Goal: Task Accomplishment & Management: Manage account settings

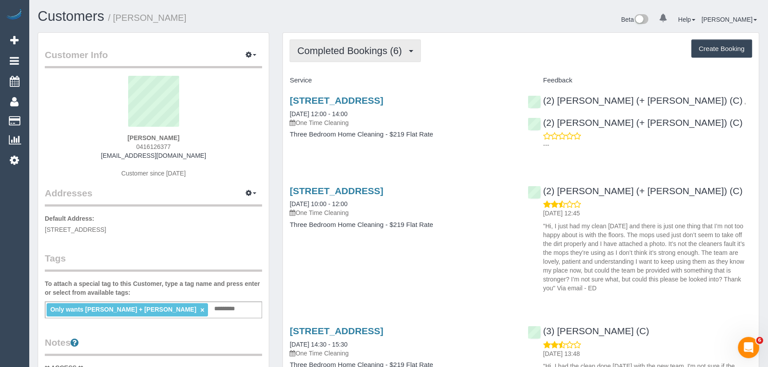
click at [391, 52] on span "Completed Bookings (6)" at bounding box center [351, 50] width 109 height 11
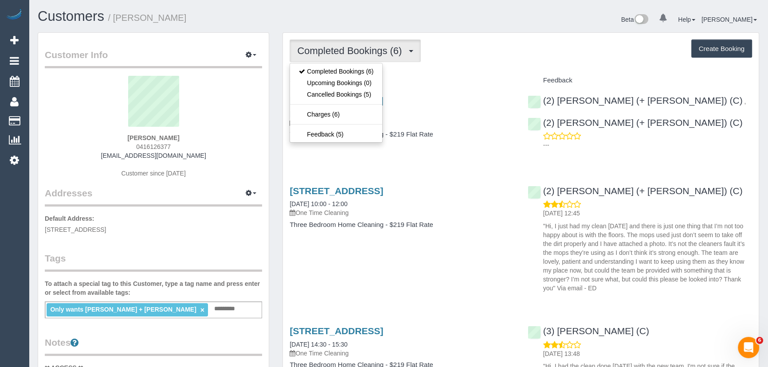
click at [433, 79] on h4 "Service" at bounding box center [402, 81] width 224 height 8
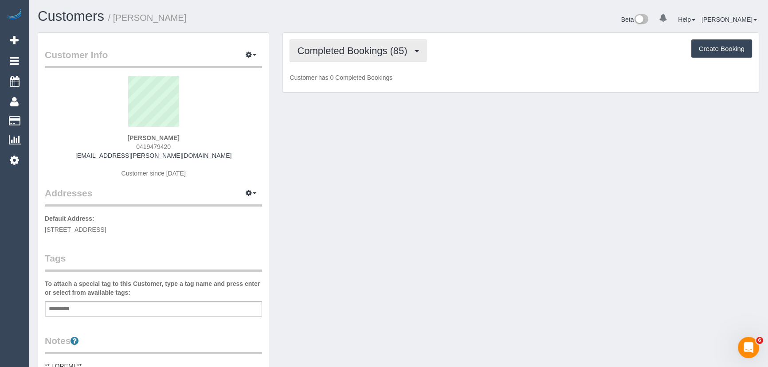
click at [379, 58] on button "Completed Bookings (85)" at bounding box center [358, 50] width 137 height 23
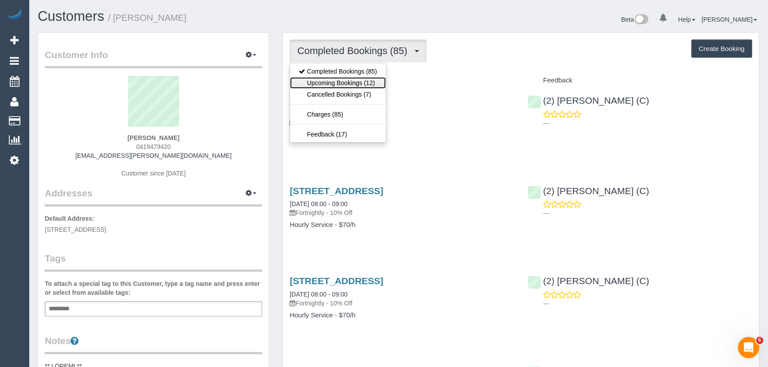
click at [378, 85] on link "Upcoming Bookings (12)" at bounding box center [338, 83] width 96 height 12
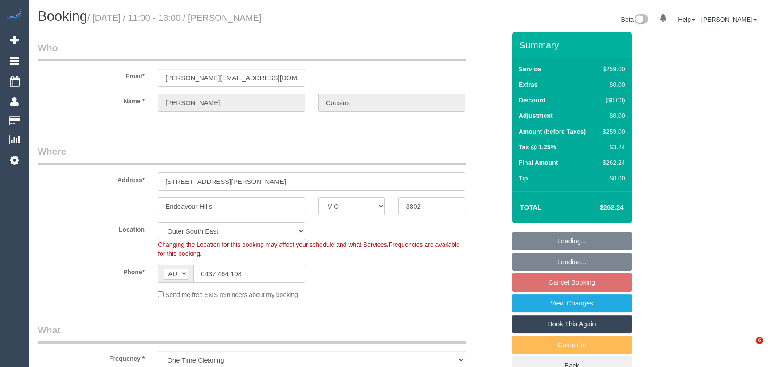
select select "VIC"
select select "number:27"
select select "number:14"
select select "number:18"
select select "number:24"
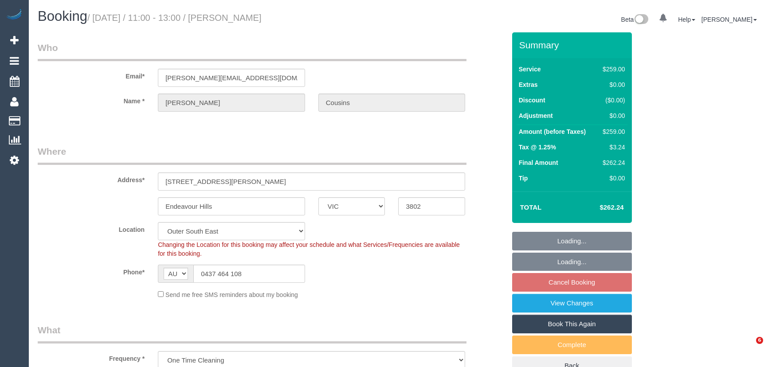
select select "number:34"
select select "number:12"
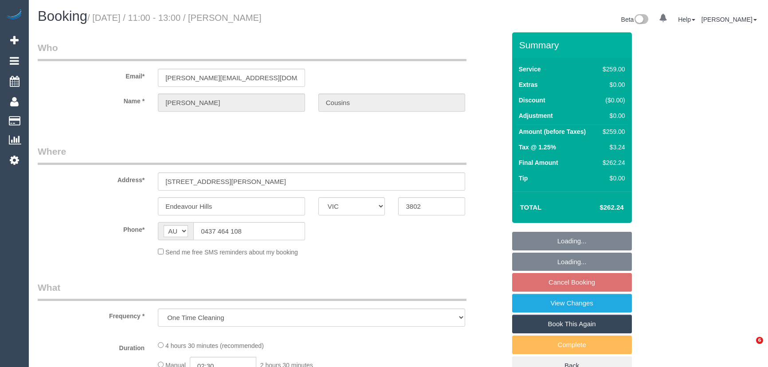
select select "VIC"
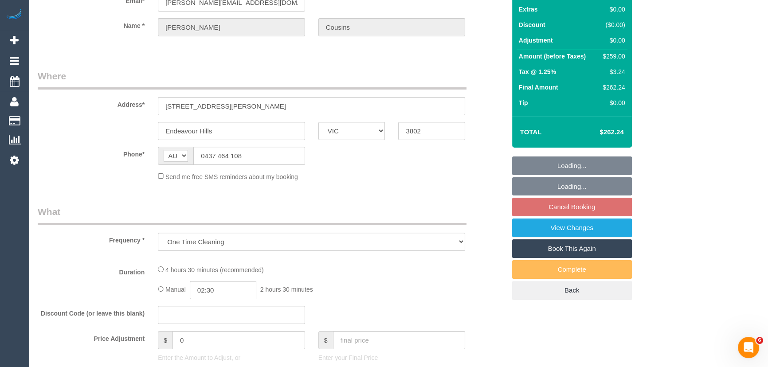
select select "string:stripe-pm_1QNLDh2GScqysDRV7HjU2feV"
select select "number:27"
select select "number:14"
select select "number:18"
select select "number:24"
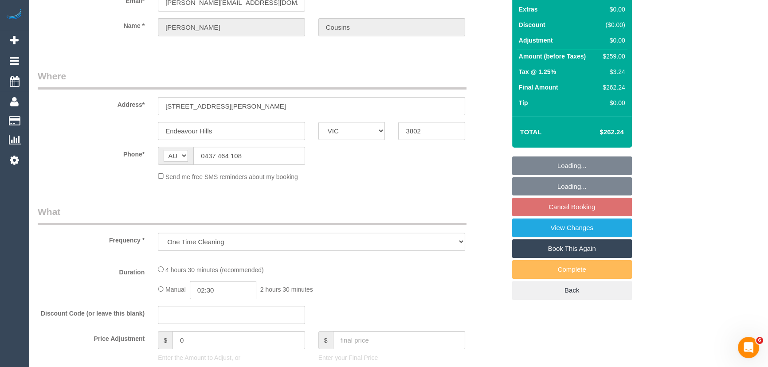
select select "number:34"
select select "number:12"
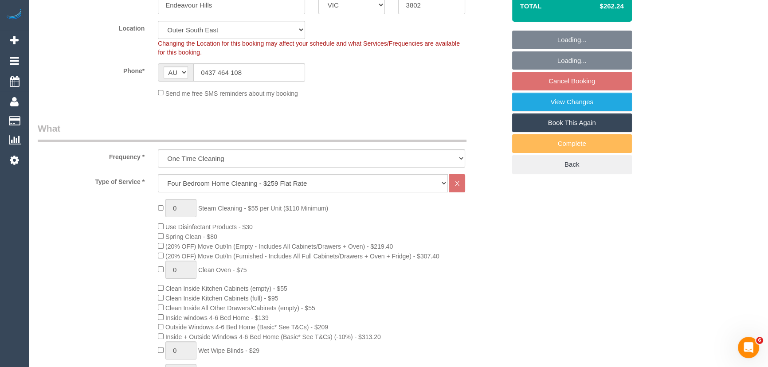
select select "object:804"
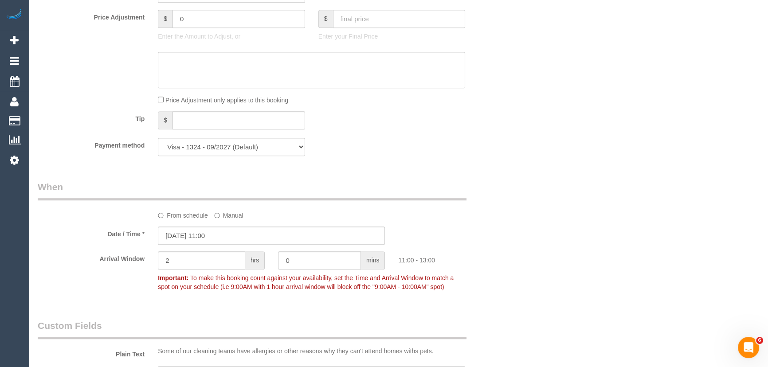
scroll to position [887, 0]
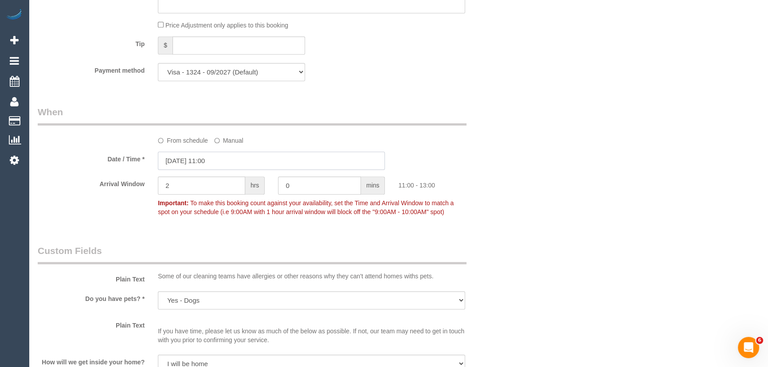
click at [226, 166] on input "17/10/2025 11:00" at bounding box center [271, 161] width 227 height 18
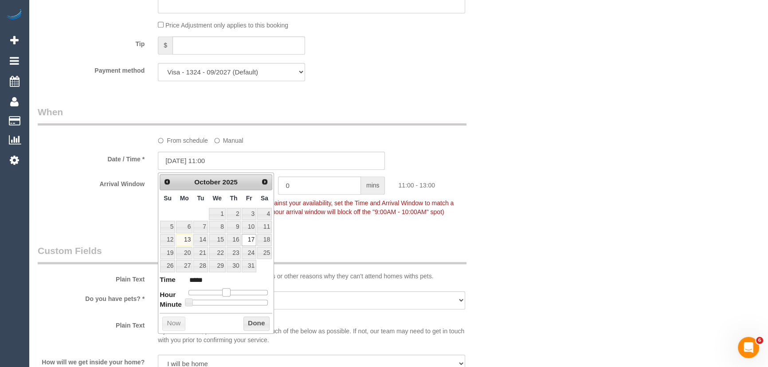
type input "[DATE] 10:00"
type input "*****"
type input "17/10/2025 09:00"
type input "*****"
type input "17/10/2025 08:00"
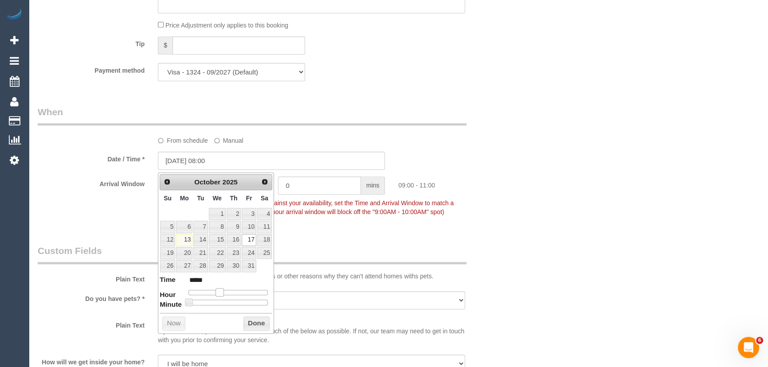
type input "*****"
type input "17/10/2025 07:00"
type input "*****"
type input "17/10/2025 06:00"
type input "*****"
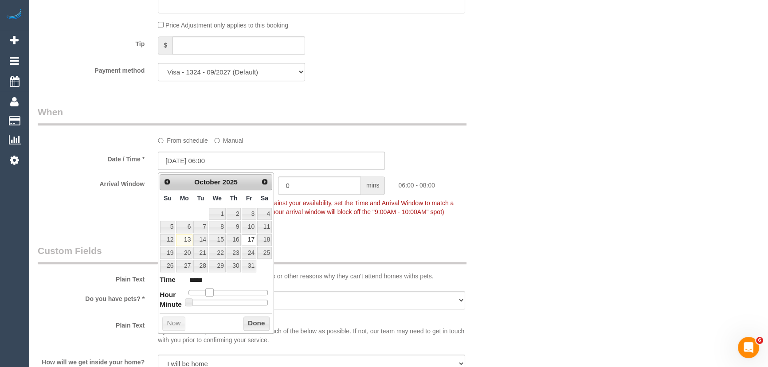
type input "17/10/2025 07:00"
type input "*****"
drag, startPoint x: 226, startPoint y: 293, endPoint x: 213, endPoint y: 294, distance: 12.9
click at [213, 294] on span at bounding box center [213, 292] width 8 height 8
click at [328, 227] on fieldset "When From schedule Manual Date / Time * 17/10/2025 07:00 Arrival Window 2 hrs 0…" at bounding box center [272, 167] width 468 height 122
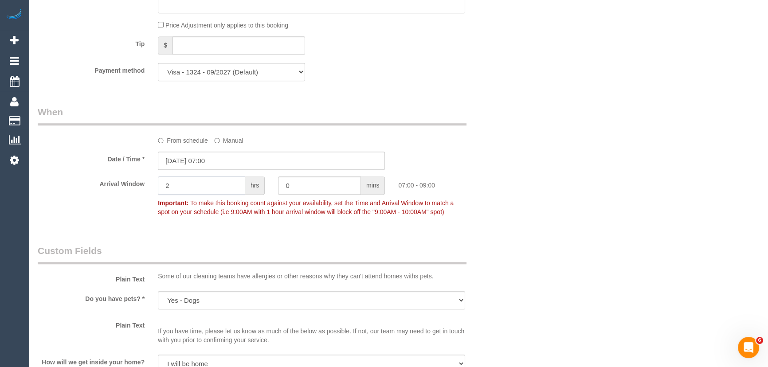
click at [207, 192] on input "2" at bounding box center [201, 186] width 87 height 18
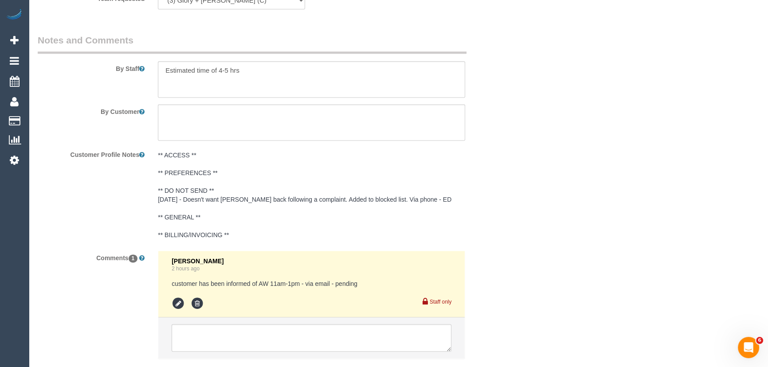
scroll to position [1556, 0]
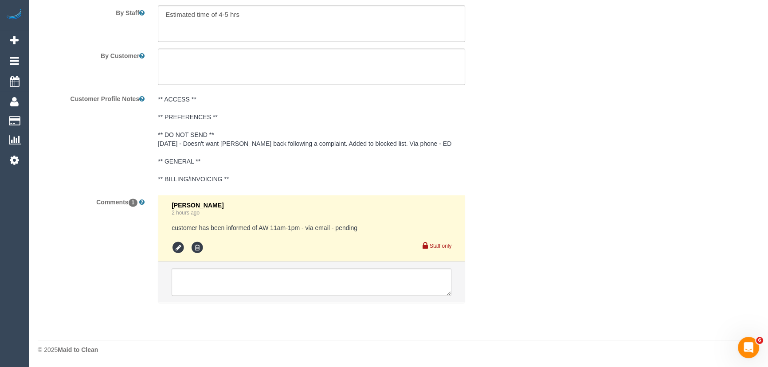
type input "1"
click at [179, 248] on icon at bounding box center [178, 247] width 13 height 13
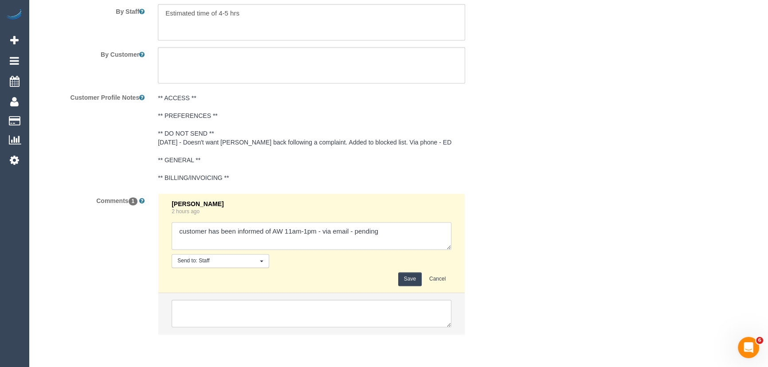
click at [394, 240] on textarea at bounding box center [312, 235] width 280 height 27
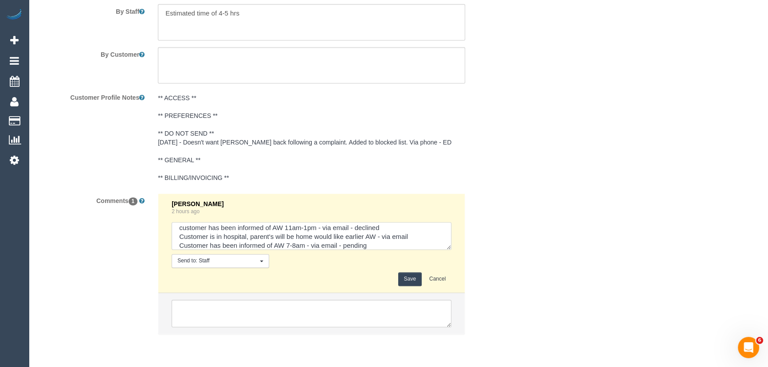
type textarea "customer has been informed of AW 11am-1pm - via email - declined Customer is in…"
click at [411, 283] on button "Save" at bounding box center [410, 279] width 24 height 14
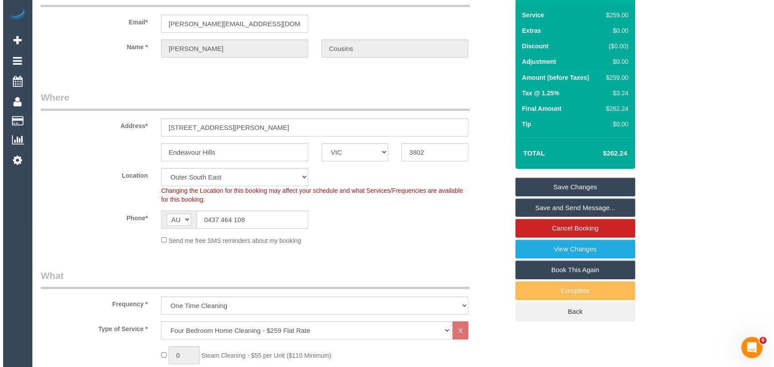
scroll to position [0, 0]
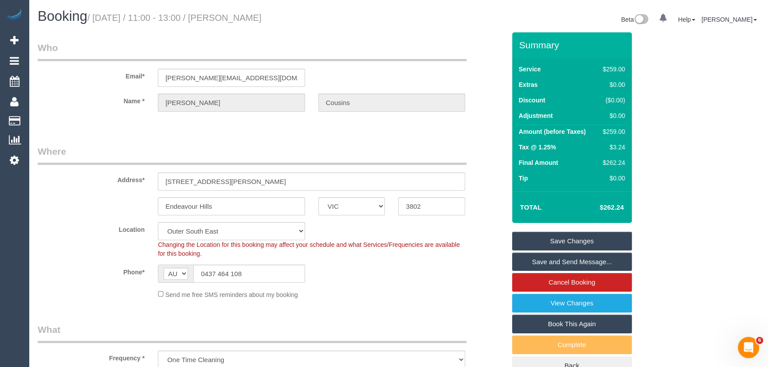
click at [558, 235] on link "Save Changes" at bounding box center [572, 241] width 120 height 19
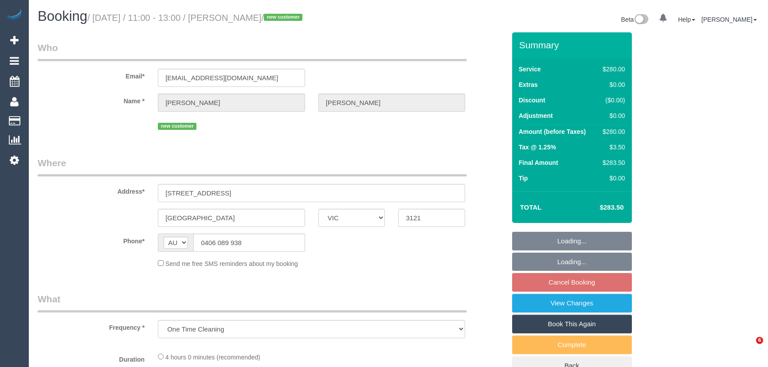
select select "VIC"
select select "number:28"
select select "number:14"
select select "number:18"
select select "number:22"
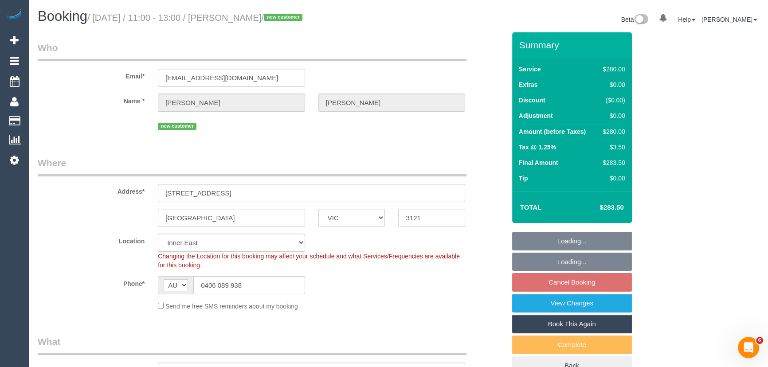
select select "object:711"
select select "string:stripe-pm_1SFAPe2GScqysDRVNAkZEE4z"
select select "240"
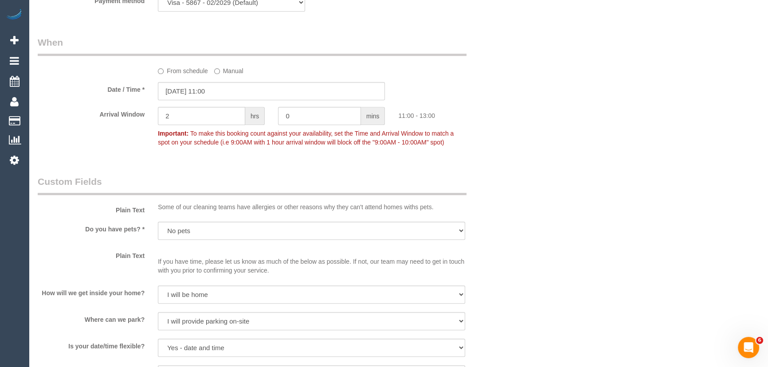
scroll to position [967, 0]
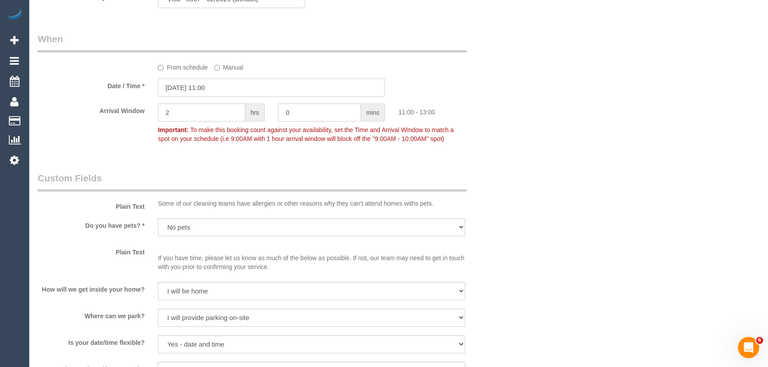
click at [232, 89] on input "17/10/2025 11:00" at bounding box center [271, 87] width 227 height 18
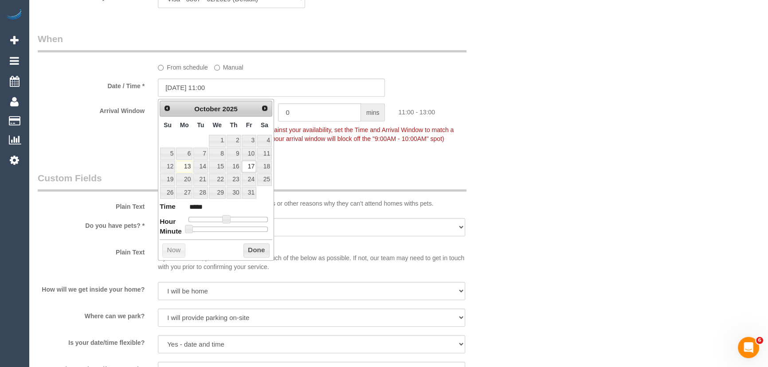
drag, startPoint x: 225, startPoint y: 213, endPoint x: 221, endPoint y: 215, distance: 4.8
click at [221, 215] on dl "Time ***** Hour Minute Second Millisecond Microsecond Time Zone ***** ***** ***…" at bounding box center [216, 217] width 113 height 31
type input "[DATE] 10:00"
type input "*****"
click at [222, 218] on span at bounding box center [223, 219] width 8 height 8
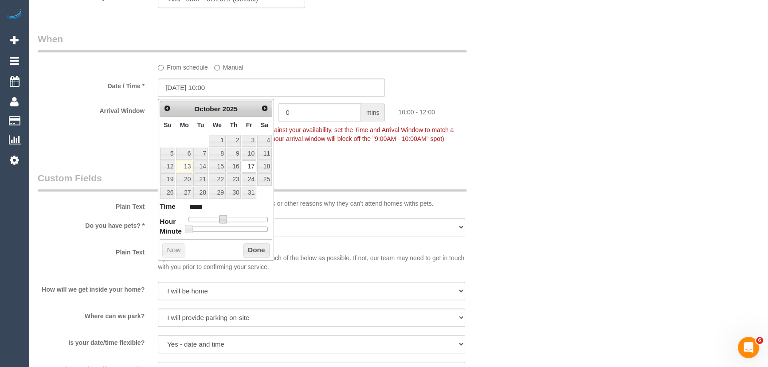
click at [310, 176] on legend "Custom Fields" at bounding box center [252, 182] width 429 height 20
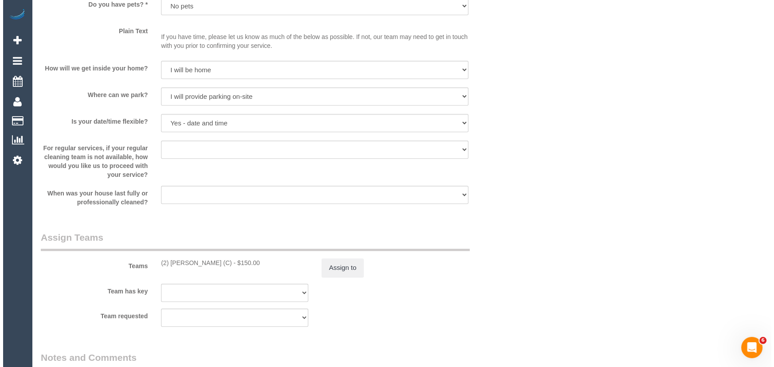
scroll to position [1250, 0]
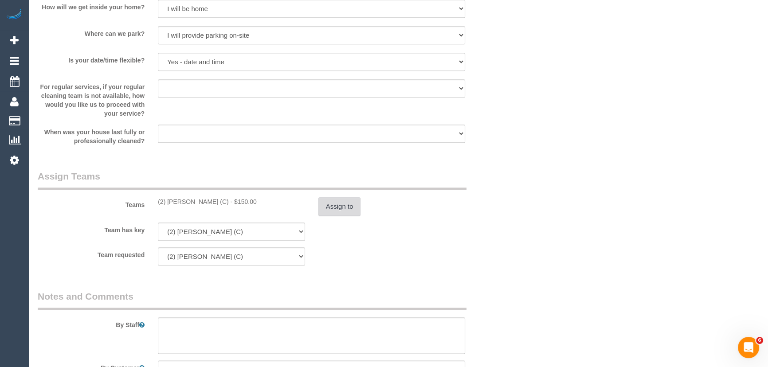
click at [337, 212] on button "Assign to" at bounding box center [339, 206] width 43 height 19
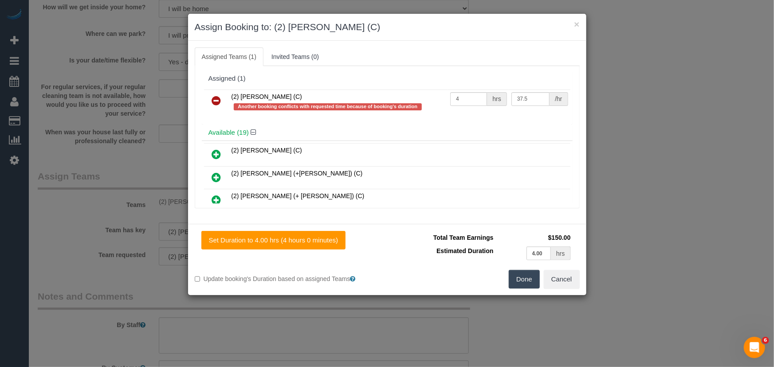
click at [218, 101] on icon at bounding box center [216, 100] width 9 height 11
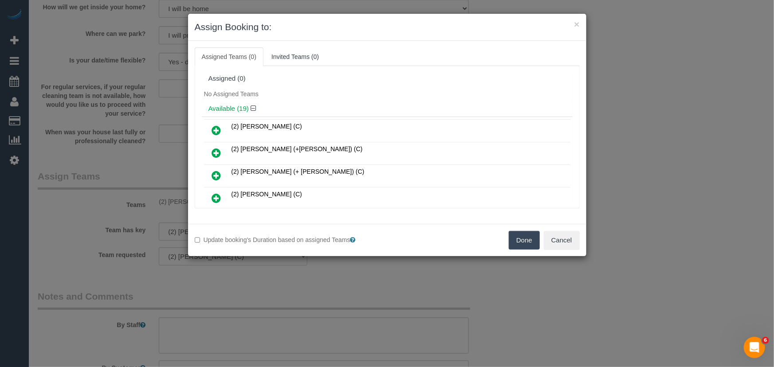
scroll to position [78, 0]
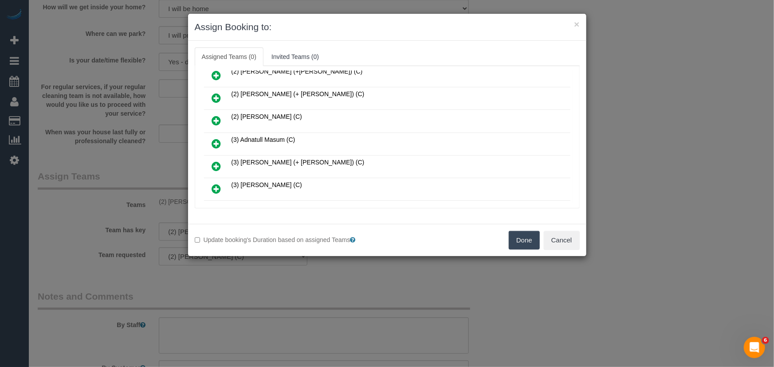
click at [217, 139] on icon at bounding box center [216, 143] width 9 height 11
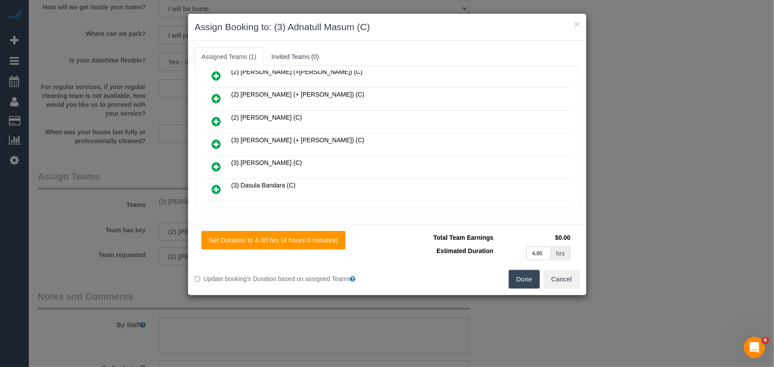
drag, startPoint x: 530, startPoint y: 283, endPoint x: 499, endPoint y: 267, distance: 34.3
click at [530, 283] on button "Done" at bounding box center [524, 279] width 31 height 19
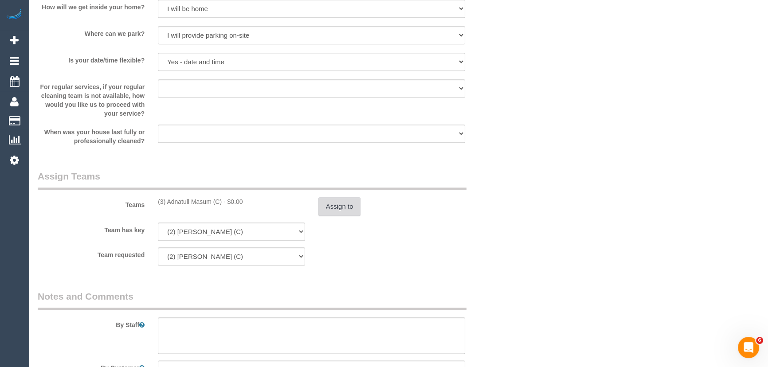
click at [339, 207] on button "Assign to" at bounding box center [339, 206] width 43 height 19
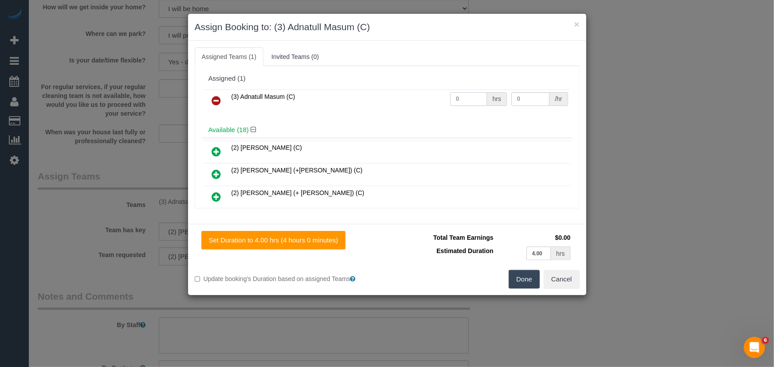
click at [473, 100] on input "0" at bounding box center [468, 99] width 37 height 14
type input "4"
type input "35"
click at [516, 276] on button "Done" at bounding box center [524, 279] width 31 height 19
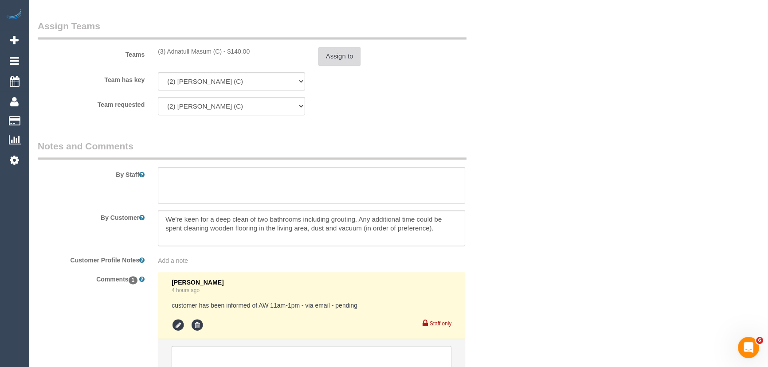
scroll to position [1479, 0]
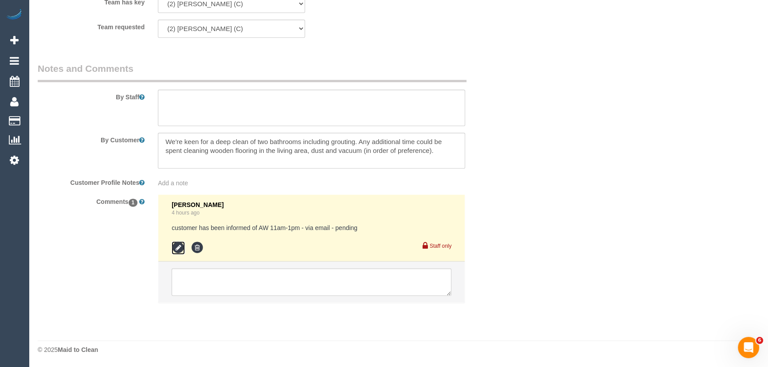
click at [177, 248] on icon at bounding box center [178, 247] width 13 height 13
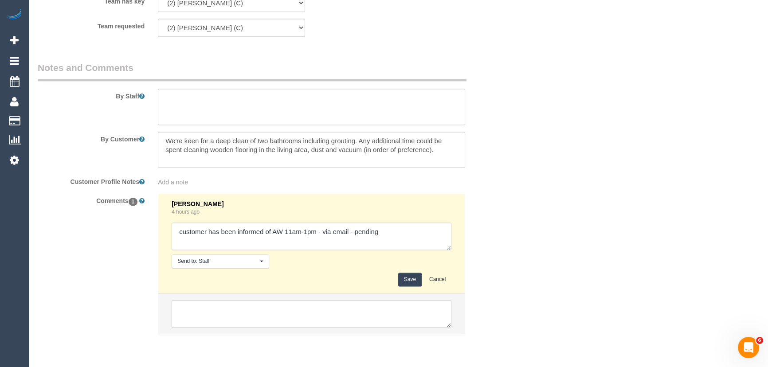
click at [409, 246] on textarea at bounding box center [312, 236] width 280 height 27
type textarea "customer has been informed of AW 11am-1pm - via email - declined Customer needs…"
click at [411, 279] on button "Save" at bounding box center [410, 280] width 24 height 14
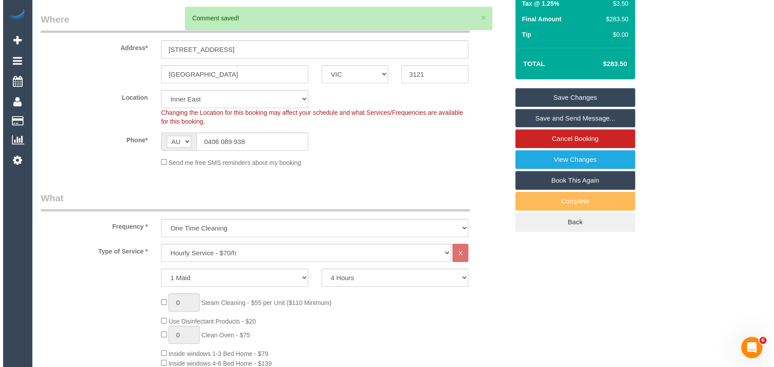
scroll to position [0, 0]
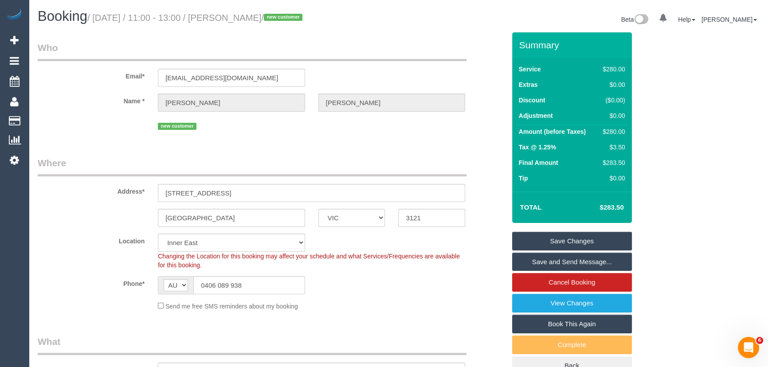
click at [249, 18] on small "/ October 17, 2025 / 11:00 - 13:00 / Claire Mason / new customer" at bounding box center [196, 18] width 218 height 10
copy small "Claire Mason"
click at [570, 262] on link "Save and Send Message..." at bounding box center [572, 262] width 120 height 19
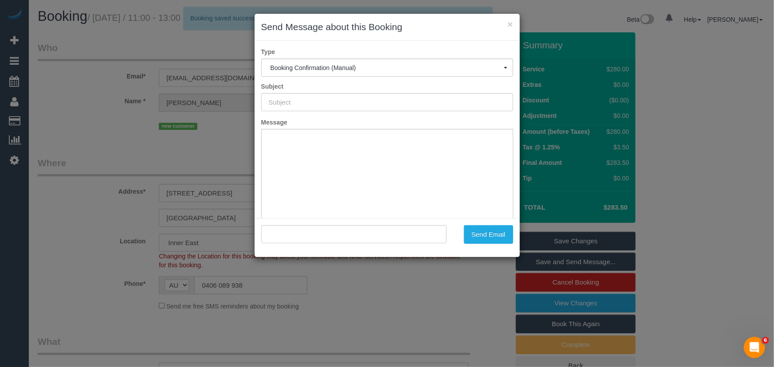
type input "Booking Confirmed"
type input ""Claire Mason" <benandclaire150@gmail.com>"
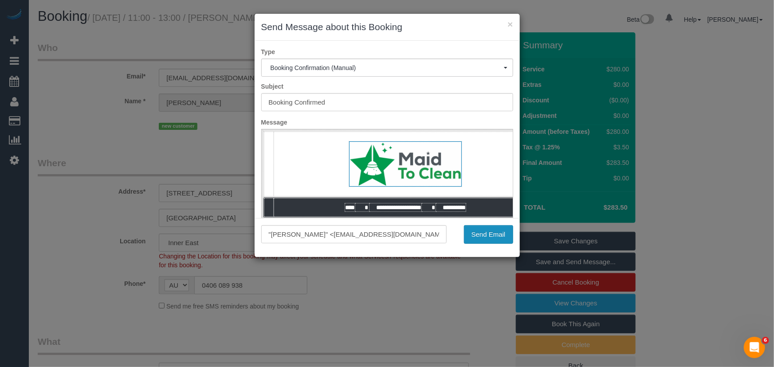
click at [482, 239] on button "Send Email" at bounding box center [488, 234] width 49 height 19
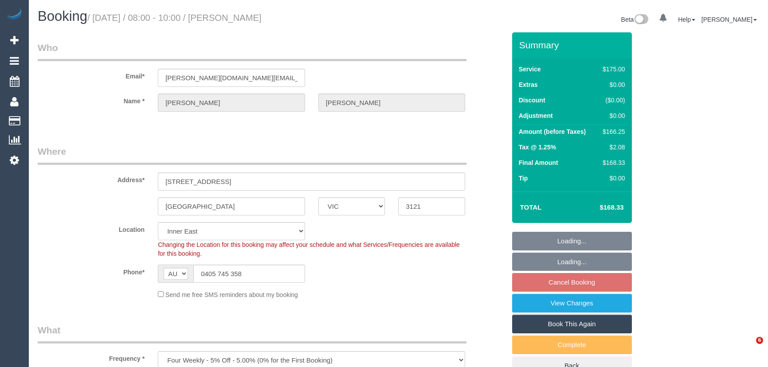
select select "VIC"
select select "150"
select select "number:28"
select select "number:14"
select select "number:18"
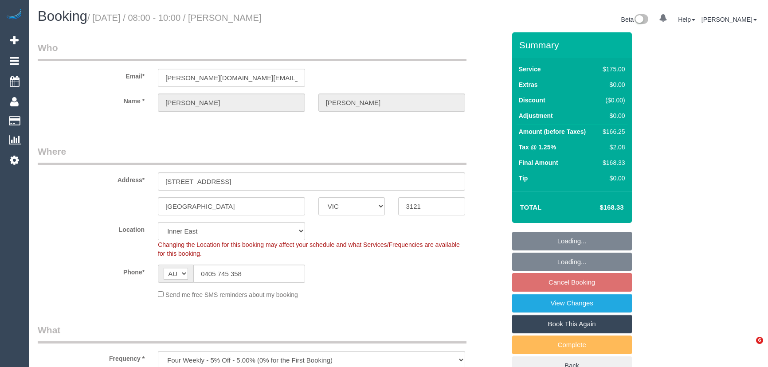
select select "number:24"
select select "number:13"
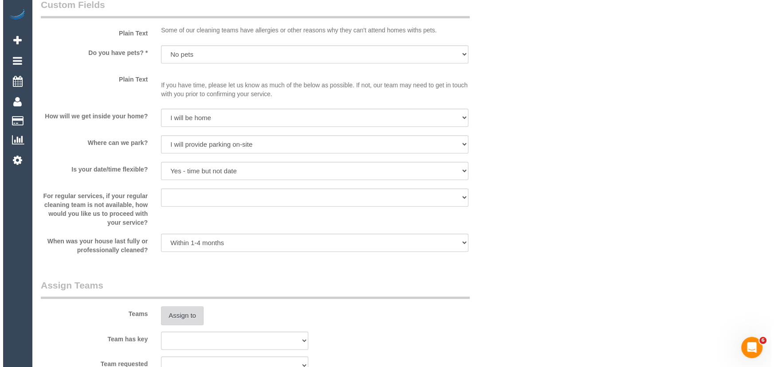
scroll to position [1250, 0]
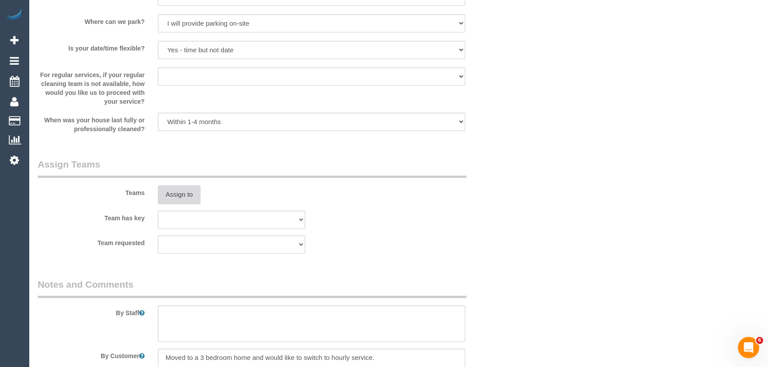
click at [186, 191] on button "Assign to" at bounding box center [179, 194] width 43 height 19
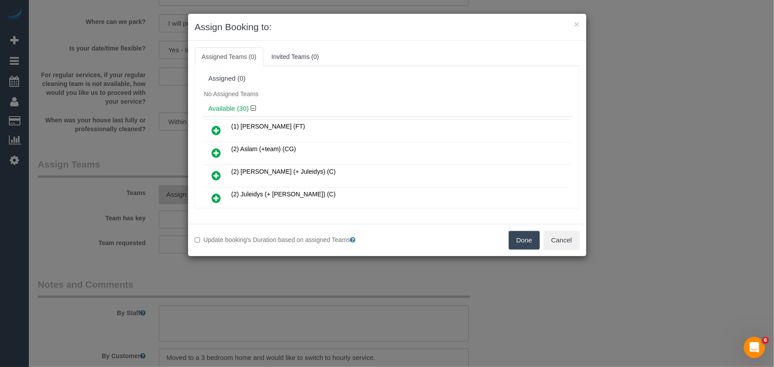
scroll to position [167, 0]
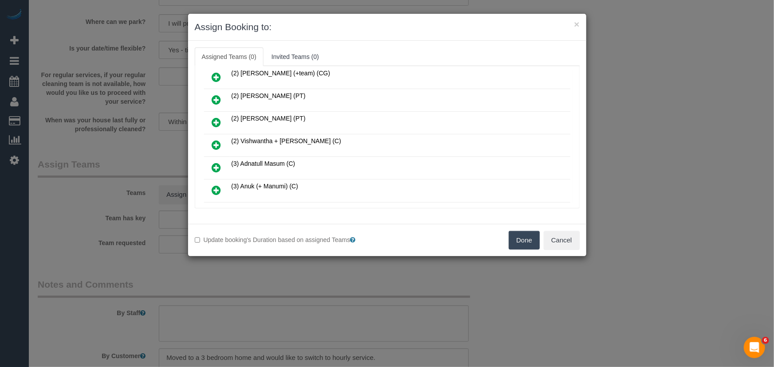
click at [217, 163] on icon at bounding box center [216, 167] width 9 height 11
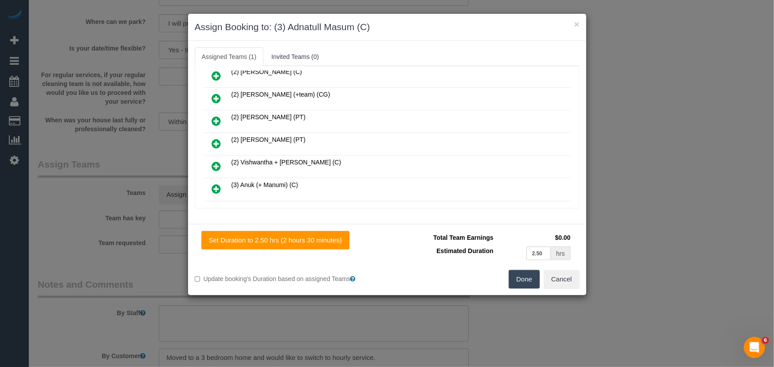
scroll to position [187, 0]
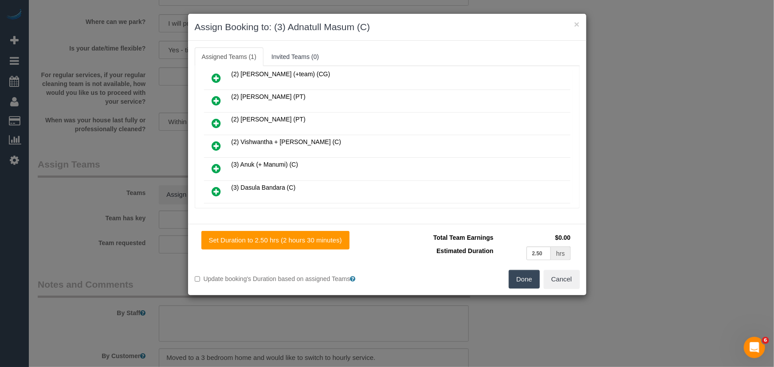
click at [520, 282] on button "Done" at bounding box center [524, 279] width 31 height 19
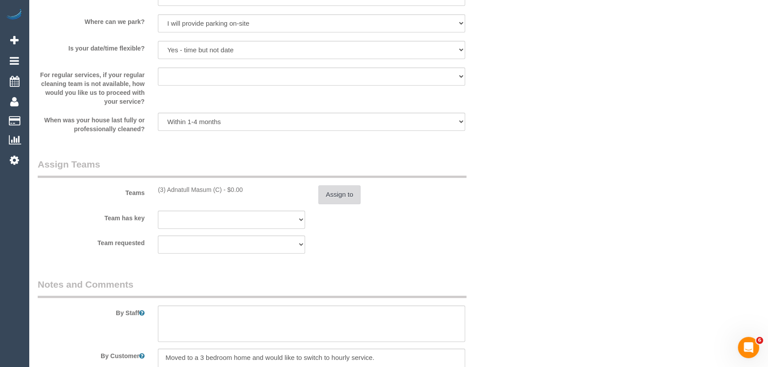
click at [332, 190] on button "Assign to" at bounding box center [339, 194] width 43 height 19
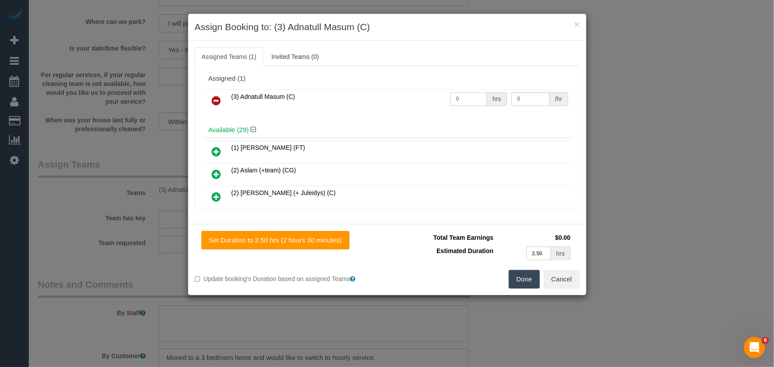
click at [466, 96] on input "0" at bounding box center [468, 99] width 37 height 14
type input "2.5"
type input "35"
click at [522, 280] on button "Done" at bounding box center [524, 279] width 31 height 19
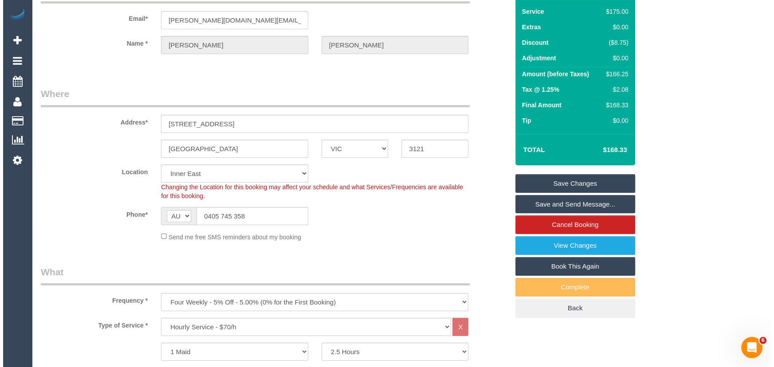
scroll to position [0, 0]
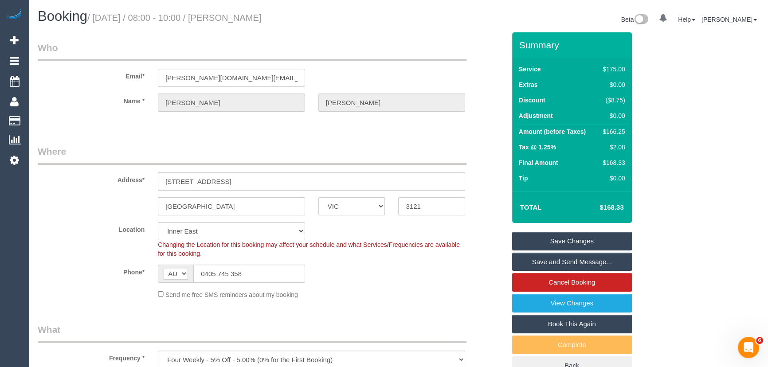
click at [241, 16] on small "/ October 17, 2025 / 08:00 - 10:00 / Haley Bullen" at bounding box center [174, 18] width 174 height 10
click at [242, 25] on div "Booking / October 17, 2025 / 08:00 - 10:00 / Haley Bullen" at bounding box center [215, 18] width 368 height 19
click at [241, 18] on small "/ October 17, 2025 / 08:00 - 10:00 / Haley Bullen" at bounding box center [174, 18] width 174 height 10
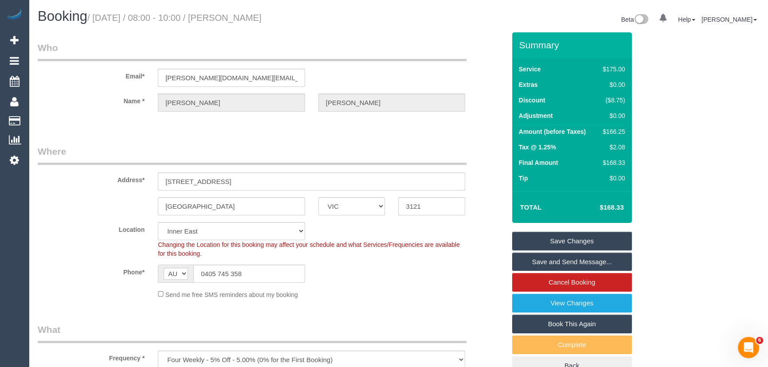
click at [241, 18] on small "/ October 17, 2025 / 08:00 - 10:00 / Haley Bullen" at bounding box center [174, 18] width 174 height 10
click at [262, 23] on h1 "Booking / October 17, 2025 / 08:00 - 10:00 / Haley Bullen" at bounding box center [215, 16] width 354 height 15
click at [239, 19] on small "/ October 17, 2025 / 08:00 - 10:00 / Haley Bullen" at bounding box center [174, 18] width 174 height 10
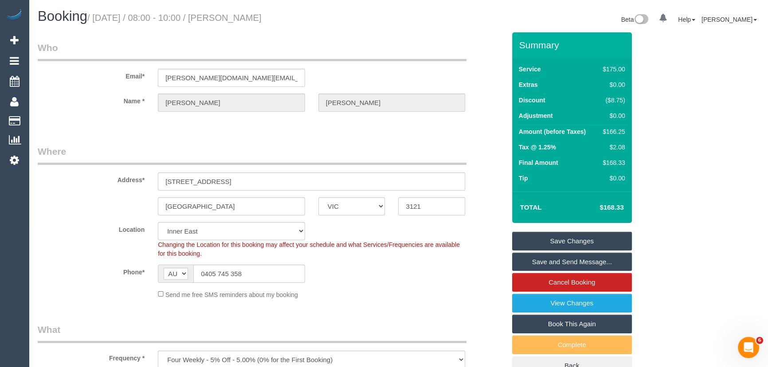
copy small "Haley Bullen"
click at [541, 259] on link "Save and Send Message..." at bounding box center [572, 262] width 120 height 19
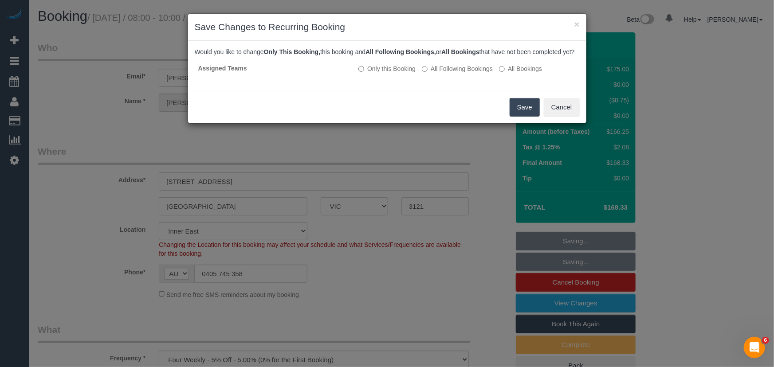
click at [525, 117] on button "Save" at bounding box center [525, 107] width 30 height 19
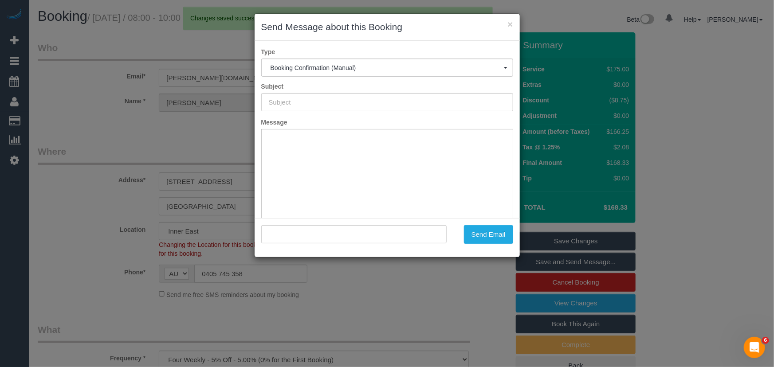
type input "Booking Confirmed"
type input ""Haley Bullen" <bullen.business.solutions@gmail.com>"
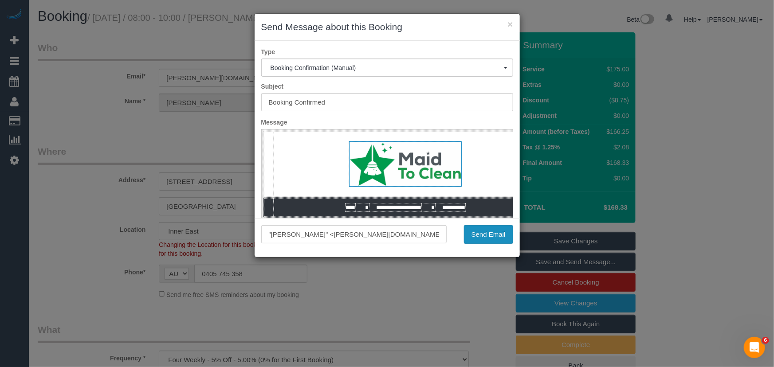
click at [489, 237] on button "Send Email" at bounding box center [488, 234] width 49 height 19
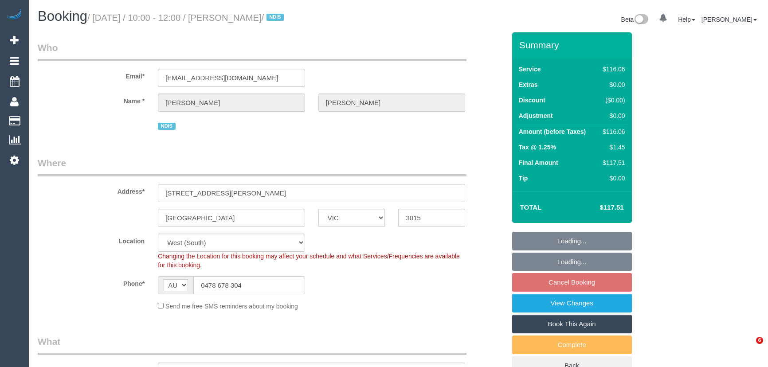
select select "VIC"
select select "string:check"
select select "number:28"
select select "number:14"
select select "number:19"
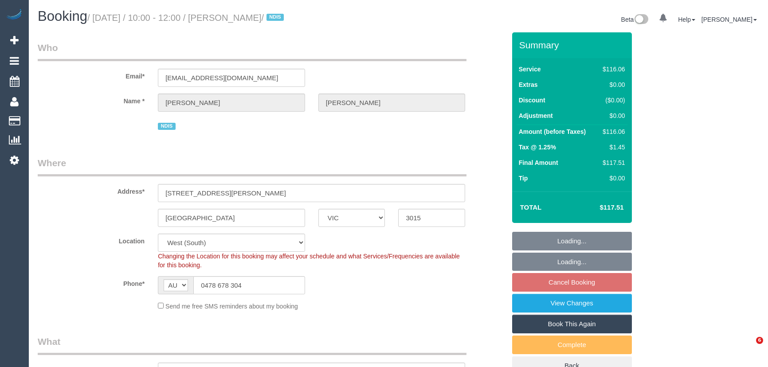
select select "number:23"
select select "number:35"
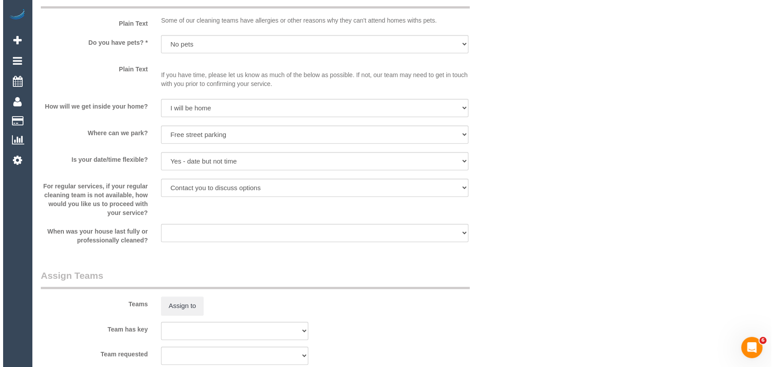
scroll to position [927, 0]
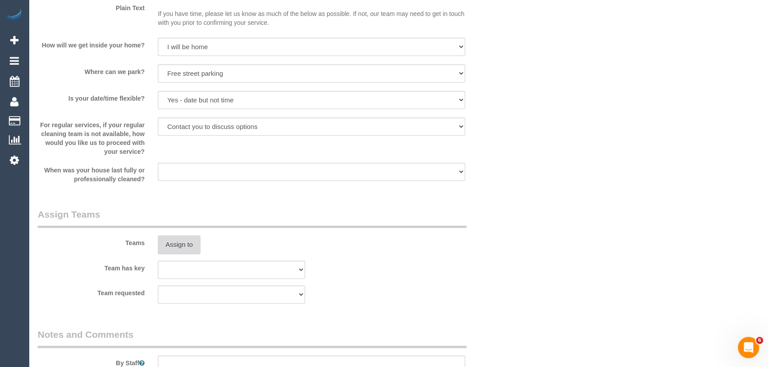
click at [180, 245] on button "Assign to" at bounding box center [179, 244] width 43 height 19
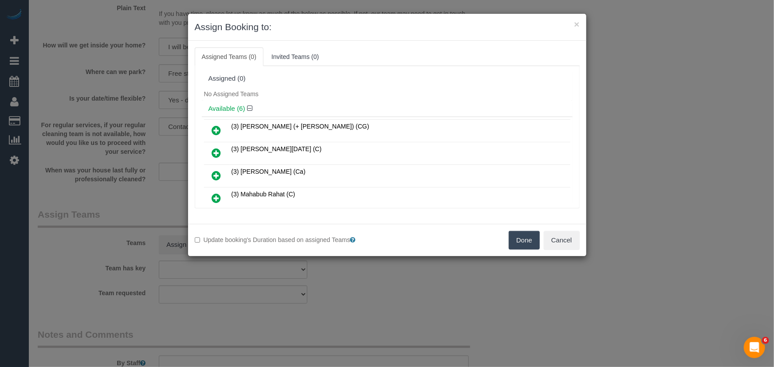
drag, startPoint x: 214, startPoint y: 155, endPoint x: 221, endPoint y: 155, distance: 7.5
click at [214, 155] on icon at bounding box center [216, 153] width 9 height 11
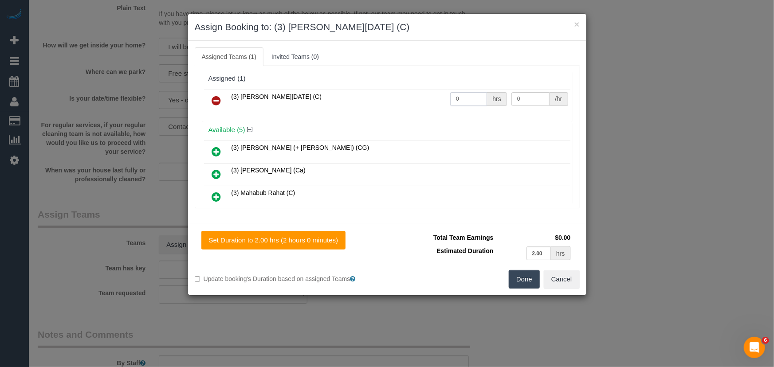
click at [475, 100] on input "0" at bounding box center [468, 99] width 37 height 14
type input "2"
type input "35"
click at [533, 275] on button "Done" at bounding box center [524, 279] width 31 height 19
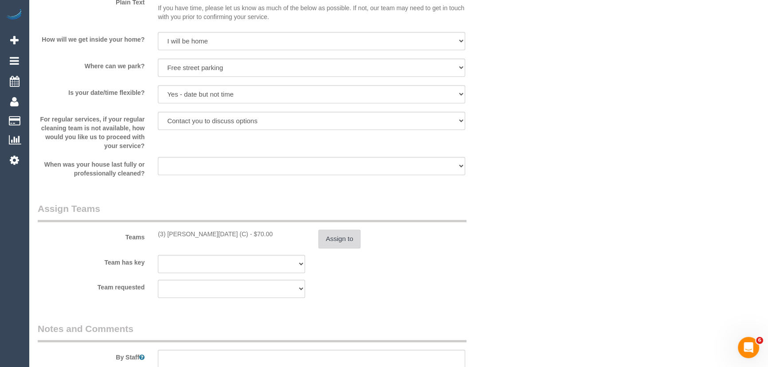
scroll to position [1048, 0]
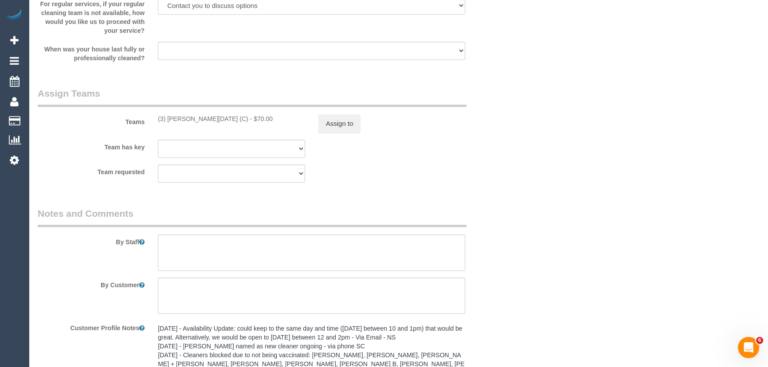
click at [191, 231] on div "By Staff" at bounding box center [271, 239] width 481 height 64
click at [190, 240] on textarea at bounding box center [311, 253] width 307 height 36
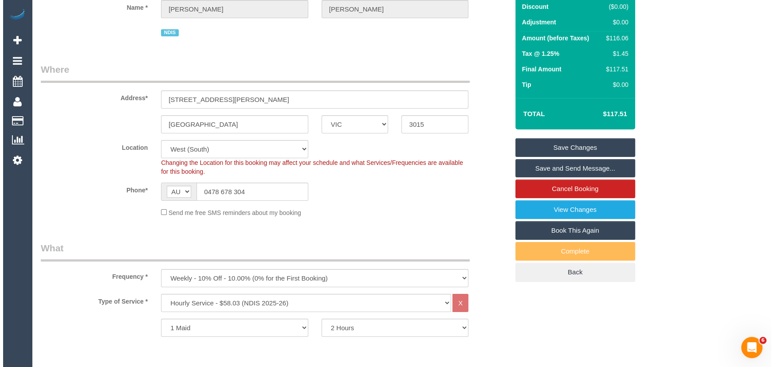
scroll to position [0, 0]
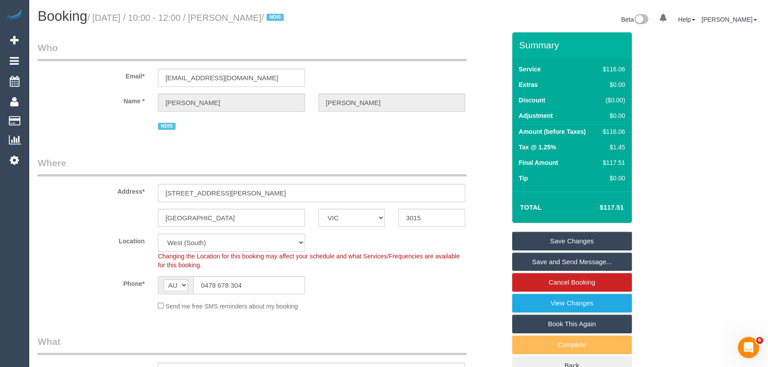
type textarea "*cover*"
click at [242, 13] on small "/ [DATE] / 10:00 - 12:00 / [PERSON_NAME] / NDIS" at bounding box center [186, 18] width 199 height 10
copy small "[PERSON_NAME]"
click at [555, 259] on link "Save and Send Message..." at bounding box center [572, 262] width 120 height 19
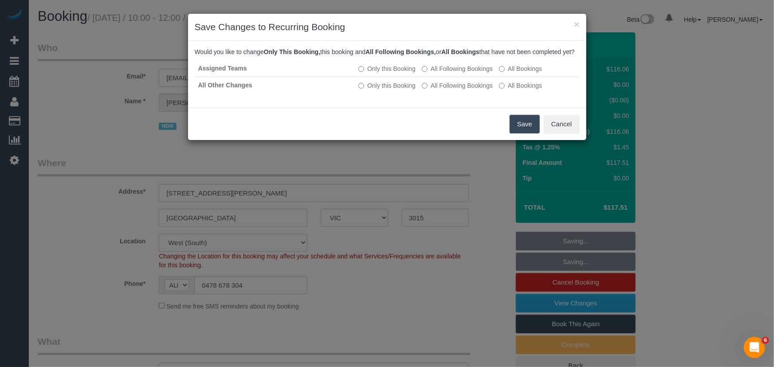
click at [518, 133] on button "Save" at bounding box center [525, 124] width 30 height 19
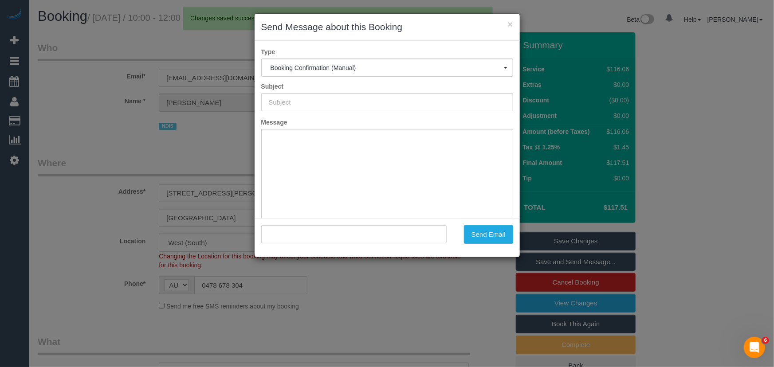
type input "Booking Confirmed"
type input ""Melodye Sartori" <melissartakada@gmail.com>"
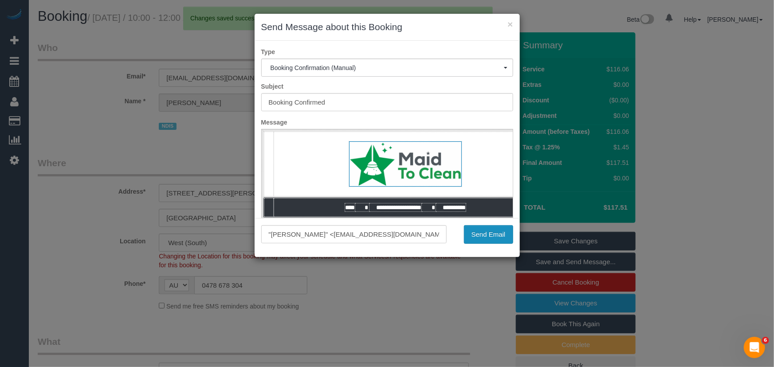
click at [484, 237] on button "Send Email" at bounding box center [488, 234] width 49 height 19
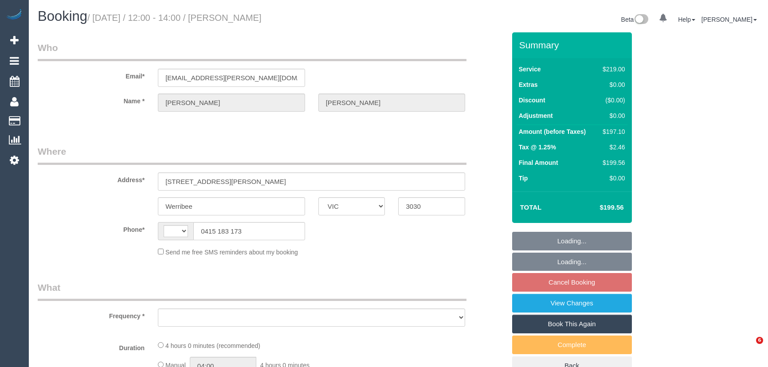
select select "VIC"
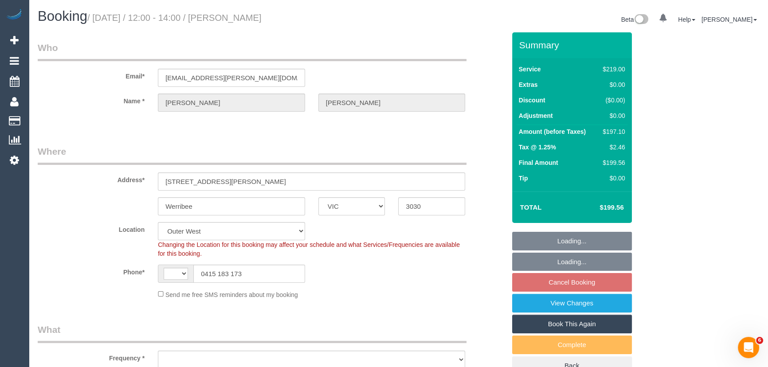
select select "string:AU"
select select "object:691"
select select "number:30"
select select "number:14"
select select "number:18"
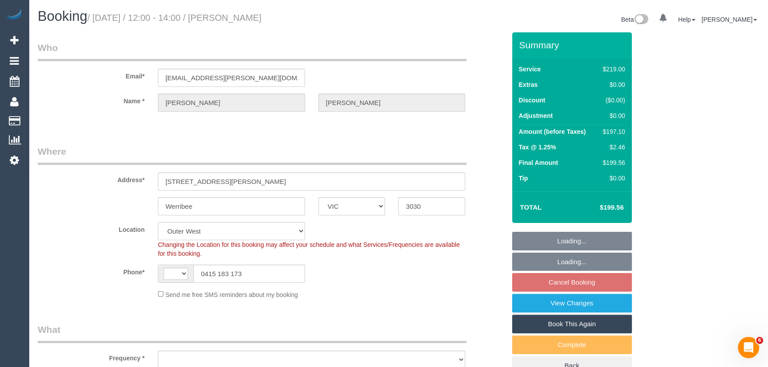
select select "number:36"
select select "number:35"
select select "number:12"
select select "object:696"
select select "string:stripe-pm_1P5xPu2GScqysDRVZKkhYD5n"
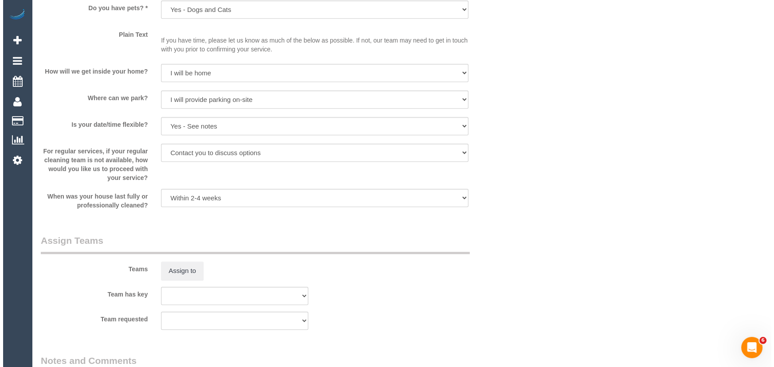
scroll to position [1250, 0]
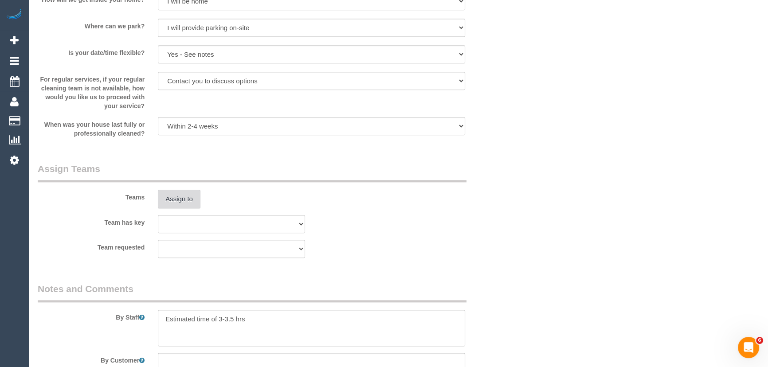
click at [165, 204] on button "Assign to" at bounding box center [179, 199] width 43 height 19
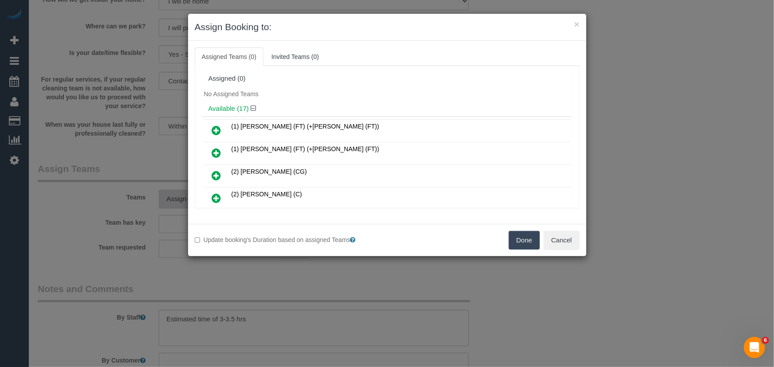
scroll to position [189, 0]
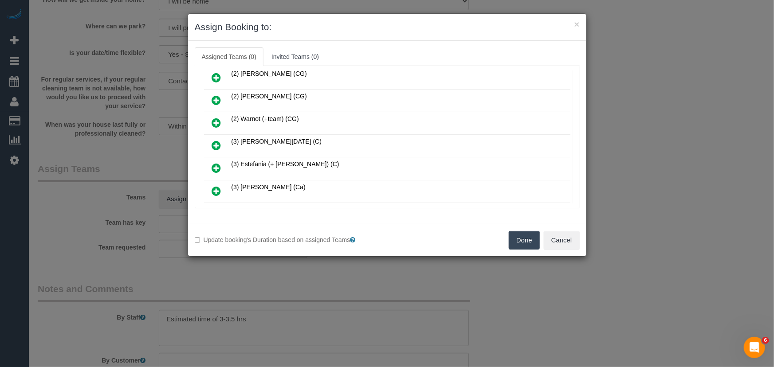
click at [216, 142] on icon at bounding box center [216, 145] width 9 height 11
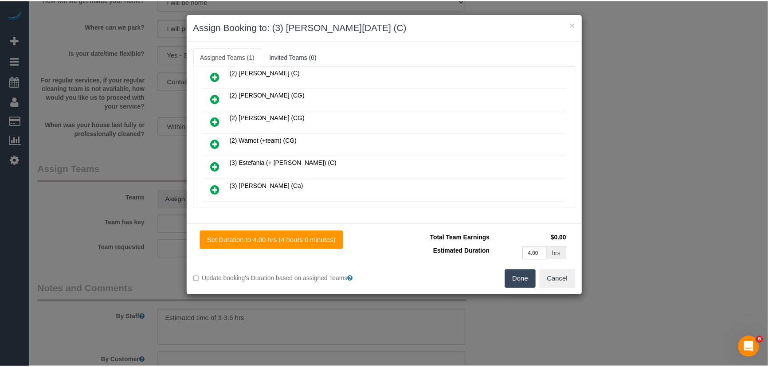
scroll to position [209, 0]
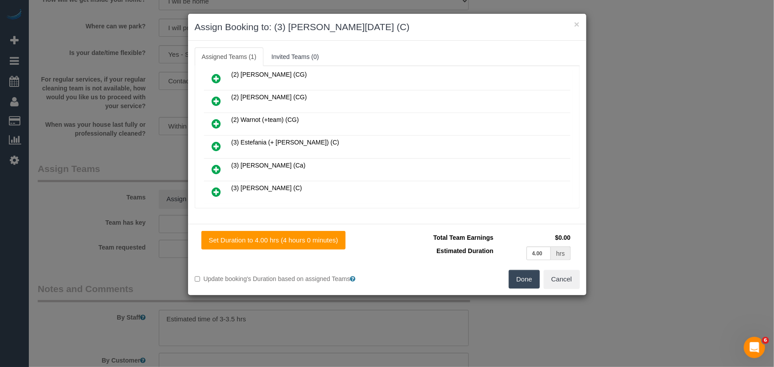
click at [533, 284] on button "Done" at bounding box center [524, 279] width 31 height 19
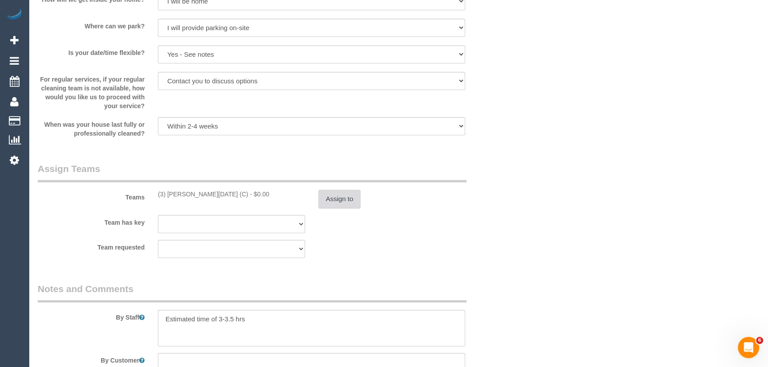
click at [348, 205] on button "Assign to" at bounding box center [339, 199] width 43 height 19
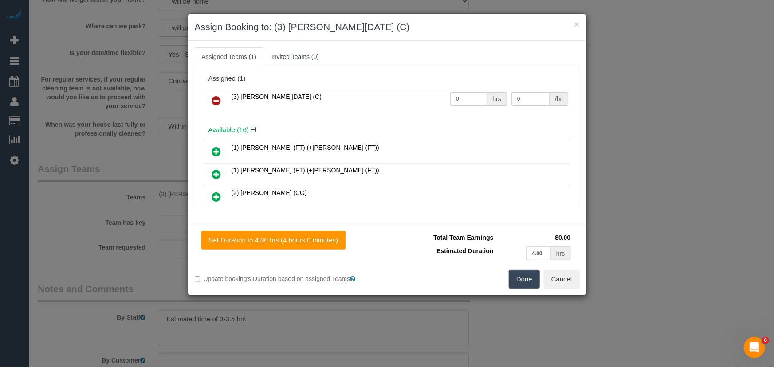
click at [463, 102] on input "0" at bounding box center [468, 99] width 37 height 14
type input "1"
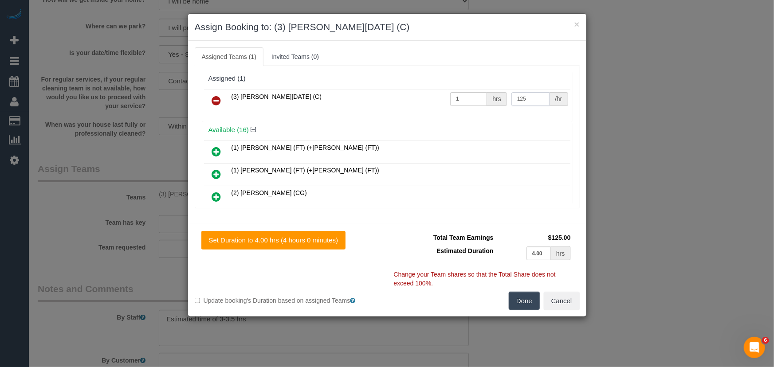
type input "125"
click at [526, 298] on button "Done" at bounding box center [524, 301] width 31 height 19
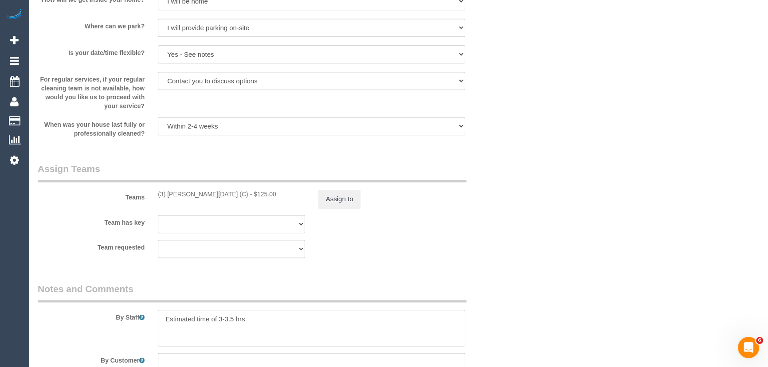
click at [234, 322] on textarea at bounding box center [311, 328] width 307 height 36
type textarea "Estimated time of 3-4 hrs"
click at [340, 262] on fieldset "Assign Teams Teams (3) Antony Silvester (C) - $125.00 Assign to Team has key (0…" at bounding box center [272, 213] width 468 height 102
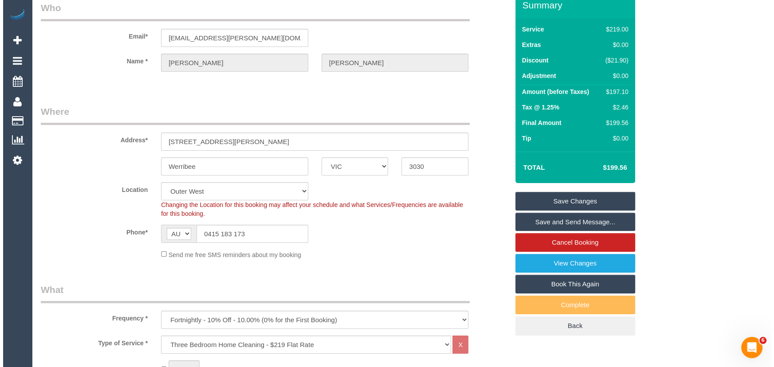
scroll to position [0, 0]
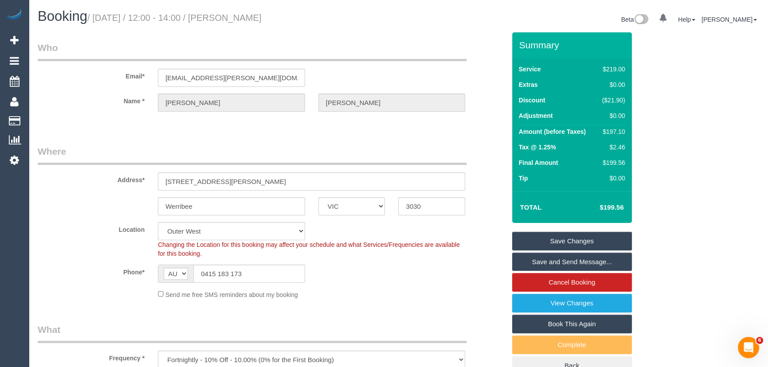
click at [249, 17] on small "/ October 17, 2025 / 12:00 - 14:00 / Kathryn Williams" at bounding box center [174, 18] width 174 height 10
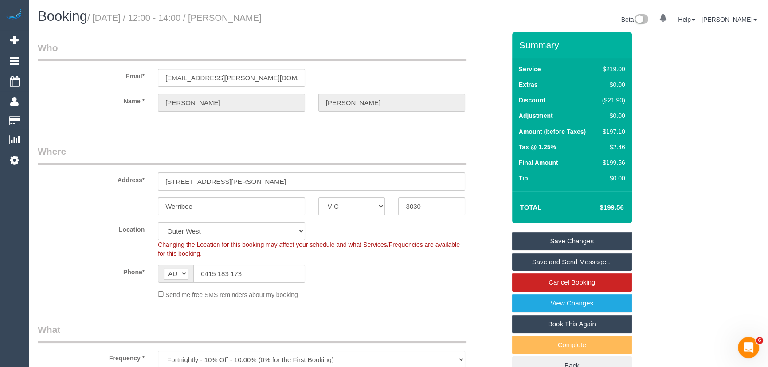
click at [253, 21] on small "/ October 17, 2025 / 12:00 - 14:00 / Kathryn Williams" at bounding box center [174, 18] width 174 height 10
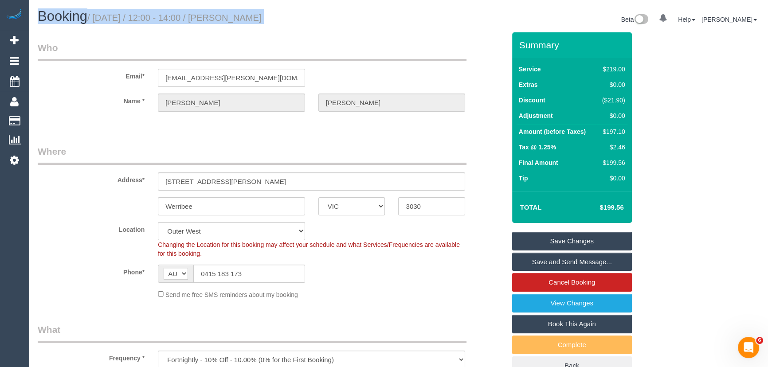
click at [566, 263] on link "Save and Send Message..." at bounding box center [572, 262] width 120 height 19
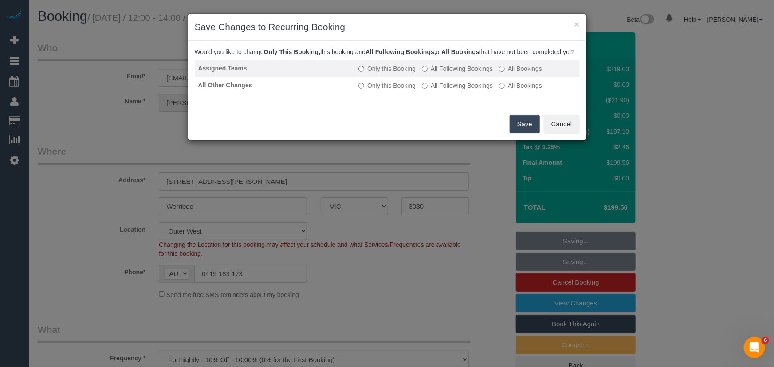
click at [446, 73] on label "All Following Bookings" at bounding box center [457, 68] width 71 height 9
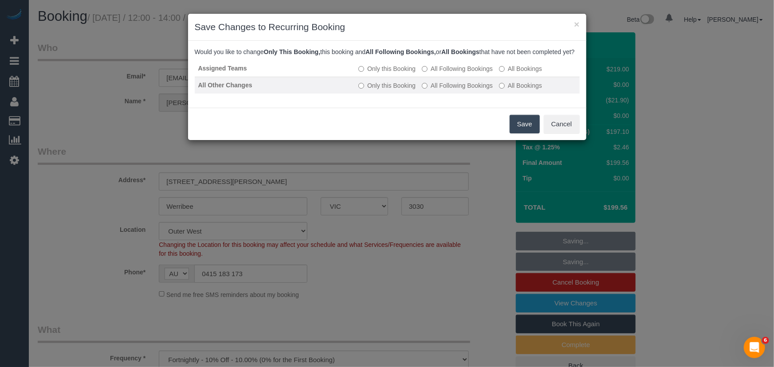
click at [452, 90] on label "All Following Bookings" at bounding box center [457, 85] width 71 height 9
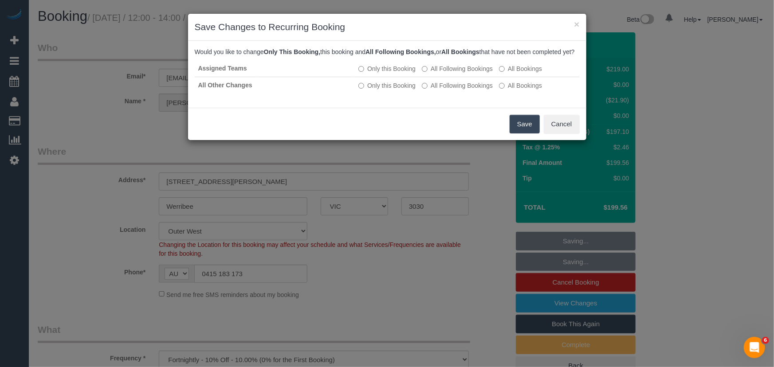
click at [530, 140] on div "Save Cancel" at bounding box center [387, 124] width 398 height 32
drag, startPoint x: 530, startPoint y: 143, endPoint x: 523, endPoint y: 141, distance: 6.8
click at [529, 140] on div "Save Cancel" at bounding box center [387, 124] width 398 height 32
click at [523, 133] on button "Save" at bounding box center [525, 124] width 30 height 19
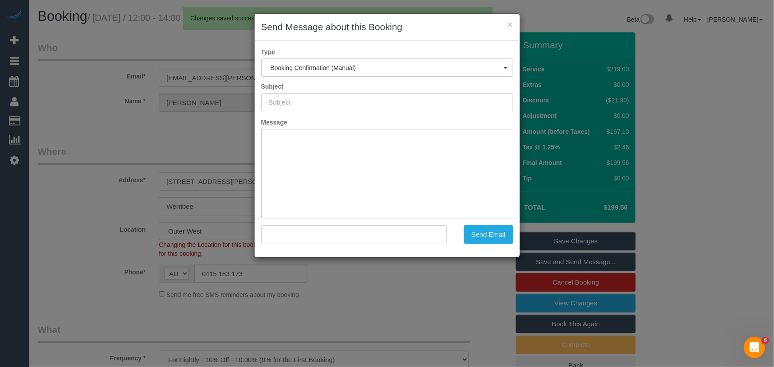
type input "Booking Confirmed"
type input ""Kathryn Williams" <2014kathryn.williams@gmail.com>"
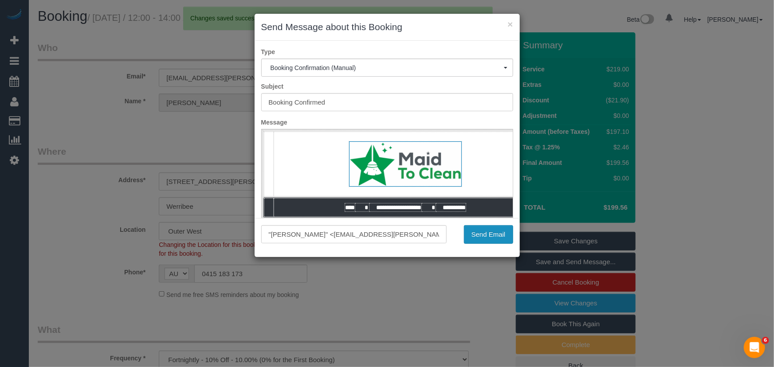
click at [487, 234] on button "Send Email" at bounding box center [488, 234] width 49 height 19
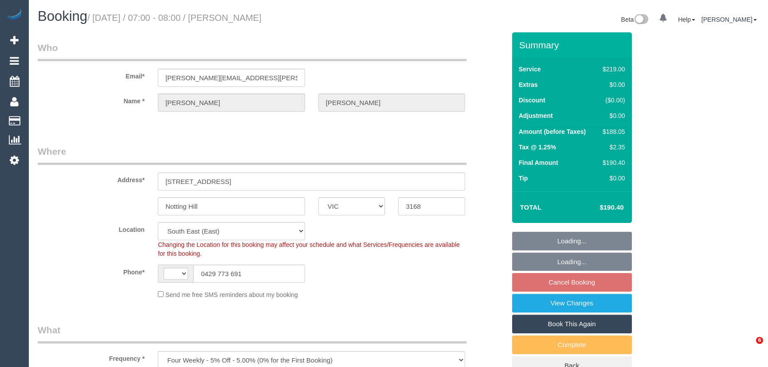
select select "VIC"
select select "object:777"
select select "string:AU"
select select "number:29"
select select "number:14"
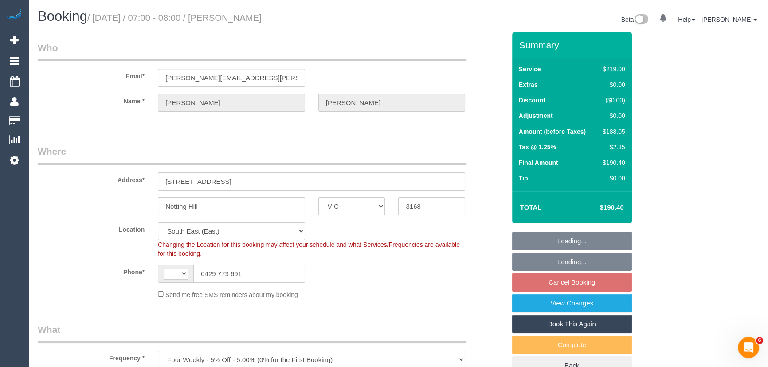
select select "number:21"
select select "number:24"
select select "number:34"
select select "number:13"
select select "string:stripe-pm_1P5fxW2GScqysDRVMcdHQtpw"
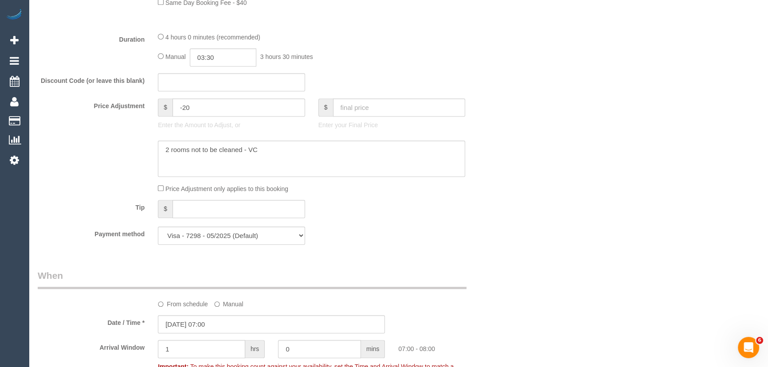
scroll to position [726, 0]
click at [222, 53] on input "03:30" at bounding box center [223, 55] width 67 height 18
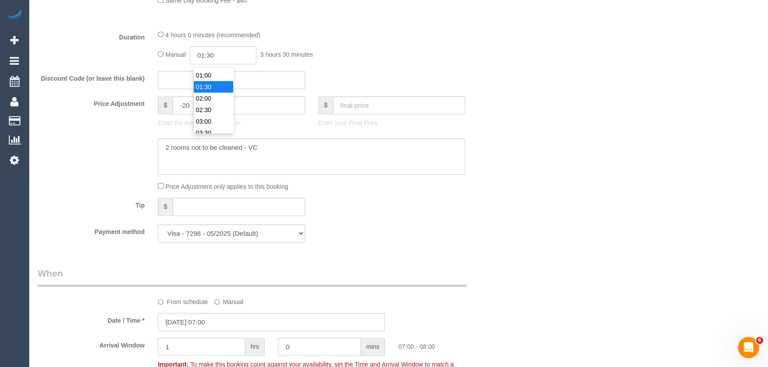
click at [215, 89] on li "01:30" at bounding box center [213, 87] width 39 height 12
click at [217, 62] on input "01:30" at bounding box center [223, 55] width 67 height 18
type input "01:45"
click at [333, 51] on div "Manual 01:45 1 hour 45 minutes" at bounding box center [311, 55] width 307 height 18
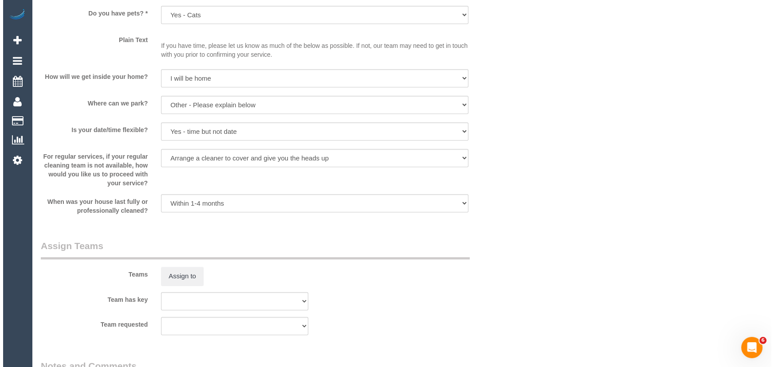
scroll to position [1250, 0]
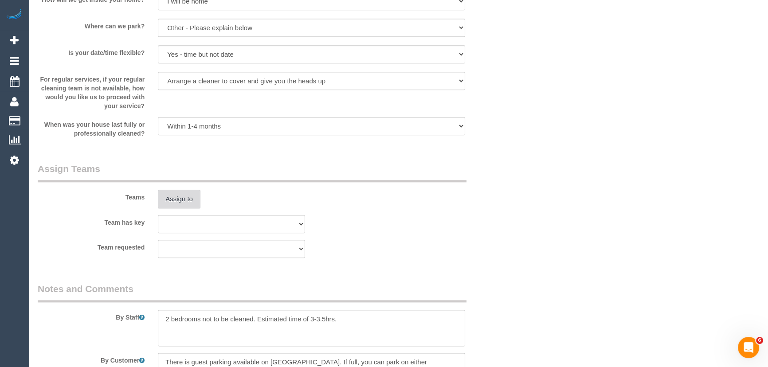
click at [183, 201] on button "Assign to" at bounding box center [179, 199] width 43 height 19
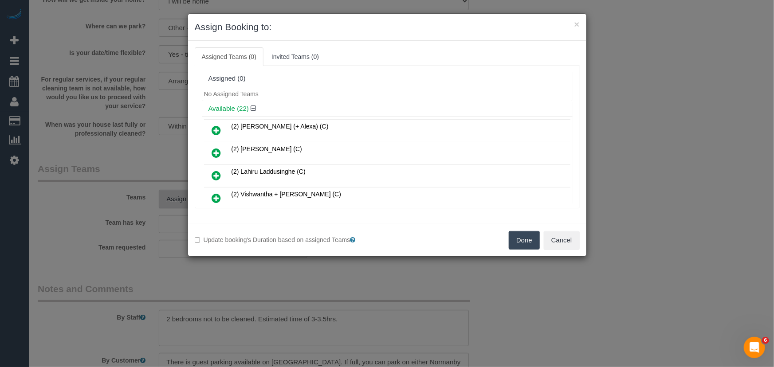
scroll to position [100, 0]
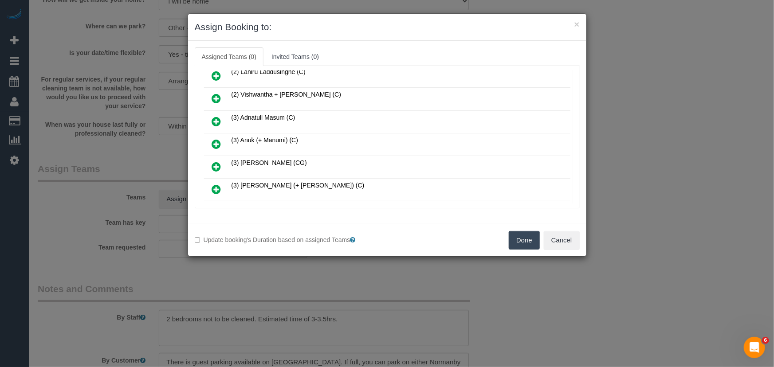
click at [216, 139] on icon at bounding box center [216, 144] width 9 height 11
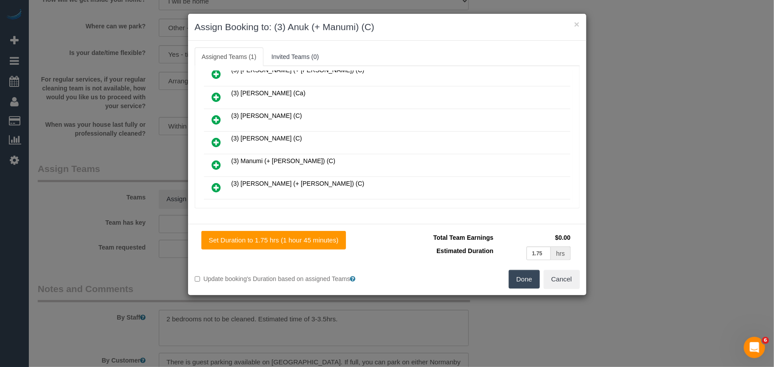
click at [216, 160] on icon at bounding box center [216, 165] width 9 height 11
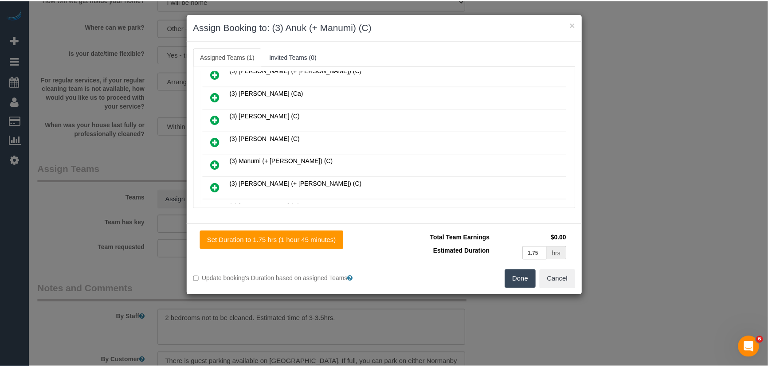
scroll to position [304, 0]
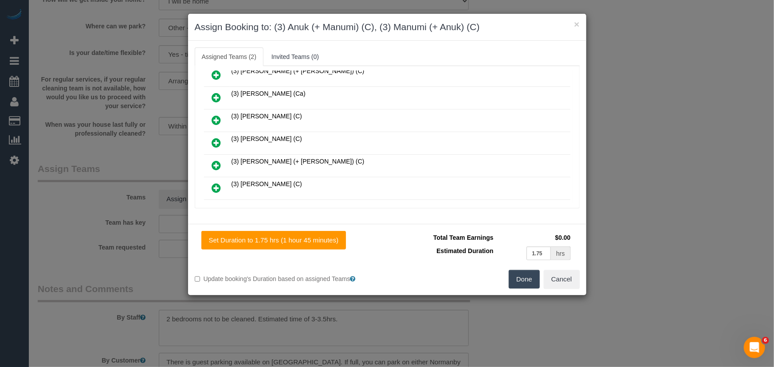
click at [524, 281] on button "Done" at bounding box center [524, 279] width 31 height 19
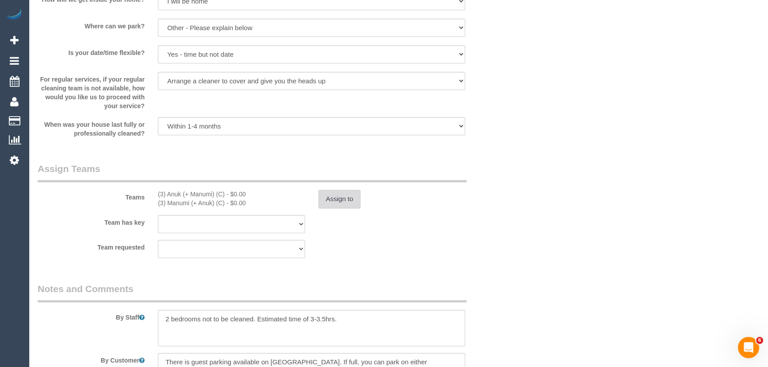
click at [339, 203] on button "Assign to" at bounding box center [339, 199] width 43 height 19
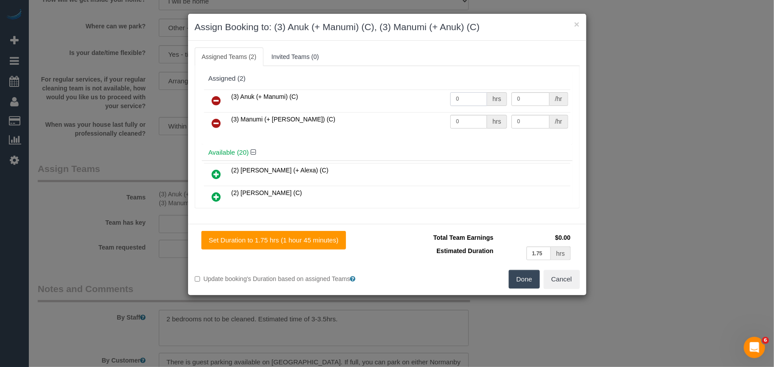
click at [463, 98] on input "0" at bounding box center [468, 99] width 37 height 14
type input "1"
type input "60"
click at [471, 117] on input "0" at bounding box center [468, 122] width 37 height 14
type input "1"
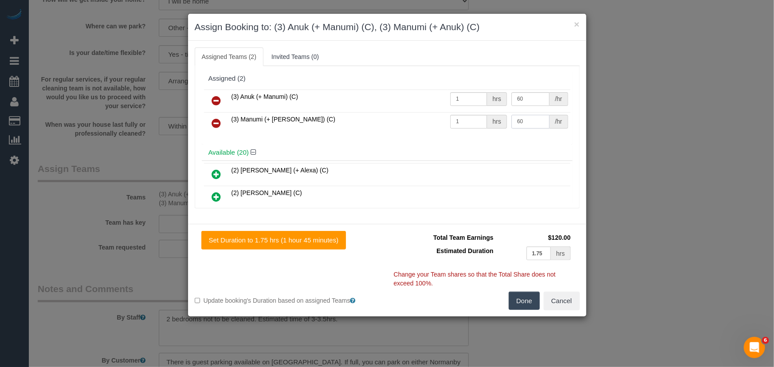
type input "60"
click at [527, 302] on button "Done" at bounding box center [524, 301] width 31 height 19
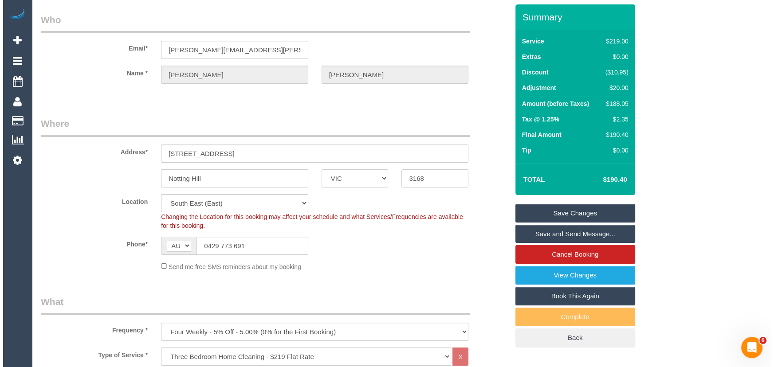
scroll to position [0, 0]
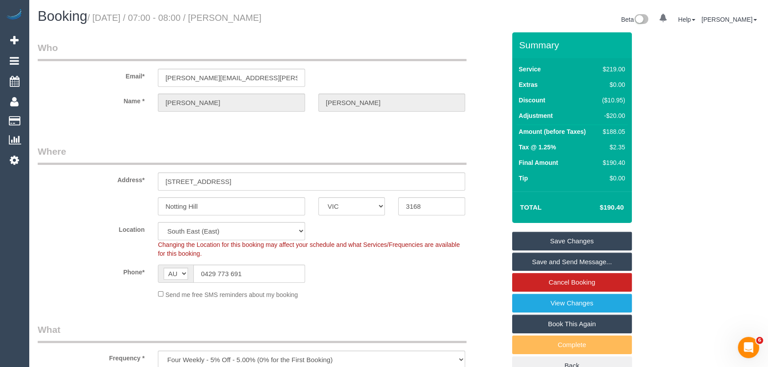
click at [247, 15] on small "/ October 17, 2025 / 07:00 - 08:00 / Andrea Levens" at bounding box center [174, 18] width 174 height 10
click at [251, 14] on small "/ October 17, 2025 / 07:00 - 08:00 / Andrea Levens" at bounding box center [174, 18] width 174 height 10
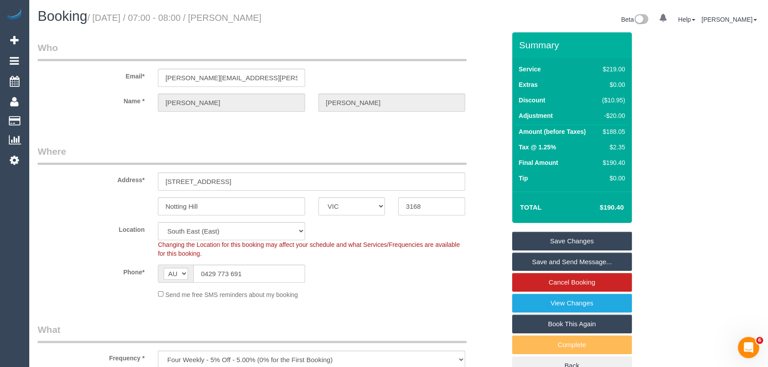
click at [251, 14] on small "/ October 17, 2025 / 07:00 - 08:00 / Andrea Levens" at bounding box center [174, 18] width 174 height 10
copy small "Andrea Levens"
click at [541, 261] on link "Save and Send Message..." at bounding box center [572, 262] width 120 height 19
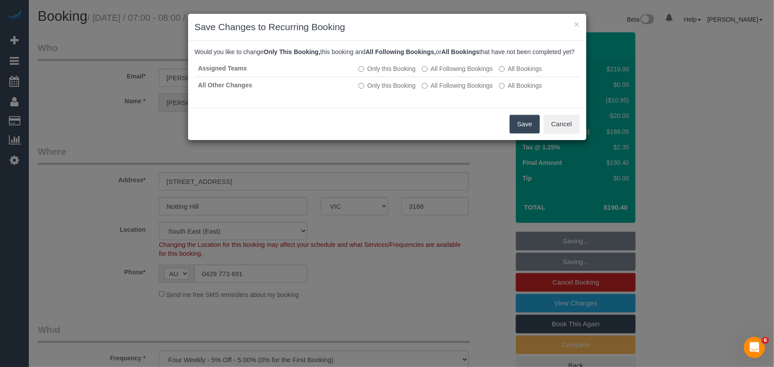
click at [518, 133] on button "Save" at bounding box center [525, 124] width 30 height 19
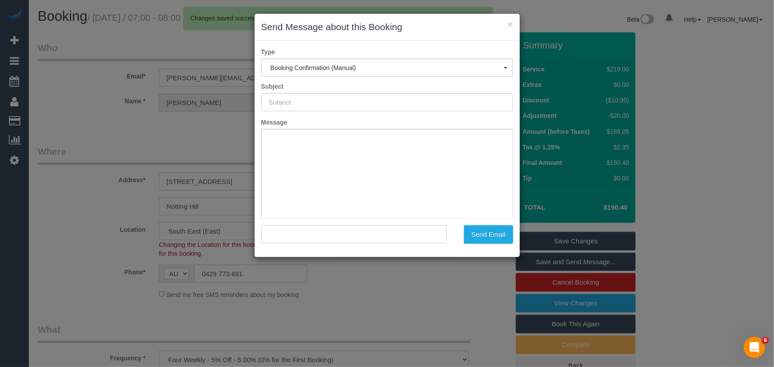
type input "Booking Confirmed"
type input ""Andrea Levens" <andrea.a.levens@gmail.com>"
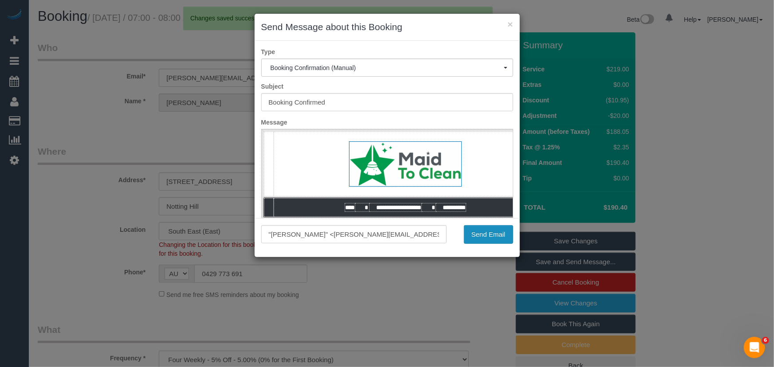
click at [484, 233] on button "Send Email" at bounding box center [488, 234] width 49 height 19
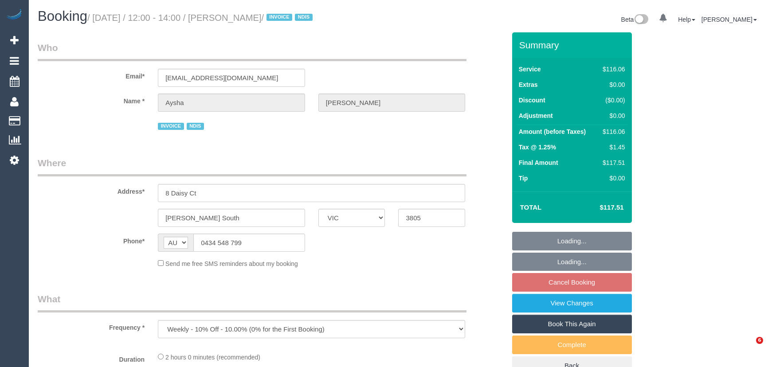
select select "VIC"
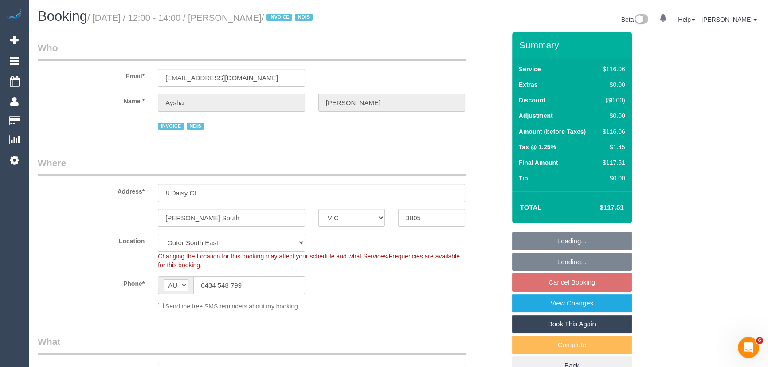
select select "object:585"
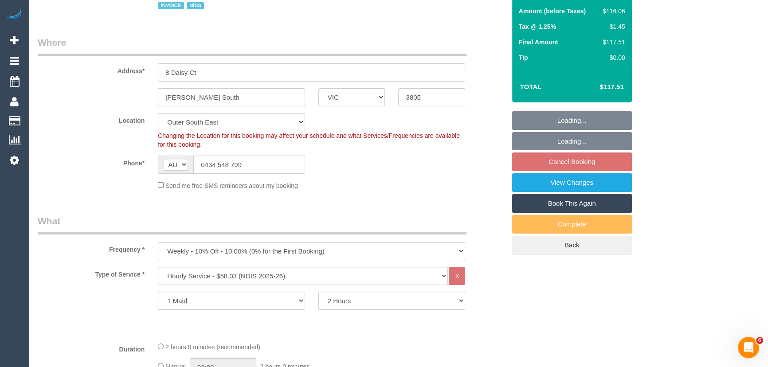
select select "number:27"
select select "number:14"
select select "number:18"
select select "number:24"
select select "number:33"
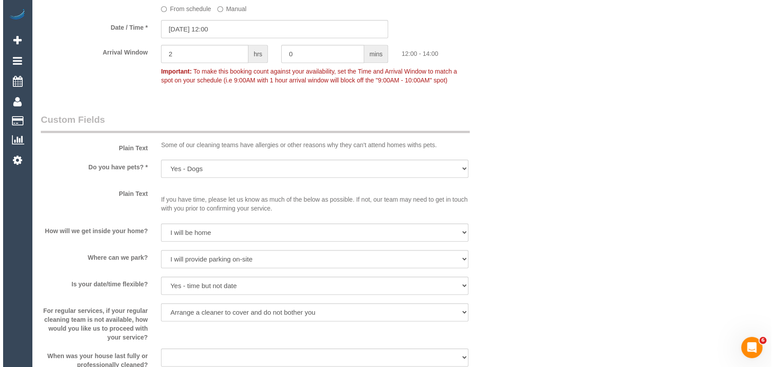
scroll to position [847, 0]
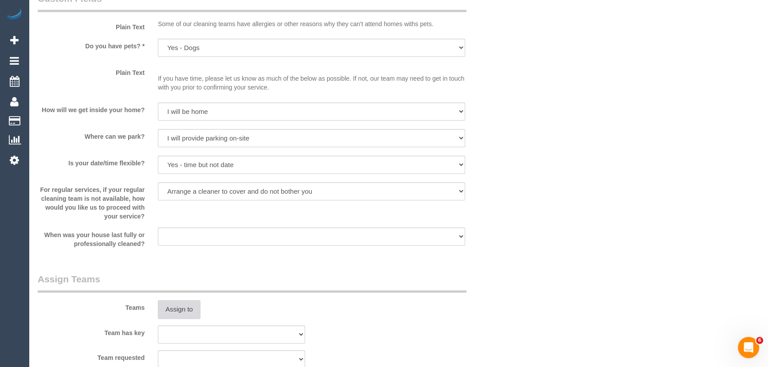
click at [177, 310] on button "Assign to" at bounding box center [179, 309] width 43 height 19
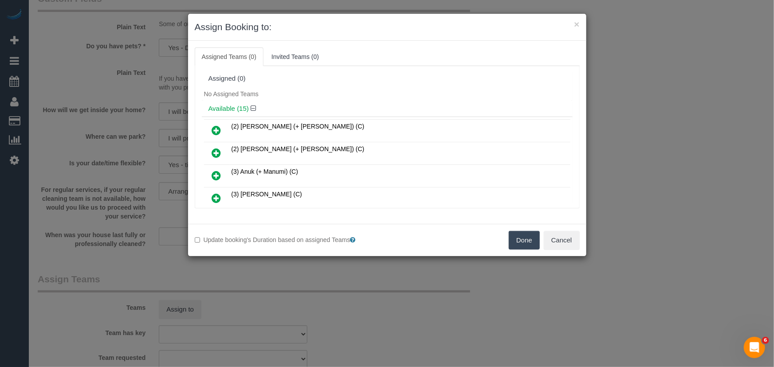
click at [217, 193] on icon at bounding box center [216, 198] width 9 height 11
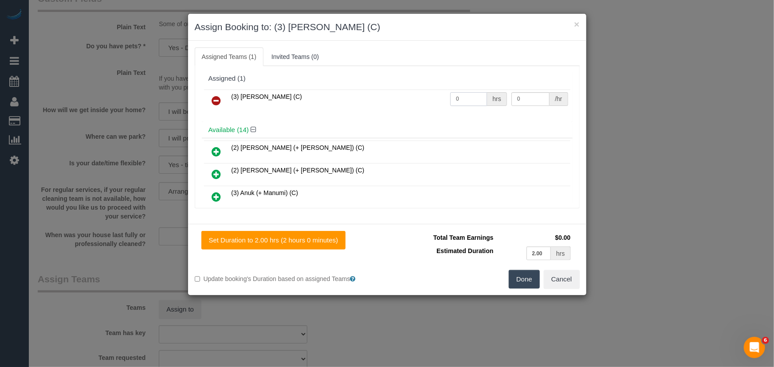
click at [466, 101] on input "0" at bounding box center [468, 99] width 37 height 14
type input "2"
type input "35"
click at [530, 278] on button "Done" at bounding box center [524, 279] width 31 height 19
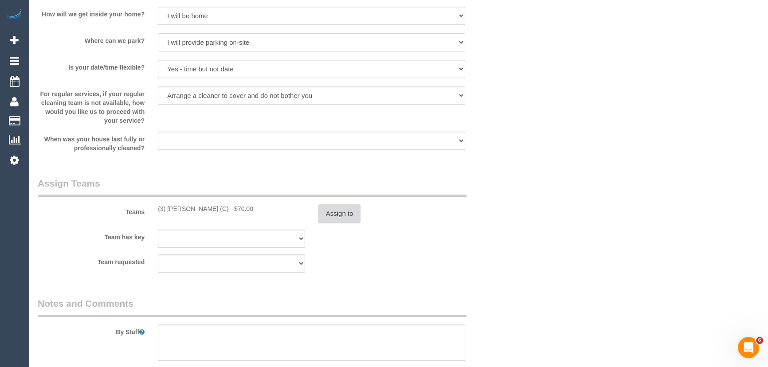
scroll to position [1048, 0]
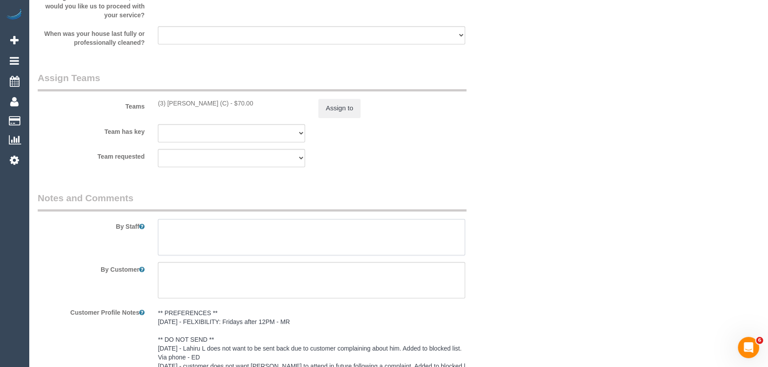
click at [191, 238] on textarea at bounding box center [311, 237] width 307 height 36
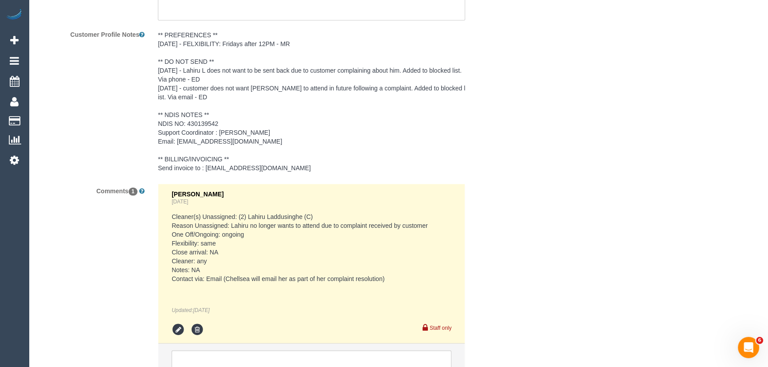
scroll to position [1406, 0]
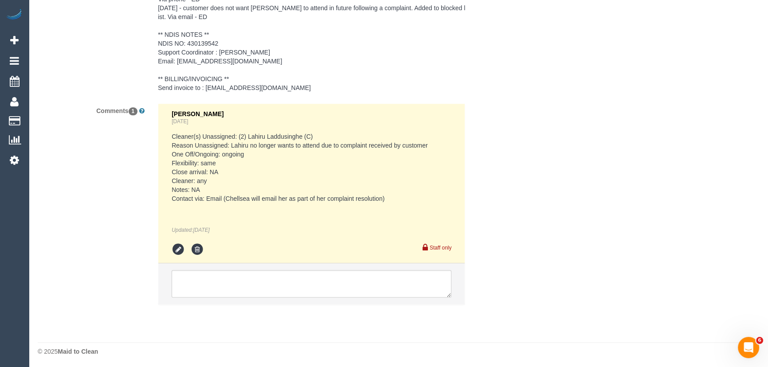
type textarea "*cover*"
click at [223, 275] on textarea at bounding box center [312, 283] width 280 height 27
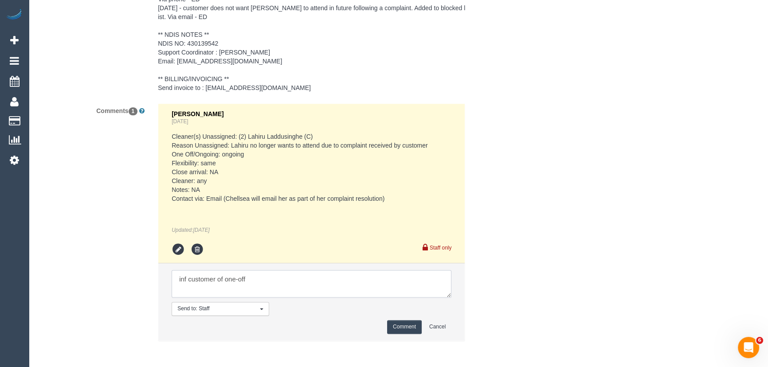
type textarea "inf customer of one-off"
click at [406, 324] on button "Comment" at bounding box center [404, 327] width 35 height 14
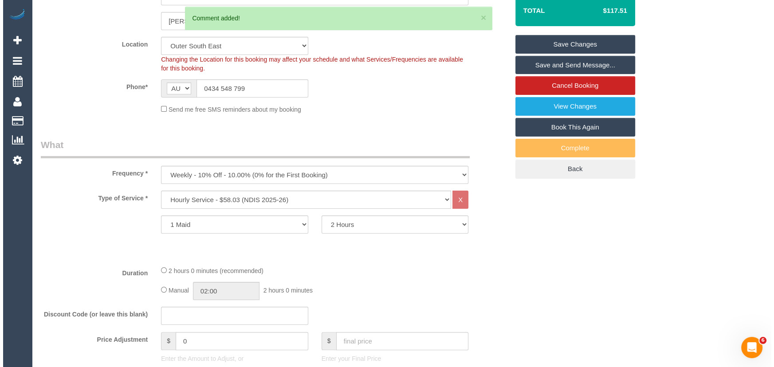
scroll to position [0, 0]
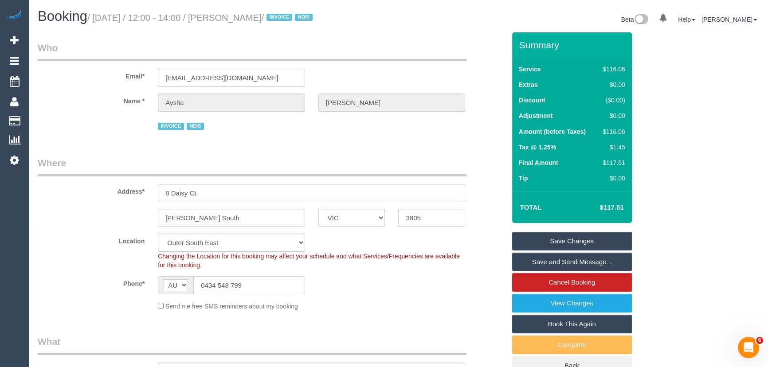
click at [242, 18] on small "/ October 17, 2025 / 12:00 - 14:00 / Aysha Keith / INVOICE NDIS" at bounding box center [201, 18] width 228 height 10
copy small "Aysha Keith"
click at [567, 241] on link "Save Changes" at bounding box center [572, 241] width 120 height 19
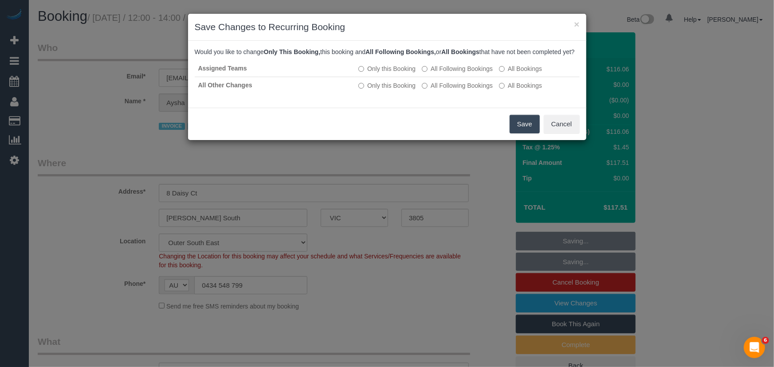
click at [523, 133] on button "Save" at bounding box center [525, 124] width 30 height 19
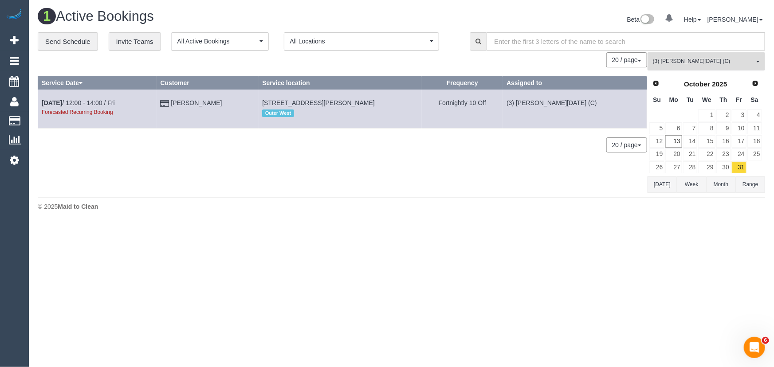
click at [687, 64] on span "(3) Antony Silvester (C)" at bounding box center [703, 62] width 101 height 8
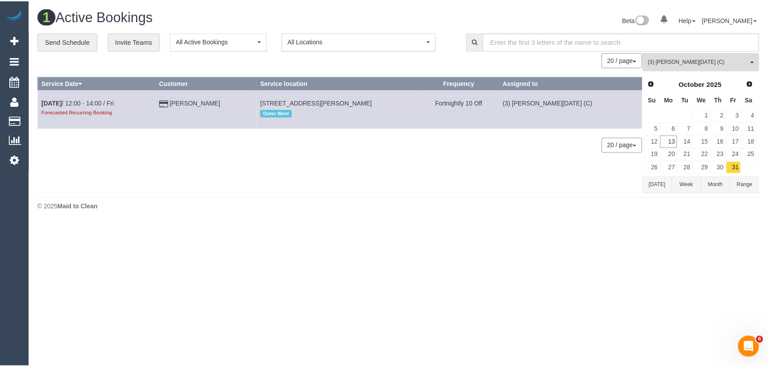
scroll to position [1002, 0]
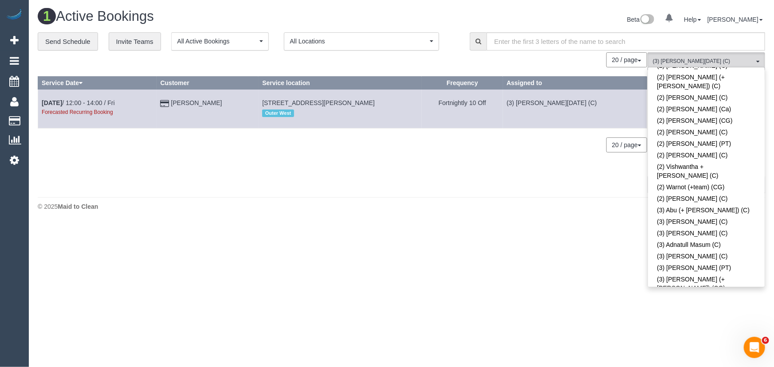
click at [699, 340] on link "(3) Antony Silvester (C)" at bounding box center [706, 346] width 117 height 12
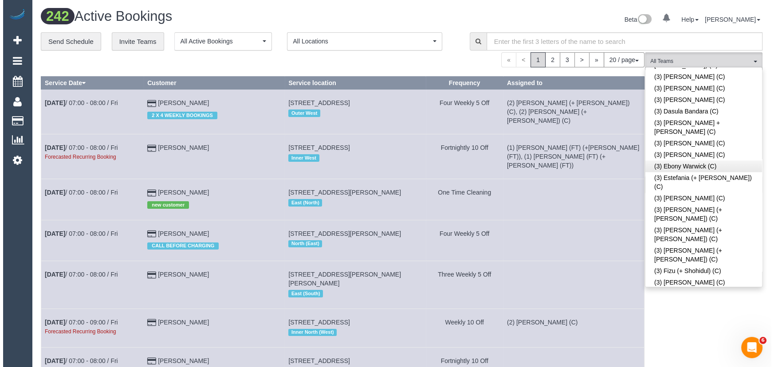
scroll to position [1606, 0]
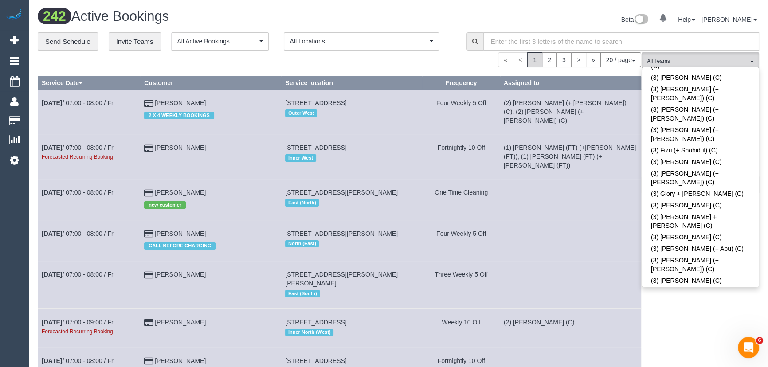
click at [513, 20] on div "Beta 0 Your Notifications You have 0 alerts Help Help Docs Take a Tour Contact …" at bounding box center [583, 21] width 368 height 24
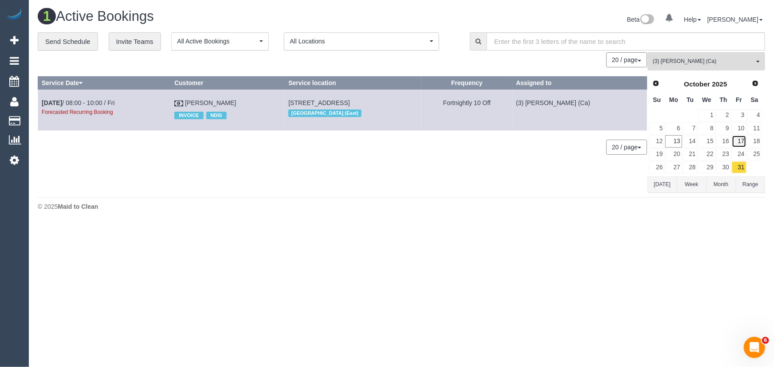
click at [739, 141] on link "17" at bounding box center [739, 141] width 15 height 12
click at [738, 166] on link "31" at bounding box center [739, 167] width 15 height 12
click at [757, 83] on span "Next" at bounding box center [755, 82] width 7 height 7
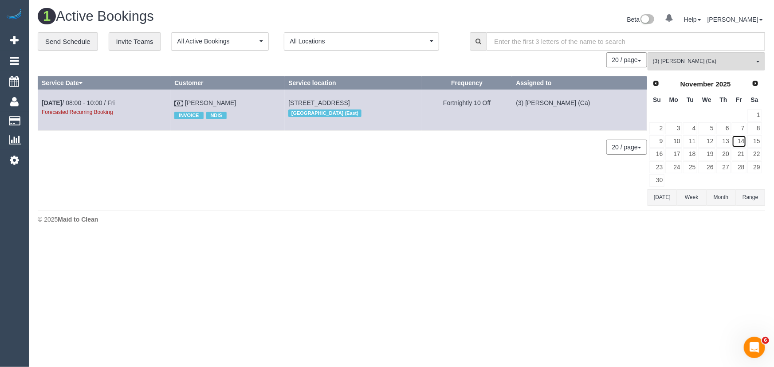
click at [746, 137] on link "14" at bounding box center [739, 141] width 15 height 12
click at [742, 173] on link "28" at bounding box center [739, 167] width 15 height 12
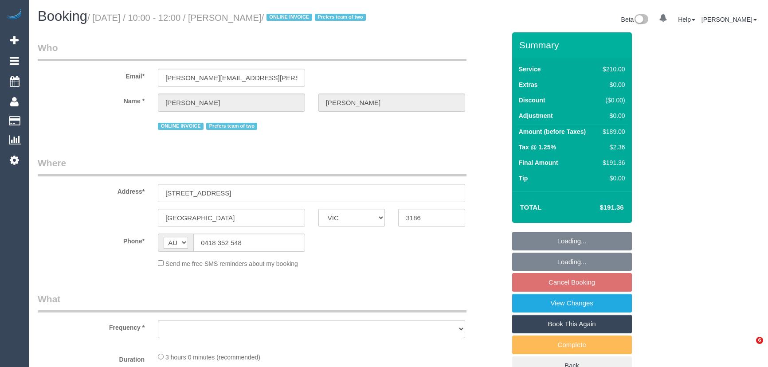
select select "VIC"
select select "string:stripe-pm_1QeXPw2GScqysDRVf9lwhELO"
select select "number:30"
select select "number:14"
select select "number:19"
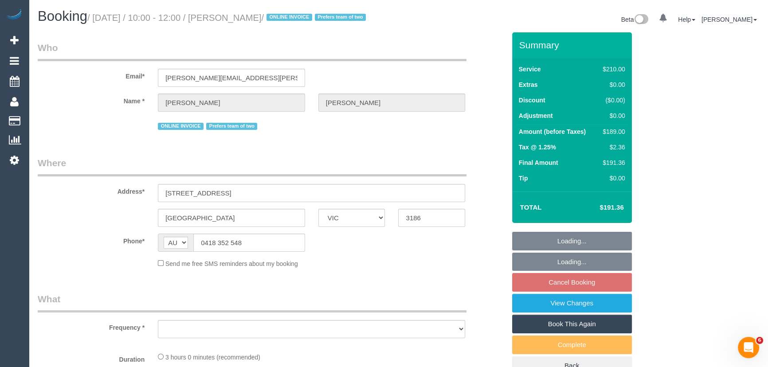
select select "number:25"
select select "number:35"
select select "number:11"
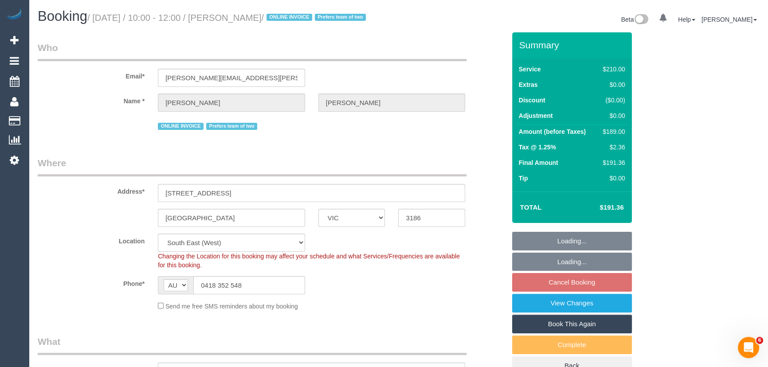
select select "object:885"
select select "180"
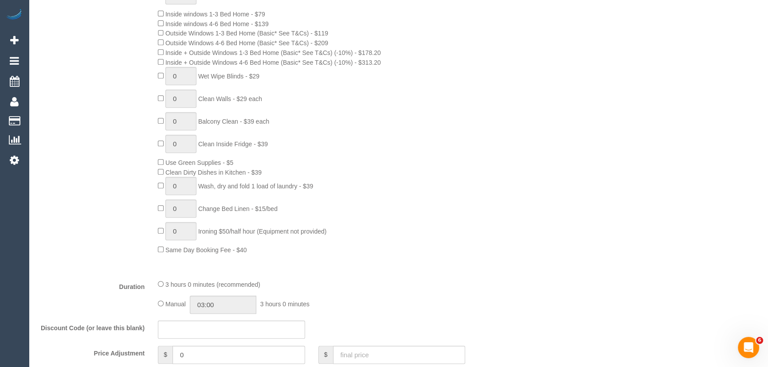
scroll to position [604, 0]
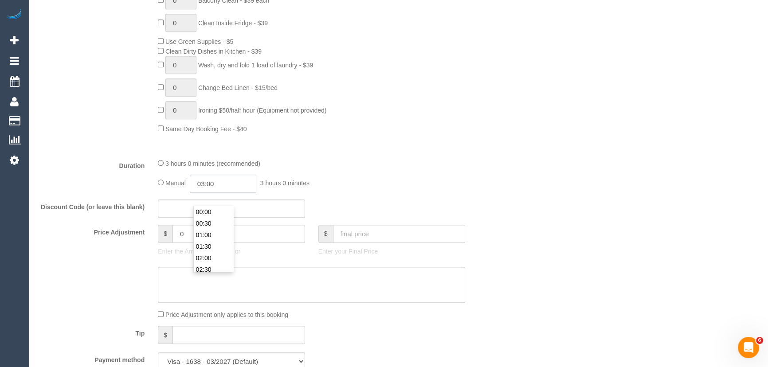
click at [239, 193] on input "03:00" at bounding box center [223, 184] width 67 height 18
click at [220, 218] on li "01:30" at bounding box center [213, 222] width 39 height 12
type input "01:30"
click at [439, 208] on fieldset "What Frequency * One Time Cleaning Weekly - 10% Off - 10.00% (0% for the First …" at bounding box center [272, 54] width 468 height 647
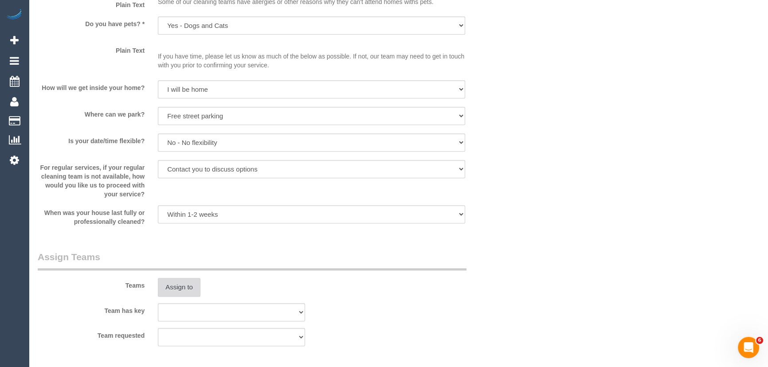
click at [175, 297] on button "Assign to" at bounding box center [179, 287] width 43 height 19
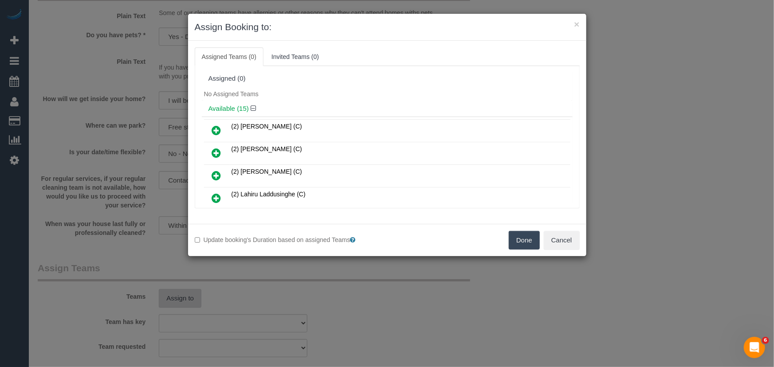
scroll to position [2244, 0]
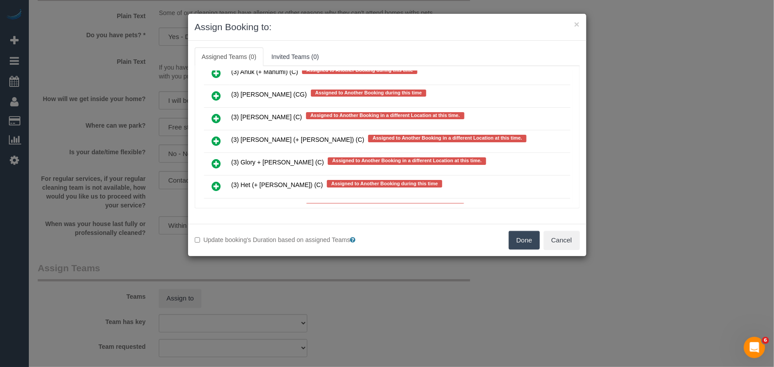
click at [214, 181] on icon at bounding box center [216, 186] width 9 height 11
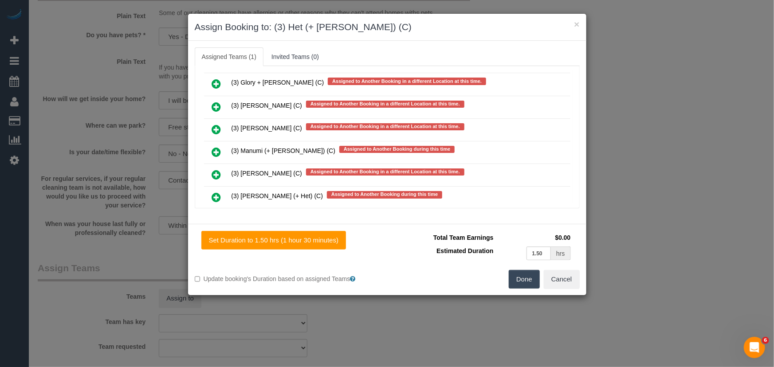
click at [218, 192] on icon at bounding box center [216, 197] width 9 height 11
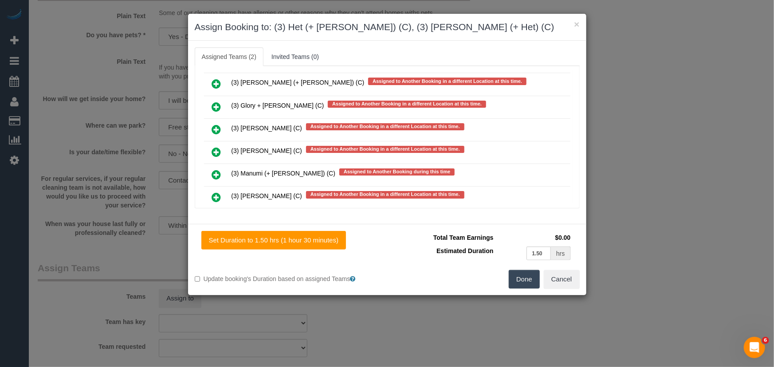
scroll to position [2367, 0]
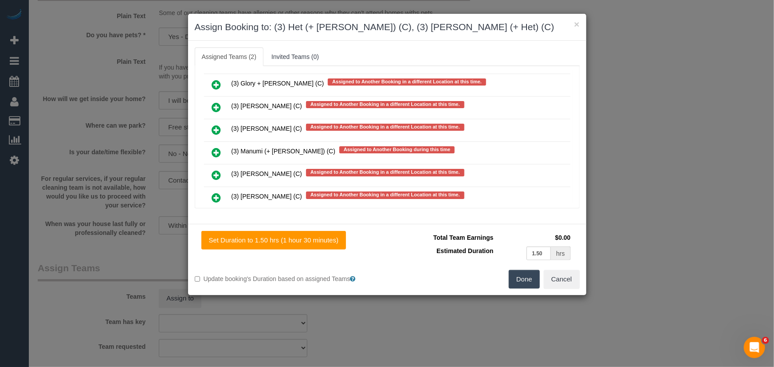
click at [527, 282] on button "Done" at bounding box center [524, 279] width 31 height 19
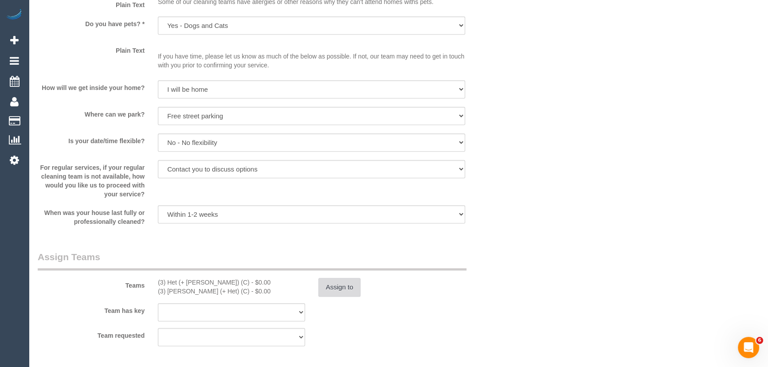
click at [326, 297] on button "Assign to" at bounding box center [339, 287] width 43 height 19
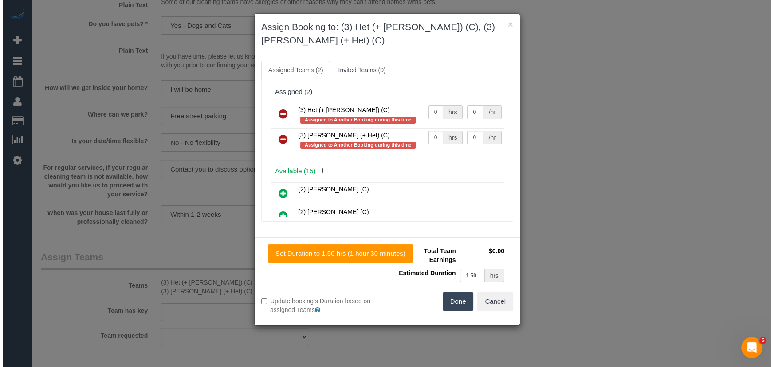
scroll to position [1158, 0]
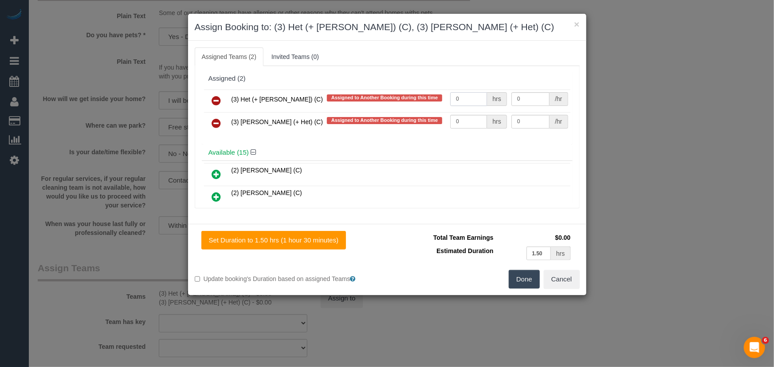
click at [464, 92] on input "0" at bounding box center [468, 99] width 37 height 14
type input "1.5"
type input "35"
click at [467, 117] on input "0" at bounding box center [468, 122] width 37 height 14
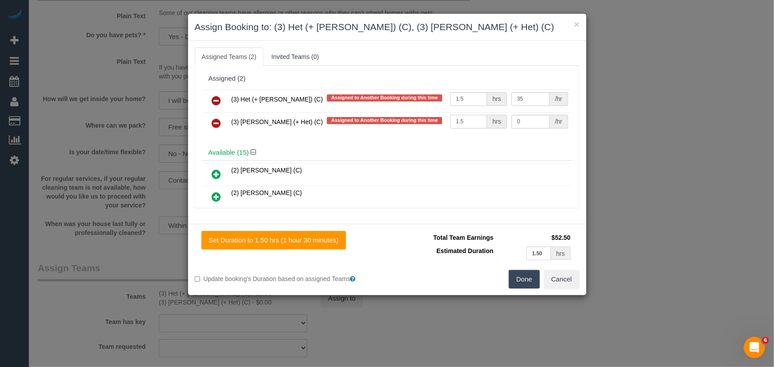
type input "1.5"
type input "35"
click at [514, 277] on button "Done" at bounding box center [524, 279] width 31 height 19
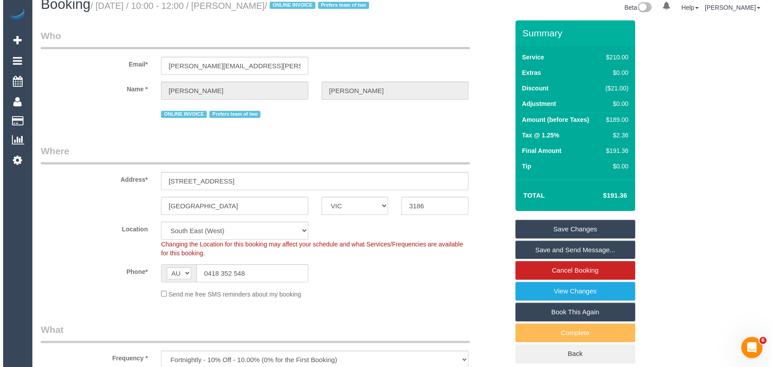
scroll to position [0, 0]
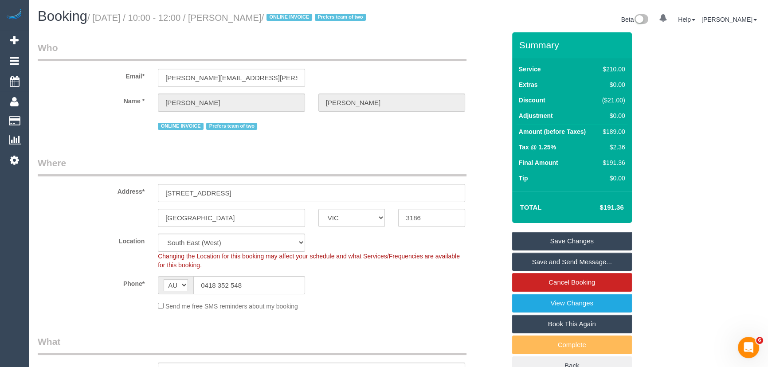
click at [237, 16] on small "/ October 17, 2025 / 10:00 - 12:00 / Tony Willems / ONLINE INVOICE Prefers team…" at bounding box center [227, 18] width 281 height 10
copy small "Tony Willems"
click at [561, 271] on link "Save and Send Message..." at bounding box center [572, 262] width 120 height 19
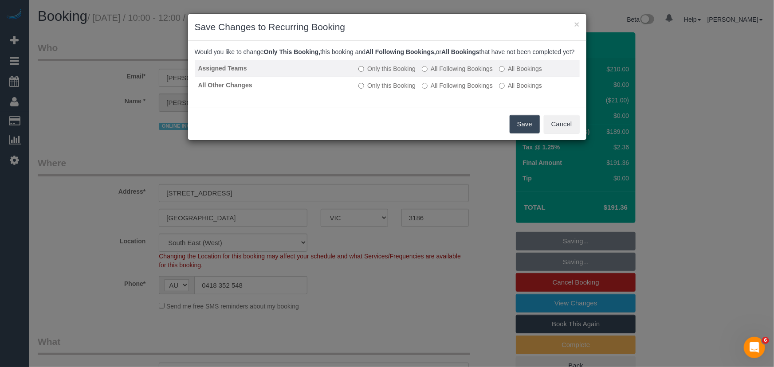
click at [451, 73] on label "All Following Bookings" at bounding box center [457, 68] width 71 height 9
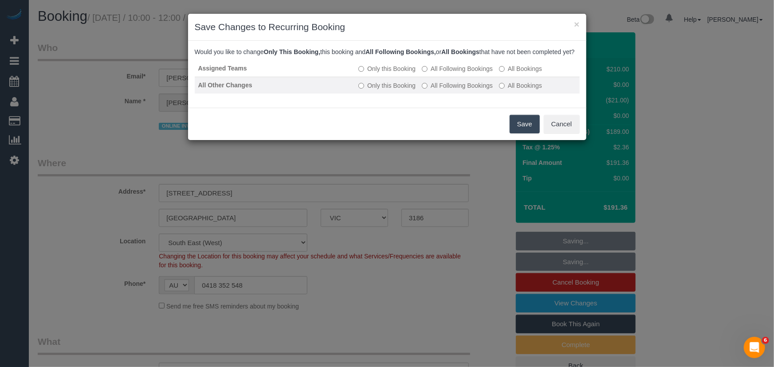
click at [454, 90] on label "All Following Bookings" at bounding box center [457, 85] width 71 height 9
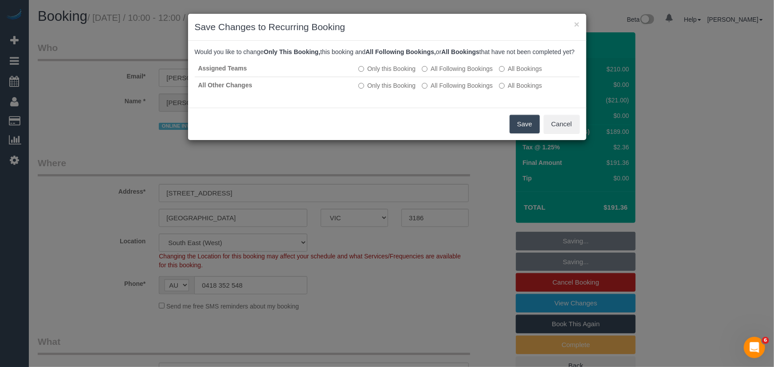
click at [515, 131] on button "Save" at bounding box center [525, 124] width 30 height 19
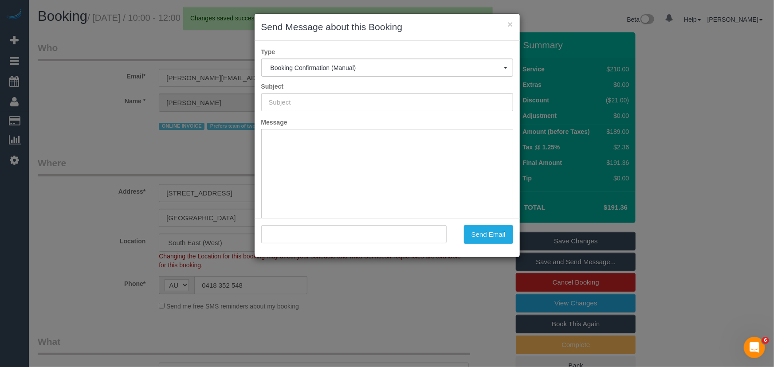
type input "Booking Confirmed"
type input ""Tony Willems" <tony.willems@bigpond.com>"
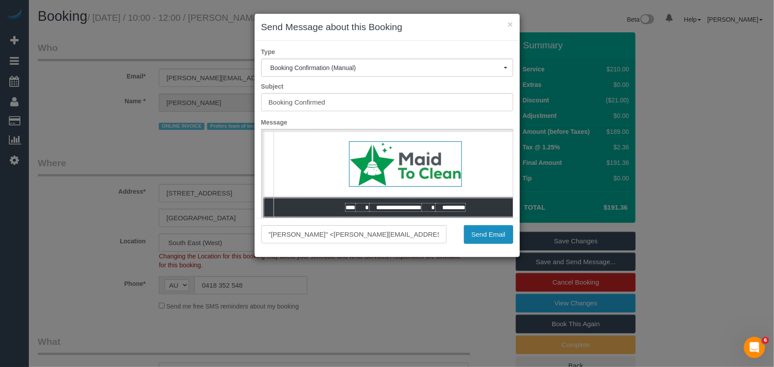
click at [495, 238] on button "Send Email" at bounding box center [488, 234] width 49 height 19
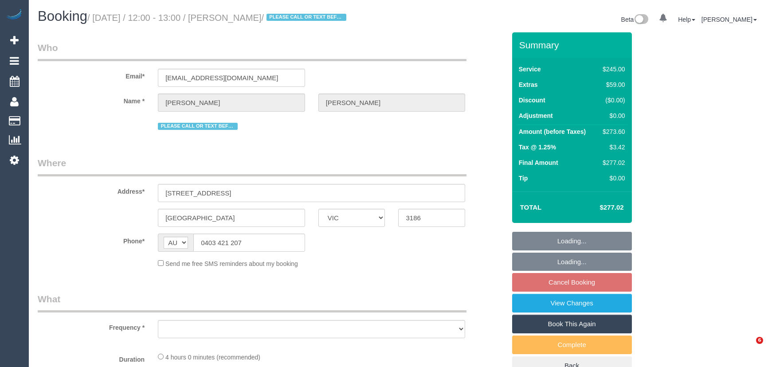
select select "VIC"
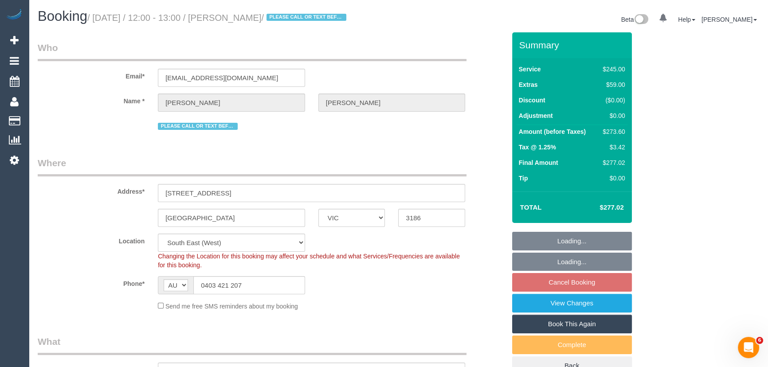
select select "object:737"
select select "string:stripe-pm_1Pi5JG2GScqysDRVJdtVZHKf"
select select "210"
select select "number:27"
select select "number:14"
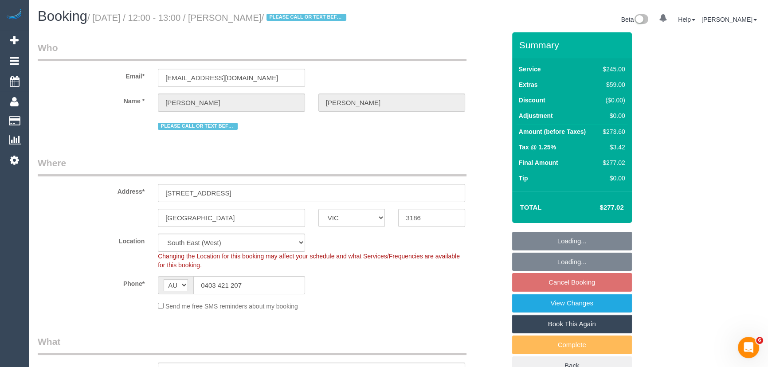
select select "number:19"
select select "number:25"
select select "number:34"
select select "number:11"
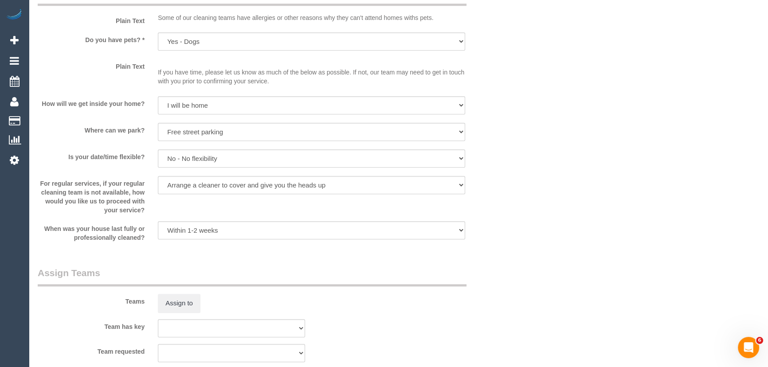
scroll to position [1209, 0]
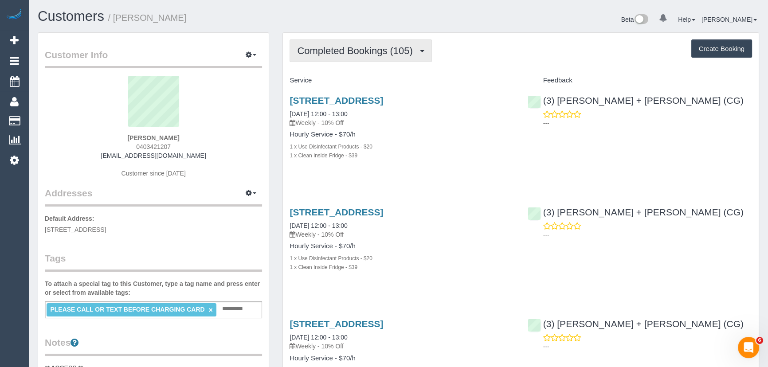
click at [399, 57] on button "Completed Bookings (105)" at bounding box center [361, 50] width 142 height 23
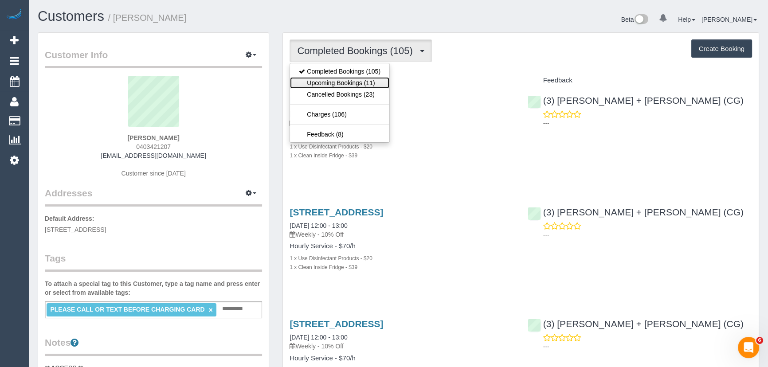
click at [377, 85] on link "Upcoming Bookings (11)" at bounding box center [339, 83] width 99 height 12
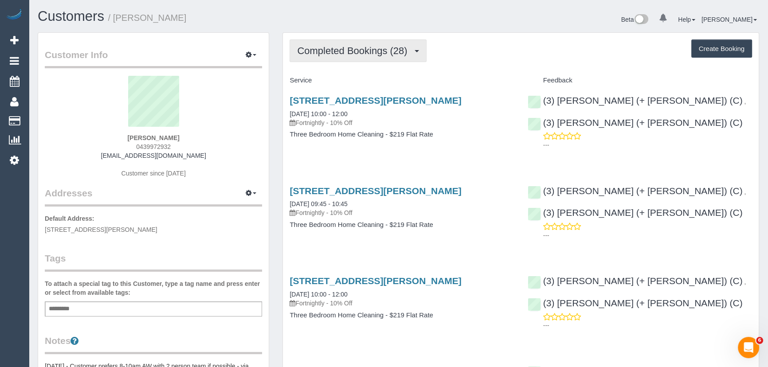
click at [400, 52] on span "Completed Bookings (28)" at bounding box center [354, 50] width 114 height 11
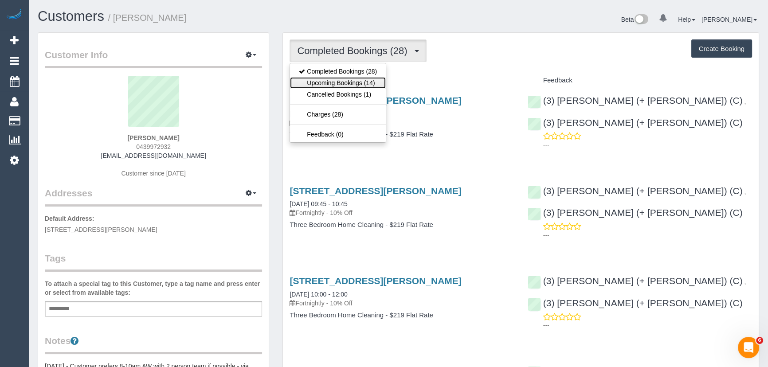
click at [376, 83] on link "Upcoming Bookings (14)" at bounding box center [338, 83] width 96 height 12
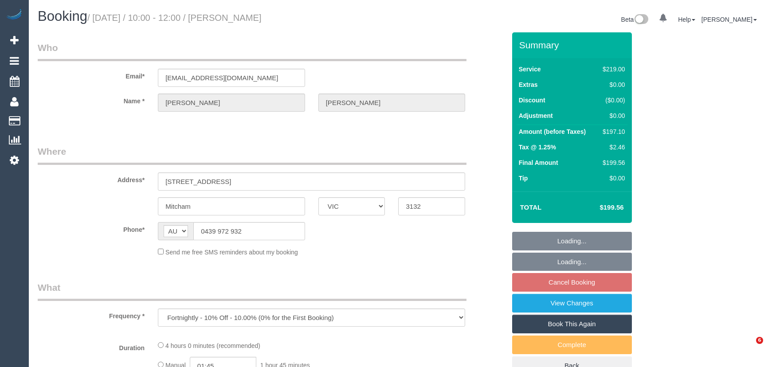
select select "VIC"
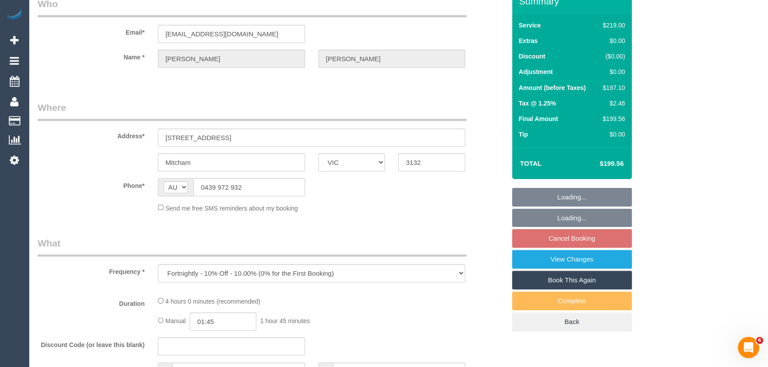
select select "string:stripe-pm_1PrrUT2GScqysDRVCRdCFDVQ"
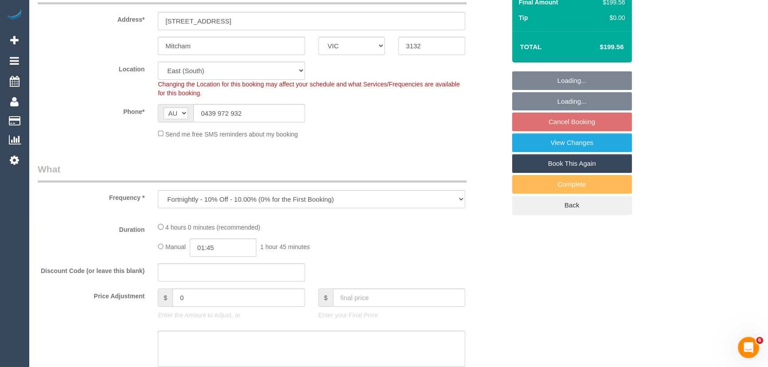
select select "object:696"
select select "number:27"
select select "number:14"
select select "number:19"
select select "number:24"
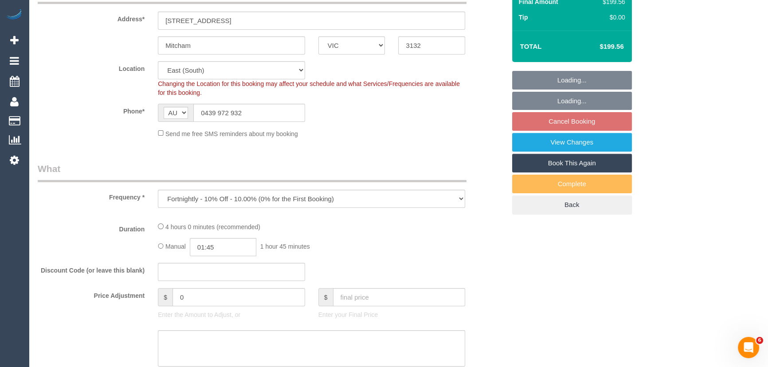
select select "number:34"
select select "number:26"
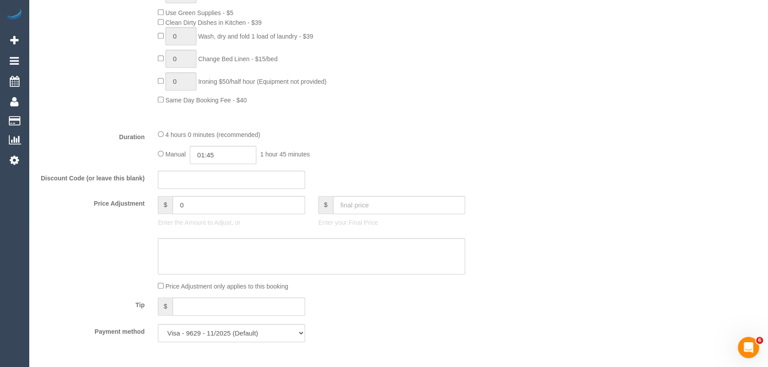
scroll to position [645, 0]
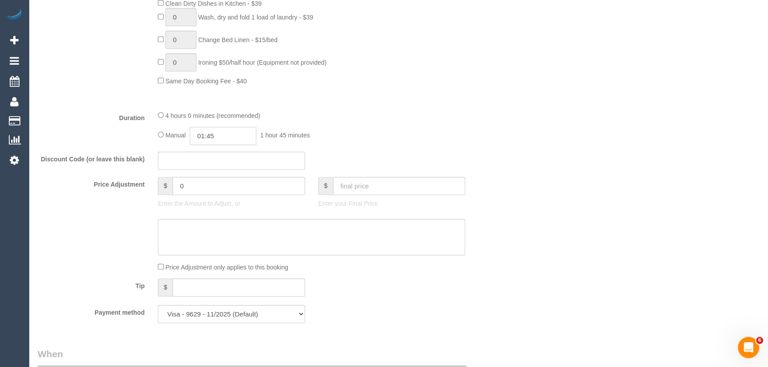
click at [225, 136] on input "01:45" at bounding box center [223, 136] width 67 height 18
type input "03:30"
click at [221, 205] on li "03:30" at bounding box center [213, 203] width 39 height 12
click at [317, 150] on fieldset "What Frequency * One Time Cleaning Weekly - 10% Off - 10.00% (0% for the First …" at bounding box center [272, 3] width 468 height 651
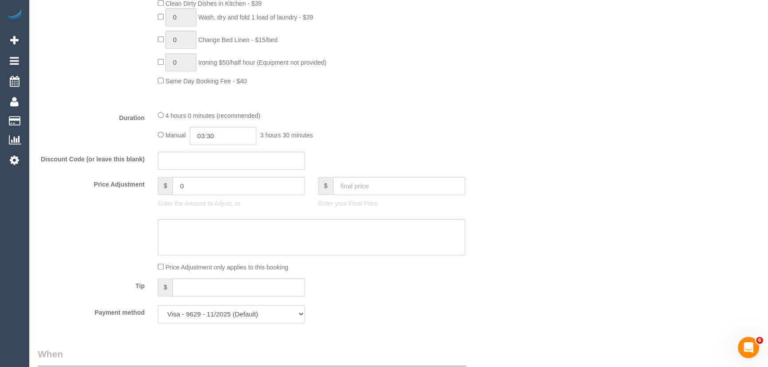
click at [317, 150] on fieldset "What Frequency * One Time Cleaning Weekly - 10% Off - 10.00% (0% for the First …" at bounding box center [272, 3] width 468 height 651
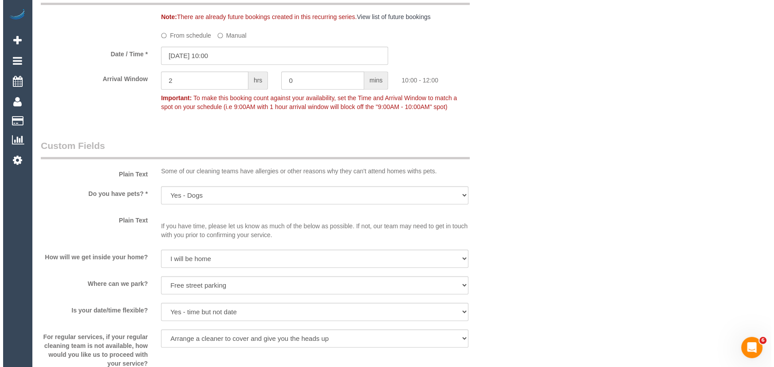
scroll to position [1129, 0]
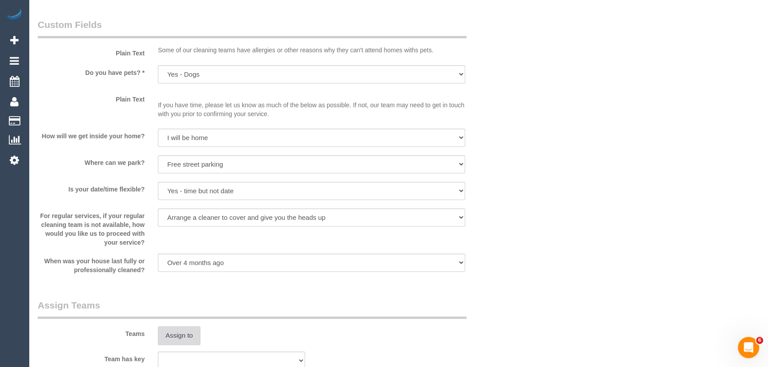
click at [183, 337] on button "Assign to" at bounding box center [179, 335] width 43 height 19
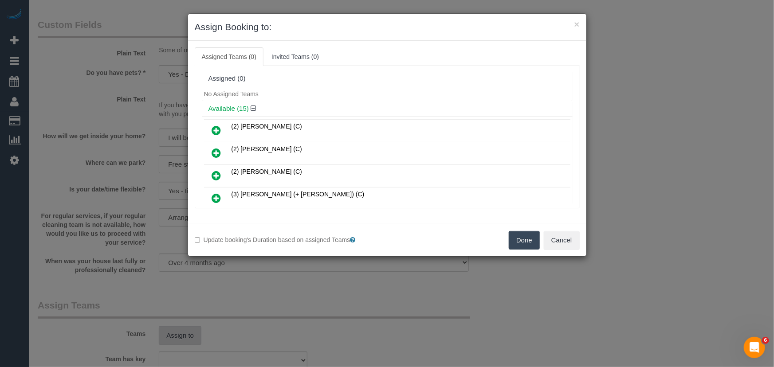
scroll to position [167, 0]
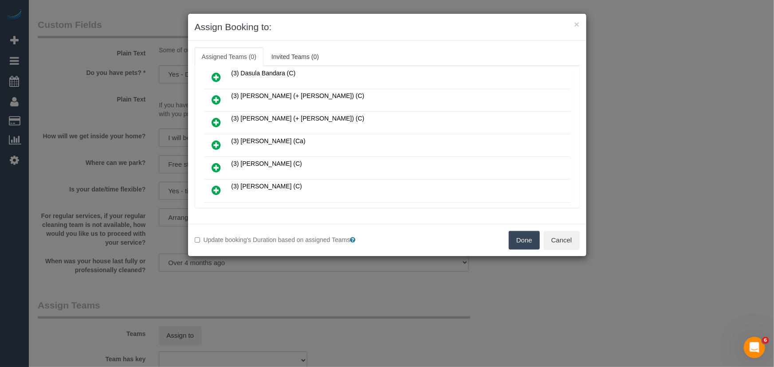
drag, startPoint x: 214, startPoint y: 142, endPoint x: 239, endPoint y: 155, distance: 28.2
click at [214, 142] on icon at bounding box center [216, 145] width 9 height 11
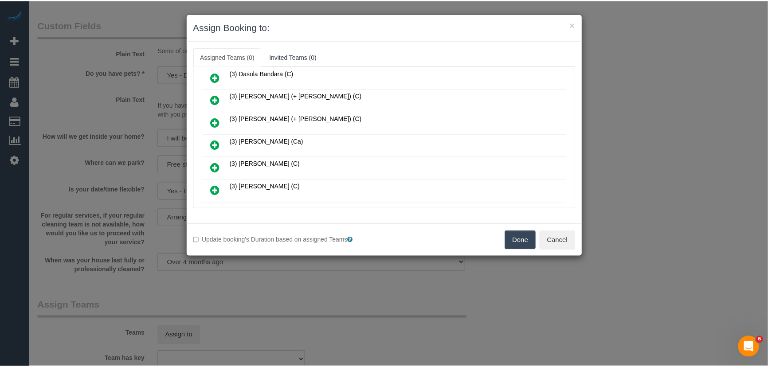
scroll to position [187, 0]
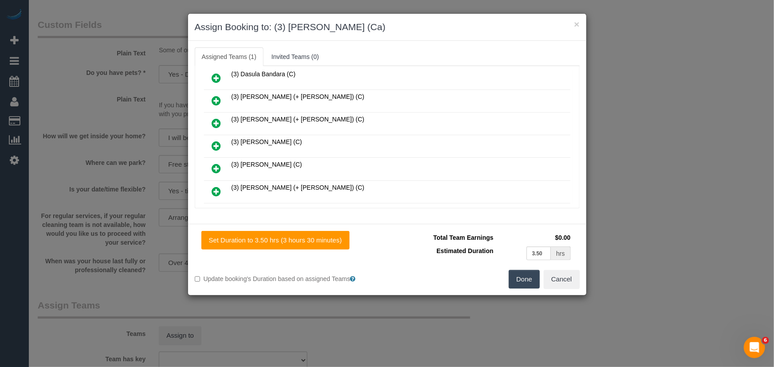
click at [533, 280] on button "Done" at bounding box center [524, 279] width 31 height 19
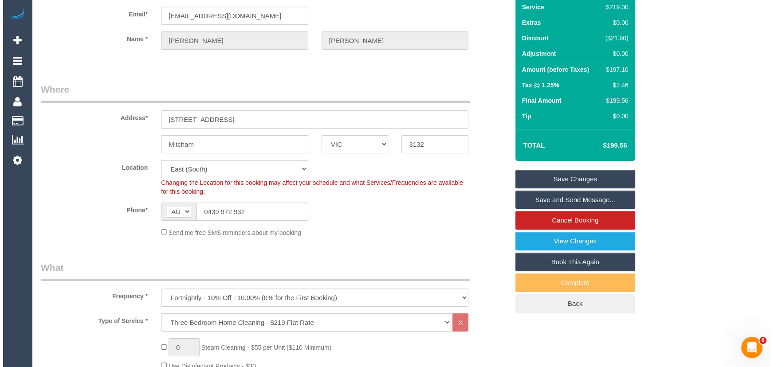
scroll to position [0, 0]
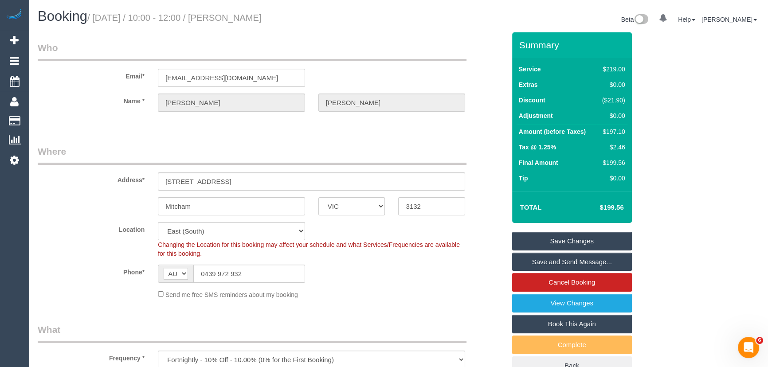
click at [245, 21] on small "/ October 17, 2025 / 10:00 - 12:00 / Rachel Watkins" at bounding box center [174, 18] width 174 height 10
click at [245, 31] on div "Booking / October 17, 2025 / 10:00 - 12:00 / Rachel Watkins Beta 0 Your Notific…" at bounding box center [398, 21] width 735 height 24
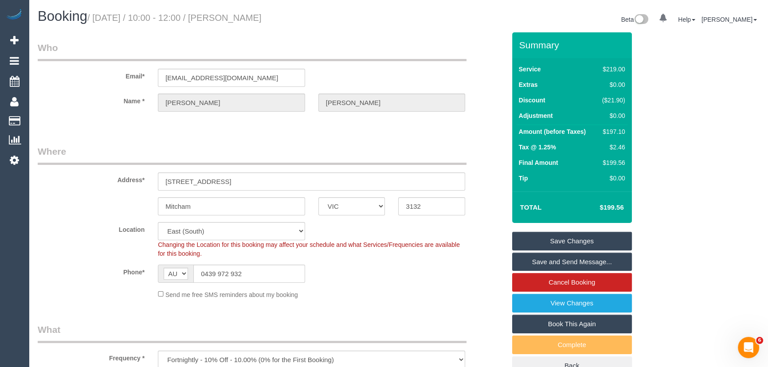
click at [240, 18] on small "/ October 17, 2025 / 10:00 - 12:00 / Rachel Watkins" at bounding box center [174, 18] width 174 height 10
copy small "Rachel Watkins"
click at [549, 259] on link "Save and Send Message..." at bounding box center [572, 262] width 120 height 19
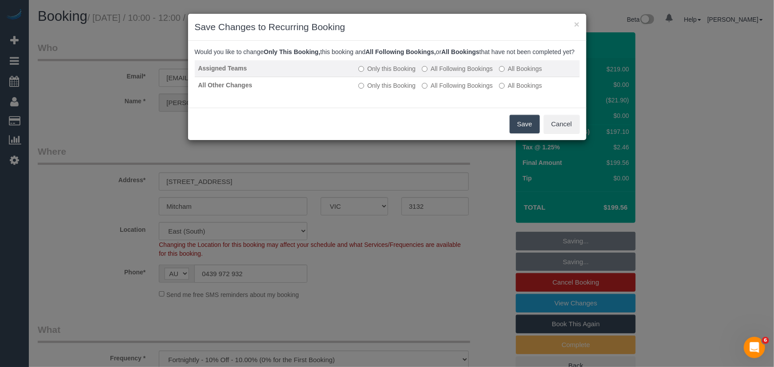
click at [463, 77] on td "Only this Booking All Following Bookings All Bookings" at bounding box center [467, 68] width 224 height 17
click at [459, 77] on td "Only this Booking All Following Bookings All Bookings" at bounding box center [467, 68] width 224 height 17
click at [458, 73] on label "All Following Bookings" at bounding box center [457, 68] width 71 height 9
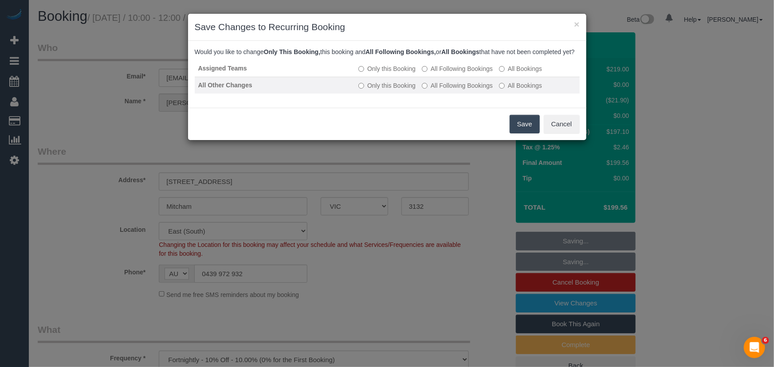
click at [450, 90] on label "All Following Bookings" at bounding box center [457, 85] width 71 height 9
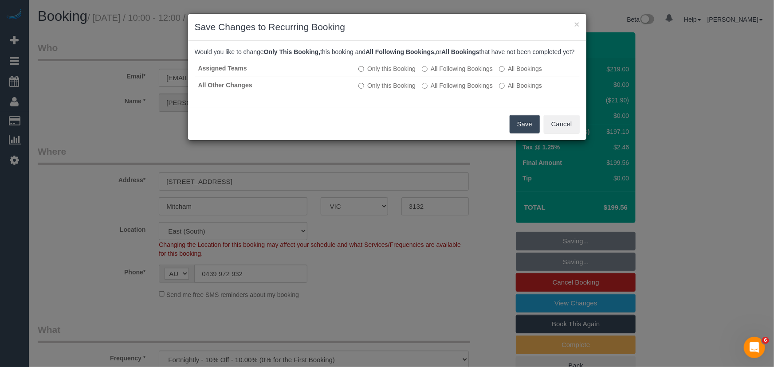
click at [518, 133] on button "Save" at bounding box center [525, 124] width 30 height 19
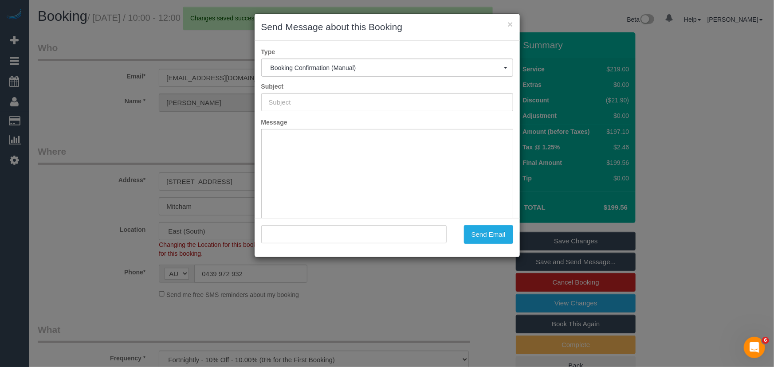
type input "Booking Confirmed"
type input ""Rachel Watkins" <rachdw@hotmail.com>"
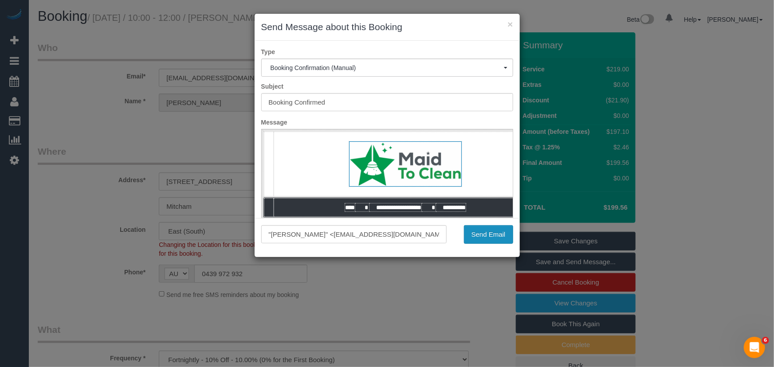
click at [484, 238] on button "Send Email" at bounding box center [488, 234] width 49 height 19
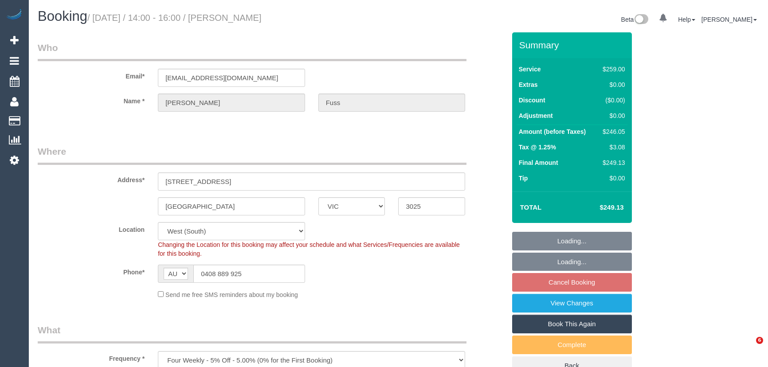
select select "VIC"
select select "string:stripe-pm_1ROTUd2GScqysDRVDReRmKmJ"
select select "number:28"
select select "number:14"
select select "number:18"
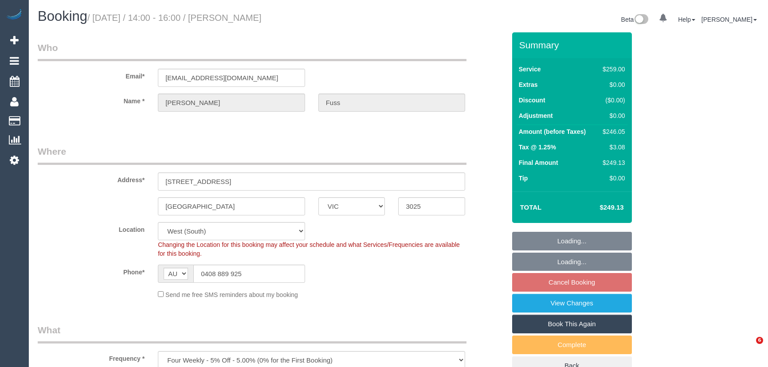
select select "number:23"
select select "number:13"
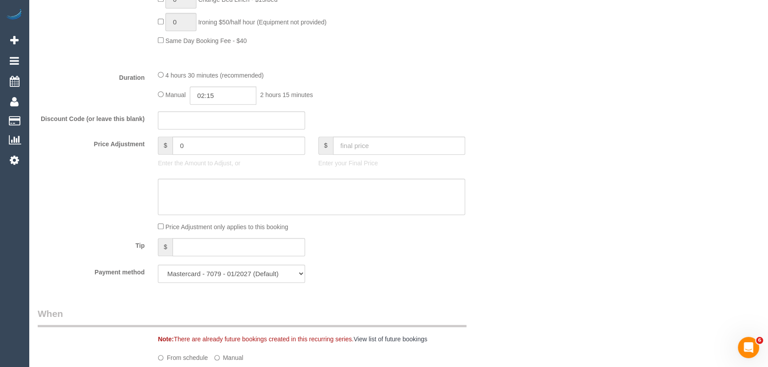
scroll to position [847, 0]
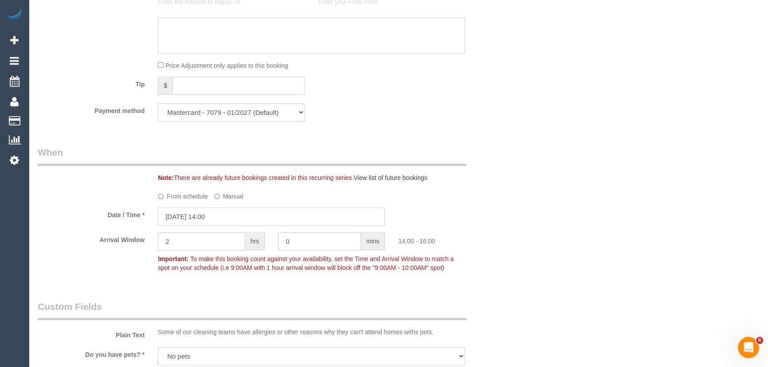
click at [237, 217] on input "17/10/2025 14:00" at bounding box center [271, 217] width 227 height 18
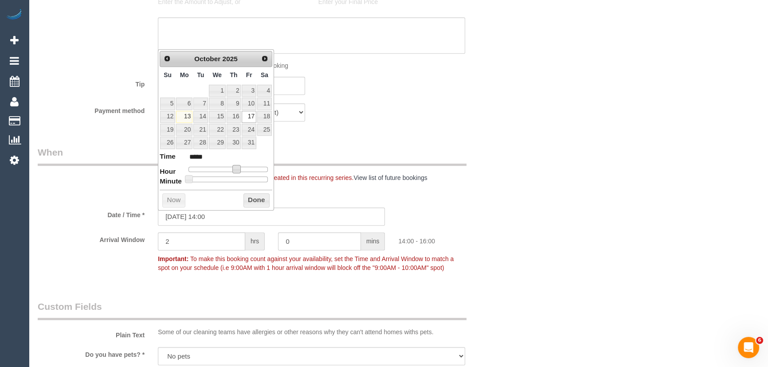
click at [236, 167] on span at bounding box center [236, 169] width 8 height 8
type input "17/10/2025 13:00"
type input "*****"
type input "17/10/2025 12:00"
type input "*****"
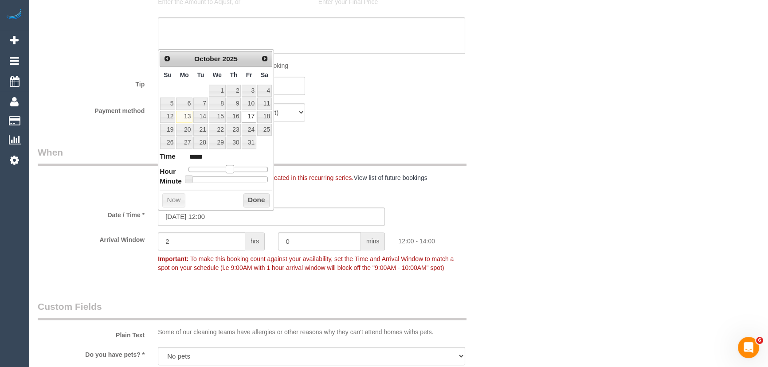
drag, startPoint x: 236, startPoint y: 167, endPoint x: 231, endPoint y: 168, distance: 5.8
click at [231, 168] on span at bounding box center [230, 169] width 8 height 8
click at [400, 117] on div "Payment method Mastercard - 7079 - 01/2027 Mastercard - 7079 - 01/2027 (Default…" at bounding box center [271, 112] width 481 height 18
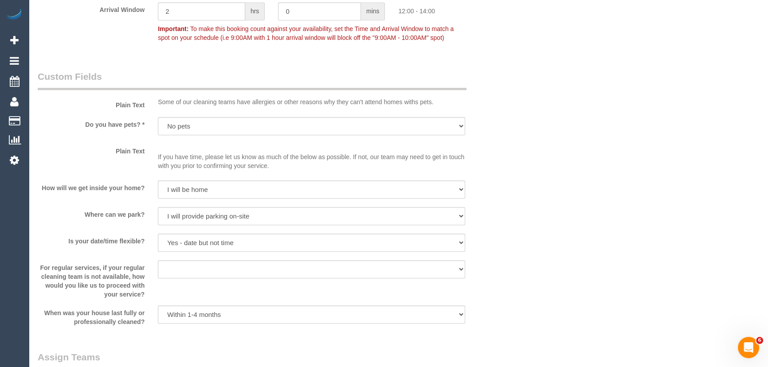
scroll to position [1129, 0]
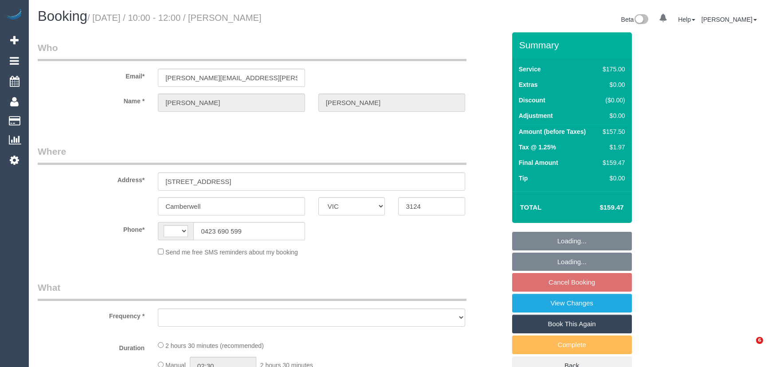
select select "VIC"
select select "150"
select select "number:27"
select select "number:14"
select select "number:19"
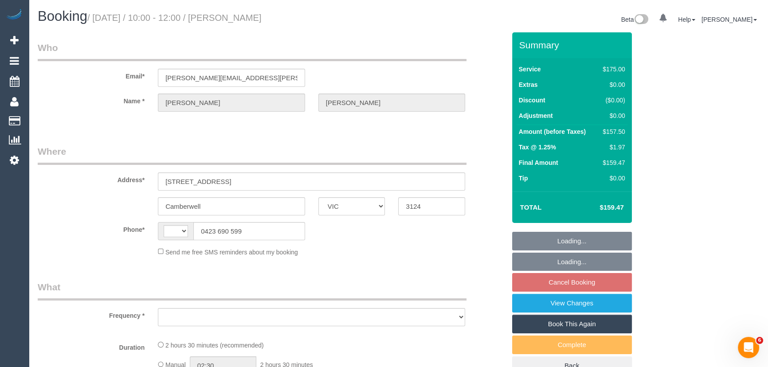
select select "number:24"
select select "number:34"
select select "number:13"
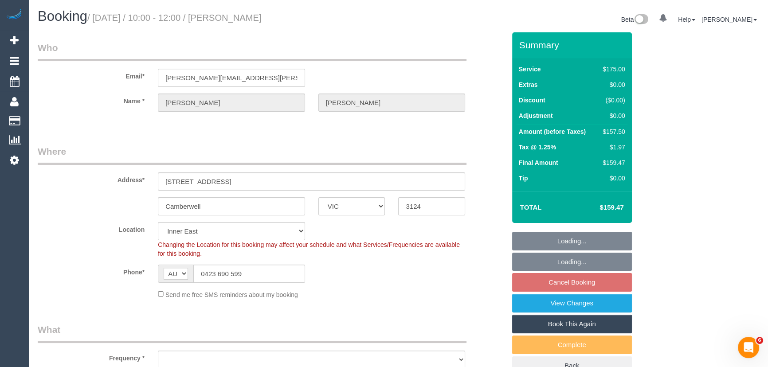
select select "string:AU"
select select "object:1527"
select select "string:stripe-pm_1RIpAc2GScqysDRVlAW07Wr5"
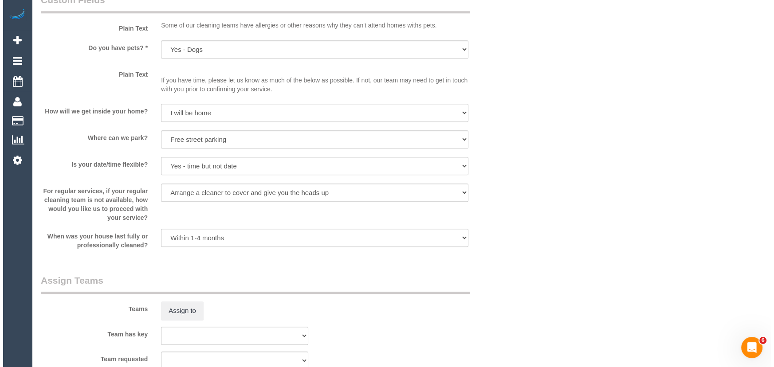
scroll to position [1169, 0]
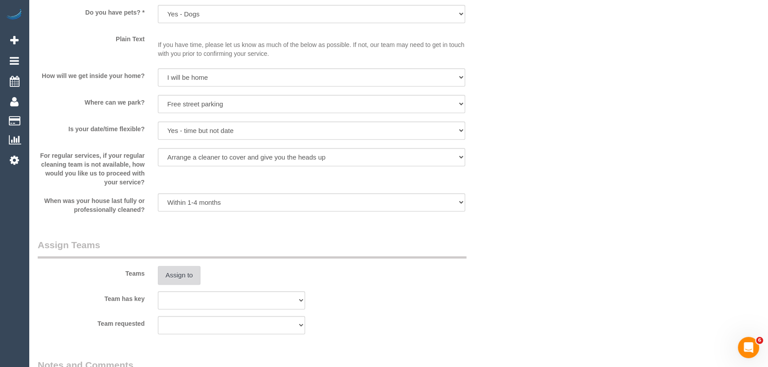
click at [186, 275] on button "Assign to" at bounding box center [179, 275] width 43 height 19
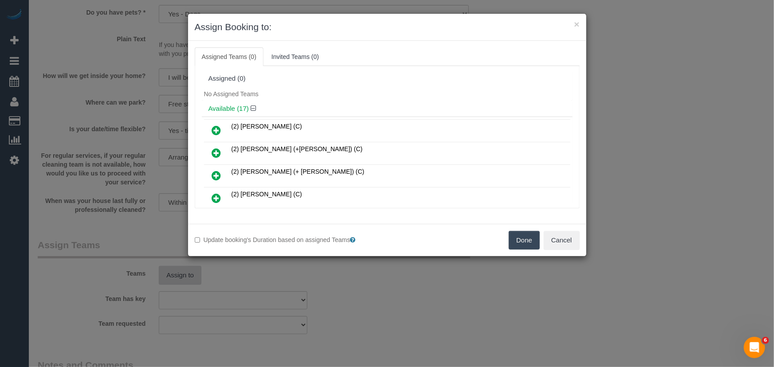
scroll to position [189, 0]
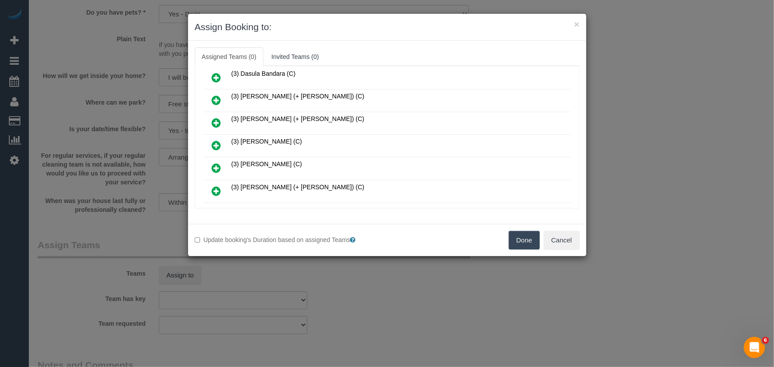
click at [215, 141] on icon at bounding box center [216, 145] width 9 height 11
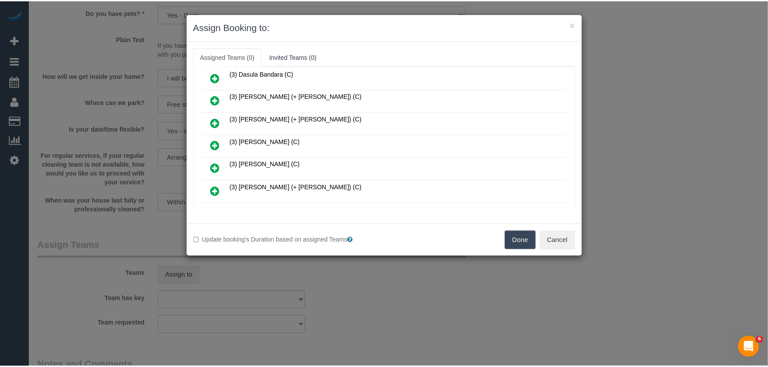
scroll to position [209, 0]
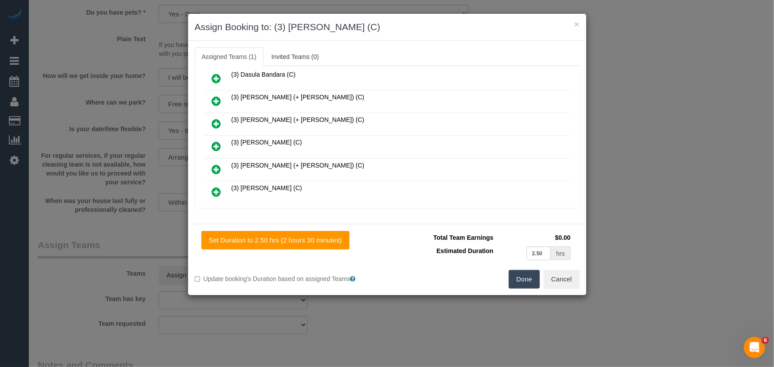
click at [530, 279] on button "Done" at bounding box center [524, 279] width 31 height 19
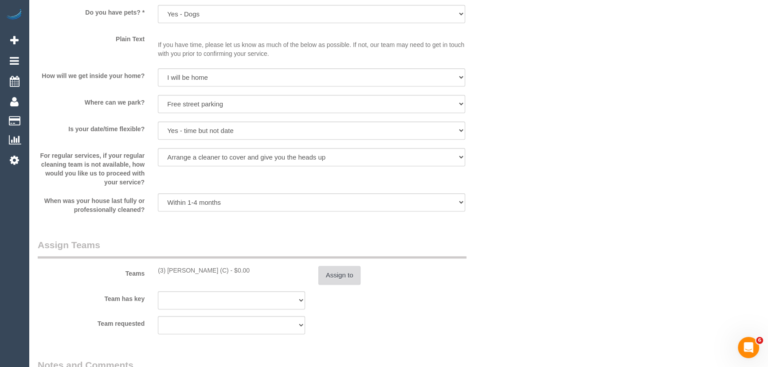
click at [350, 273] on button "Assign to" at bounding box center [339, 275] width 43 height 19
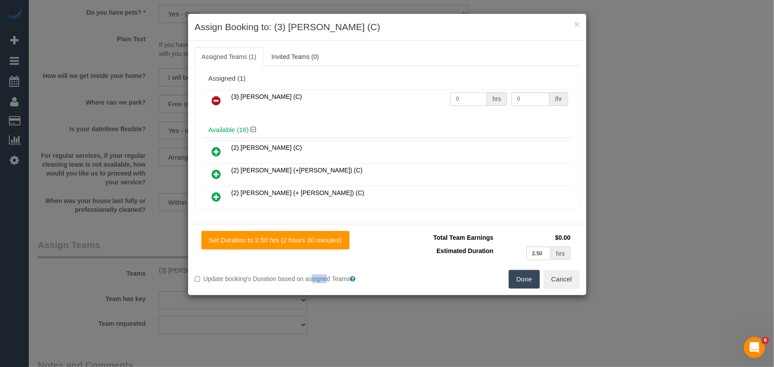
click at [466, 104] on input "0" at bounding box center [468, 99] width 37 height 14
type input "2.5"
type input "35"
click at [523, 281] on button "Done" at bounding box center [524, 279] width 31 height 19
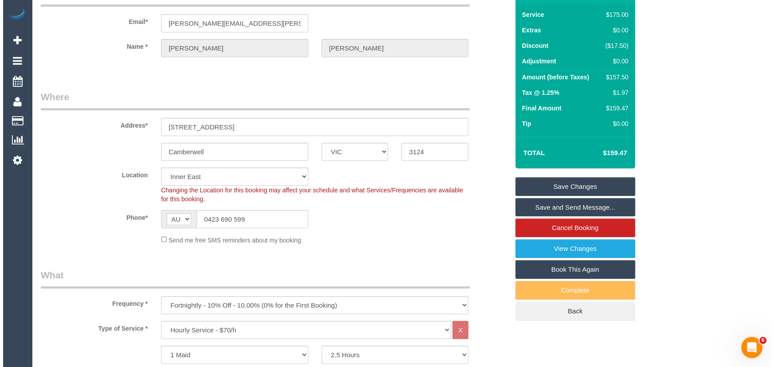
scroll to position [0, 0]
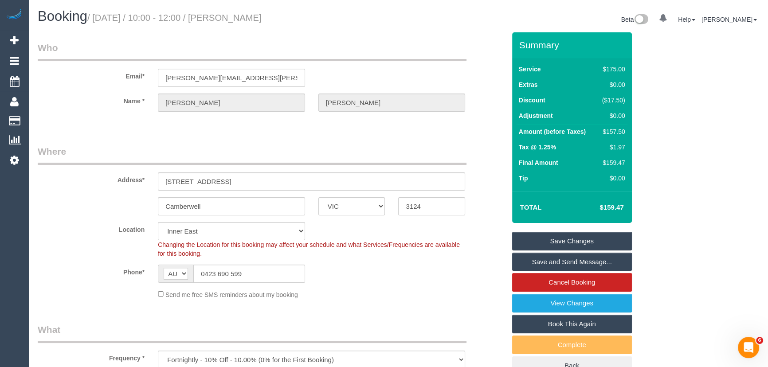
click at [242, 17] on small "/ October 17, 2025 / 10:00 - 12:00 / Peter Kilroy" at bounding box center [174, 18] width 174 height 10
copy small "Peter Kilroy"
click at [544, 258] on link "Save and Send Message..." at bounding box center [572, 262] width 120 height 19
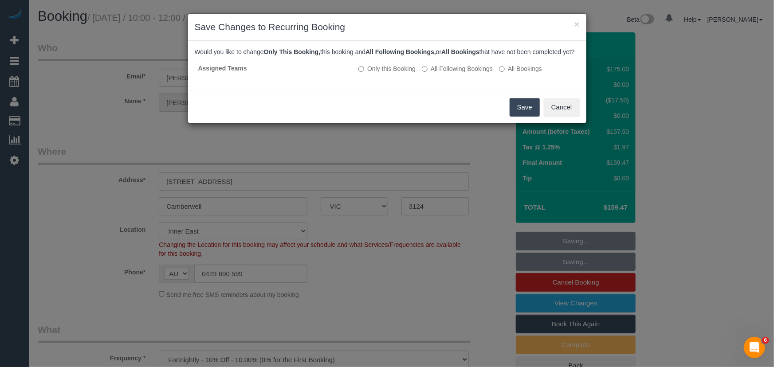
drag, startPoint x: 446, startPoint y: 77, endPoint x: 455, endPoint y: 86, distance: 13.5
click at [446, 73] on label "All Following Bookings" at bounding box center [457, 68] width 71 height 9
click at [522, 117] on button "Save" at bounding box center [525, 107] width 30 height 19
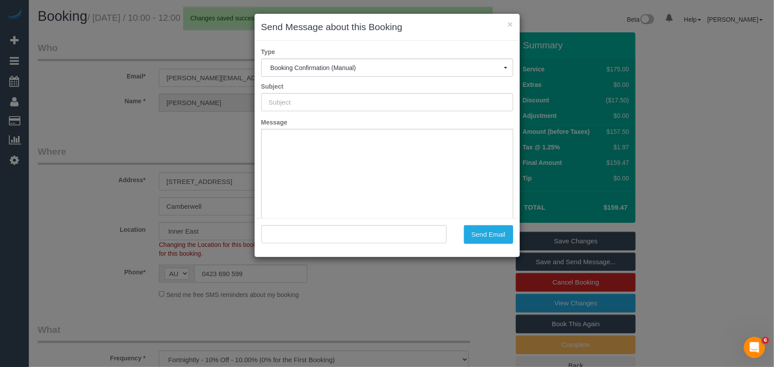
type input "Booking Confirmed"
type input ""Peter Kilroy" <peter.kilroy@gmail.com>"
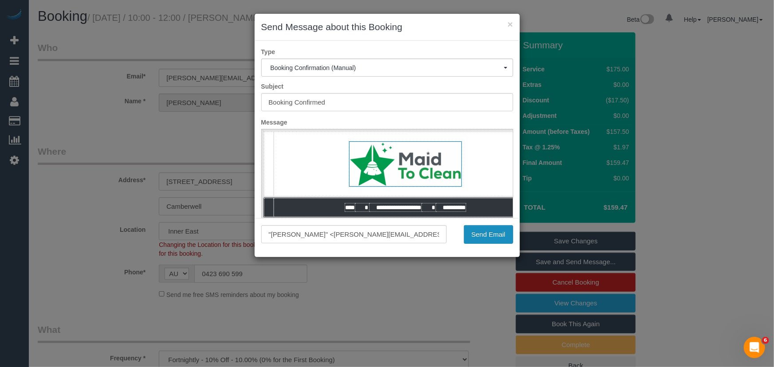
click at [481, 239] on button "Send Email" at bounding box center [488, 234] width 49 height 19
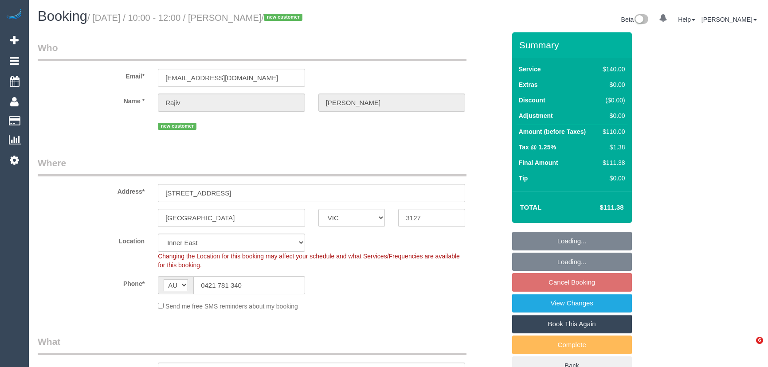
select select "VIC"
select select "number:28"
select select "number:14"
select select "number:19"
select select "number:25"
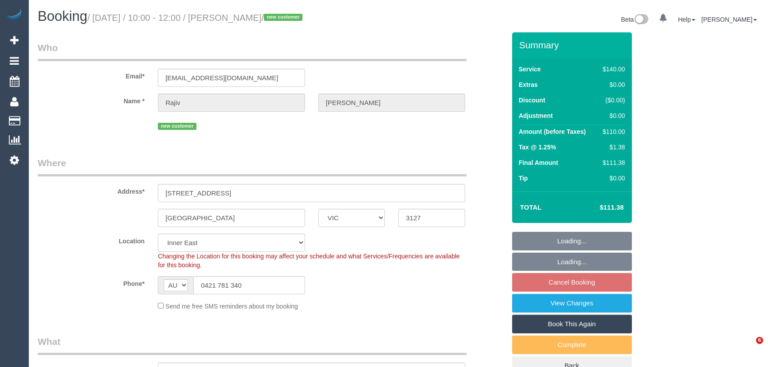
select select "number:13"
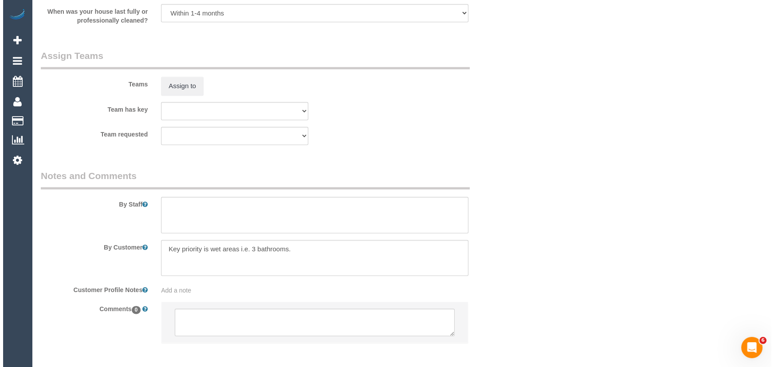
scroll to position [1412, 0]
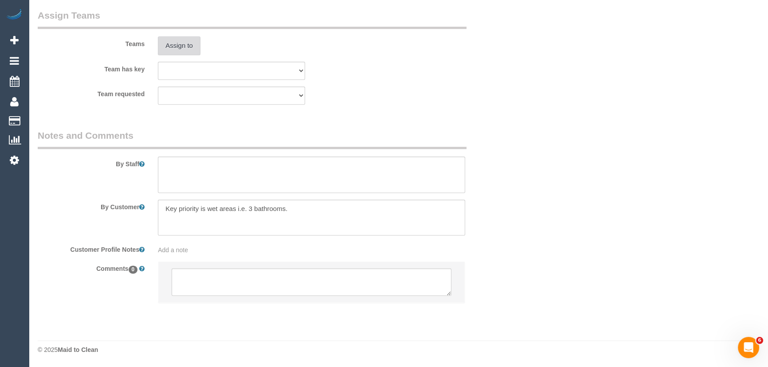
click at [182, 48] on button "Assign to" at bounding box center [179, 45] width 43 height 19
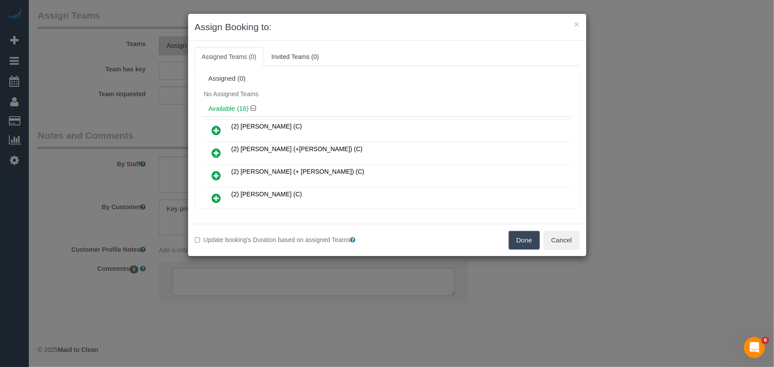
scroll to position [122, 0]
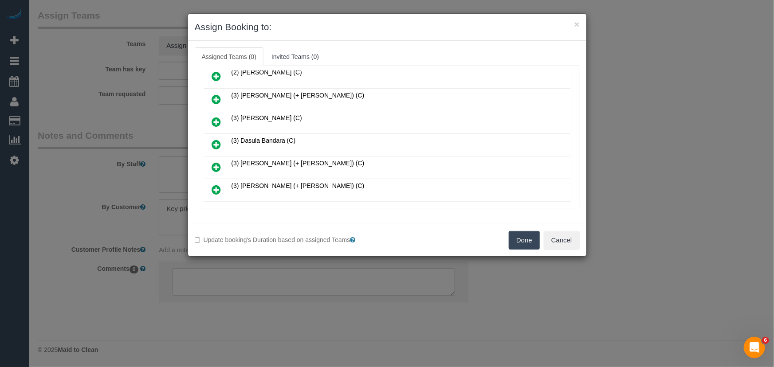
click at [211, 142] on link at bounding box center [216, 145] width 21 height 18
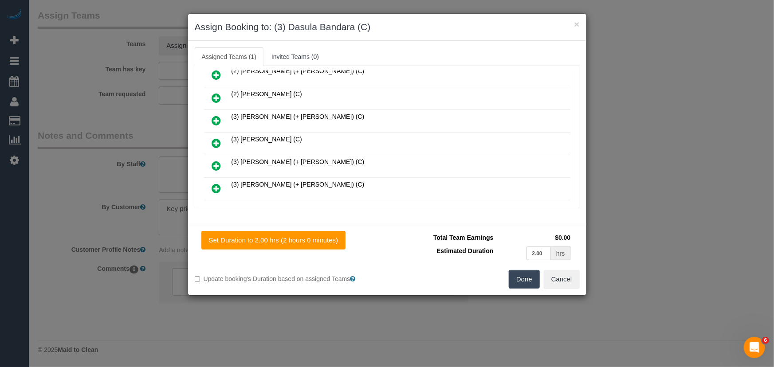
scroll to position [142, 0]
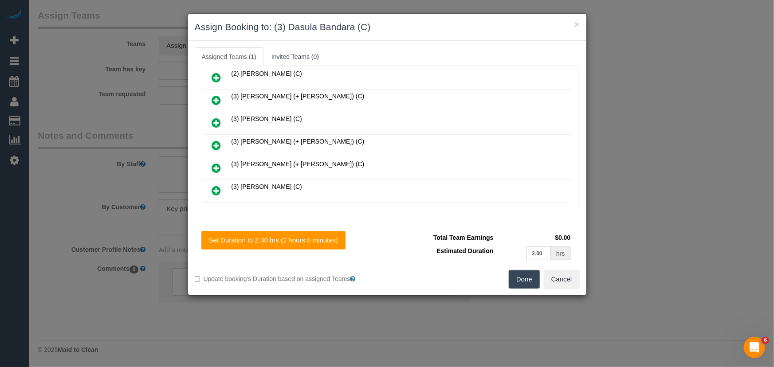
click at [524, 276] on button "Done" at bounding box center [524, 279] width 31 height 19
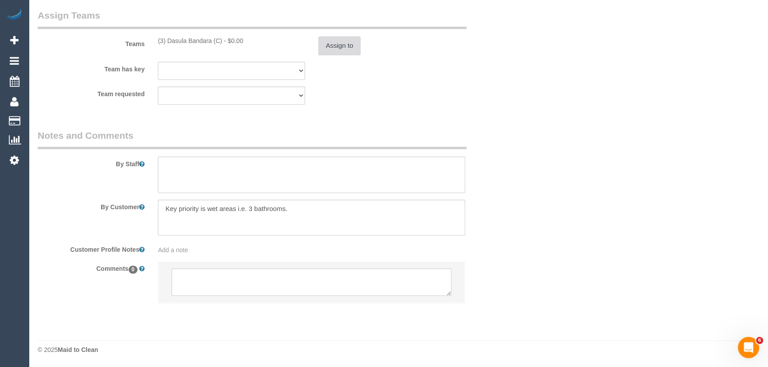
click at [341, 40] on button "Assign to" at bounding box center [339, 45] width 43 height 19
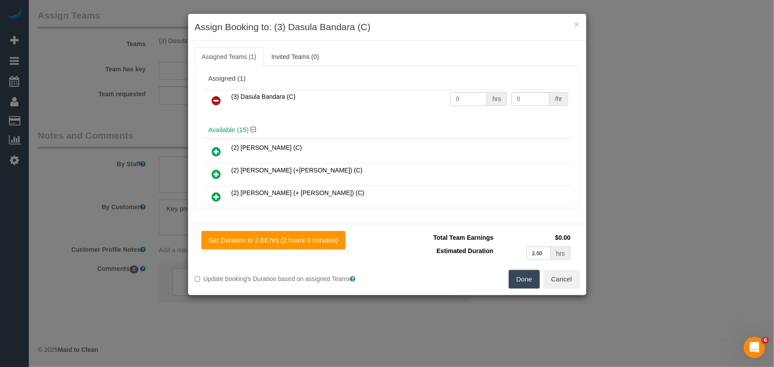
click at [469, 98] on input "0" at bounding box center [468, 99] width 37 height 14
type input "2"
type input "35"
click at [520, 287] on button "Done" at bounding box center [524, 279] width 31 height 19
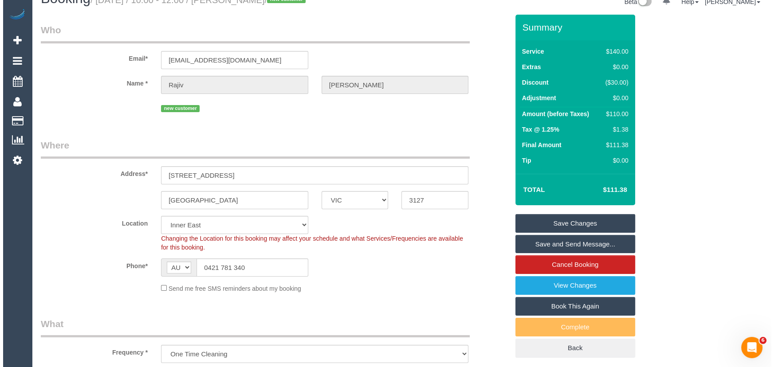
scroll to position [0, 0]
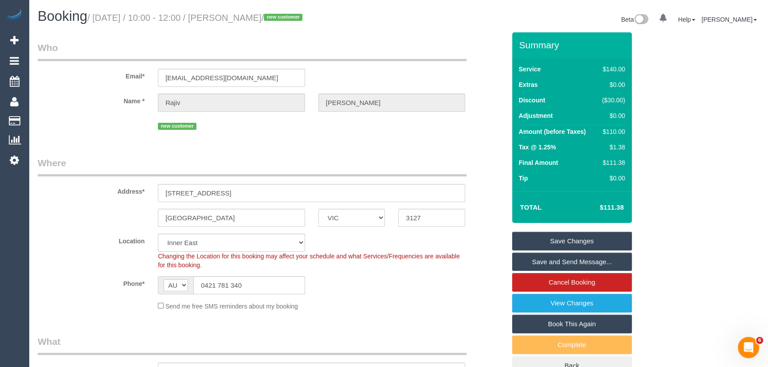
click at [237, 14] on small "/ October 17, 2025 / 10:00 - 12:00 / Rajiv Bhullar / new customer" at bounding box center [196, 18] width 218 height 10
copy small "Rajiv Bhullar"
click at [549, 260] on link "Save and Send Message..." at bounding box center [572, 262] width 120 height 19
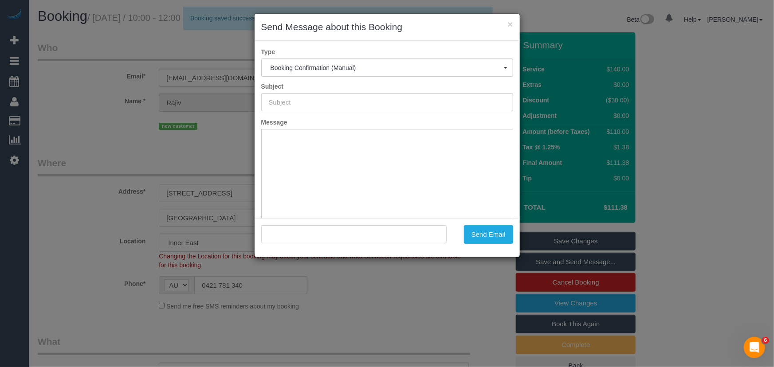
type input "Booking Confirmed"
type input ""Rajiv Bhullar" <rajivbhullar@gmail.com>"
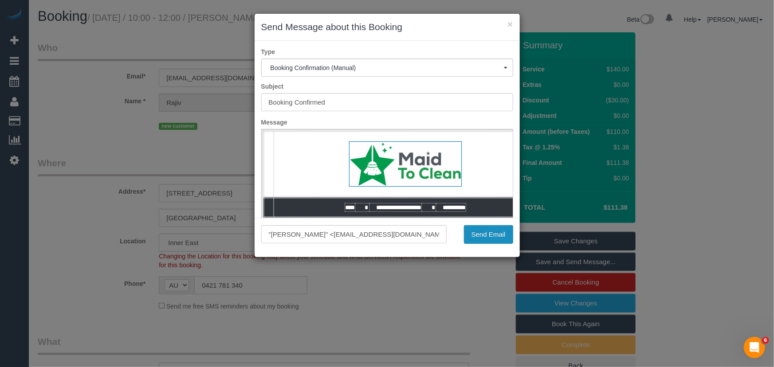
click at [489, 235] on button "Send Email" at bounding box center [488, 234] width 49 height 19
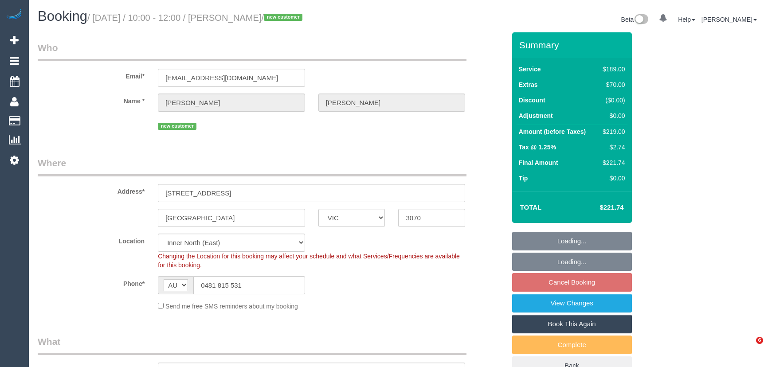
select select "VIC"
select select "number:28"
select select "number:14"
select select "number:19"
select select "number:24"
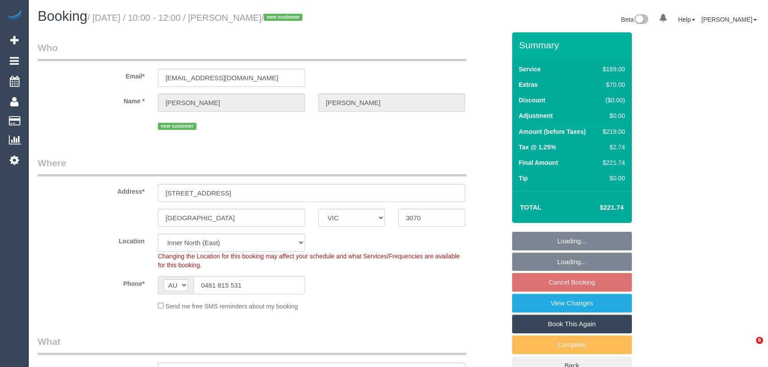
select select "number:35"
select select "number:13"
select select "string:stripe-pm_1SGE8n2GScqysDRVi60JOue7"
select select "object:1537"
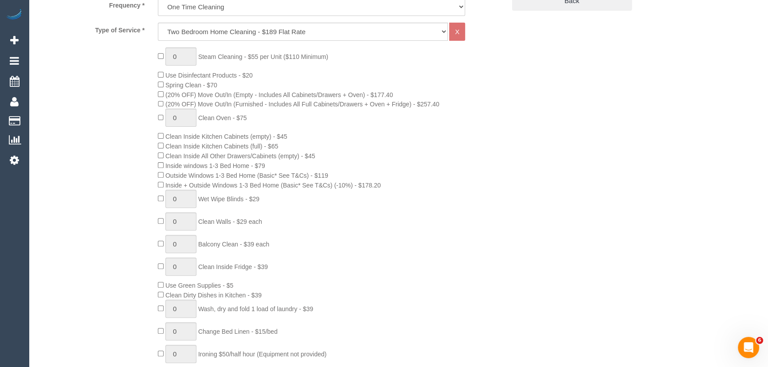
scroll to position [524, 0]
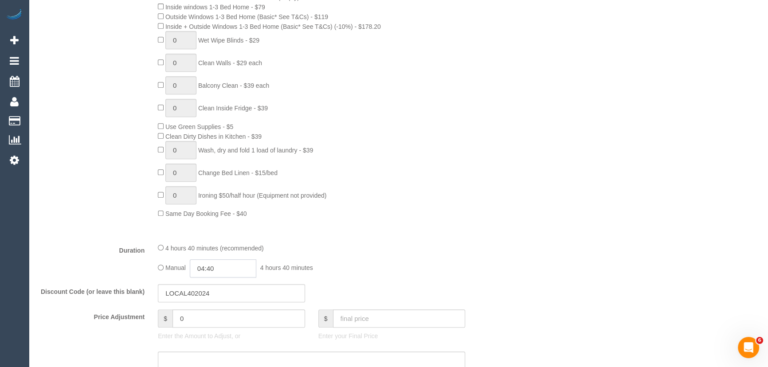
click at [229, 268] on input "04:40" at bounding box center [223, 268] width 67 height 18
type input "05:00"
click at [211, 319] on li "05:00" at bounding box center [213, 322] width 39 height 12
click at [362, 260] on div "4 hours 40 minutes (recommended) Manual 05:00 5 hours 0 minutes" at bounding box center [311, 260] width 321 height 35
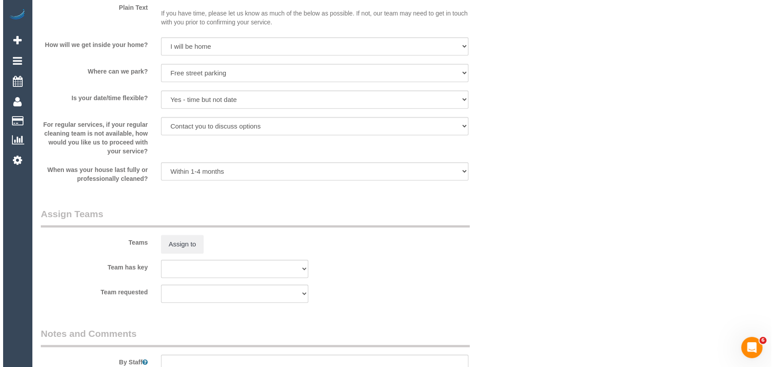
scroll to position [1250, 0]
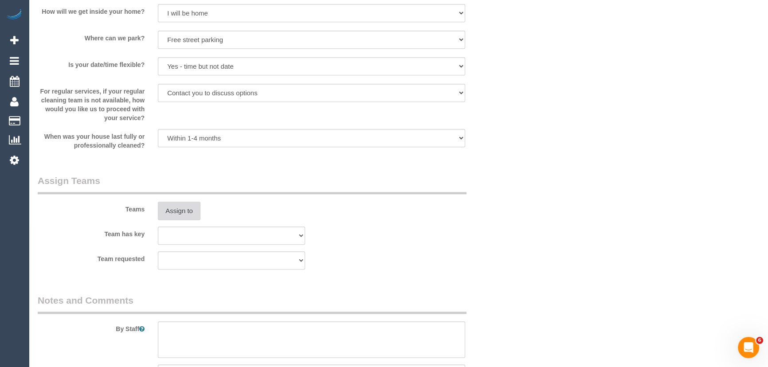
click at [186, 216] on button "Assign to" at bounding box center [179, 211] width 43 height 19
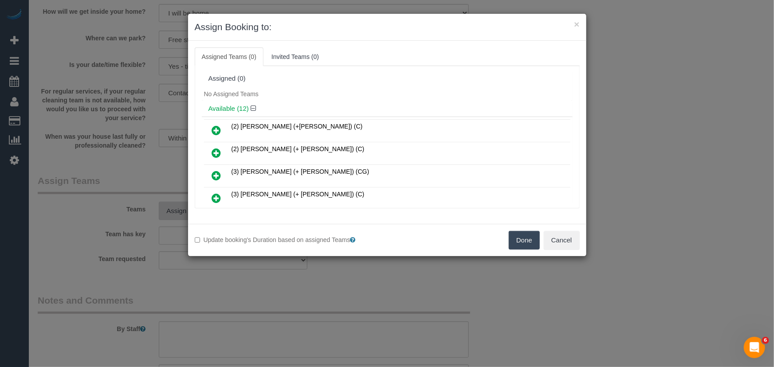
scroll to position [78, 0]
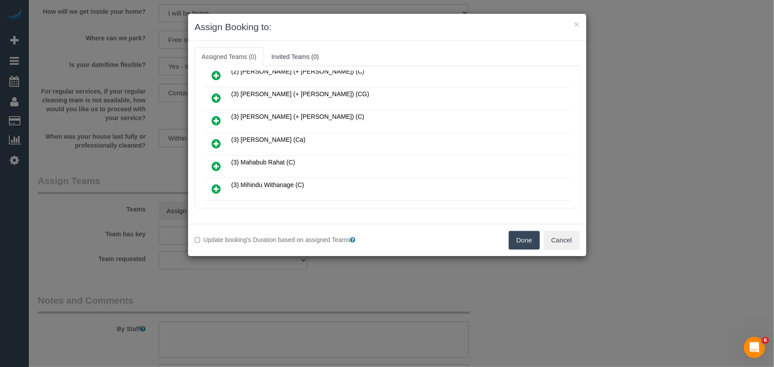
click at [217, 142] on icon at bounding box center [216, 143] width 9 height 11
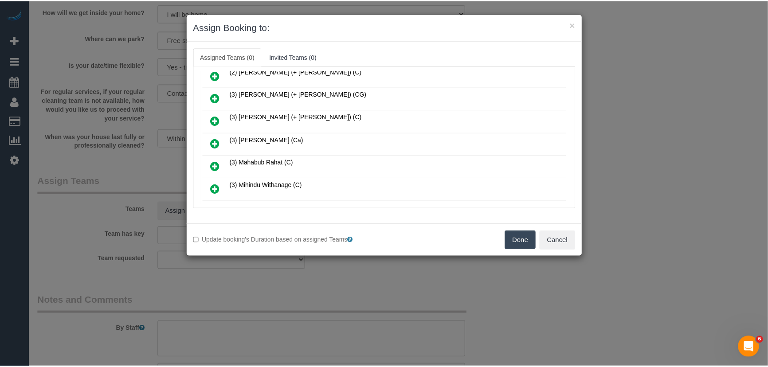
scroll to position [98, 0]
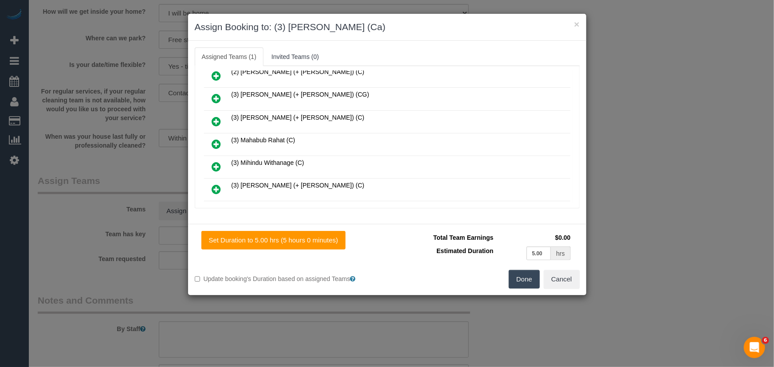
click at [526, 283] on button "Done" at bounding box center [524, 279] width 31 height 19
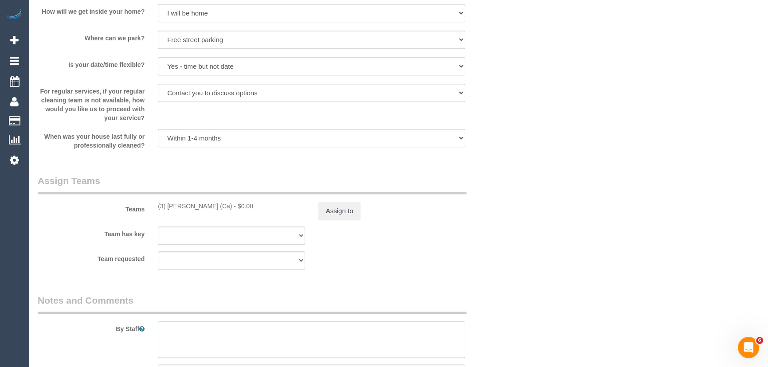
click at [248, 327] on textarea at bounding box center [311, 340] width 307 height 36
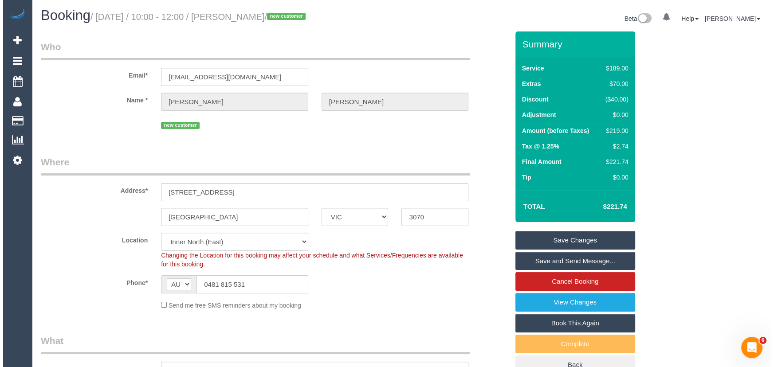
scroll to position [0, 0]
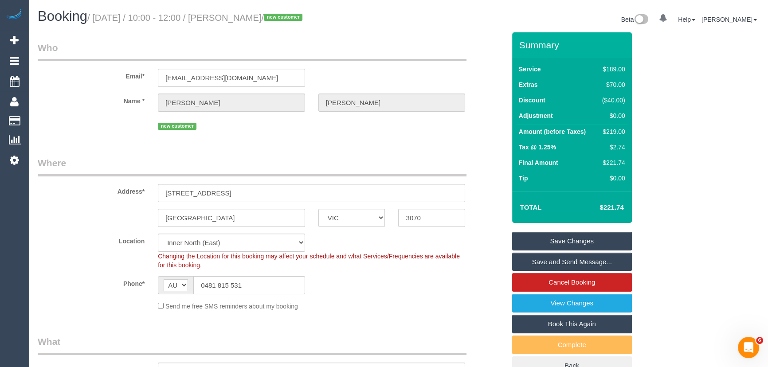
type textarea "Estimated time: 4-5 hours"
click at [243, 14] on small "/ October 17, 2025 / 10:00 - 12:00 / Jake Rigoni / new customer" at bounding box center [196, 18] width 218 height 10
copy small "Jake Rigoni"
click at [536, 260] on link "Save and Send Message..." at bounding box center [572, 262] width 120 height 19
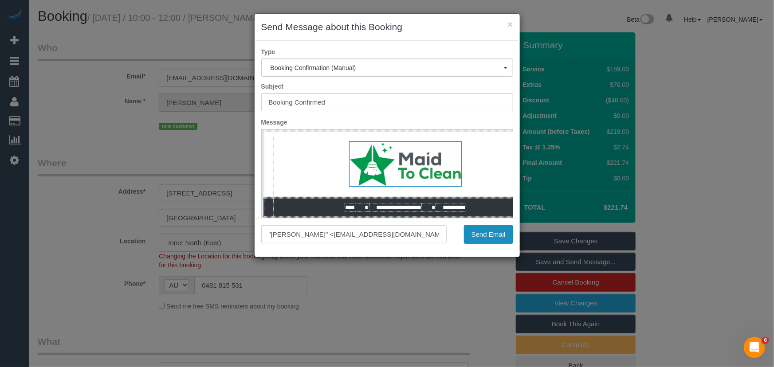
click at [488, 230] on button "Send Email" at bounding box center [488, 234] width 49 height 19
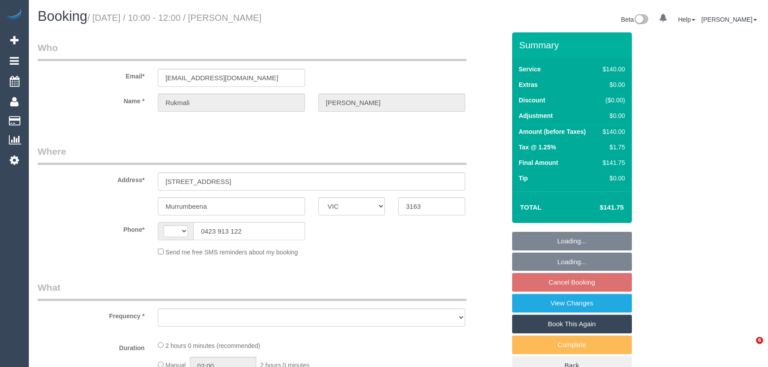
select select "VIC"
select select "string:AU"
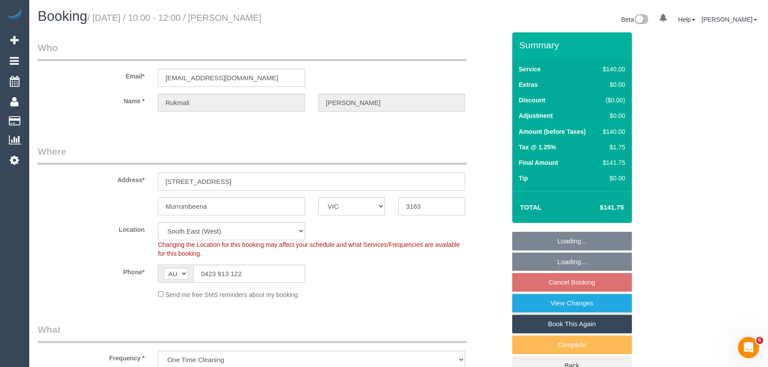
select select "object:851"
select select "string:stripe-pm_1RryuG2GScqysDRVns7CXQTb"
select select "number:29"
select select "number:14"
select select "number:19"
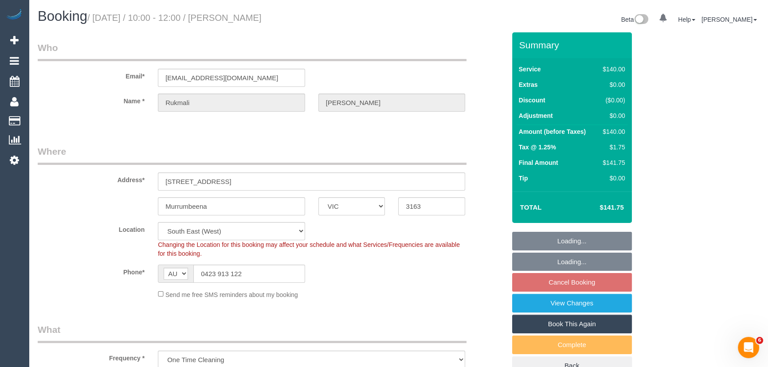
select select "number:24"
select select "number:13"
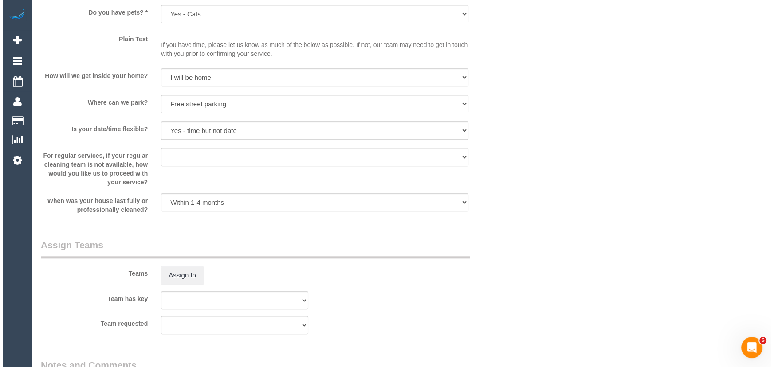
scroll to position [1250, 0]
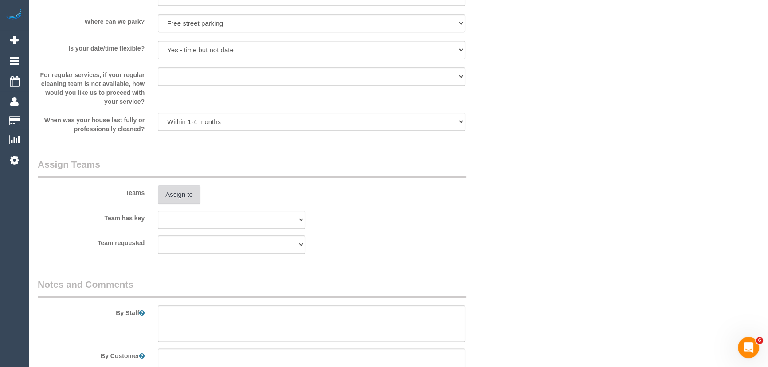
click at [177, 199] on button "Assign to" at bounding box center [179, 194] width 43 height 19
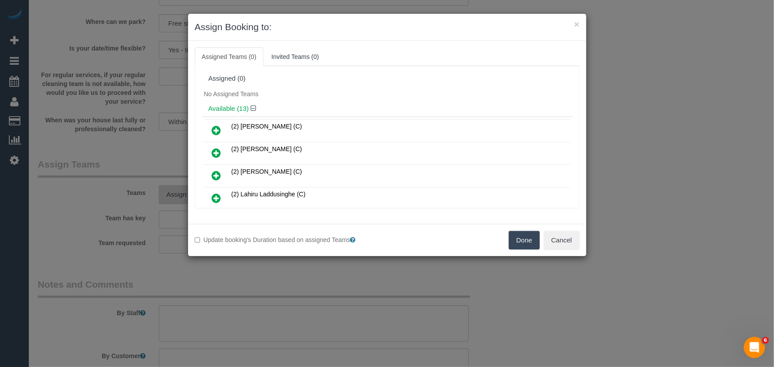
scroll to position [144, 0]
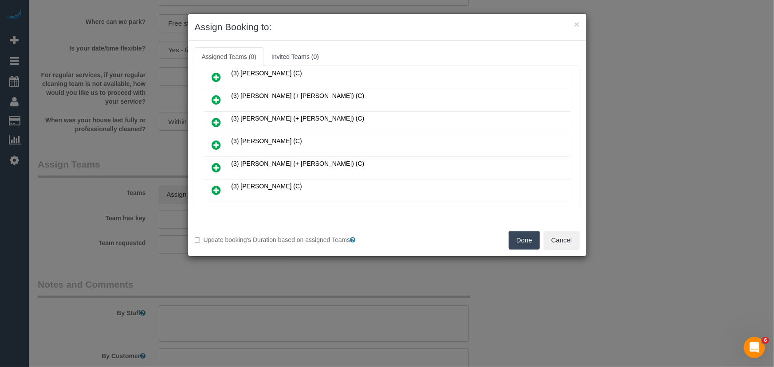
drag, startPoint x: 216, startPoint y: 137, endPoint x: 227, endPoint y: 145, distance: 13.8
click at [216, 140] on icon at bounding box center [216, 145] width 9 height 11
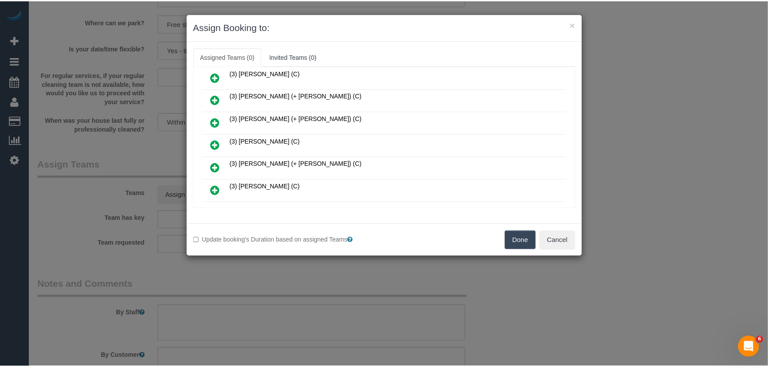
scroll to position [165, 0]
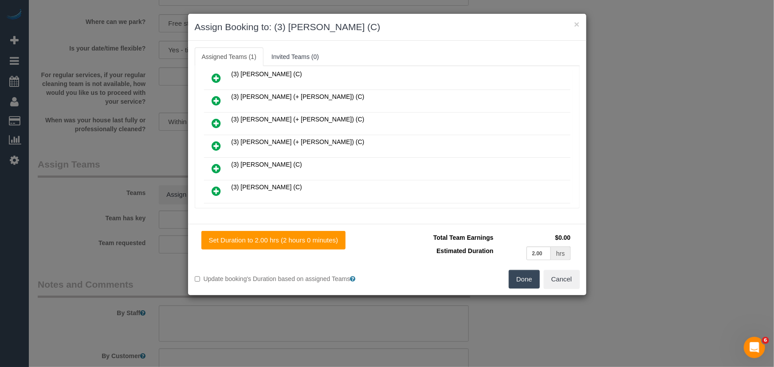
click at [528, 282] on button "Done" at bounding box center [524, 279] width 31 height 19
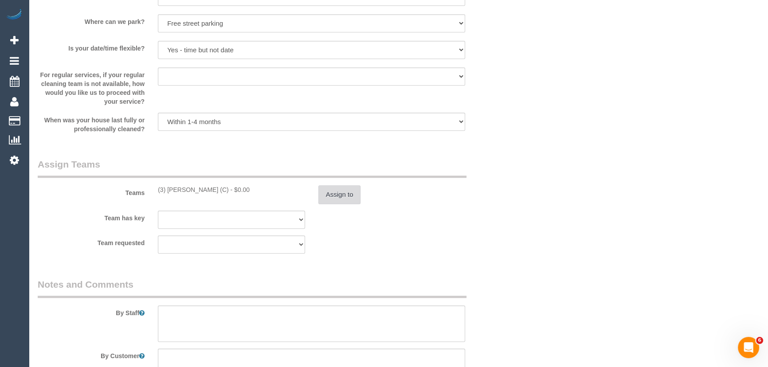
click at [341, 192] on button "Assign to" at bounding box center [339, 194] width 43 height 19
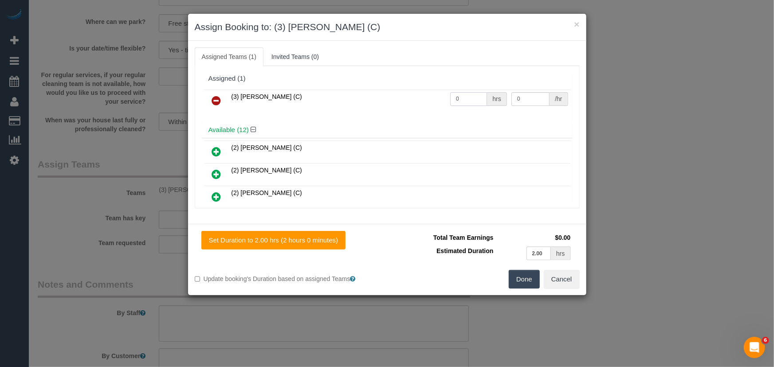
click at [468, 96] on input "0" at bounding box center [468, 99] width 37 height 14
type input "2"
type input "35"
click at [525, 276] on button "Done" at bounding box center [524, 279] width 31 height 19
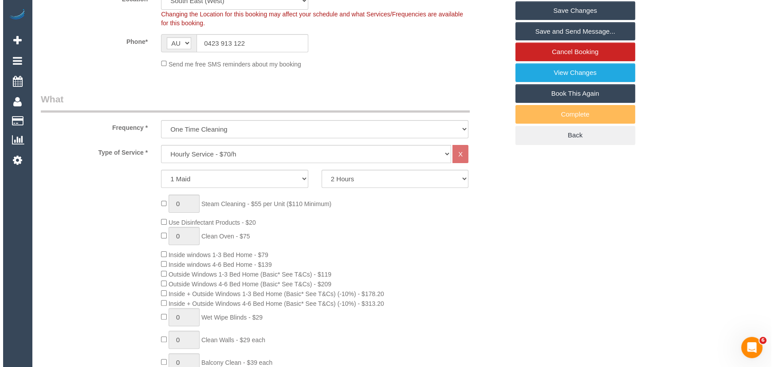
scroll to position [0, 0]
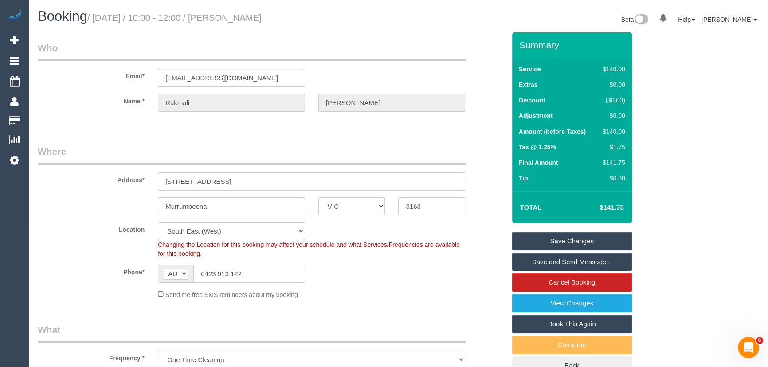
click at [240, 12] on h1 "Booking / October 17, 2025 / 10:00 - 12:00 / Rukmali Wijayarathna" at bounding box center [215, 16] width 354 height 15
copy small "Rukmali Wijayarathna"
click at [544, 262] on link "Save and Send Message..." at bounding box center [572, 262] width 120 height 19
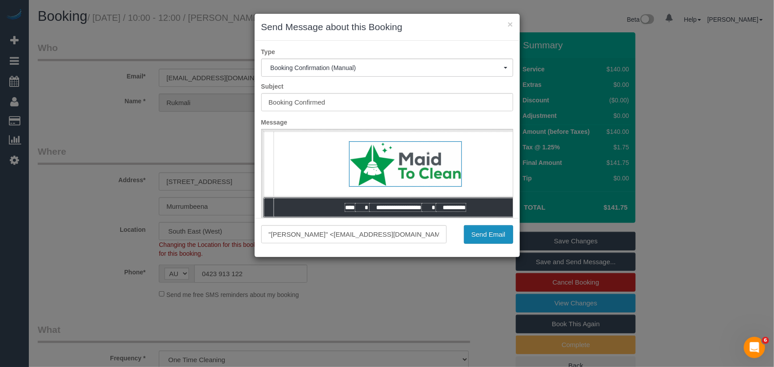
click at [483, 234] on button "Send Email" at bounding box center [488, 234] width 49 height 19
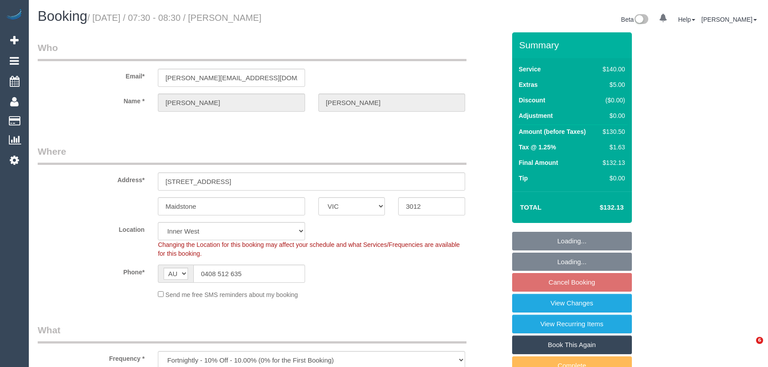
select select "VIC"
select select "object:1520"
select select "number:29"
select select "number:14"
select select "number:19"
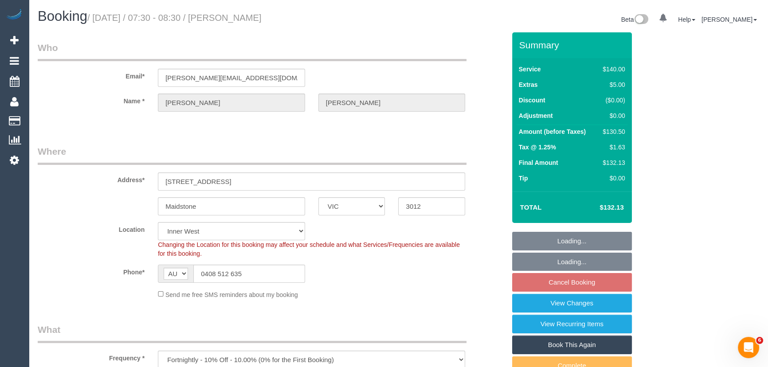
select select "number:25"
select select "number:34"
select select "number:13"
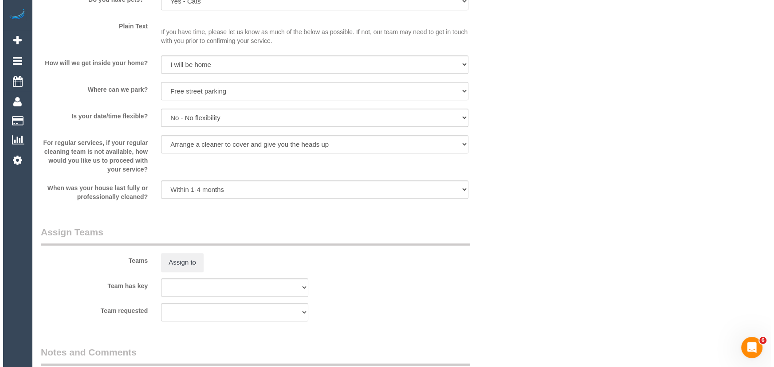
scroll to position [1209, 0]
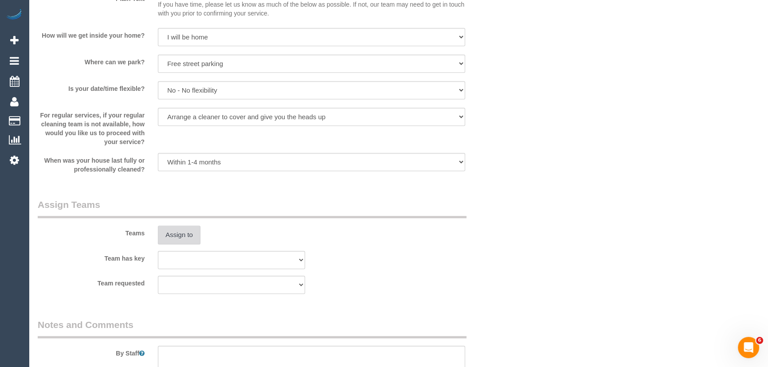
click at [191, 235] on button "Assign to" at bounding box center [179, 235] width 43 height 19
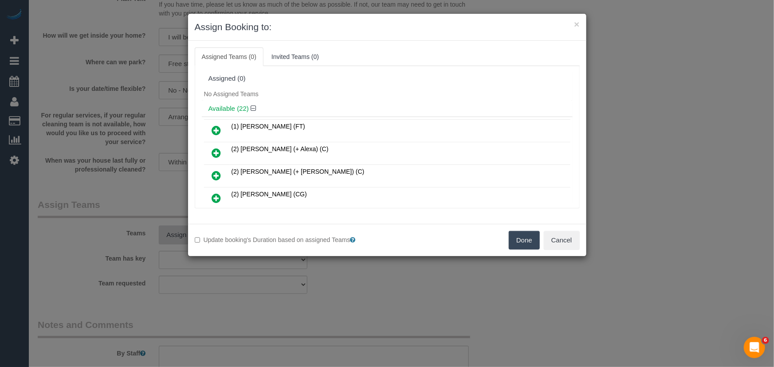
scroll to position [411, 0]
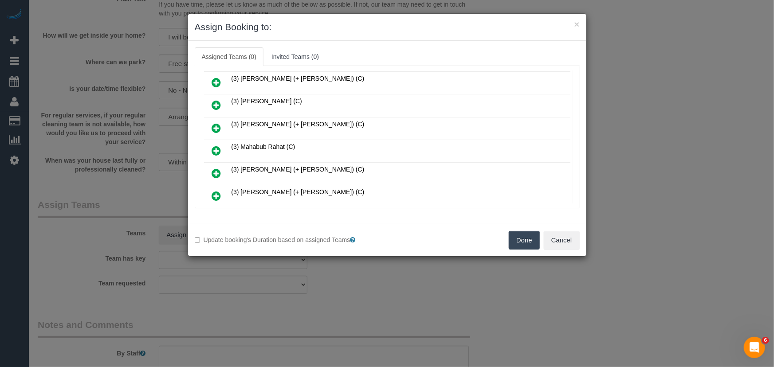
click at [220, 145] on icon at bounding box center [216, 150] width 9 height 11
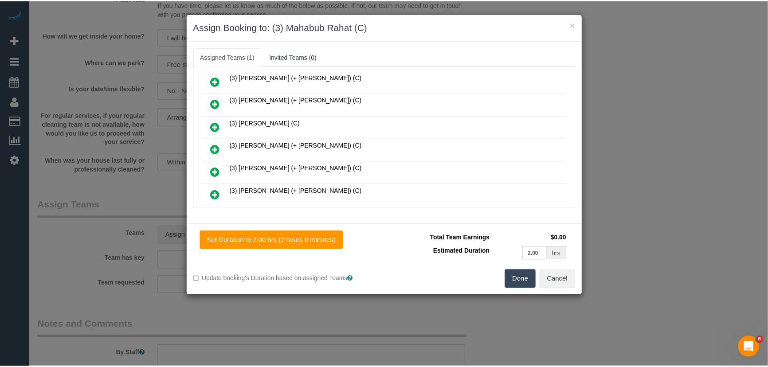
scroll to position [432, 0]
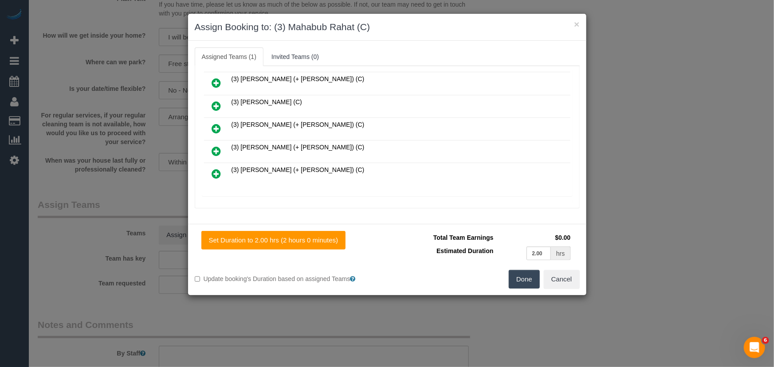
click at [526, 281] on button "Done" at bounding box center [524, 279] width 31 height 19
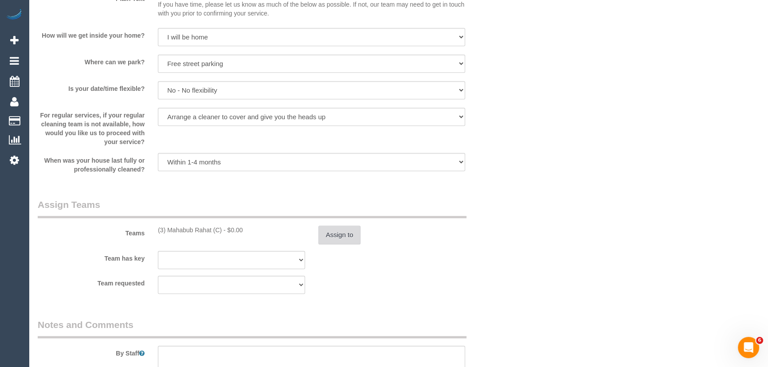
click at [344, 238] on button "Assign to" at bounding box center [339, 235] width 43 height 19
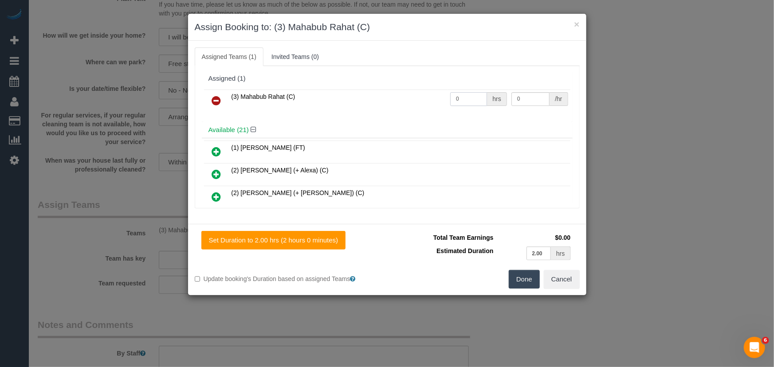
click at [463, 98] on input "0" at bounding box center [468, 99] width 37 height 14
type input "2"
type input "36"
click at [530, 276] on button "Done" at bounding box center [524, 279] width 31 height 19
click at [530, 276] on div "Done Cancel" at bounding box center [486, 279] width 199 height 19
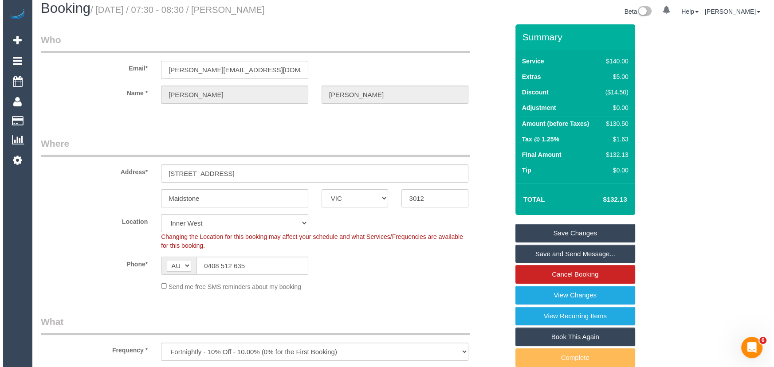
scroll to position [0, 0]
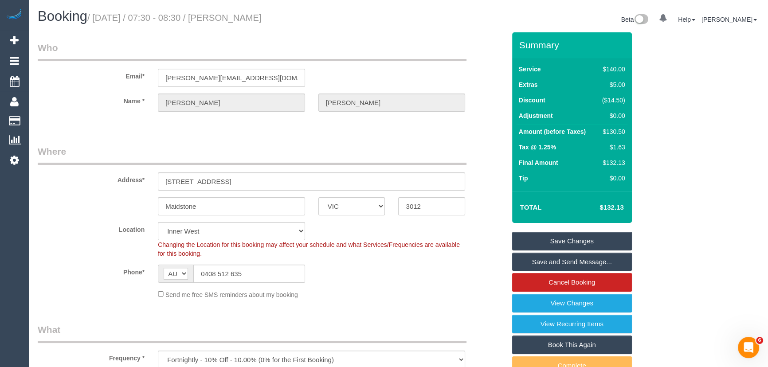
click at [242, 13] on small "/ October 17, 2025 / 07:30 - 08:30 / Julie Jenkin" at bounding box center [174, 18] width 174 height 10
click at [242, 30] on div "Booking / October 17, 2025 / 07:30 - 08:30 / Julie Jenkin Beta 0 Your Notificat…" at bounding box center [398, 21] width 735 height 24
click at [243, 18] on small "/ October 17, 2025 / 07:30 - 08:30 / Julie Jenkin" at bounding box center [174, 18] width 174 height 10
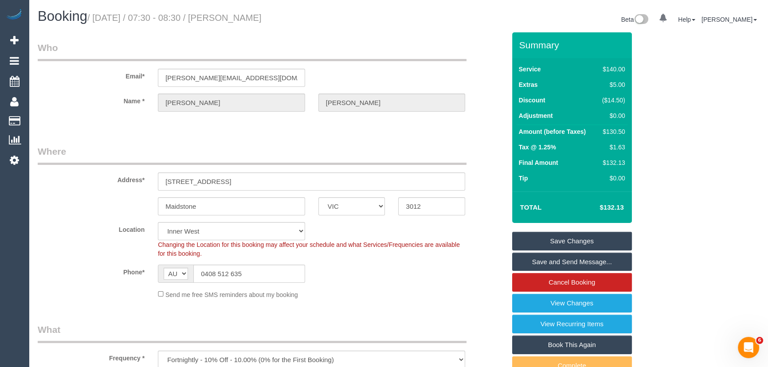
click at [243, 18] on small "/ October 17, 2025 / 07:30 - 08:30 / Julie Jenkin" at bounding box center [174, 18] width 174 height 10
copy small "Julie Jenkin"
click at [576, 261] on link "Save and Send Message..." at bounding box center [572, 262] width 120 height 19
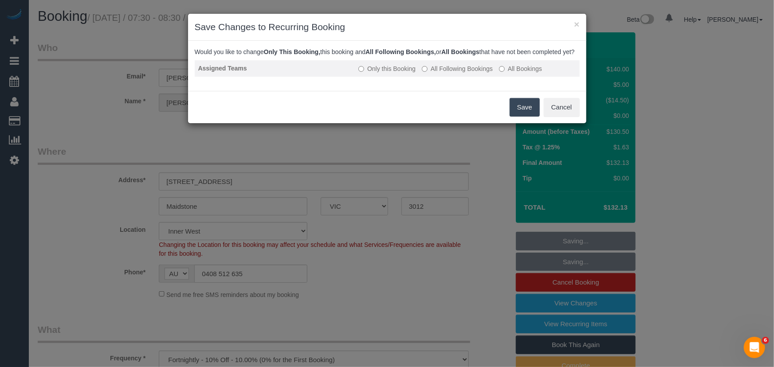
click at [457, 73] on label "All Following Bookings" at bounding box center [457, 68] width 71 height 9
click at [519, 117] on button "Save" at bounding box center [525, 107] width 30 height 19
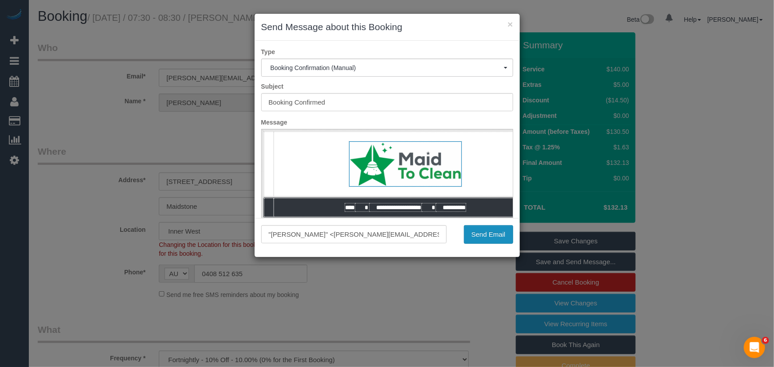
click at [489, 239] on button "Send Email" at bounding box center [488, 234] width 49 height 19
click at [489, 239] on div "Send Email" at bounding box center [486, 234] width 67 height 19
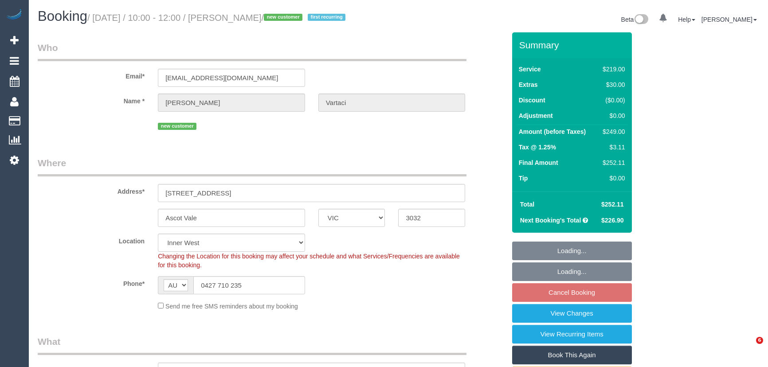
select select "VIC"
select select "number:29"
select select "number:14"
select select "number:18"
select select "number:24"
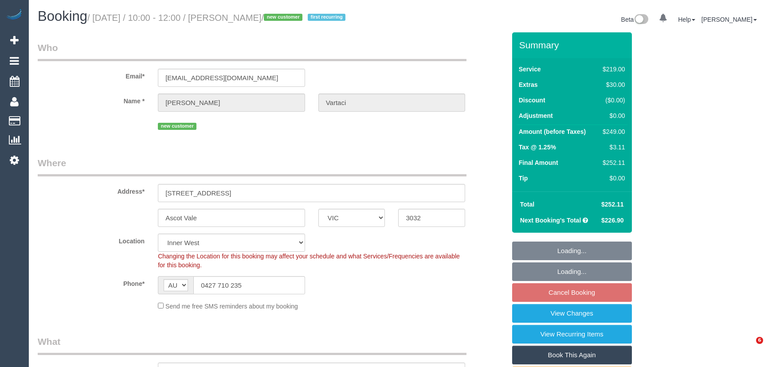
select select "number:34"
select select "number:11"
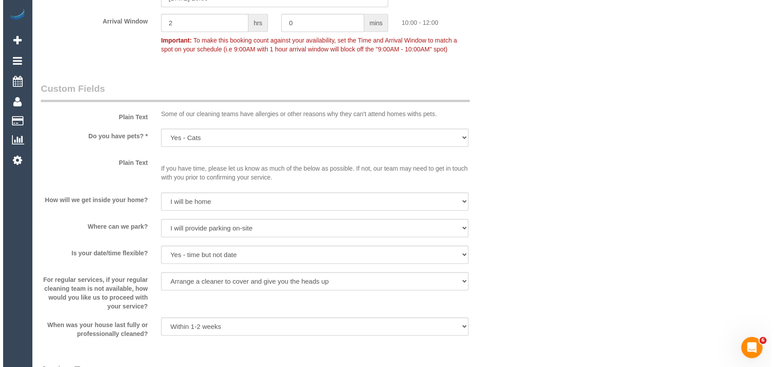
scroll to position [1169, 0]
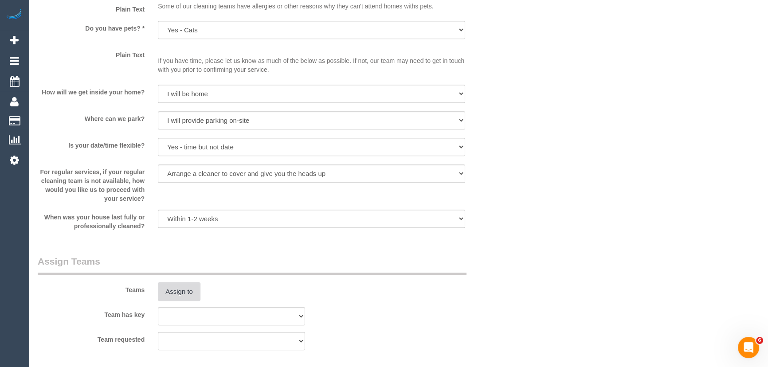
click at [187, 294] on button "Assign to" at bounding box center [179, 291] width 43 height 19
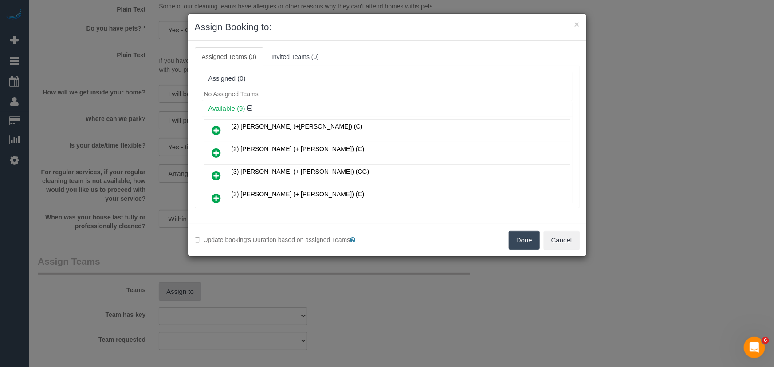
scroll to position [78, 0]
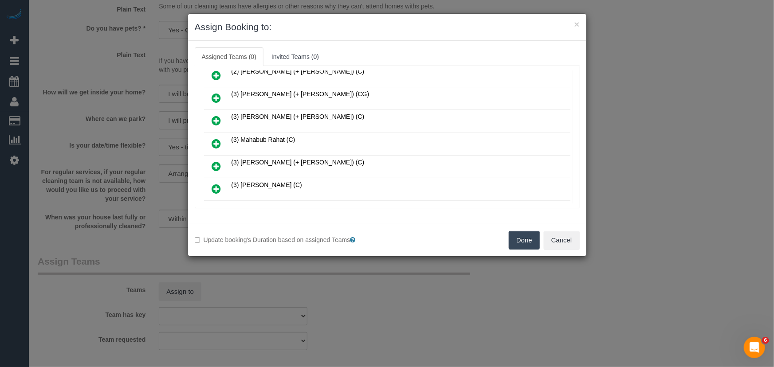
click at [215, 138] on icon at bounding box center [216, 143] width 9 height 11
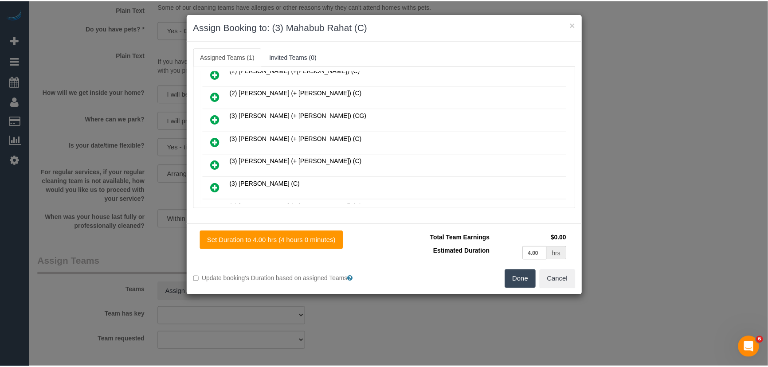
scroll to position [98, 0]
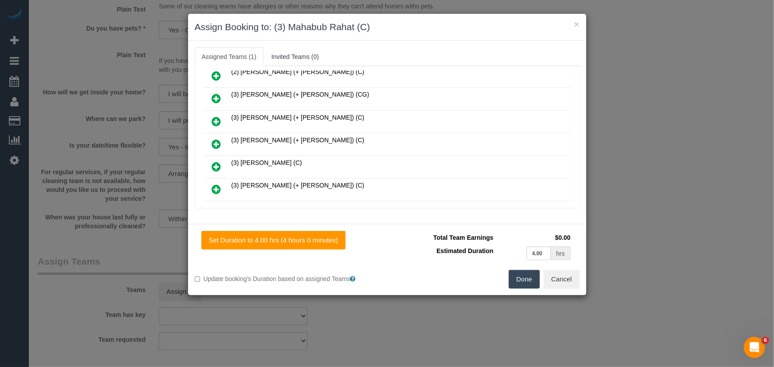
click at [534, 275] on button "Done" at bounding box center [524, 279] width 31 height 19
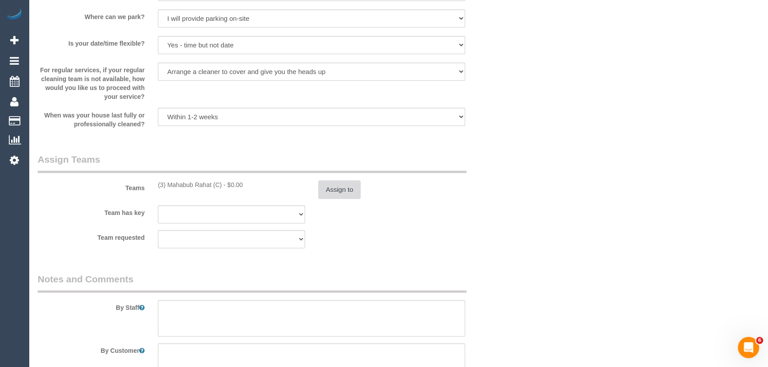
scroll to position [1330, 0]
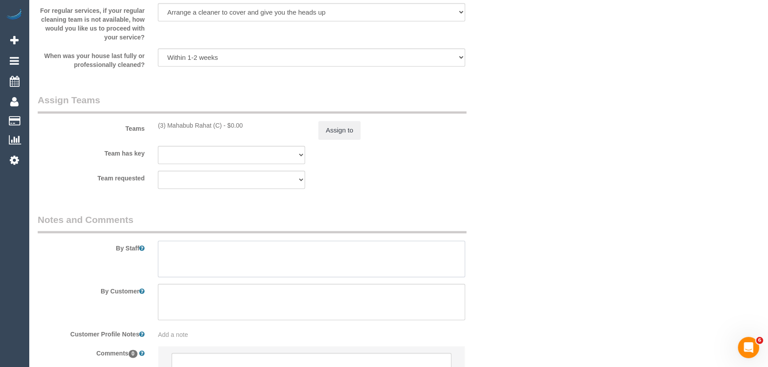
click at [250, 247] on textarea at bounding box center [311, 259] width 307 height 36
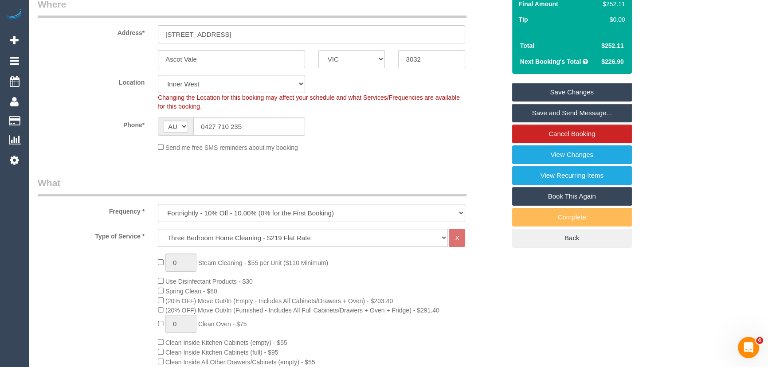
scroll to position [0, 0]
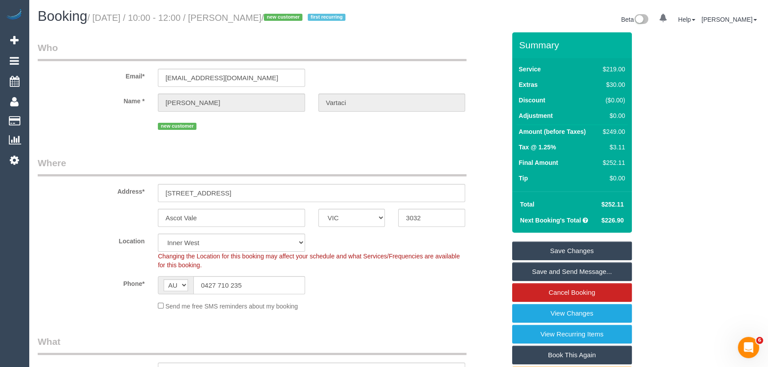
type textarea "Estimated time: 3-4 hours"
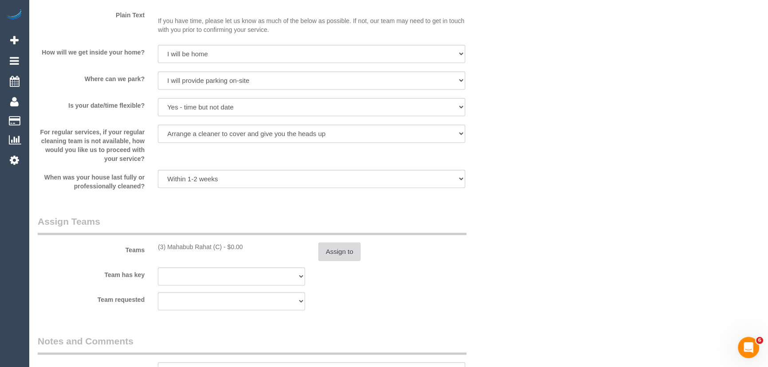
scroll to position [1209, 0]
click at [328, 246] on button "Assign to" at bounding box center [339, 251] width 43 height 19
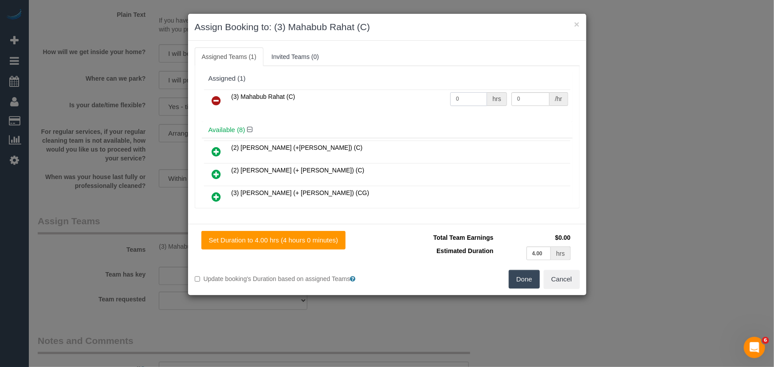
click at [467, 102] on input "0" at bounding box center [468, 99] width 37 height 14
type input "1"
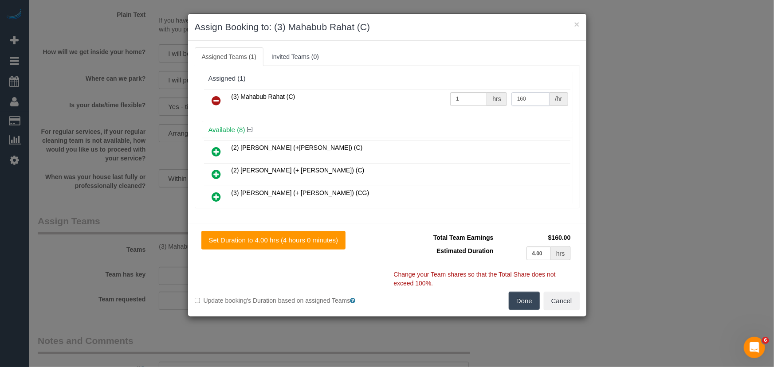
type input "160"
click at [523, 310] on div "Set Duration to 4.00 hrs (4 hours 0 minutes) Total Team Earnings $160.00 Estima…" at bounding box center [387, 270] width 398 height 93
click at [522, 300] on button "Done" at bounding box center [524, 301] width 31 height 19
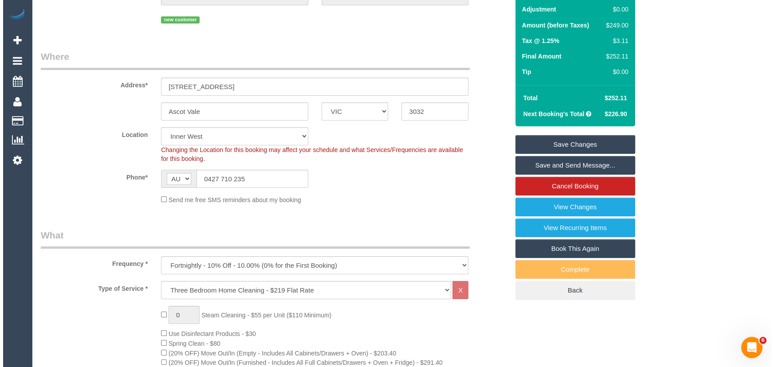
scroll to position [0, 0]
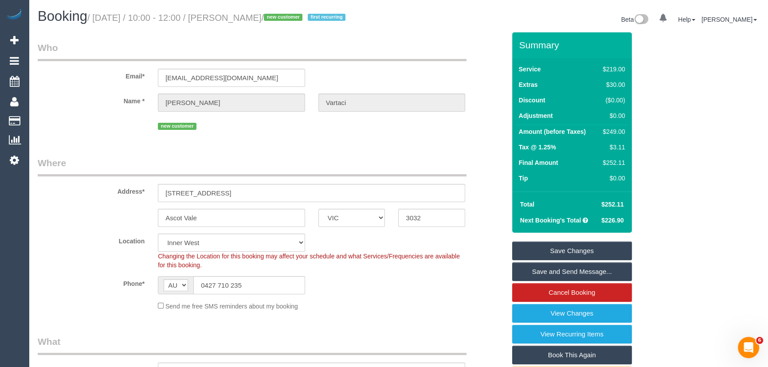
click at [239, 20] on small "/ October 17, 2025 / 10:00 - 12:00 / Amalia Vartaci / new customer first recurr…" at bounding box center [217, 18] width 261 height 10
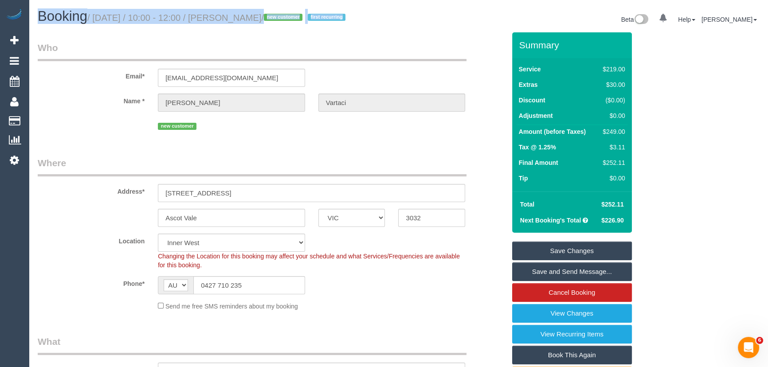
click at [239, 20] on small "/ October 17, 2025 / 10:00 - 12:00 / Amalia Vartaci / new customer first recurr…" at bounding box center [217, 18] width 261 height 10
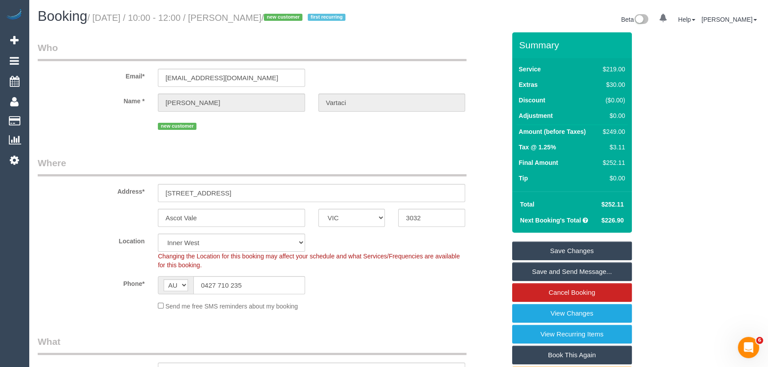
click at [250, 44] on legend "Who" at bounding box center [252, 51] width 429 height 20
click at [246, 12] on h1 "Booking / October 17, 2025 / 10:00 - 12:00 / Amalia Vartaci / new customer firs…" at bounding box center [215, 16] width 354 height 15
click at [248, 12] on h1 "Booking / October 17, 2025 / 10:00 - 12:00 / Amalia Vartaci / new customer firs…" at bounding box center [215, 16] width 354 height 15
copy small "[PERSON_NAME]"
click at [559, 271] on link "Save and Send Message..." at bounding box center [572, 272] width 120 height 19
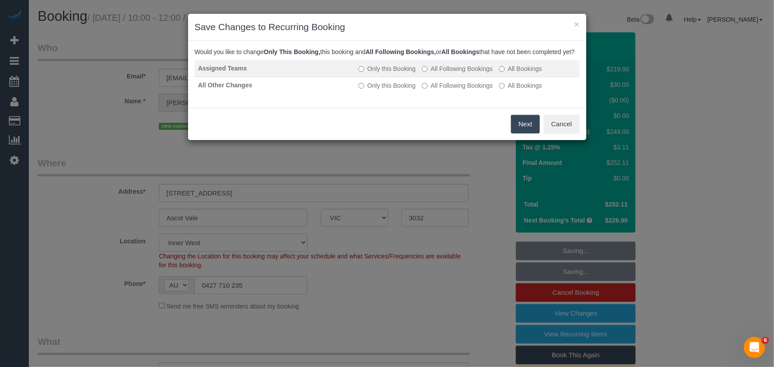
click at [442, 73] on label "All Following Bookings" at bounding box center [457, 68] width 71 height 9
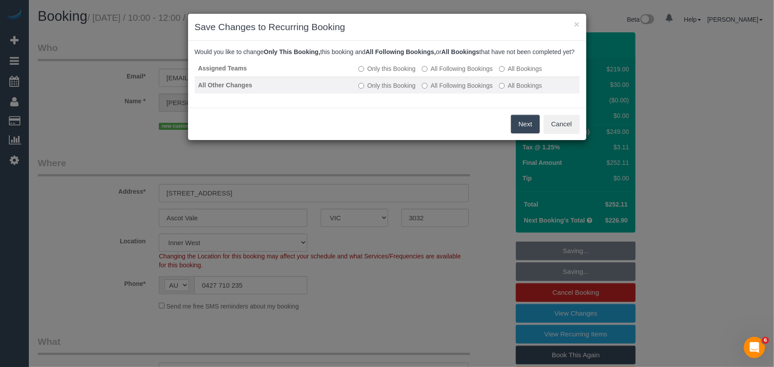
click at [448, 90] on label "All Following Bookings" at bounding box center [457, 85] width 71 height 9
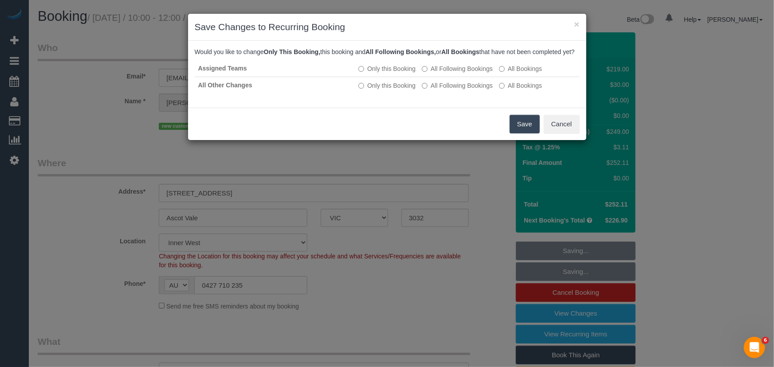
click at [524, 133] on button "Save" at bounding box center [525, 124] width 30 height 19
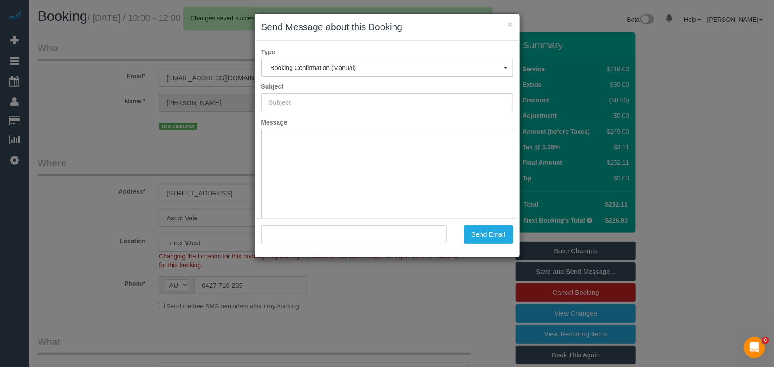
type input "Booking Confirmed"
type input ""Amalia Vartaci" <amaliavartaci@gmail.com>"
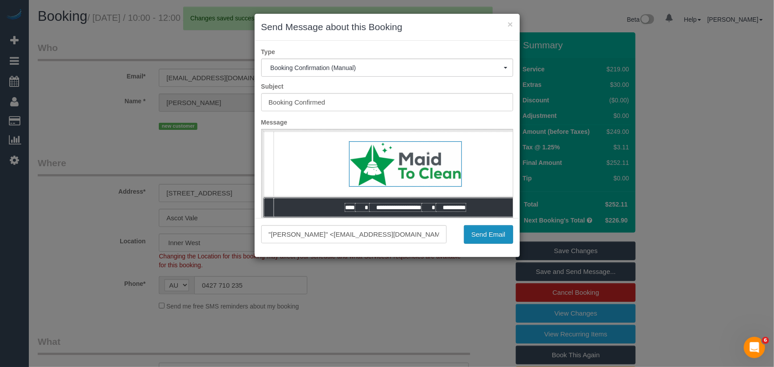
click at [486, 235] on button "Send Email" at bounding box center [488, 234] width 49 height 19
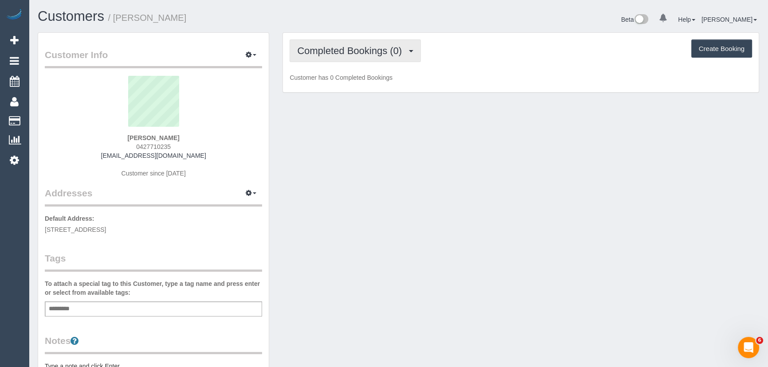
click at [352, 52] on span "Completed Bookings (0)" at bounding box center [351, 50] width 109 height 11
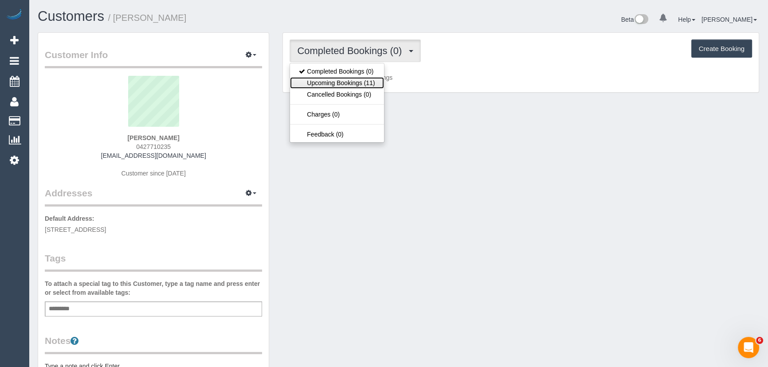
click at [355, 84] on link "Upcoming Bookings (11)" at bounding box center [337, 83] width 94 height 12
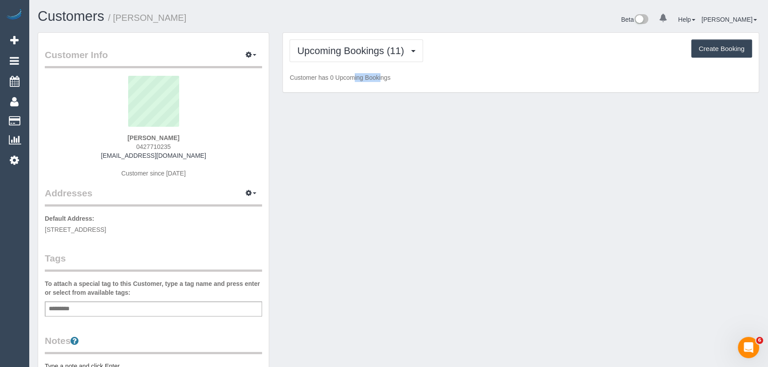
click at [355, 84] on div "Upcoming Bookings (11) Completed Bookings (0) Upcoming Bookings (11) Cancelled …" at bounding box center [521, 63] width 476 height 60
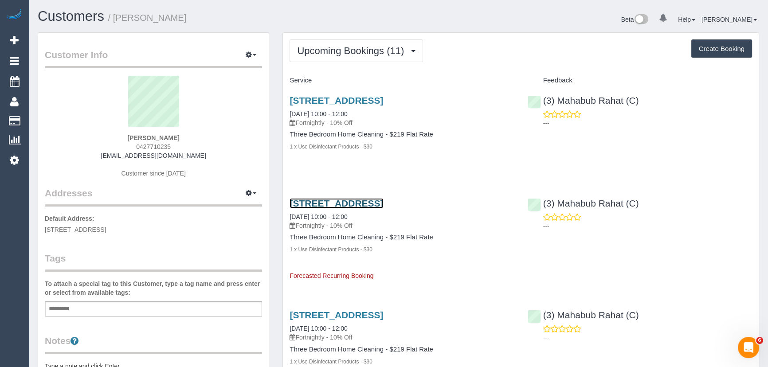
click at [343, 205] on link "[STREET_ADDRESS]" at bounding box center [337, 203] width 94 height 10
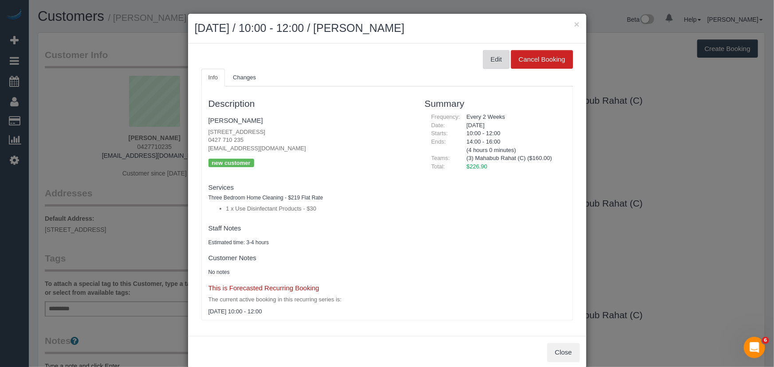
click at [489, 59] on button "Edit" at bounding box center [496, 59] width 27 height 19
click at [498, 66] on button "Edit" at bounding box center [496, 59] width 27 height 19
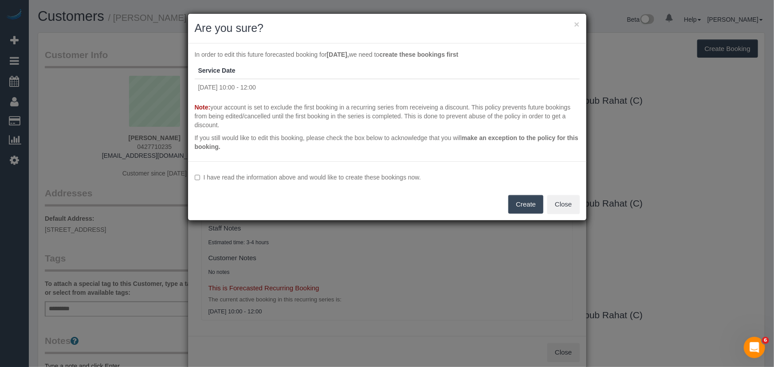
click at [288, 177] on label "I have read the information above and would like to create these bookings now." at bounding box center [387, 177] width 385 height 9
click at [355, 176] on label "I have read the information above and would like to create these bookings now." at bounding box center [387, 177] width 385 height 9
click at [535, 204] on button "Create" at bounding box center [525, 204] width 35 height 19
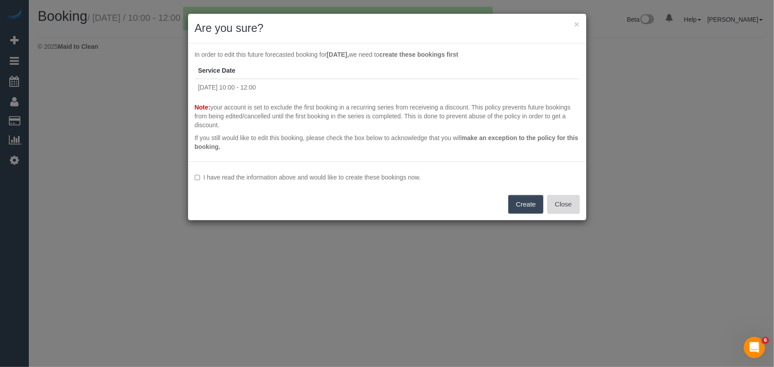
select select "VIC"
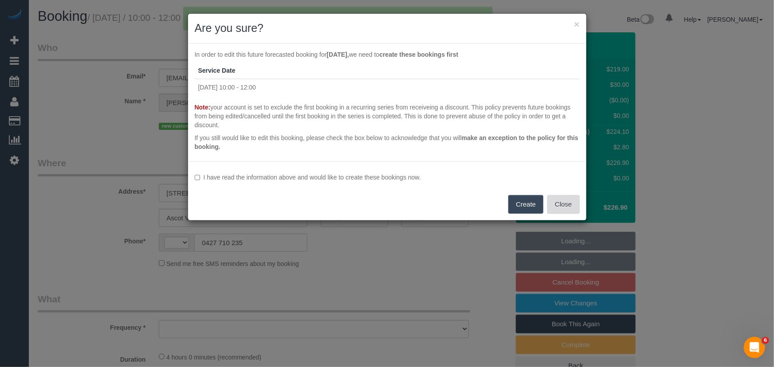
click at [561, 209] on button "Close" at bounding box center [563, 204] width 32 height 19
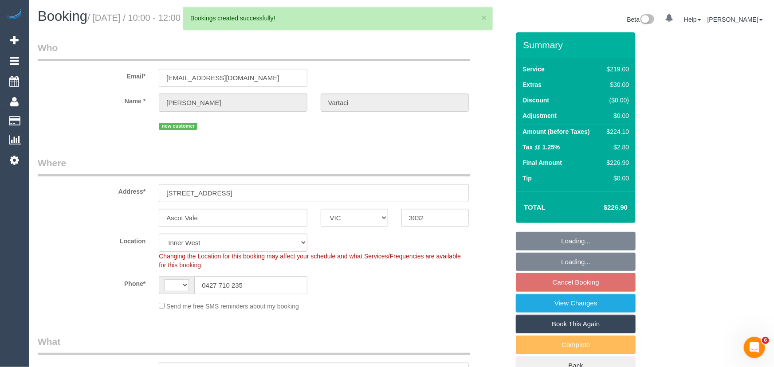
select select "string:AU"
select select "object:1314"
select select "string:stripe-pm_1SEis82GScqysDRVHfrgILJA"
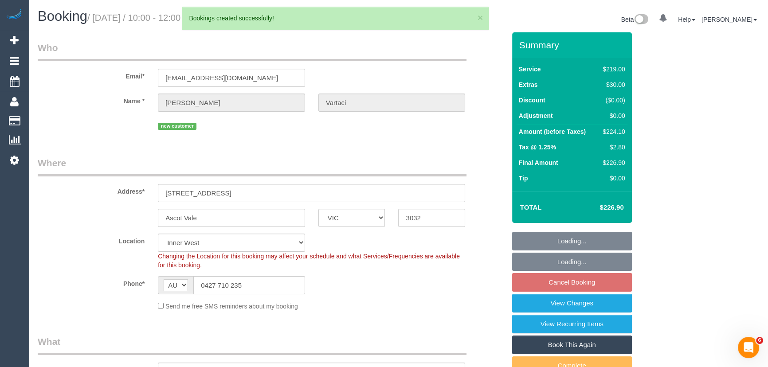
select select "object:1319"
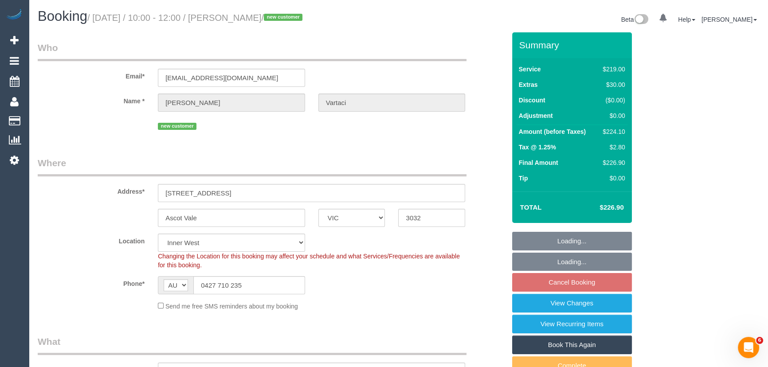
select select "number:29"
select select "number:14"
select select "number:18"
select select "number:24"
select select "number:34"
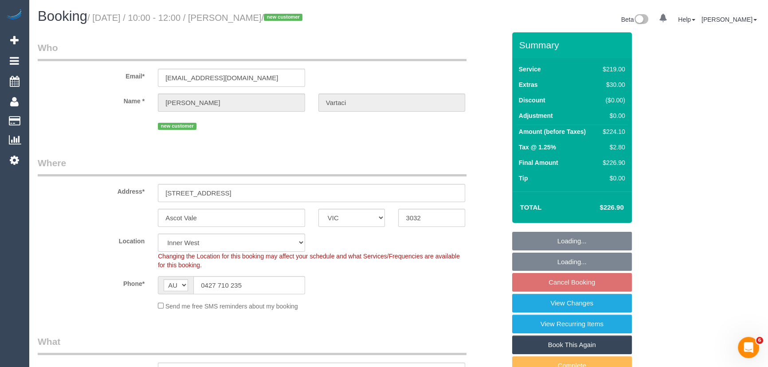
select select "number:11"
select select "spot3"
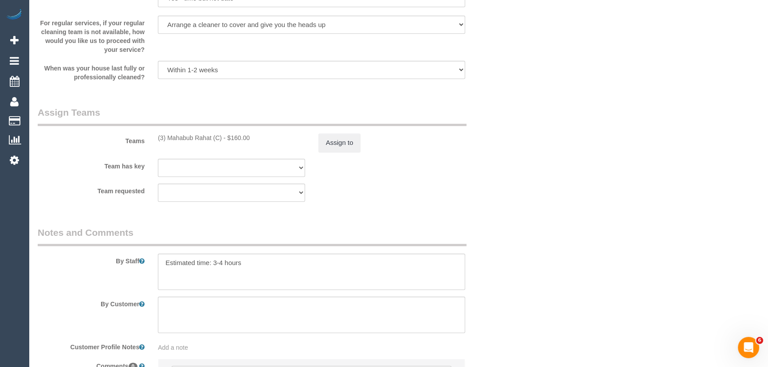
scroll to position [1330, 0]
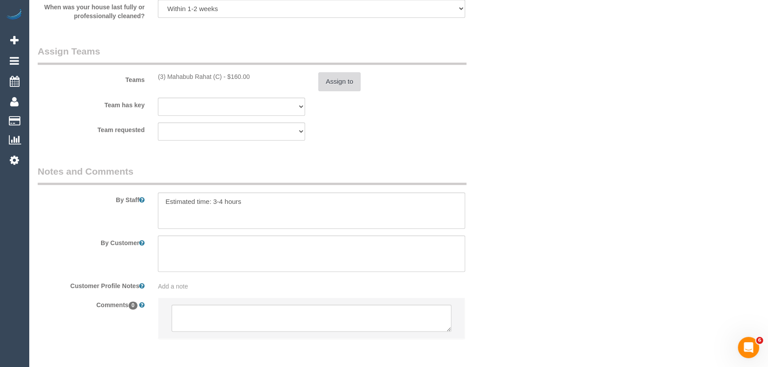
click at [338, 90] on button "Assign to" at bounding box center [339, 81] width 43 height 19
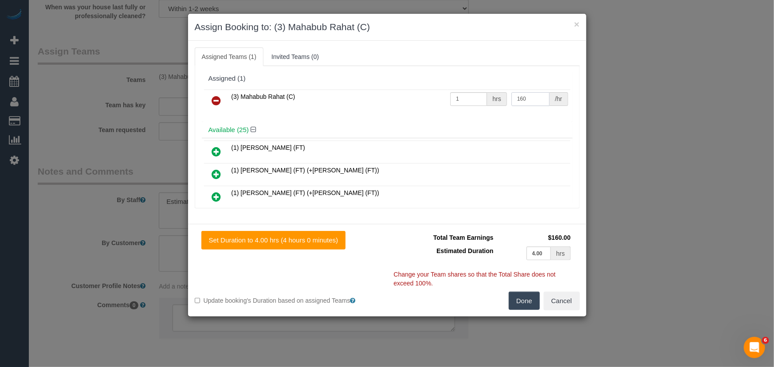
click at [527, 98] on input "160" at bounding box center [530, 99] width 38 height 14
type input "145"
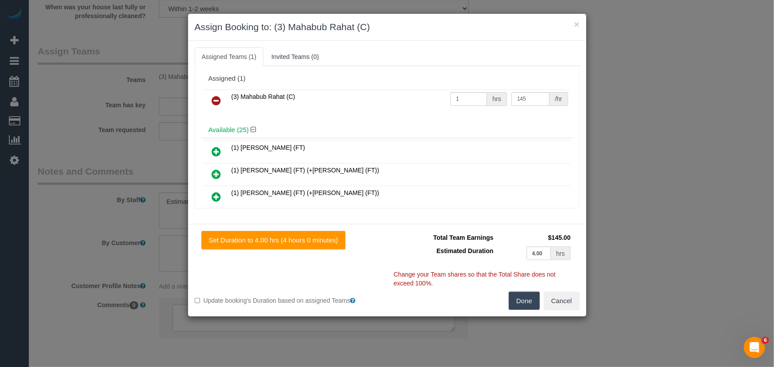
click at [520, 302] on button "Done" at bounding box center [524, 301] width 31 height 19
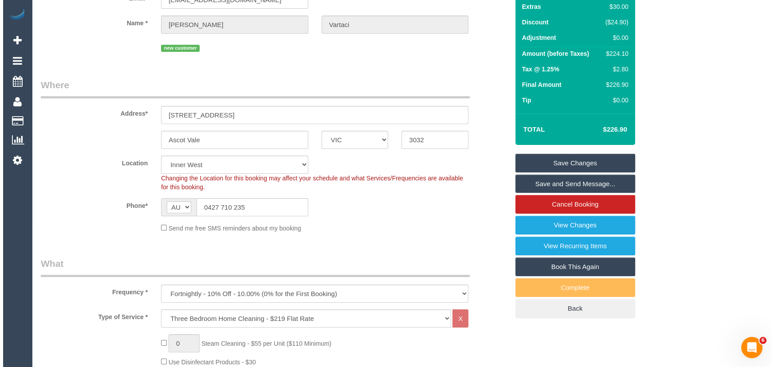
scroll to position [0, 0]
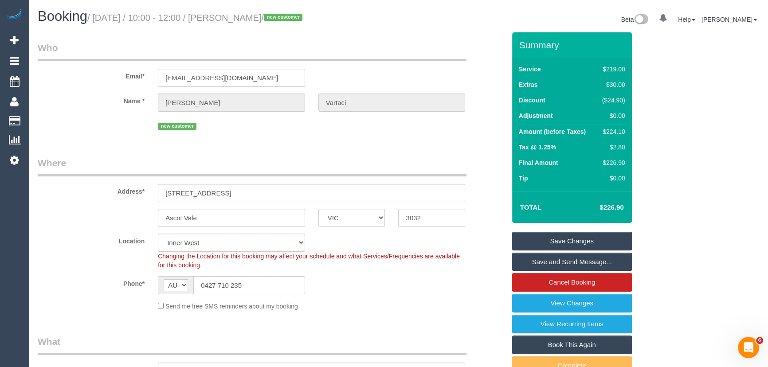
click at [571, 237] on link "Save Changes" at bounding box center [572, 241] width 120 height 19
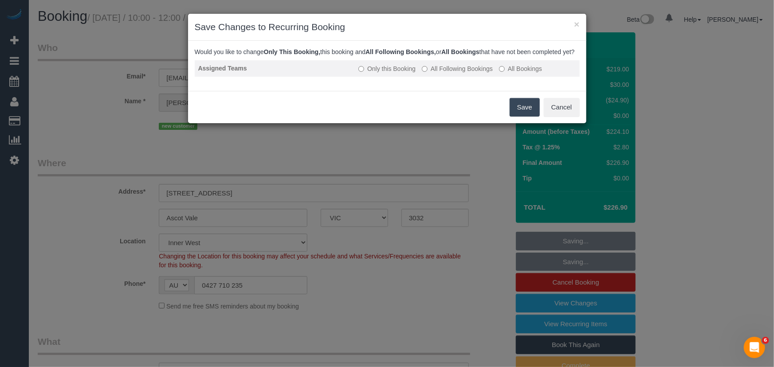
click at [457, 73] on label "All Following Bookings" at bounding box center [457, 68] width 71 height 9
click at [529, 117] on button "Save" at bounding box center [525, 107] width 30 height 19
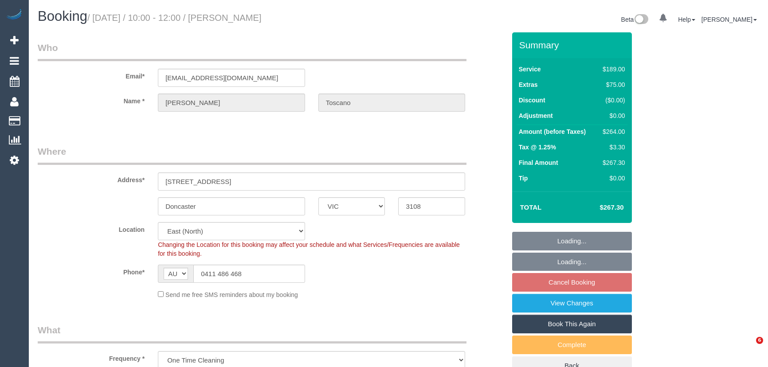
select select "VIC"
select select "number:28"
select select "number:14"
select select "number:18"
select select "number:22"
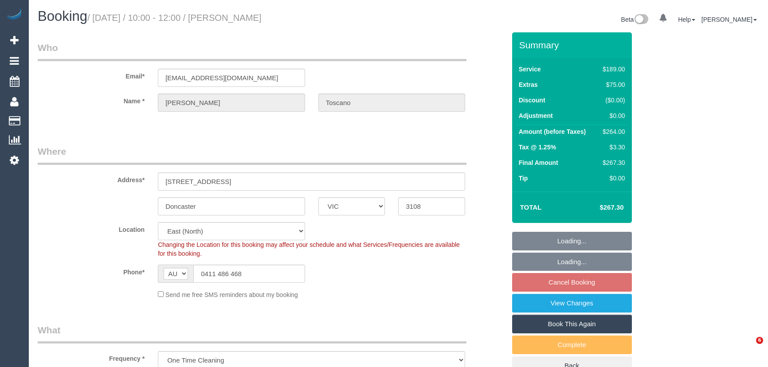
select select "number:13"
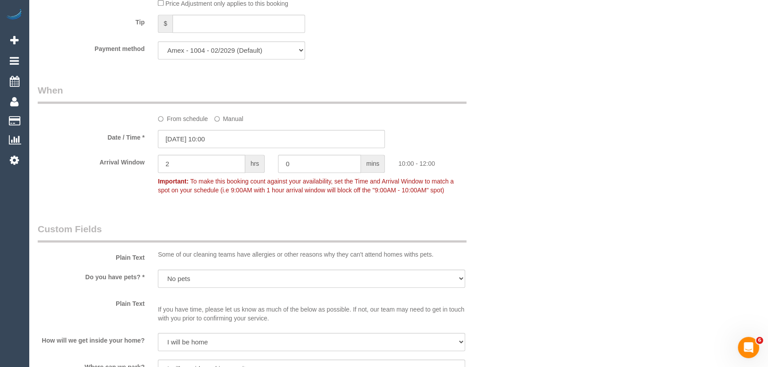
scroll to position [921, 0]
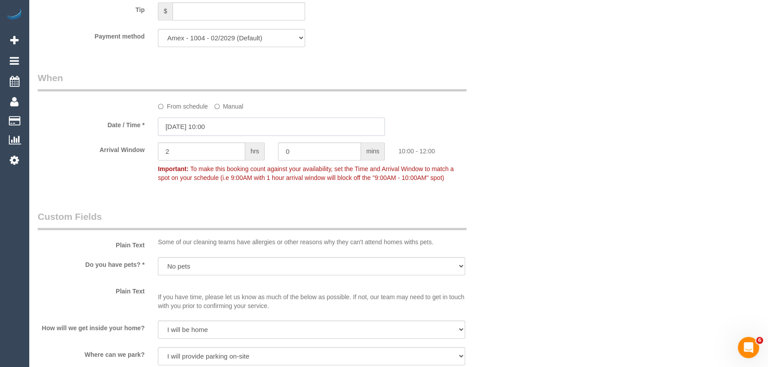
click at [233, 130] on input "[DATE] 10:00" at bounding box center [271, 127] width 227 height 18
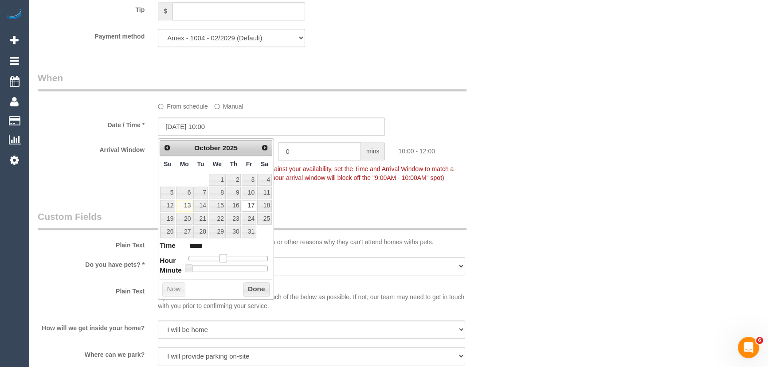
type input "[DATE] 09:00"
type input "*****"
click at [219, 256] on span at bounding box center [220, 258] width 8 height 8
click at [342, 193] on fieldset "When From schedule Manual Date / Time * [DATE] 09:00 Arrival Window 2 hrs 0 min…" at bounding box center [272, 132] width 468 height 122
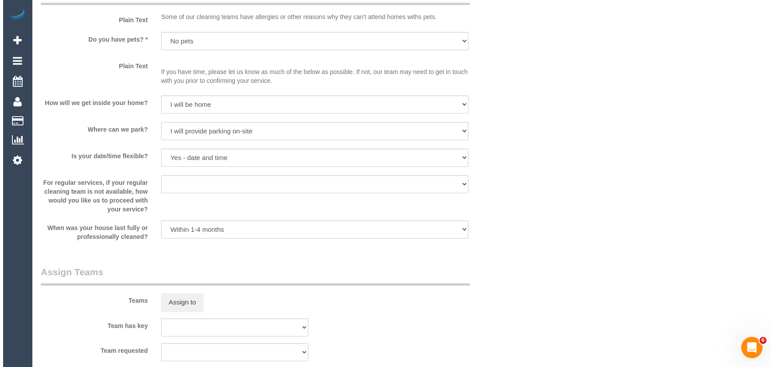
scroll to position [1203, 0]
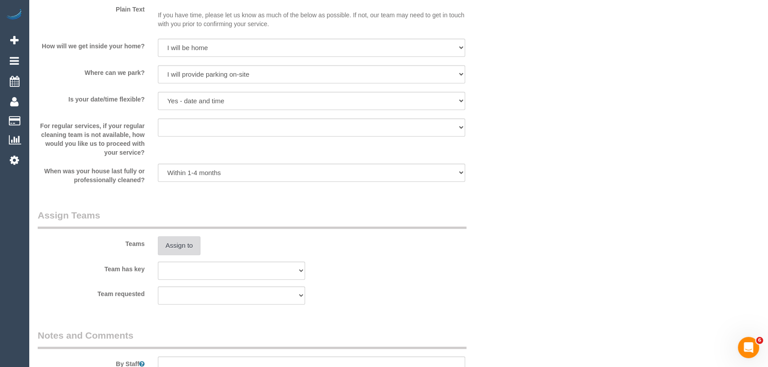
click at [182, 246] on button "Assign to" at bounding box center [179, 245] width 43 height 19
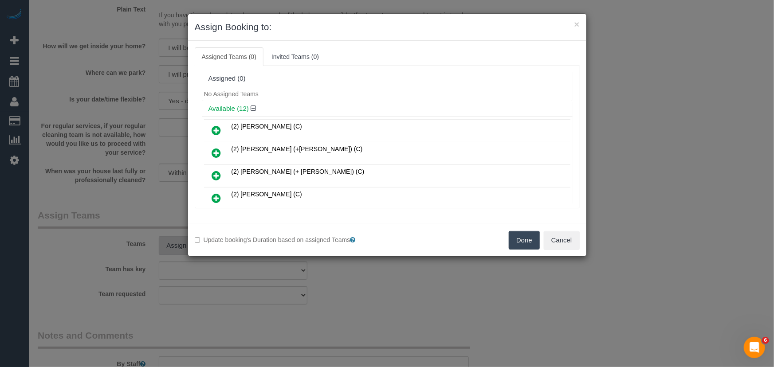
scroll to position [189, 0]
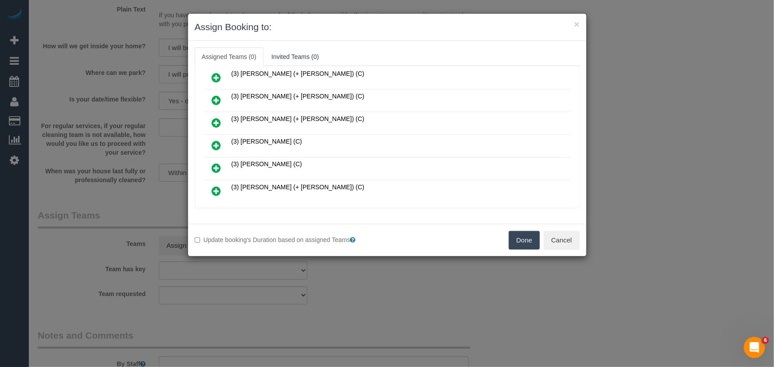
click at [218, 140] on icon at bounding box center [216, 145] width 9 height 11
click at [218, 163] on icon at bounding box center [216, 168] width 9 height 11
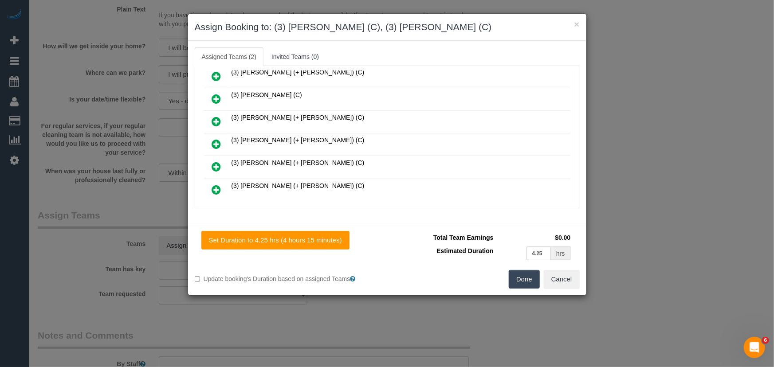
scroll to position [231, 0]
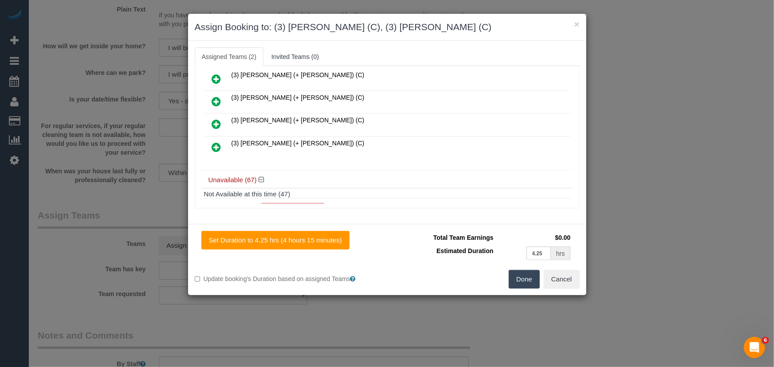
click at [528, 283] on button "Done" at bounding box center [524, 279] width 31 height 19
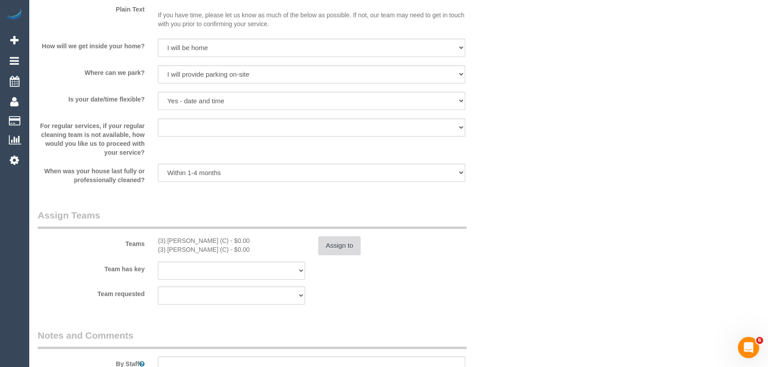
click at [342, 249] on button "Assign to" at bounding box center [339, 245] width 43 height 19
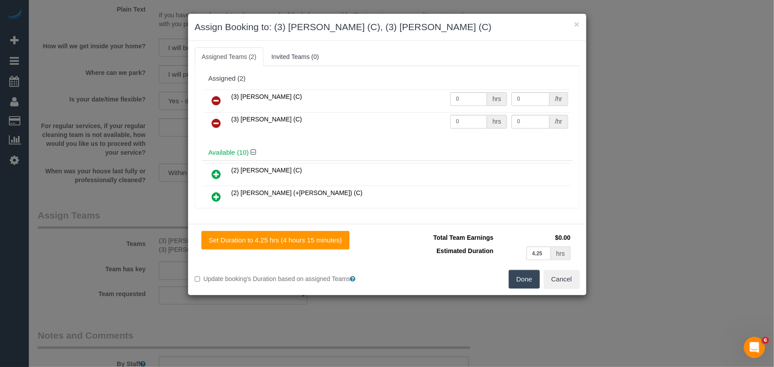
click at [217, 122] on icon at bounding box center [216, 123] width 9 height 11
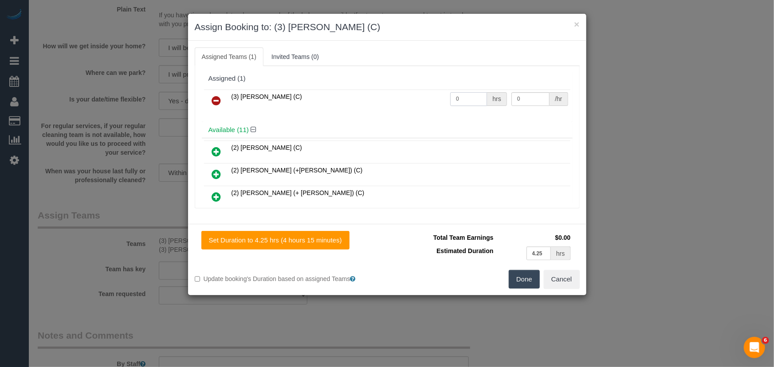
click at [471, 102] on input "0" at bounding box center [468, 99] width 37 height 14
type input "1"
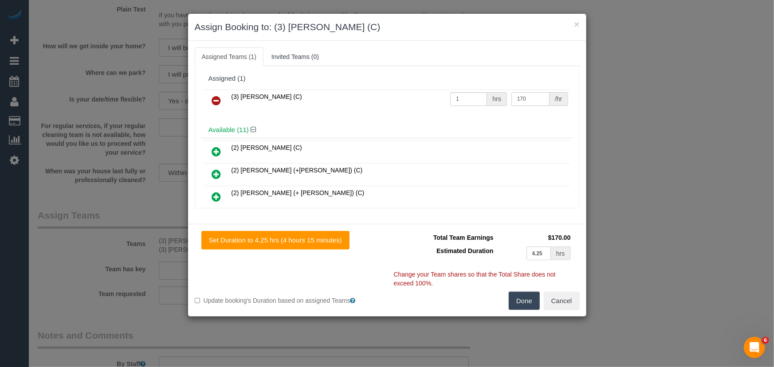
type input "170"
click at [529, 295] on button "Done" at bounding box center [524, 301] width 31 height 19
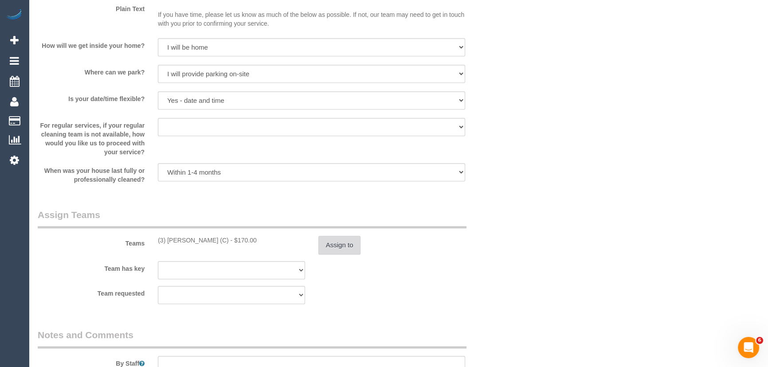
scroll to position [1324, 0]
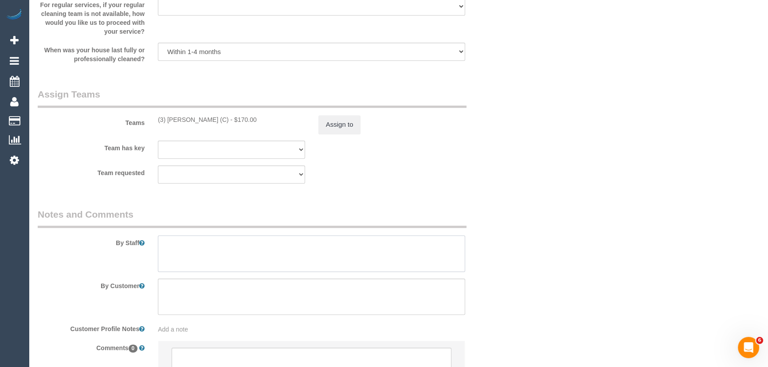
click at [202, 260] on textarea at bounding box center [311, 253] width 307 height 36
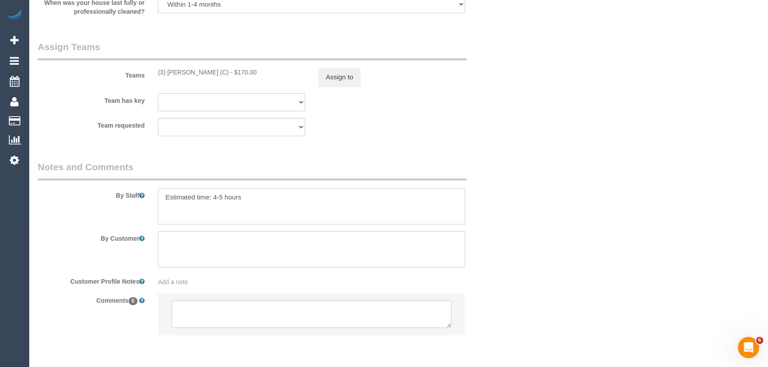
scroll to position [1405, 0]
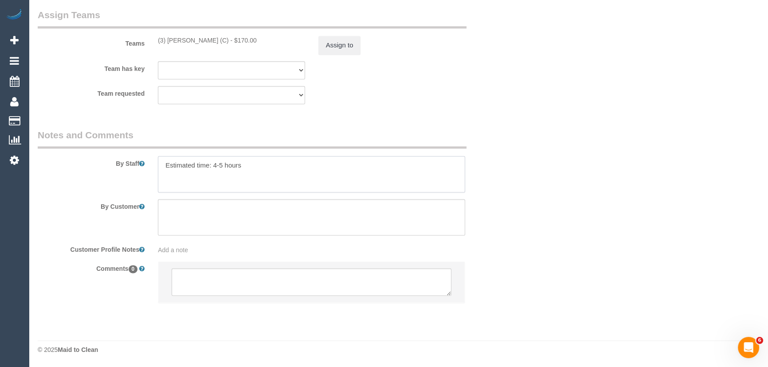
type textarea "Estimated time: 4-5 hours"
click at [202, 278] on textarea at bounding box center [312, 281] width 280 height 27
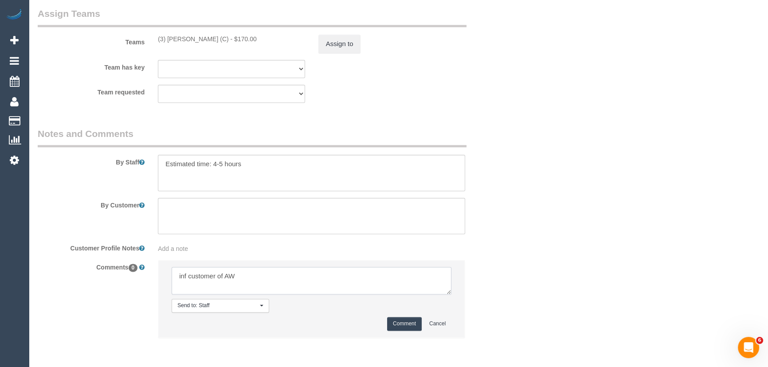
type textarea "inf customer of AW"
click at [403, 324] on button "Comment" at bounding box center [404, 324] width 35 height 14
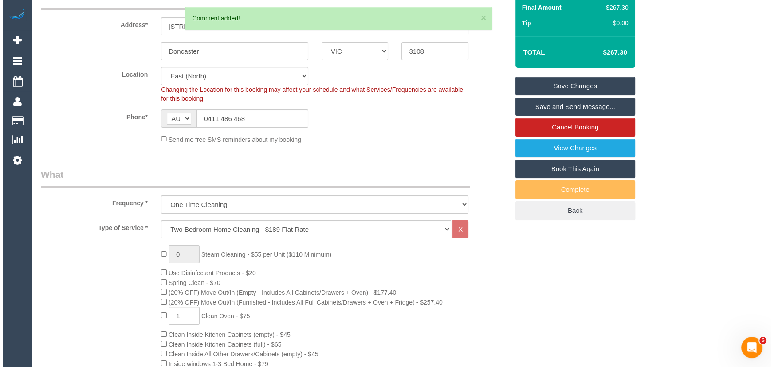
scroll to position [0, 0]
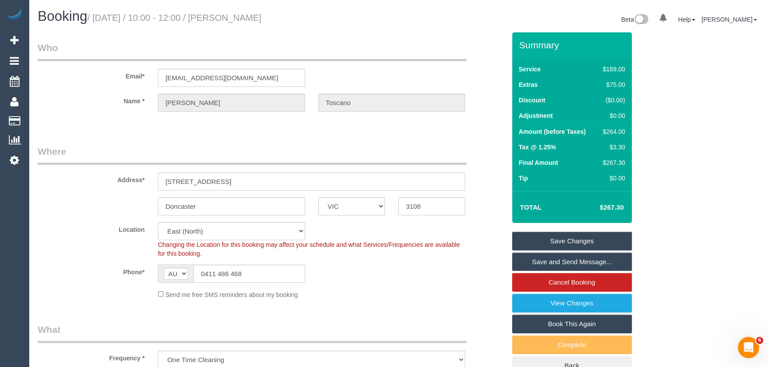
click at [243, 17] on small "/ October 17, 2025 / 10:00 - 12:00 / Nick Toscano" at bounding box center [174, 18] width 174 height 10
copy small "Nick Toscano"
drag, startPoint x: 554, startPoint y: 241, endPoint x: 549, endPoint y: 226, distance: 15.8
click at [554, 241] on link "Save Changes" at bounding box center [572, 241] width 120 height 19
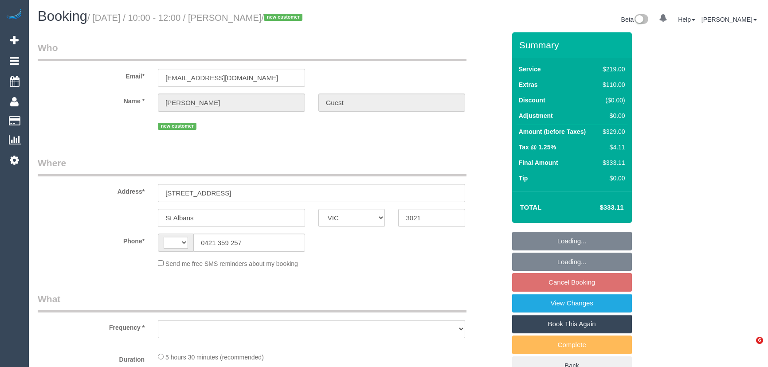
select select "VIC"
select select "string:stripe-pm_1SGSOi2GScqysDRVrYBqrGWM"
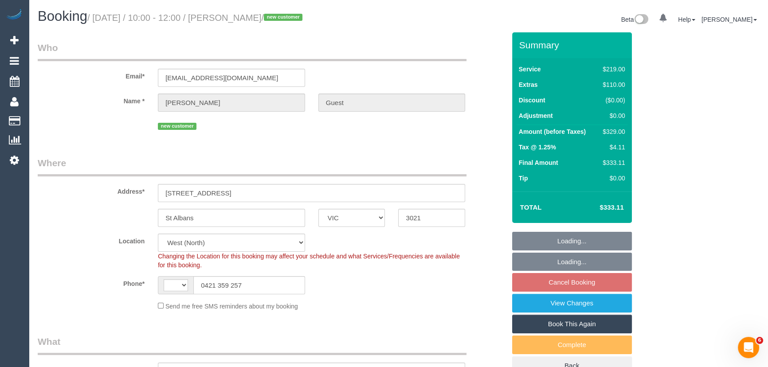
select select "string:AU"
select select "object:1317"
select select "spot3"
select select "number:28"
select select "number:14"
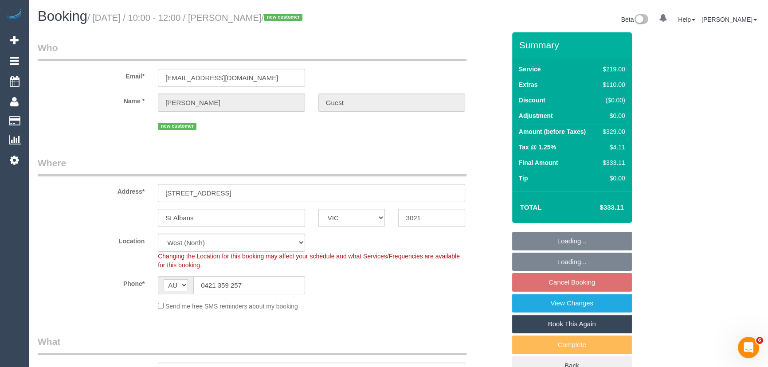
select select "number:19"
select select "number:24"
select select "number:13"
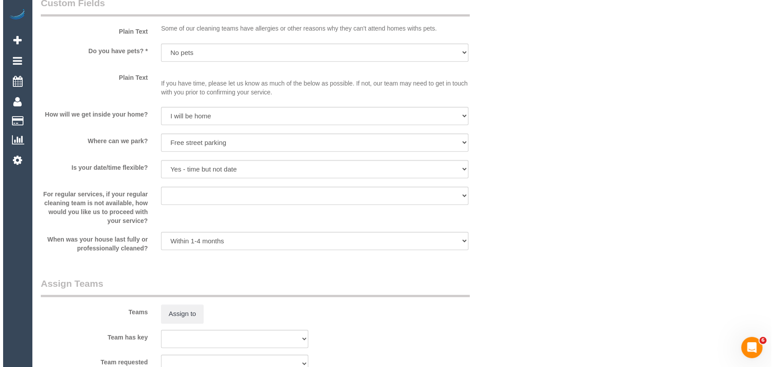
scroll to position [1169, 0]
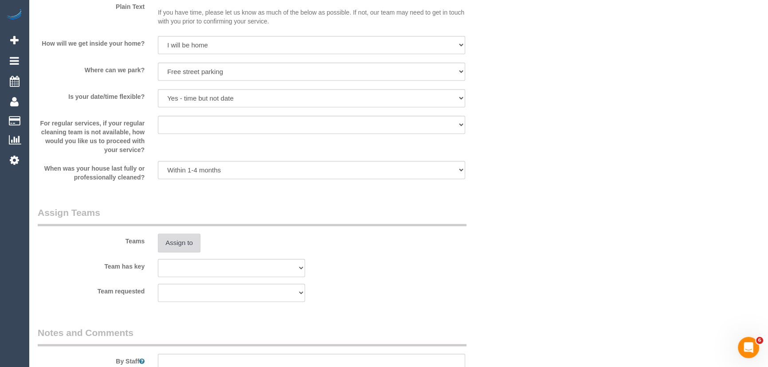
click at [188, 241] on button "Assign to" at bounding box center [179, 243] width 43 height 19
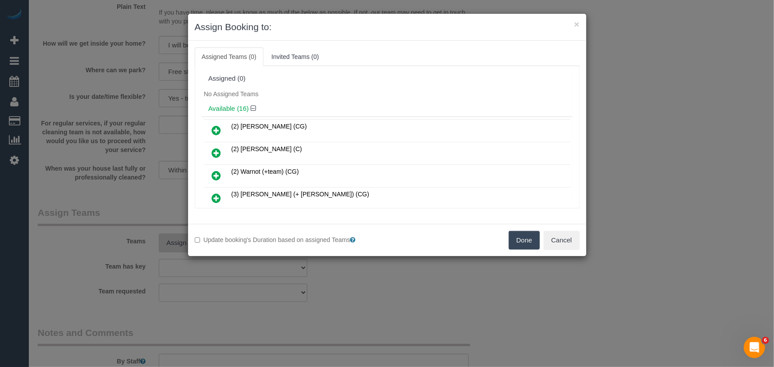
scroll to position [255, 0]
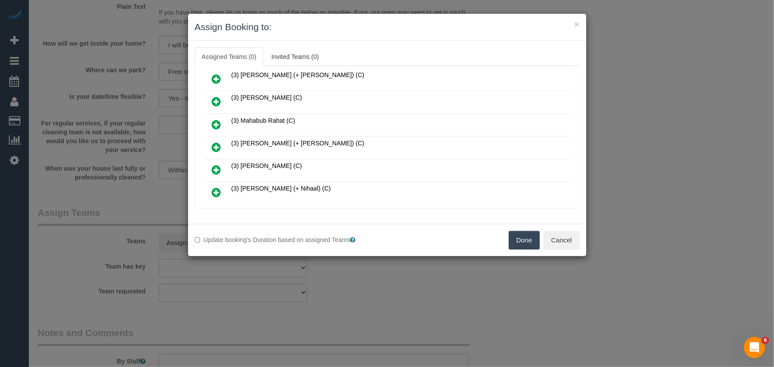
click at [215, 142] on icon at bounding box center [216, 147] width 9 height 11
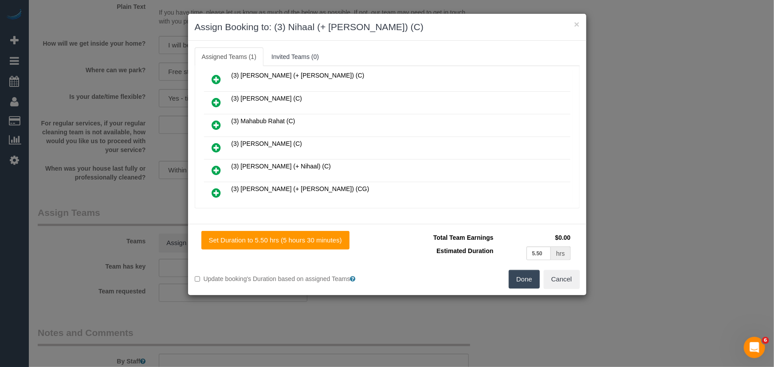
click at [522, 285] on button "Done" at bounding box center [524, 279] width 31 height 19
click at [522, 285] on div "Set Duration to 5.50 hrs (5 hours 30 minutes) Total Team Earnings $0.00 Estimat…" at bounding box center [387, 259] width 398 height 71
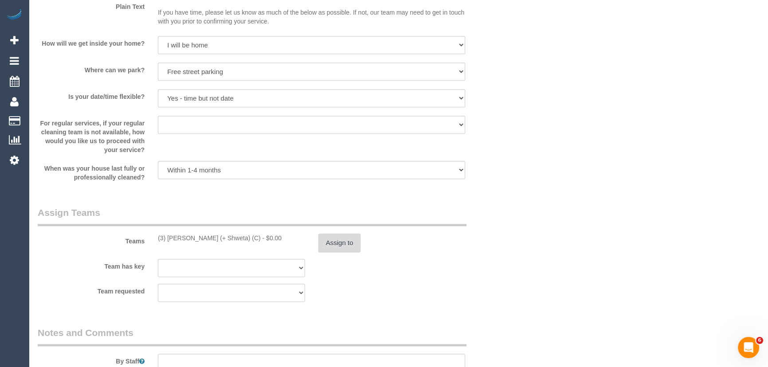
click at [346, 243] on button "Assign to" at bounding box center [339, 243] width 43 height 19
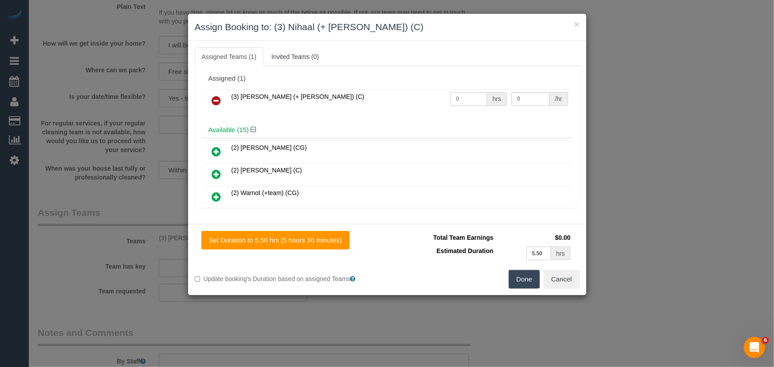
click at [461, 102] on input "0" at bounding box center [468, 99] width 37 height 14
type input "1"
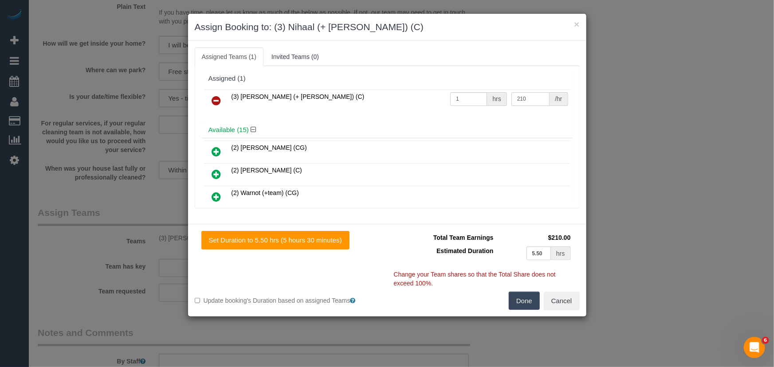
type input "210"
click at [529, 298] on button "Done" at bounding box center [524, 301] width 31 height 19
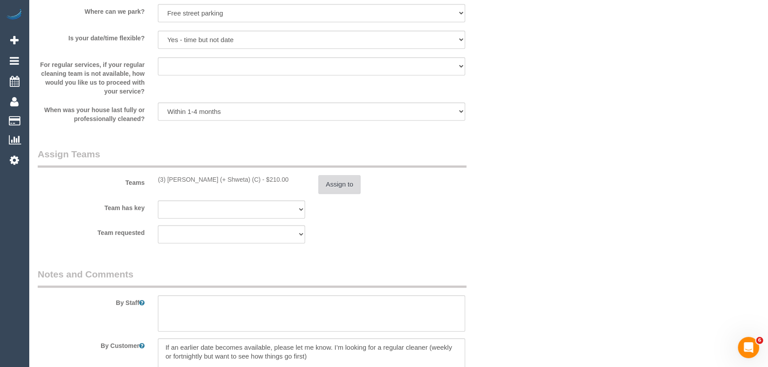
scroll to position [1290, 0]
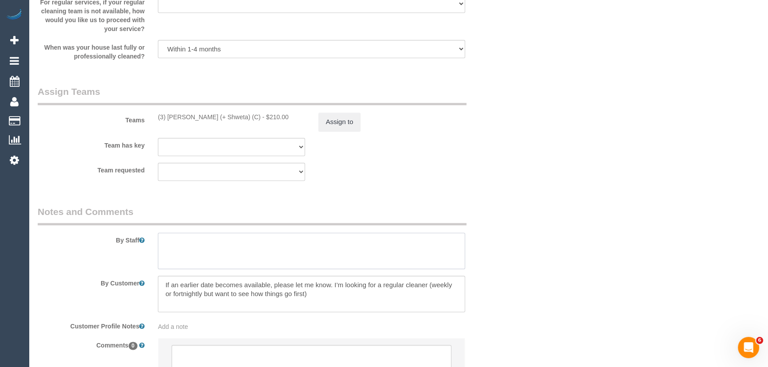
click at [238, 239] on textarea at bounding box center [311, 251] width 307 height 36
type textarea "Estimated time: 4.5-5.5 hours"
click at [332, 297] on textarea at bounding box center [311, 294] width 307 height 36
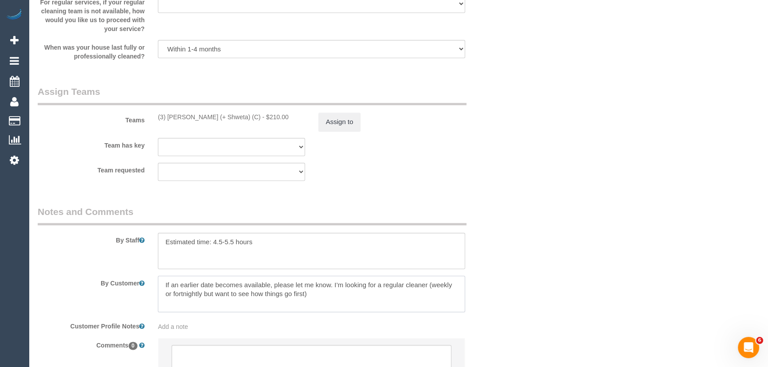
click at [332, 297] on textarea at bounding box center [311, 294] width 307 height 36
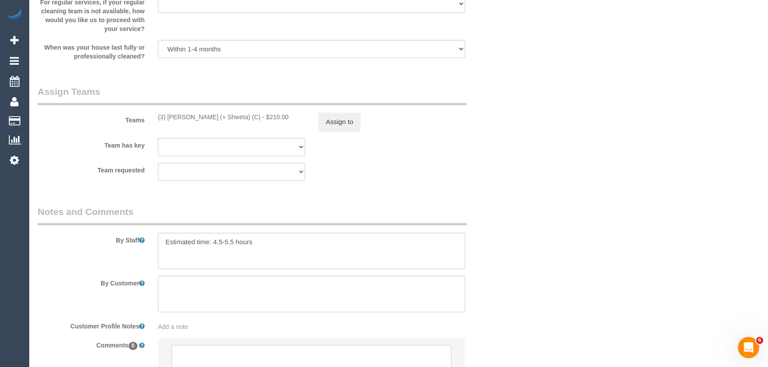
click at [251, 353] on textarea at bounding box center [312, 358] width 280 height 27
paste textarea "If an earlier date becomes available, please let me know. I’m looking for a reg…"
type textarea "If an earlier date becomes available, please let me know. I’m looking for a reg…"
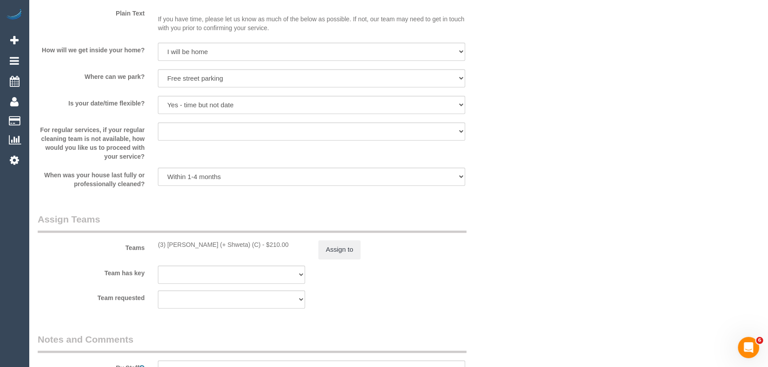
scroll to position [1364, 0]
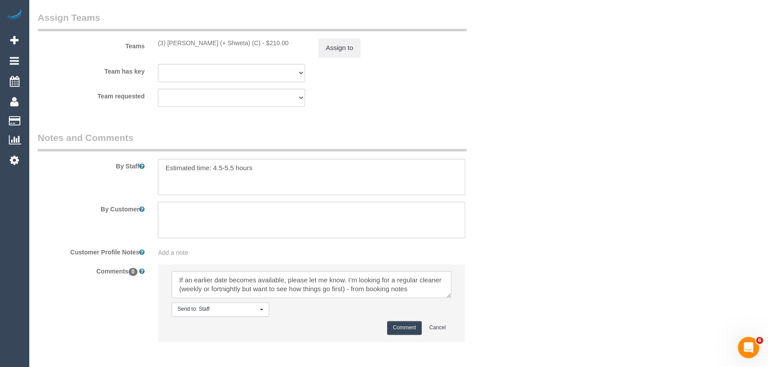
click at [410, 329] on button "Comment" at bounding box center [404, 328] width 35 height 14
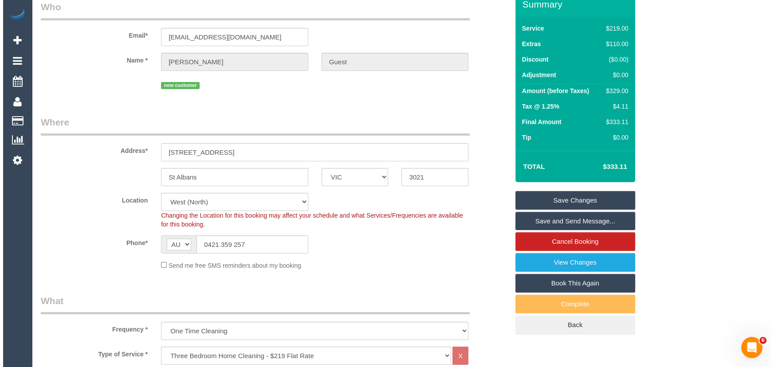
scroll to position [0, 0]
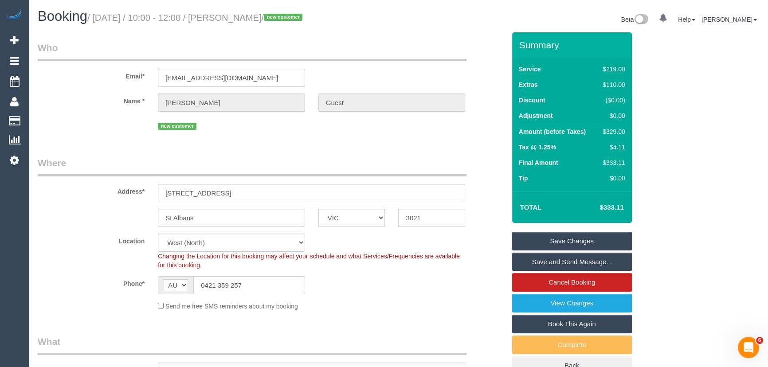
click at [239, 13] on small "/ October 24, 2025 / 10:00 - 12:00 / Angela Guest / new customer" at bounding box center [196, 18] width 218 height 10
copy small "Angela"
click at [545, 261] on link "Save and Send Message..." at bounding box center [572, 262] width 120 height 19
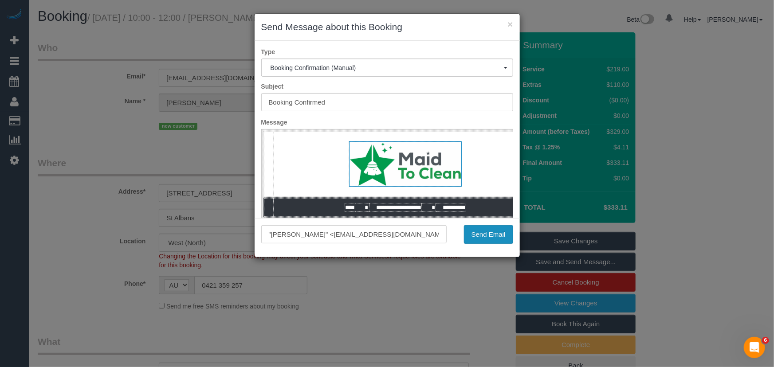
click at [489, 243] on button "Send Email" at bounding box center [488, 234] width 49 height 19
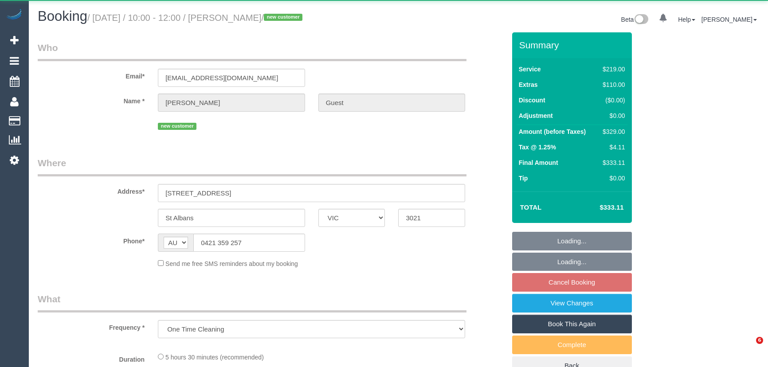
select select "VIC"
select select "string:stripe-pm_1SGSOi2GScqysDRVrYBqrGWM"
select select "number:28"
select select "number:14"
select select "number:19"
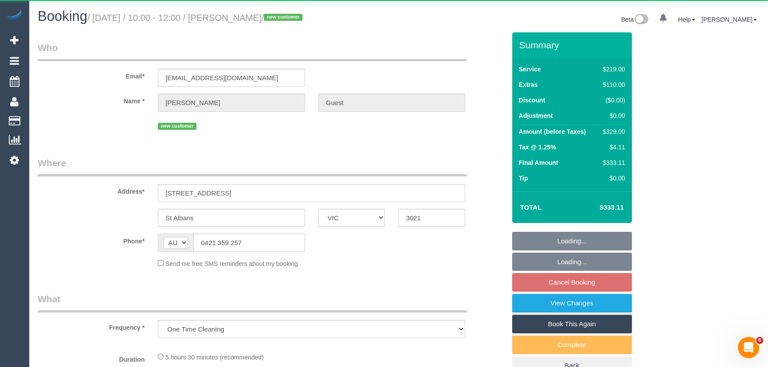
select select "number:24"
select select "number:13"
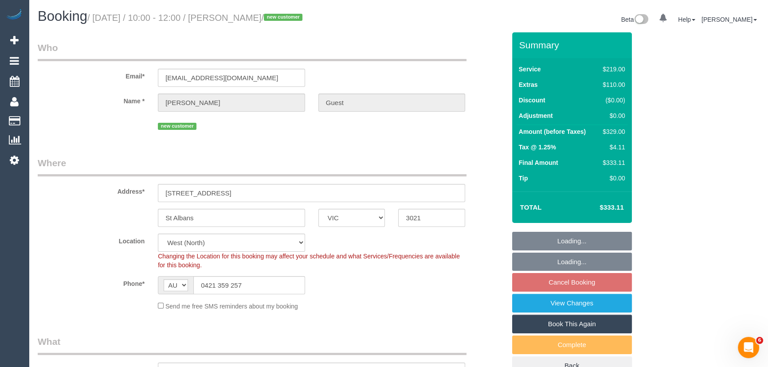
select select "object:813"
select select "spot3"
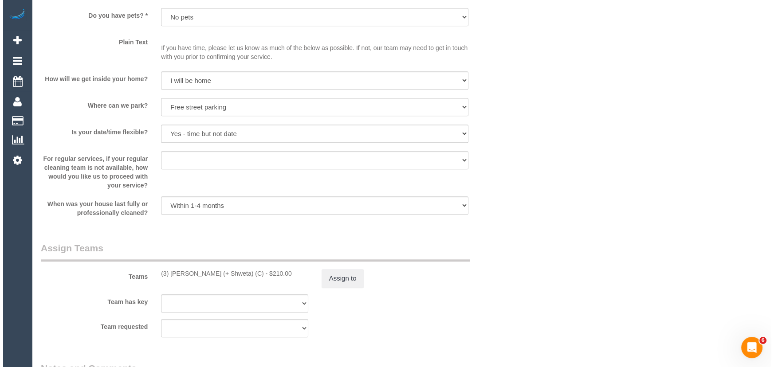
scroll to position [1202, 0]
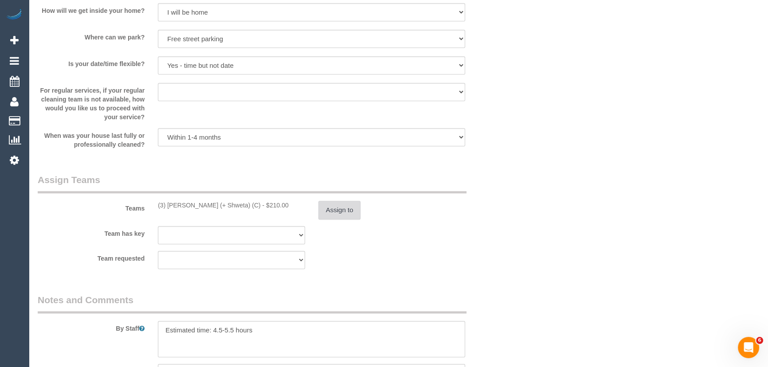
click at [333, 213] on button "Assign to" at bounding box center [339, 210] width 43 height 19
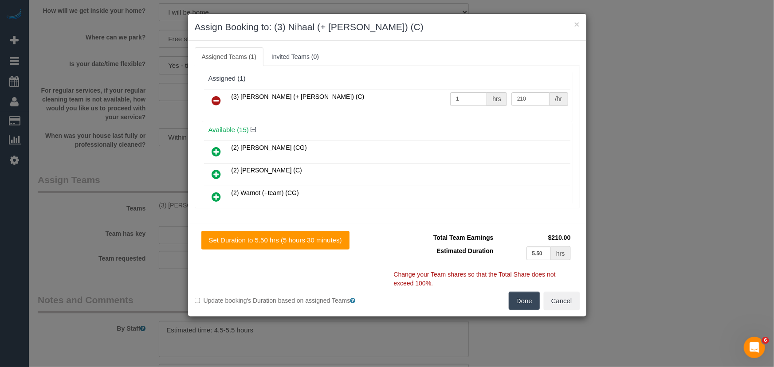
click at [216, 104] on icon at bounding box center [216, 100] width 9 height 11
click at [216, 126] on h4 "Available (15)" at bounding box center [386, 130] width 357 height 8
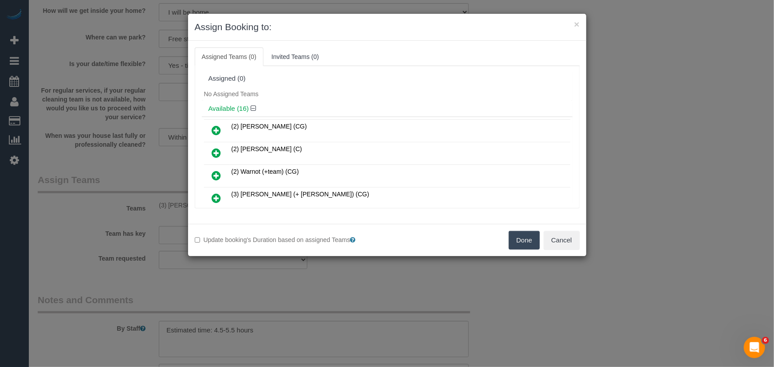
click at [518, 243] on button "Done" at bounding box center [524, 240] width 31 height 19
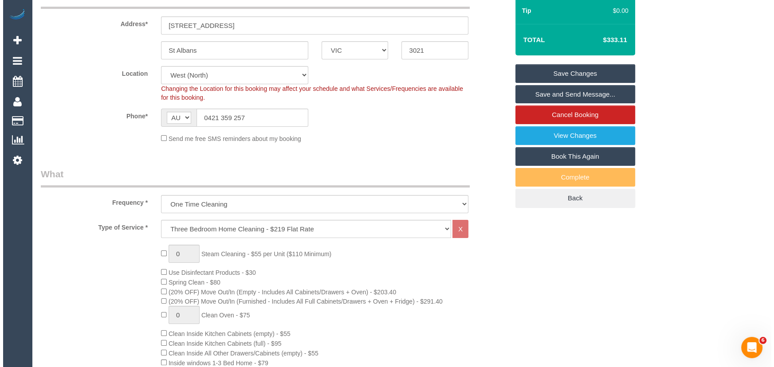
scroll to position [0, 0]
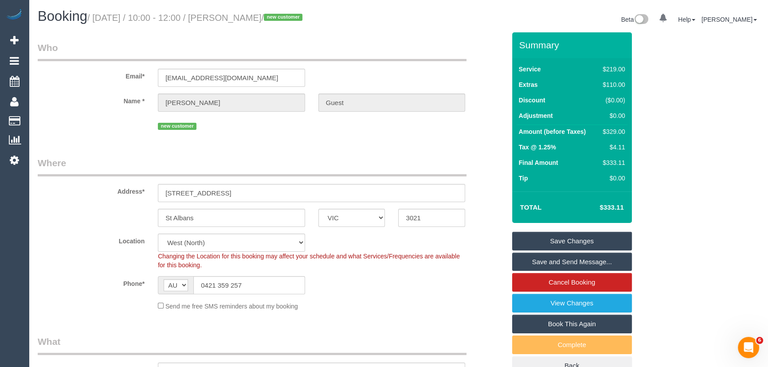
click at [554, 243] on link "Save Changes" at bounding box center [572, 241] width 120 height 19
click at [554, 243] on fieldset "Save Changes Save and Send Message... Cancel Booking View Changes Book This Aga…" at bounding box center [572, 304] width 120 height 144
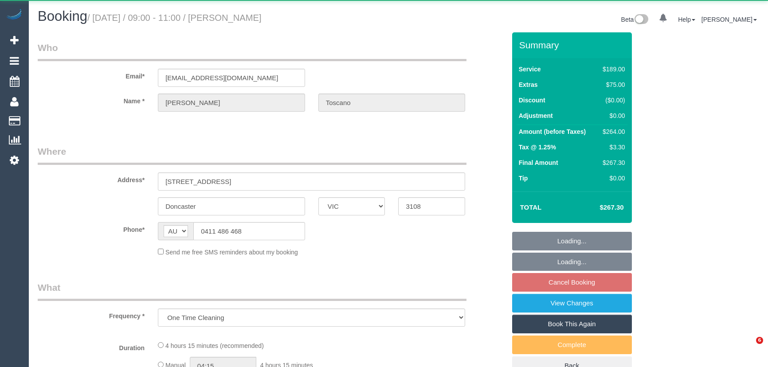
select select "VIC"
select select "string:stripe-pm_1R3pDb2GScqysDRVOsIkiWtv"
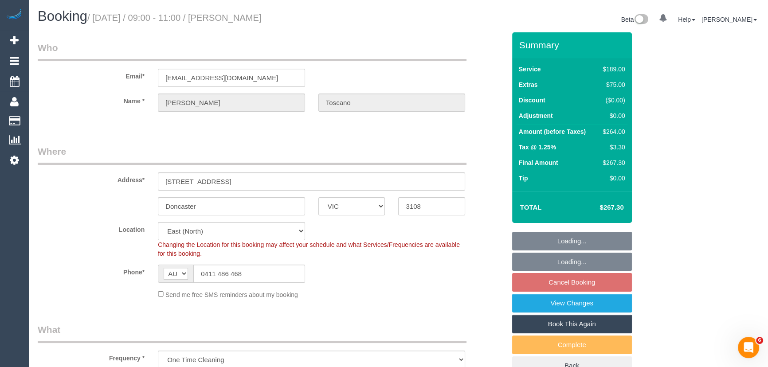
select select "object:804"
select select "number:28"
select select "number:14"
select select "number:18"
select select "number:22"
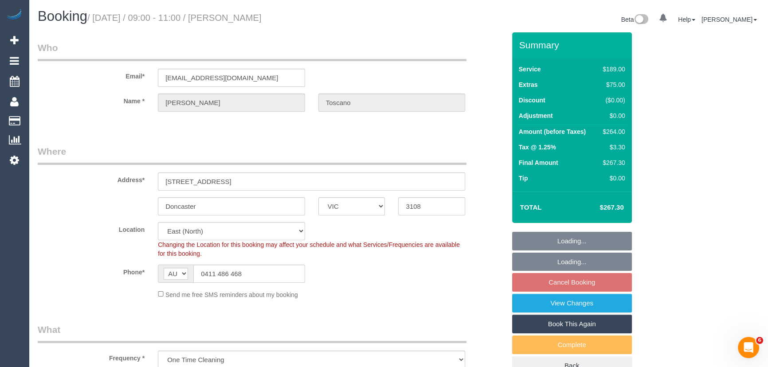
select select "number:13"
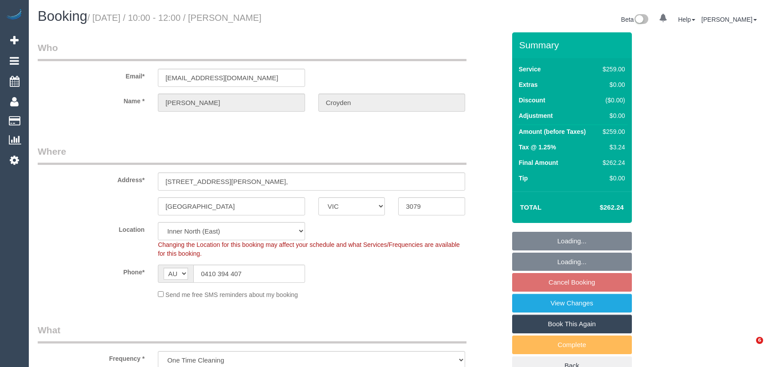
select select "VIC"
select select "string:stripe-pm_1SDLat2GScqysDRVWbX3oO1W"
select select "object:1581"
select select "number:30"
select select "number:14"
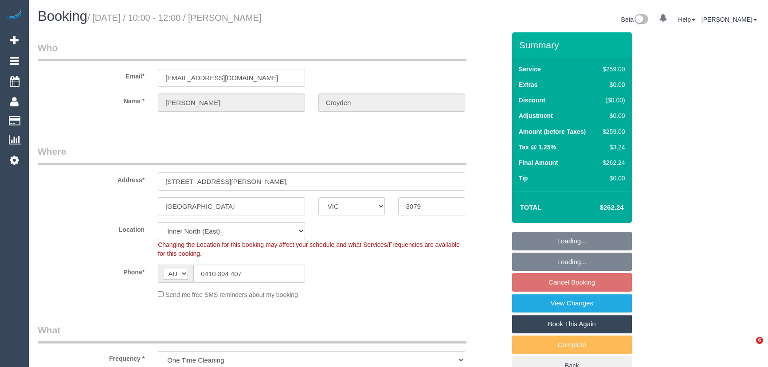
select select "number:19"
select select "number:25"
select select "number:34"
select select "number:13"
select select "VIC"
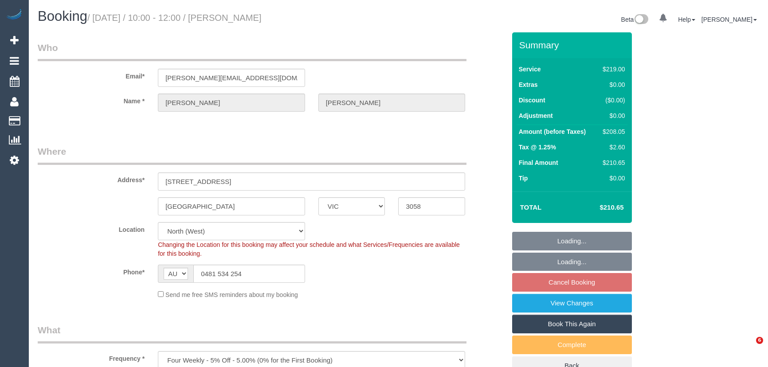
select select "number:28"
select select "number:14"
select select "number:21"
select select "number:36"
select select "number:34"
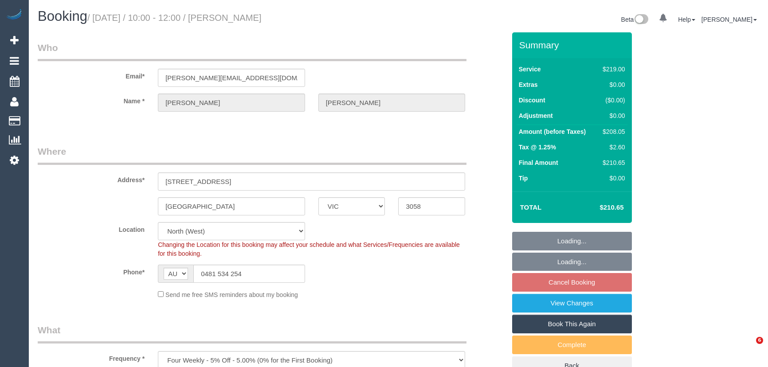
select select "number:13"
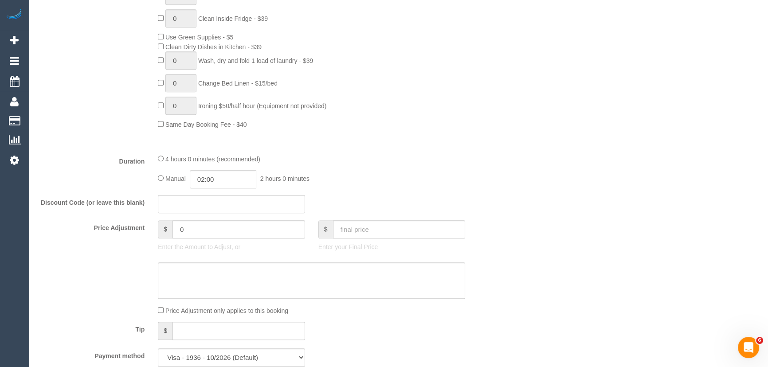
scroll to position [604, 0]
click at [230, 179] on input "02:00" at bounding box center [223, 176] width 67 height 18
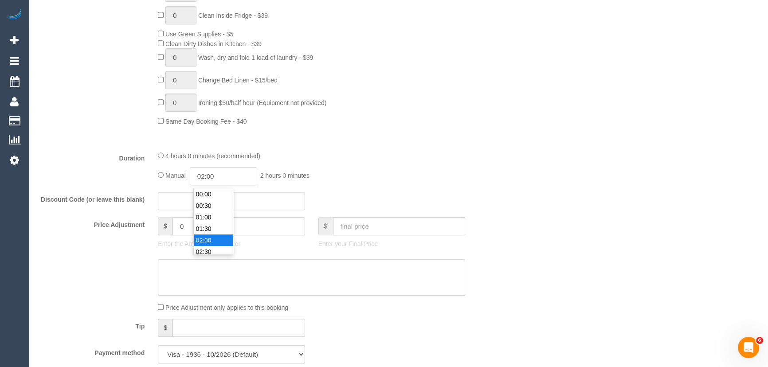
scroll to position [35, 0]
type input "03:30"
click at [223, 238] on li "03:30" at bounding box center [213, 241] width 39 height 12
click at [406, 181] on div "Manual 03:30 3 hours 30 minutes" at bounding box center [311, 176] width 307 height 18
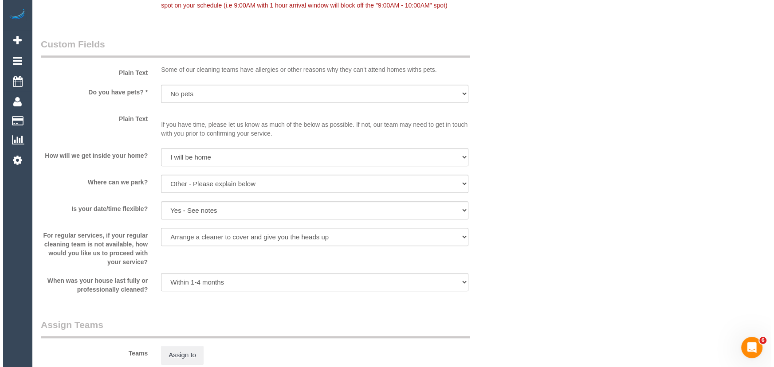
scroll to position [1169, 0]
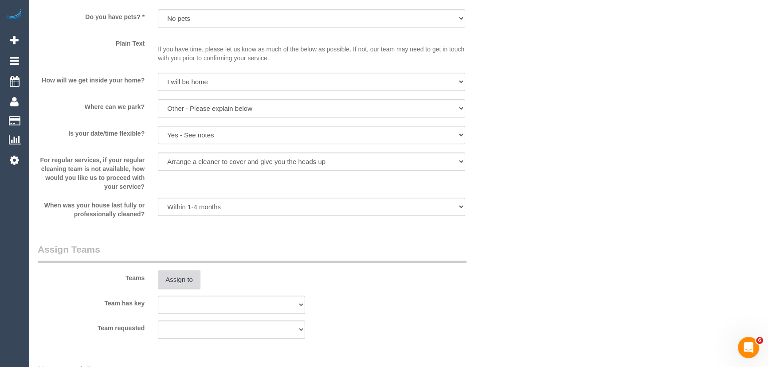
click at [192, 278] on button "Assign to" at bounding box center [179, 280] width 43 height 19
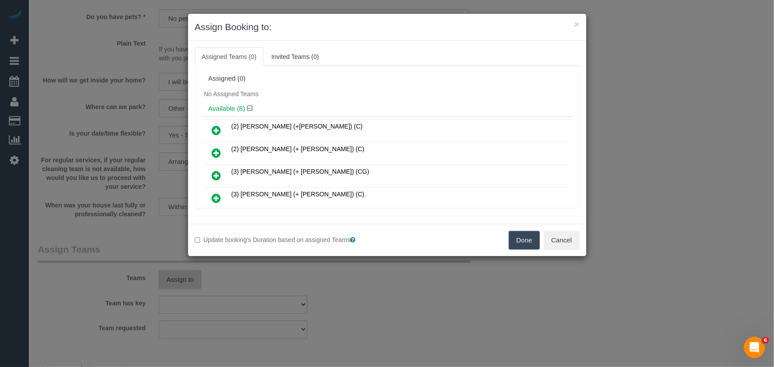
scroll to position [78, 0]
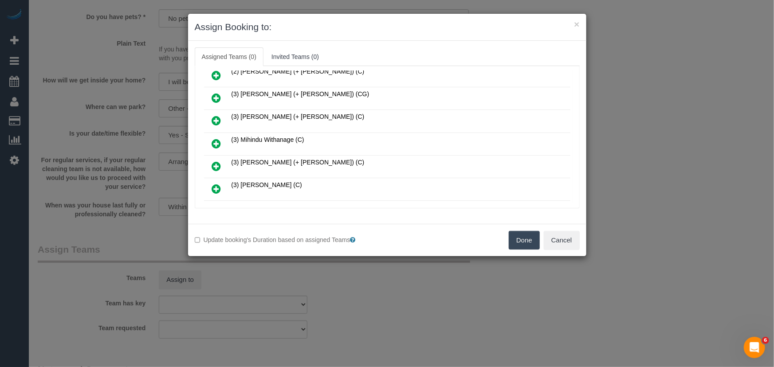
click at [216, 138] on icon at bounding box center [216, 143] width 9 height 11
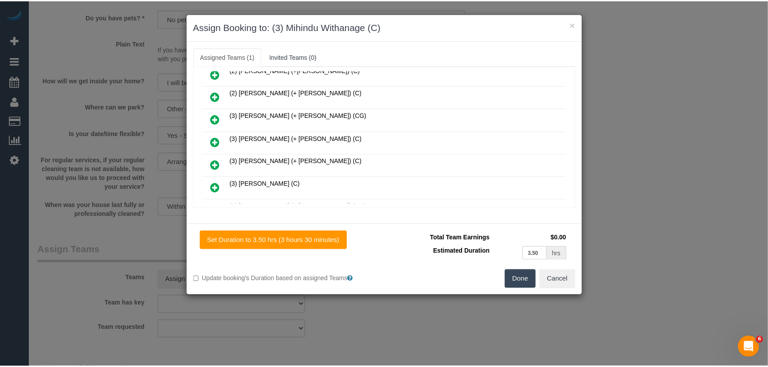
scroll to position [98, 0]
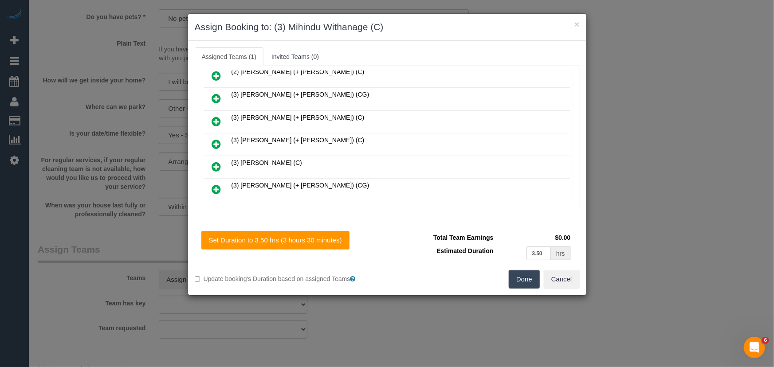
click at [523, 281] on button "Done" at bounding box center [524, 279] width 31 height 19
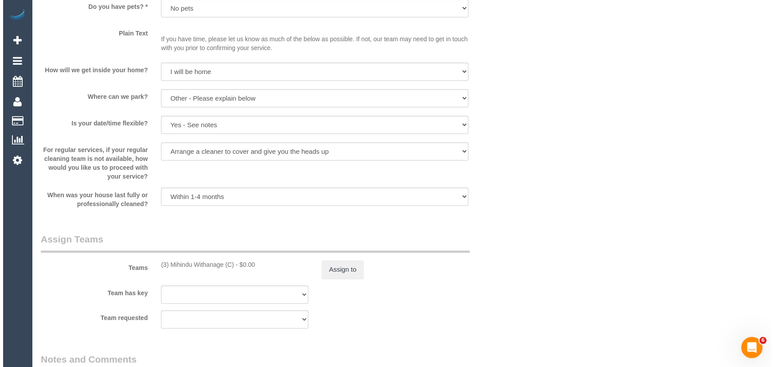
scroll to position [1250, 0]
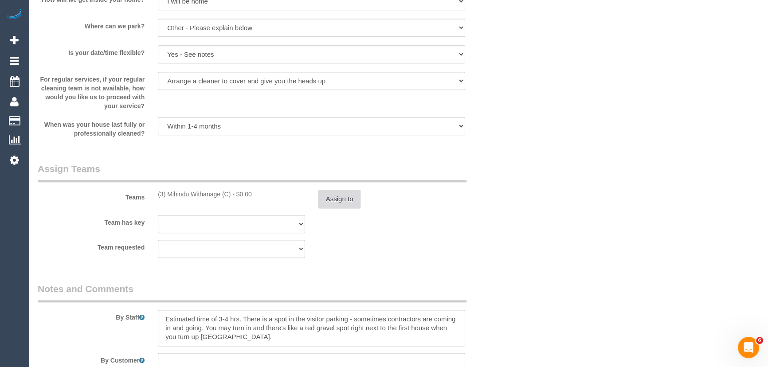
click at [344, 202] on button "Assign to" at bounding box center [339, 199] width 43 height 19
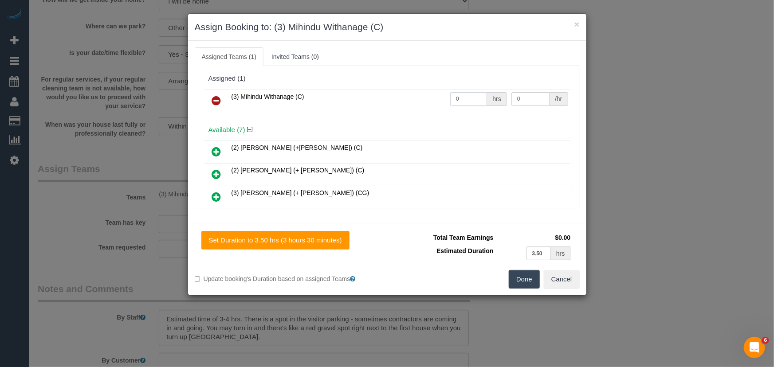
click at [470, 100] on input "0" at bounding box center [468, 99] width 37 height 14
type input "1"
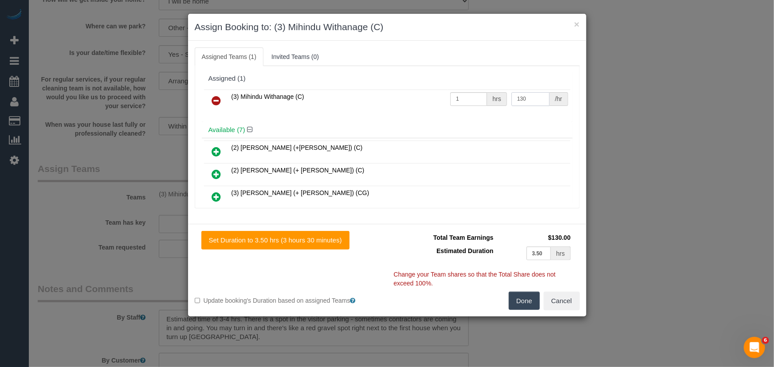
type input "130"
click at [521, 299] on button "Done" at bounding box center [524, 301] width 31 height 19
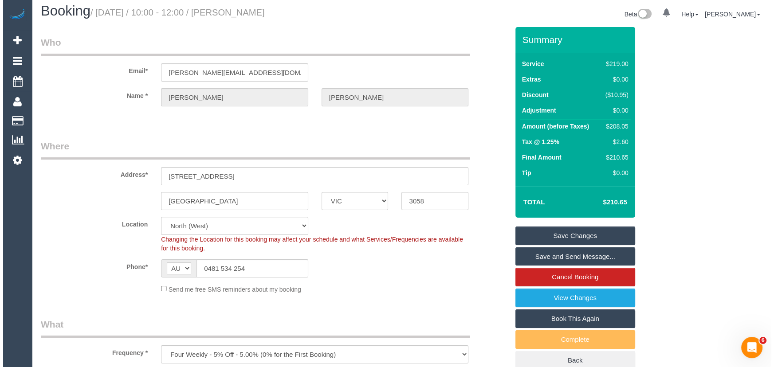
scroll to position [0, 0]
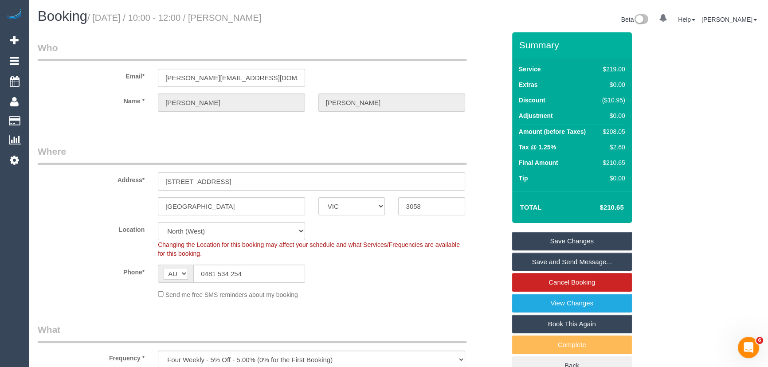
click at [243, 12] on h1 "Booking / October 17, 2025 / 10:00 - 12:00 / Harriet Dillon" at bounding box center [215, 16] width 354 height 15
click at [242, 19] on small "/ October 17, 2025 / 10:00 - 12:00 / Harriet Dillon" at bounding box center [174, 18] width 174 height 10
copy small "Harriet Dillon"
click at [567, 260] on link "Save and Send Message..." at bounding box center [572, 262] width 120 height 19
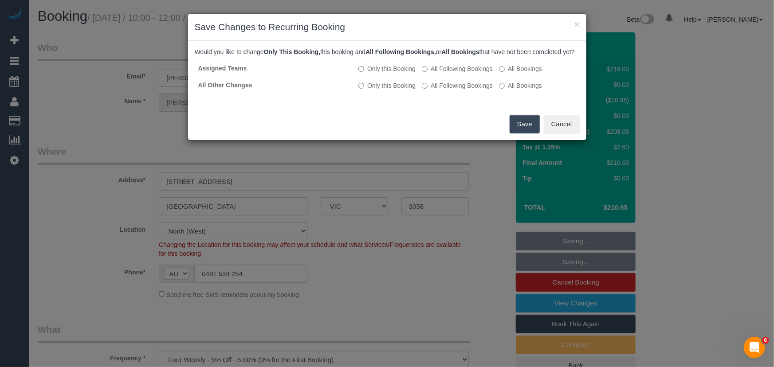
click at [523, 140] on div "Save Cancel" at bounding box center [387, 124] width 398 height 32
click at [522, 133] on button "Save" at bounding box center [525, 124] width 30 height 19
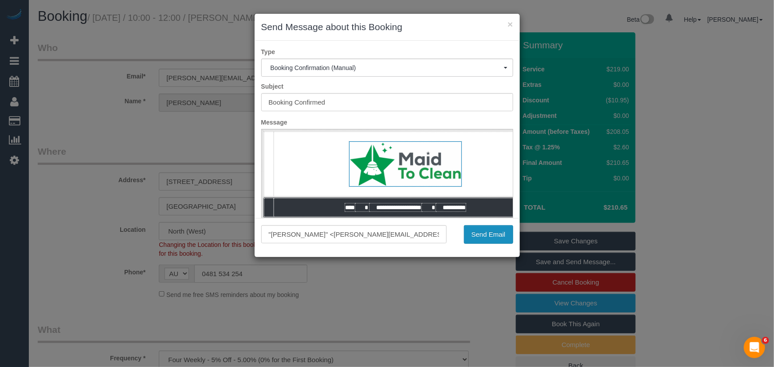
click at [475, 236] on button "Send Email" at bounding box center [488, 234] width 49 height 19
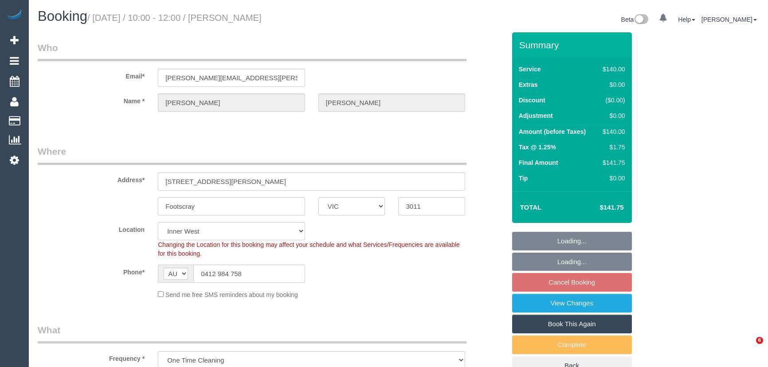
select select "VIC"
select select "number:29"
select select "number:14"
select select "number:19"
select select "number:24"
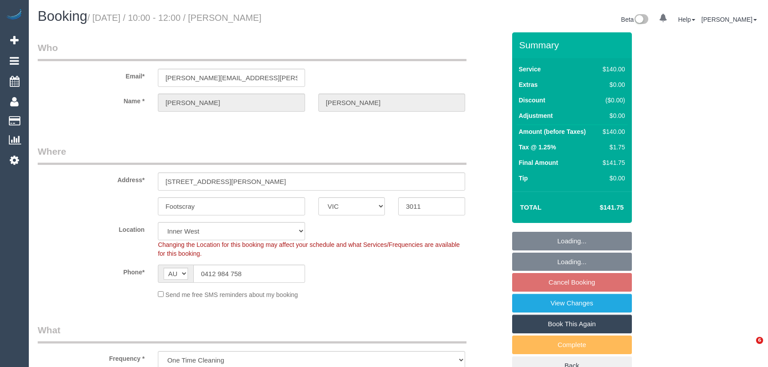
select select "number:13"
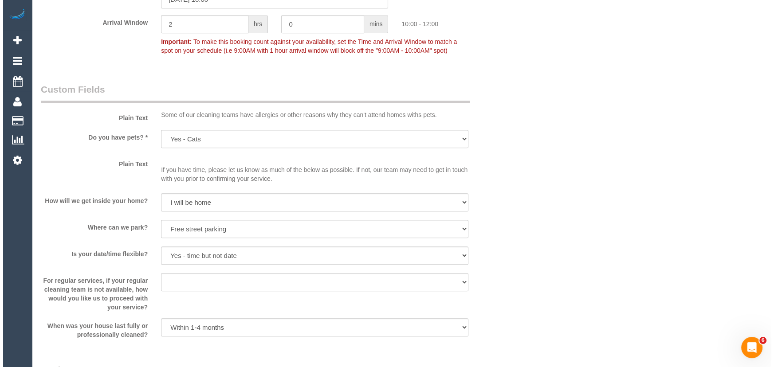
scroll to position [1129, 0]
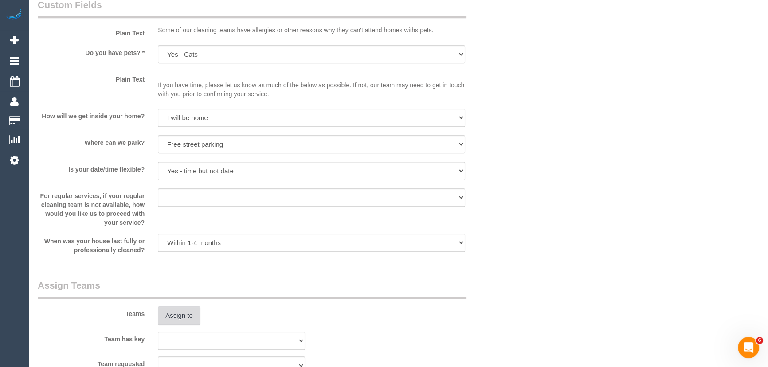
click at [187, 313] on button "Assign to" at bounding box center [179, 315] width 43 height 19
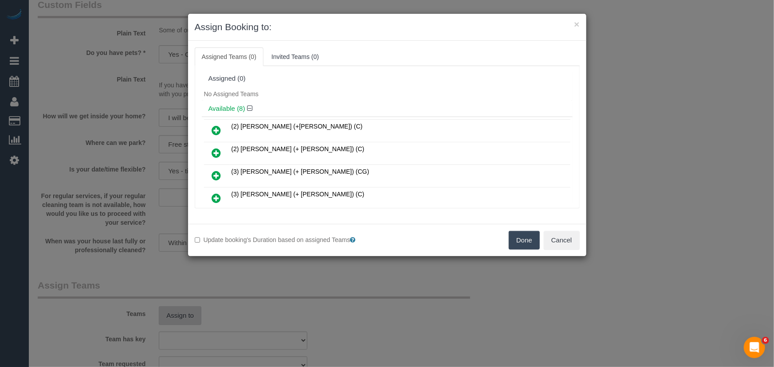
scroll to position [78, 0]
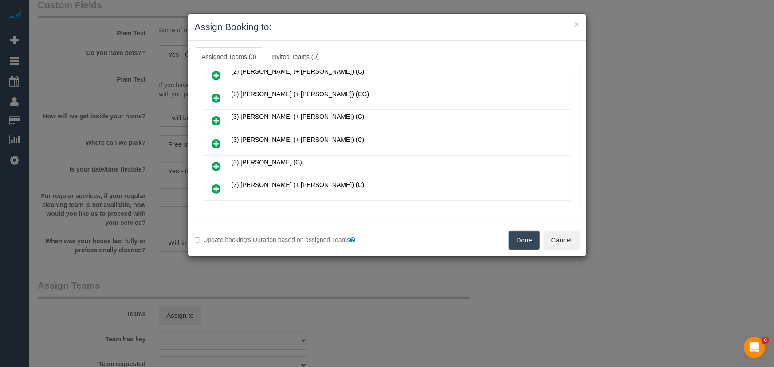
click at [212, 140] on icon at bounding box center [216, 143] width 9 height 11
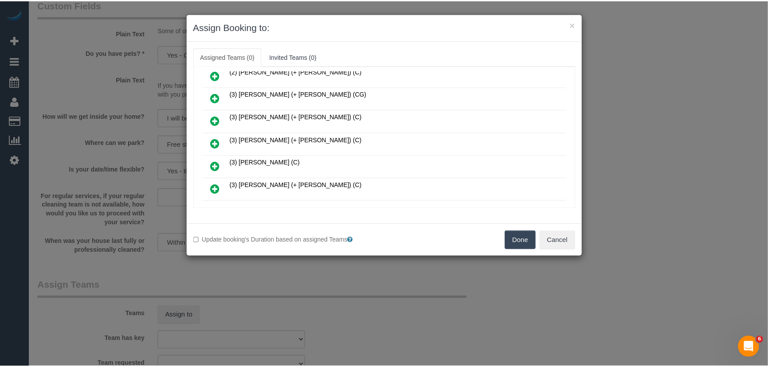
scroll to position [98, 0]
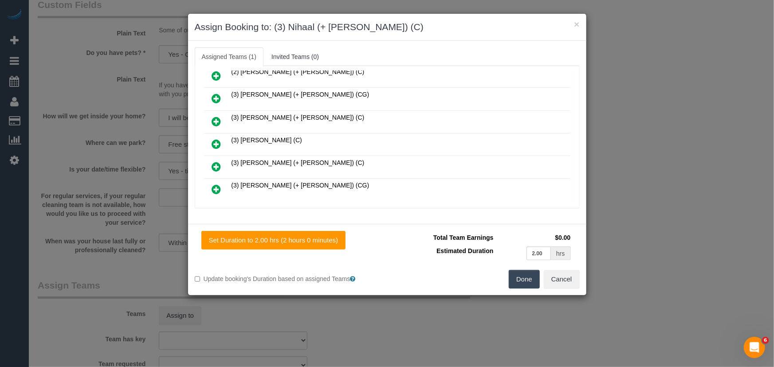
click at [522, 285] on button "Done" at bounding box center [524, 279] width 31 height 19
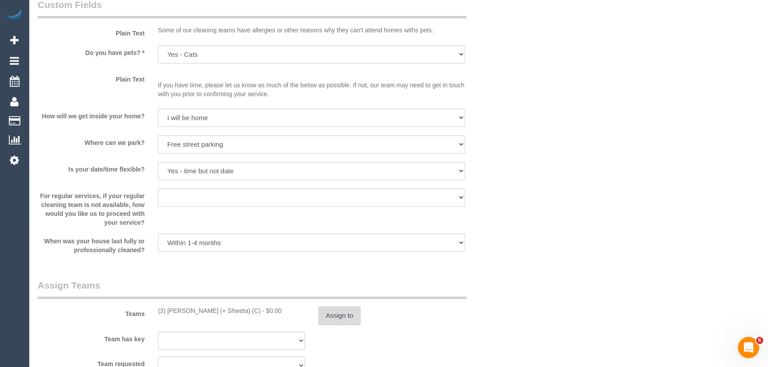
click at [338, 314] on button "Assign to" at bounding box center [339, 315] width 43 height 19
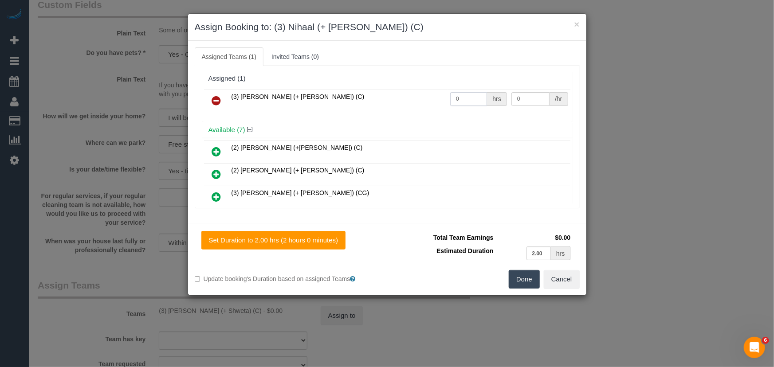
click at [466, 96] on input "0" at bounding box center [468, 99] width 37 height 14
type input "2"
type input "35"
click at [537, 282] on button "Done" at bounding box center [524, 279] width 31 height 19
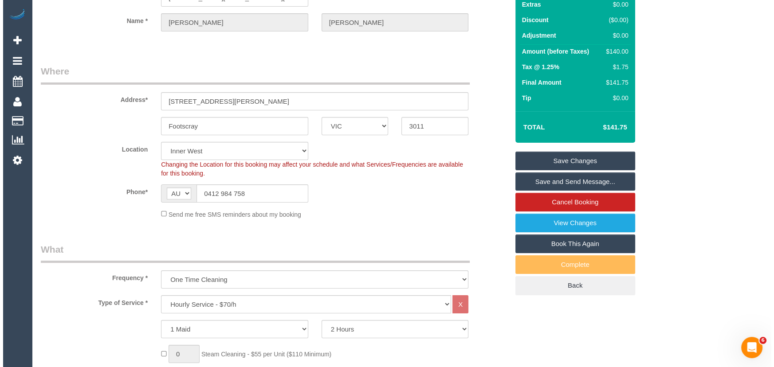
scroll to position [0, 0]
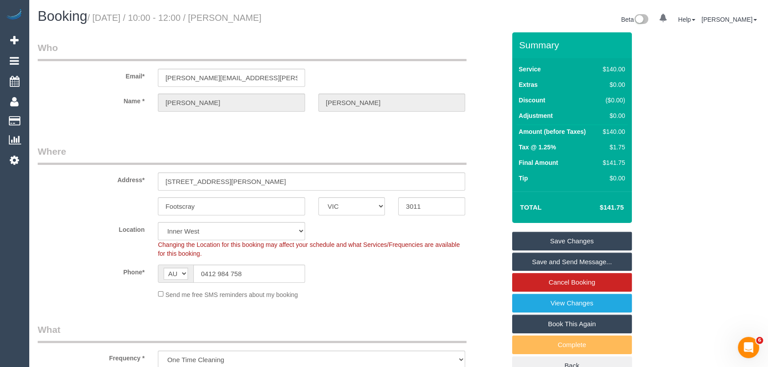
click at [238, 20] on small "/ October 17, 2025 / 10:00 - 12:00 / Tim O'Hanlon" at bounding box center [174, 18] width 174 height 10
copy small "Tim O'Hanlon"
click at [538, 265] on link "Save and Send Message..." at bounding box center [572, 262] width 120 height 19
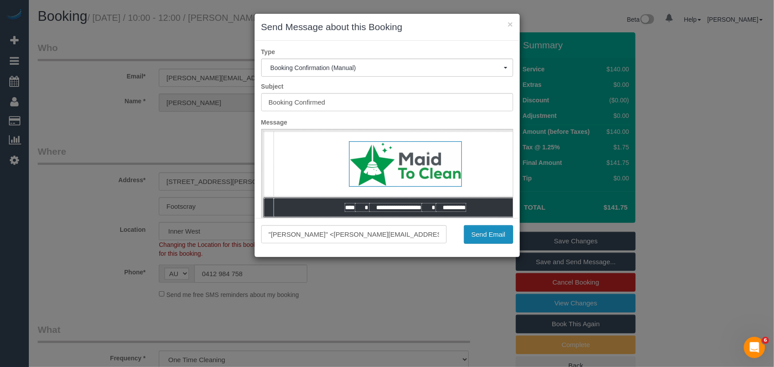
click at [497, 240] on button "Send Email" at bounding box center [488, 234] width 49 height 19
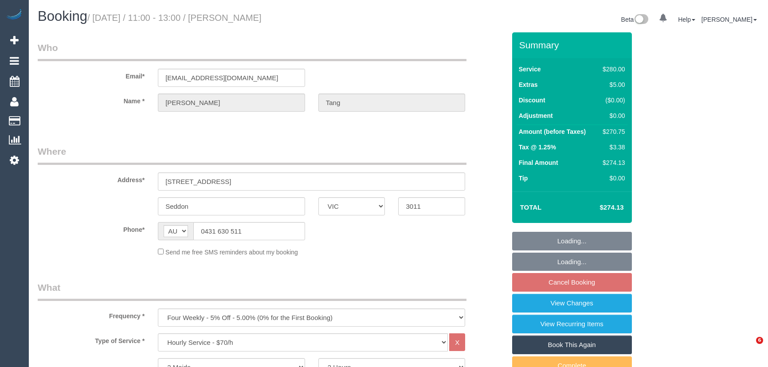
select select "VIC"
select select "2"
select select "string:stripe-pm_1RXrT42GScqysDRVU5axPbZm"
select select "number:27"
select select "number:14"
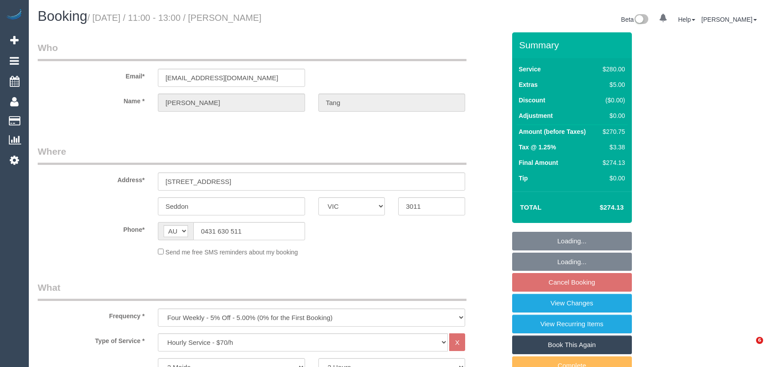
select select "number:19"
select select "number:24"
select select "number:34"
select select "number:13"
select select "object:1534"
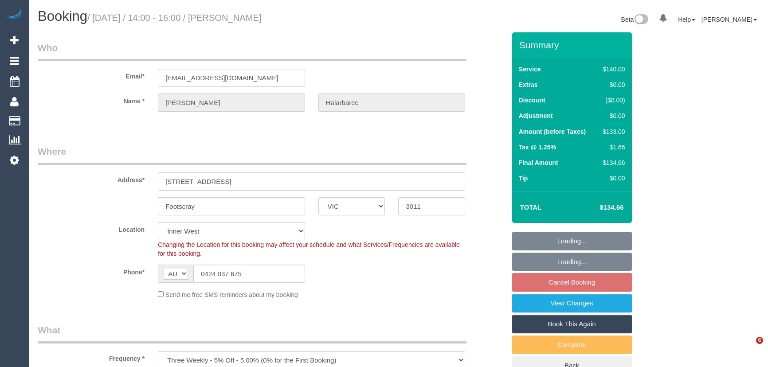
select select "VIC"
select select "number:29"
select select "number:14"
select select "number:19"
select select "number:22"
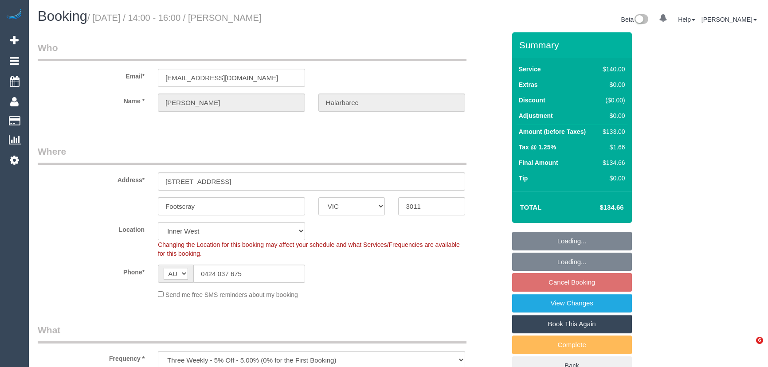
select select "number:34"
select select "number:12"
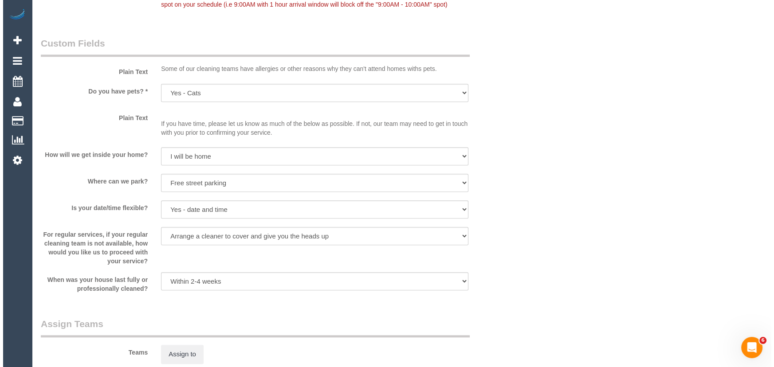
scroll to position [1169, 0]
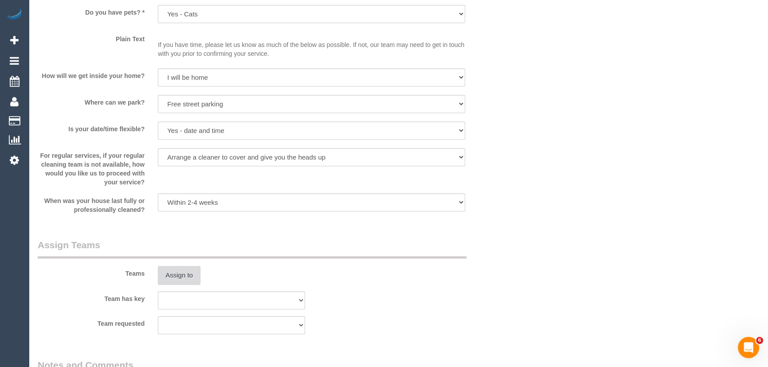
click at [187, 281] on button "Assign to" at bounding box center [179, 275] width 43 height 19
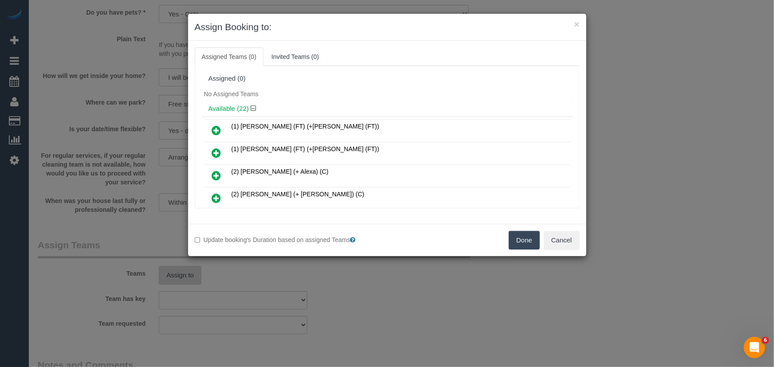
scroll to position [388, 0]
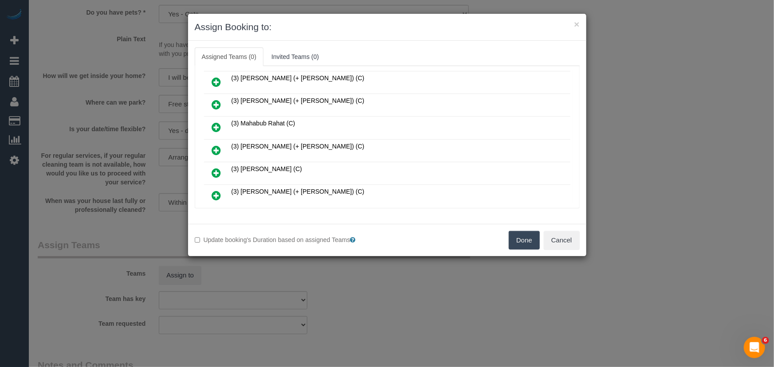
drag, startPoint x: 212, startPoint y: 141, endPoint x: 219, endPoint y: 141, distance: 6.3
click at [212, 145] on icon at bounding box center [216, 150] width 9 height 11
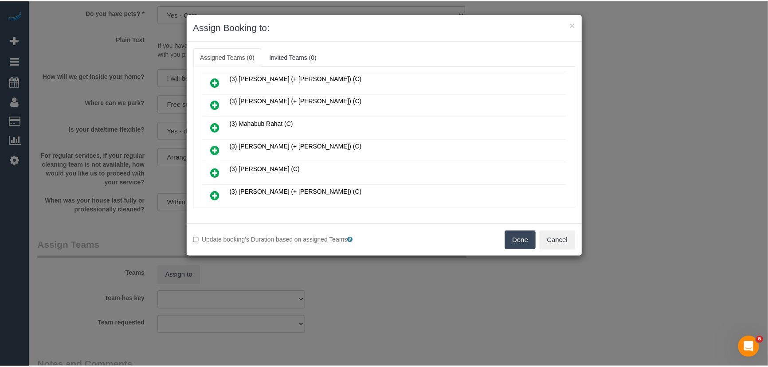
scroll to position [409, 0]
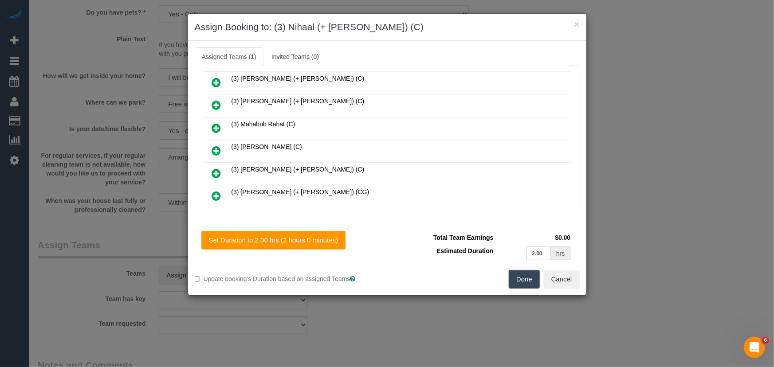
click at [529, 285] on button "Done" at bounding box center [524, 279] width 31 height 19
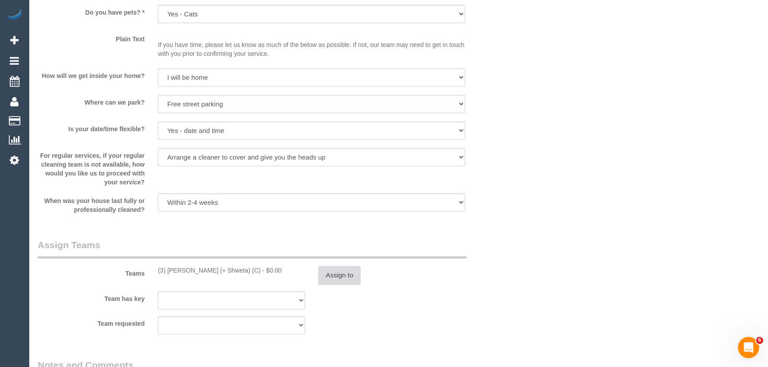
click at [341, 281] on button "Assign to" at bounding box center [339, 275] width 43 height 19
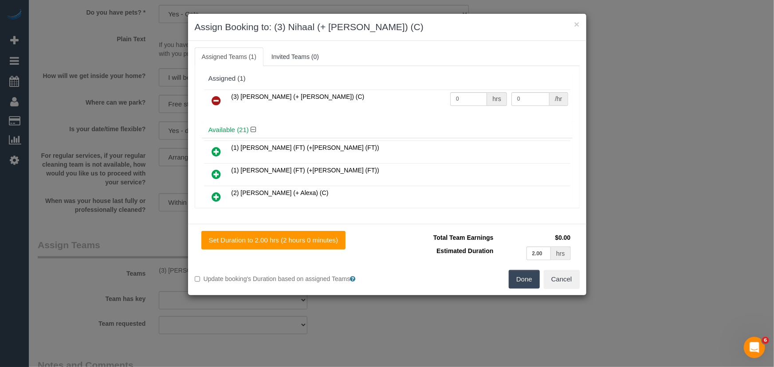
click at [467, 90] on td "0 hrs" at bounding box center [478, 101] width 61 height 23
click at [467, 99] on input "0" at bounding box center [468, 99] width 37 height 14
type input "2"
type input "35"
click at [531, 280] on button "Done" at bounding box center [524, 279] width 31 height 19
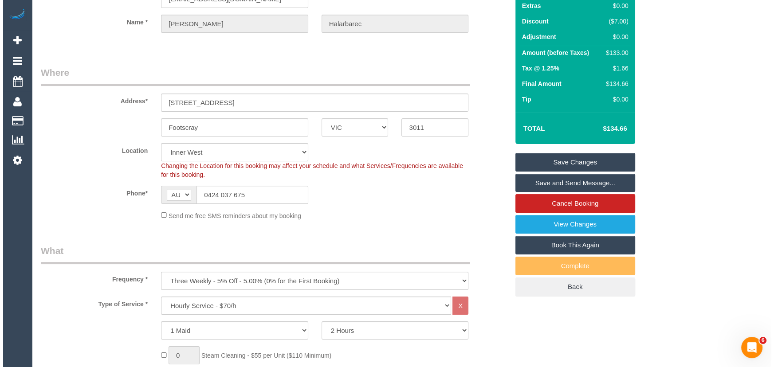
scroll to position [0, 0]
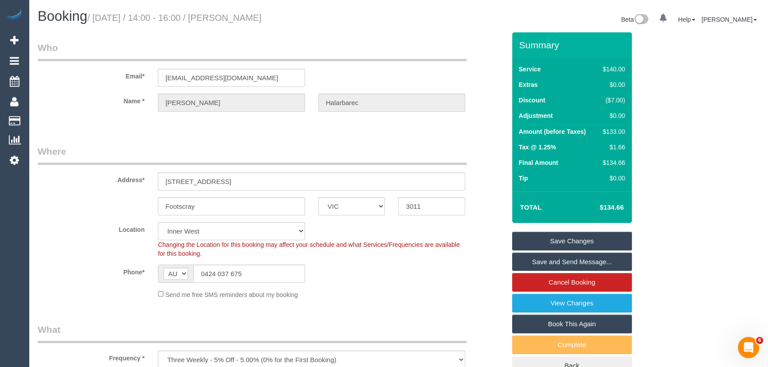
click at [239, 19] on small "/ October 17, 2025 / 14:00 - 16:00 / Zoe Halarbarec" at bounding box center [174, 18] width 174 height 10
click at [243, 31] on div "Booking / October 17, 2025 / 14:00 - 16:00 / Zoe Halarbarec Beta 0 Your Notific…" at bounding box center [398, 21] width 735 height 24
click at [234, 21] on small "/ October 17, 2025 / 14:00 - 16:00 / Zoe Halarbarec" at bounding box center [174, 18] width 174 height 10
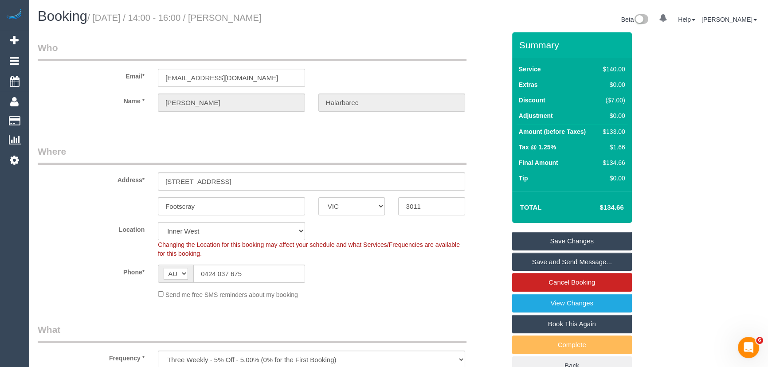
click at [234, 21] on small "/ October 17, 2025 / 14:00 - 16:00 / Zoe Halarbarec" at bounding box center [174, 18] width 174 height 10
copy small "Zoe Halarbarec"
click at [542, 262] on link "Save and Send Message..." at bounding box center [572, 262] width 120 height 19
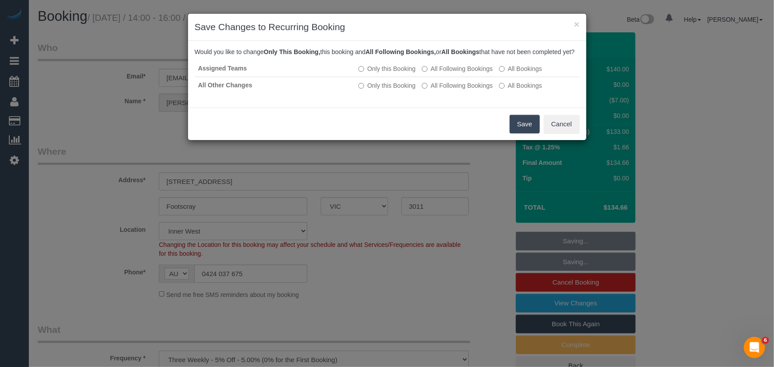
click at [518, 133] on button "Save" at bounding box center [525, 124] width 30 height 19
click at [518, 137] on div "Save Cancel" at bounding box center [387, 124] width 398 height 32
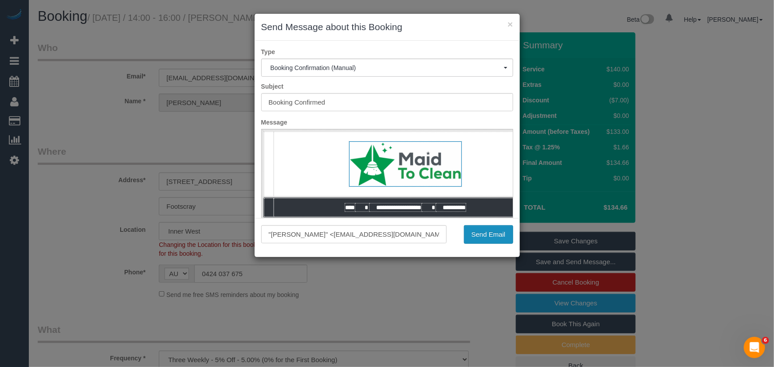
click at [483, 237] on button "Send Email" at bounding box center [488, 234] width 49 height 19
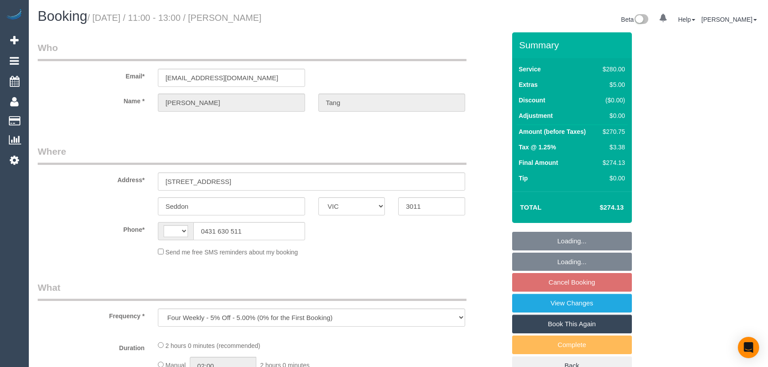
select select "VIC"
select select "object:449"
select select "string:stripe-pm_1RXrT42GScqysDRVU5axPbZm"
select select "number:27"
select select "number:14"
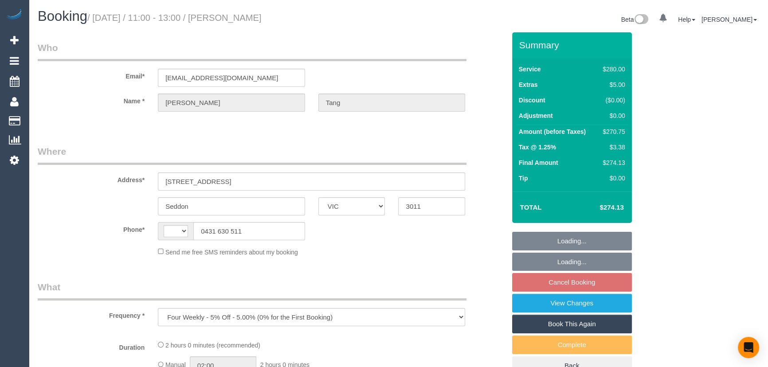
select select "number:19"
select select "number:24"
select select "number:34"
select select "number:13"
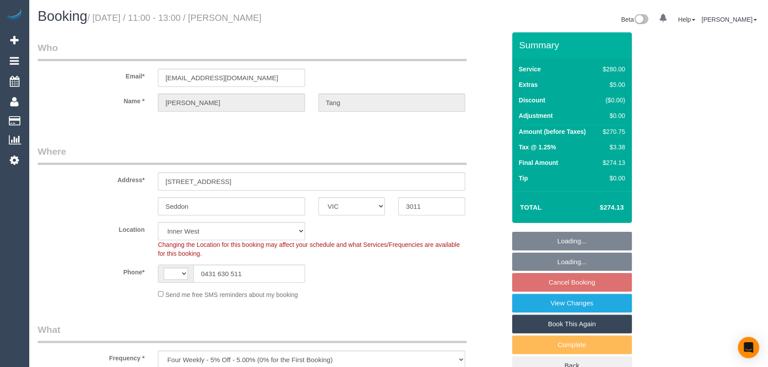
select select "string:AU"
select select "2"
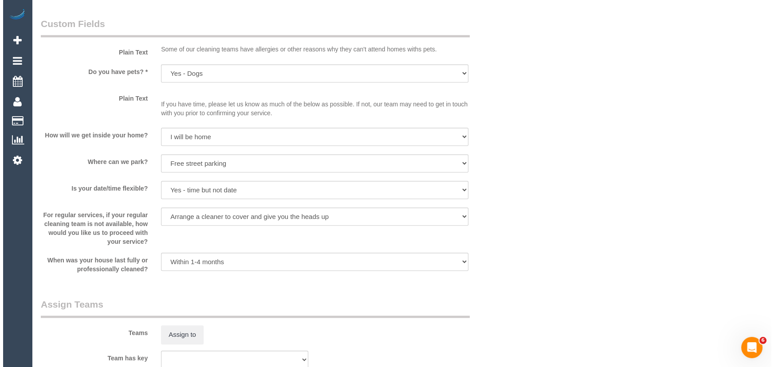
scroll to position [1169, 0]
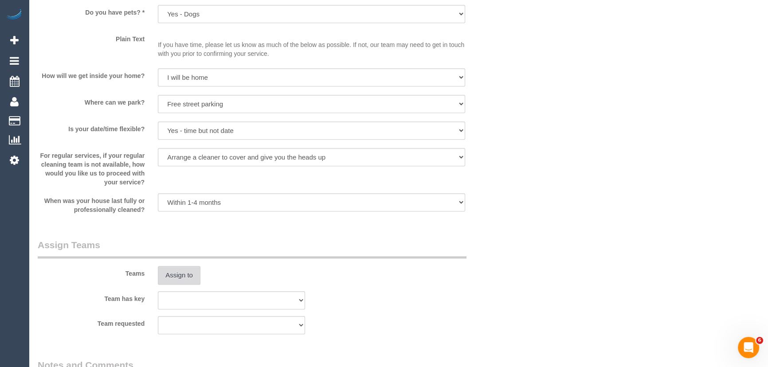
click at [176, 279] on button "Assign to" at bounding box center [179, 275] width 43 height 19
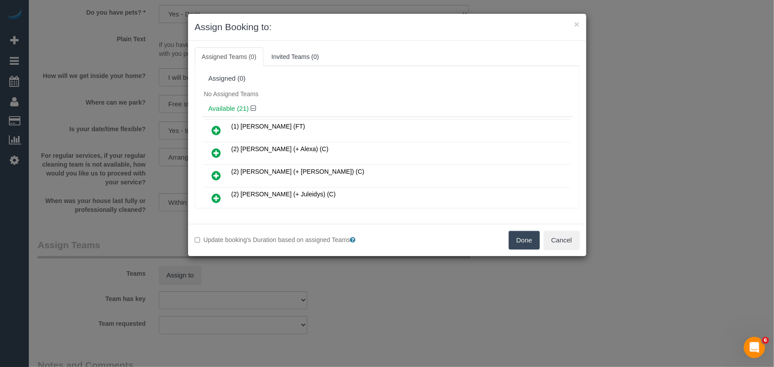
scroll to position [167, 0]
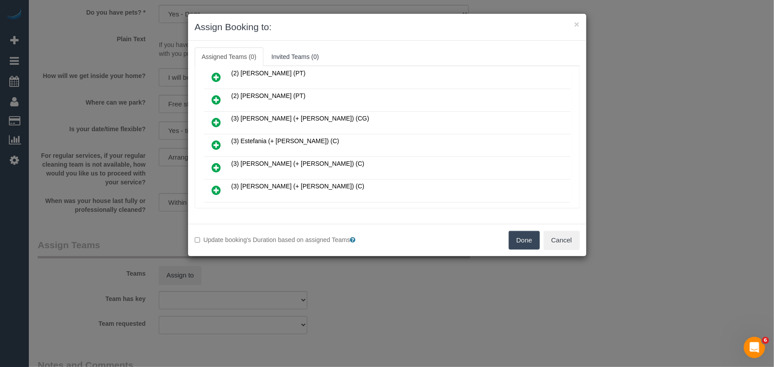
click at [216, 141] on icon at bounding box center [216, 145] width 9 height 11
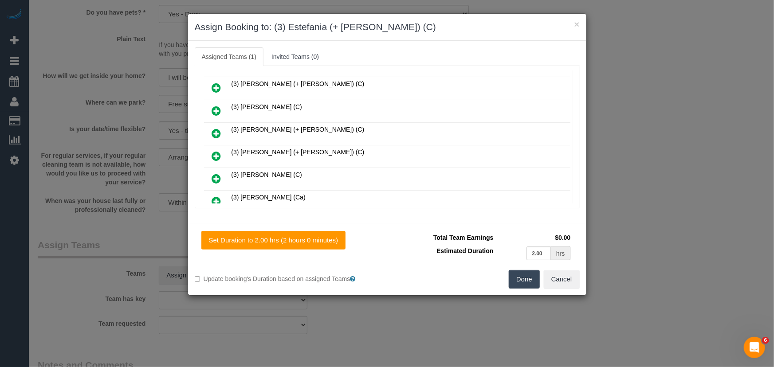
click at [215, 151] on icon at bounding box center [216, 156] width 9 height 11
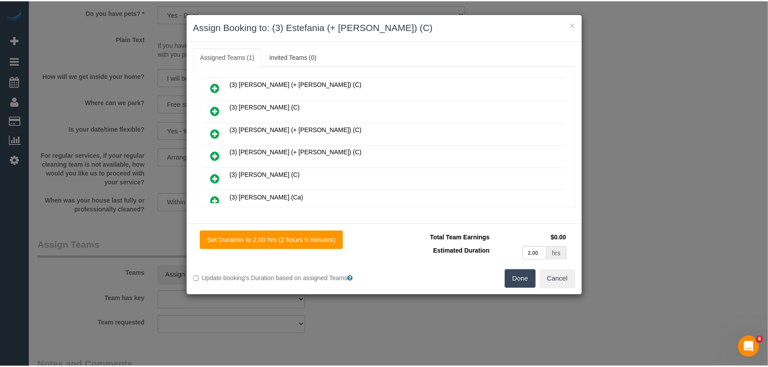
scroll to position [290, 0]
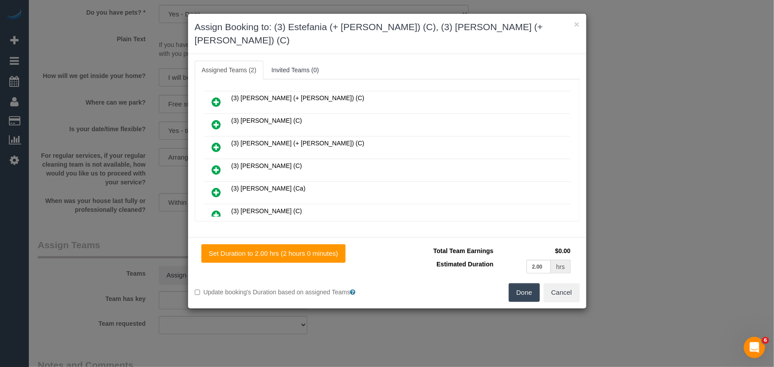
click at [519, 283] on button "Done" at bounding box center [524, 292] width 31 height 19
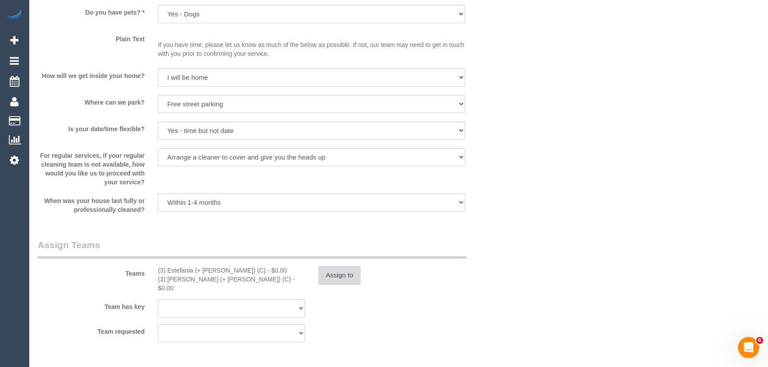
click at [344, 276] on button "Assign to" at bounding box center [339, 275] width 43 height 19
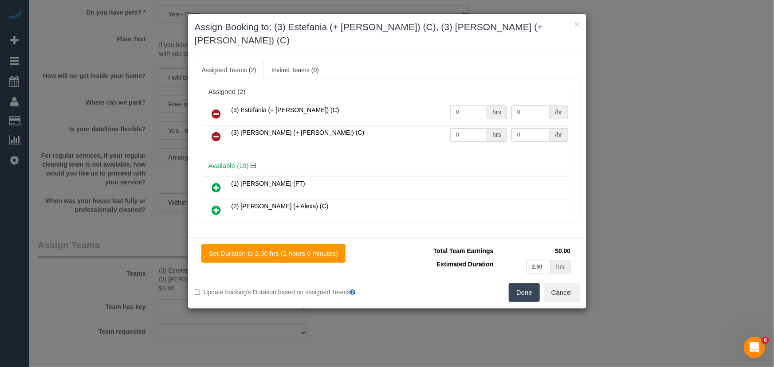
click at [469, 106] on input "0" at bounding box center [468, 113] width 37 height 14
type input "2"
type input "35.25"
click at [460, 128] on input "0" at bounding box center [468, 135] width 37 height 14
type input "2"
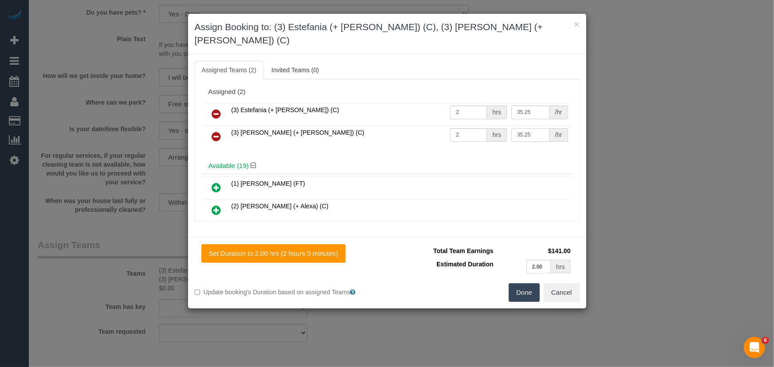
type input "35.25"
click at [535, 106] on input "35.25" at bounding box center [530, 113] width 38 height 14
click at [530, 128] on input "35.25" at bounding box center [530, 135] width 38 height 14
type input "35.5"
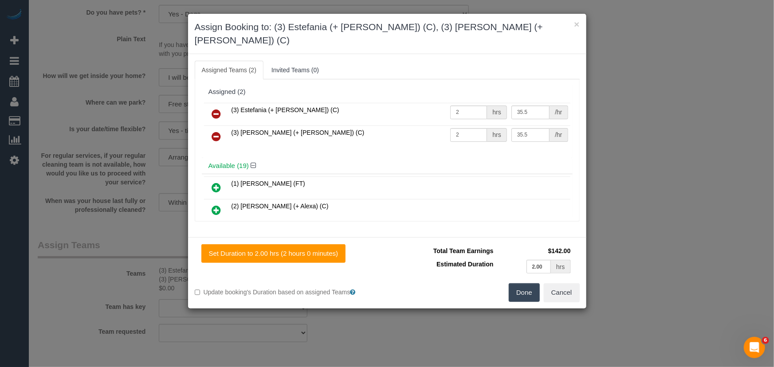
click at [530, 283] on button "Done" at bounding box center [524, 292] width 31 height 19
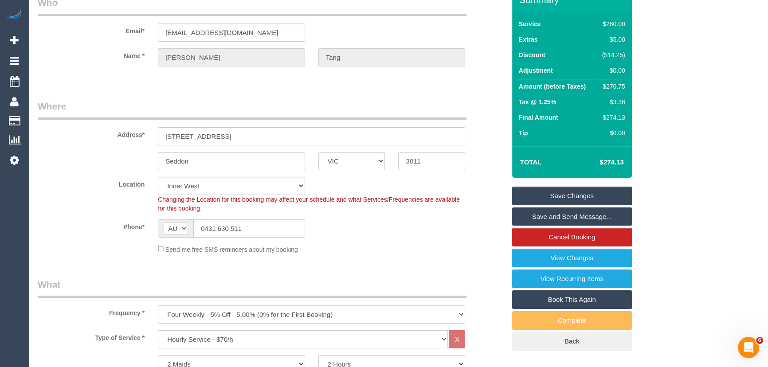
scroll to position [0, 0]
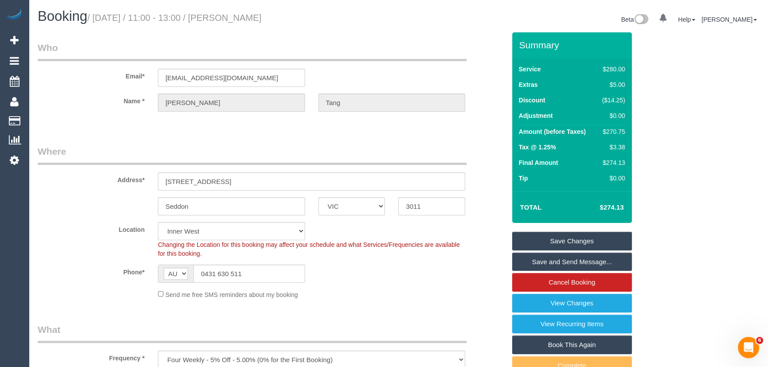
click at [242, 16] on small "/ October 17, 2025 / 11:00 - 13:00 / Tanya Tang" at bounding box center [174, 18] width 174 height 10
copy small "Tanya Tang"
click at [547, 263] on link "Save and Send Message..." at bounding box center [572, 262] width 120 height 19
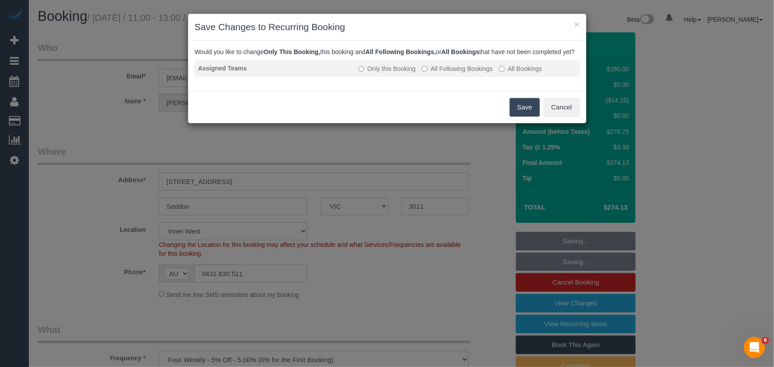
click at [466, 73] on label "All Following Bookings" at bounding box center [457, 68] width 71 height 9
click at [519, 117] on button "Save" at bounding box center [525, 107] width 30 height 19
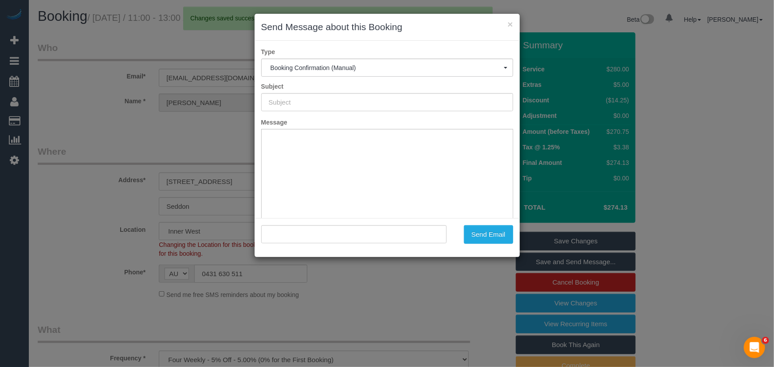
type input "Booking Confirmed"
type input ""Tanya Tang" <maleling@outlook.com>"
click at [491, 235] on button "Send Email" at bounding box center [488, 234] width 49 height 19
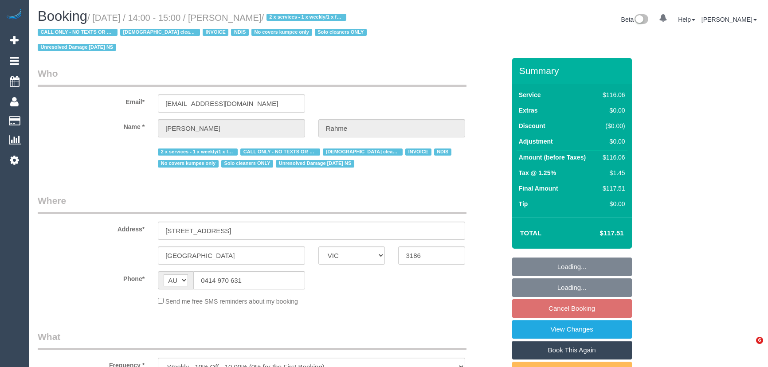
select select "VIC"
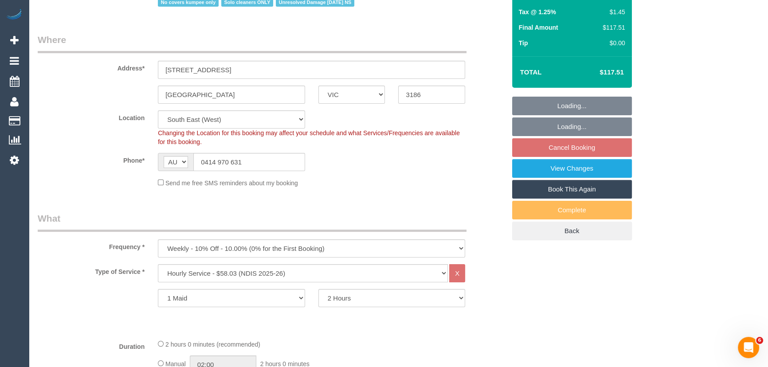
select select "number:28"
select select "number:14"
select select "number:19"
select select "number:23"
select select "number:35"
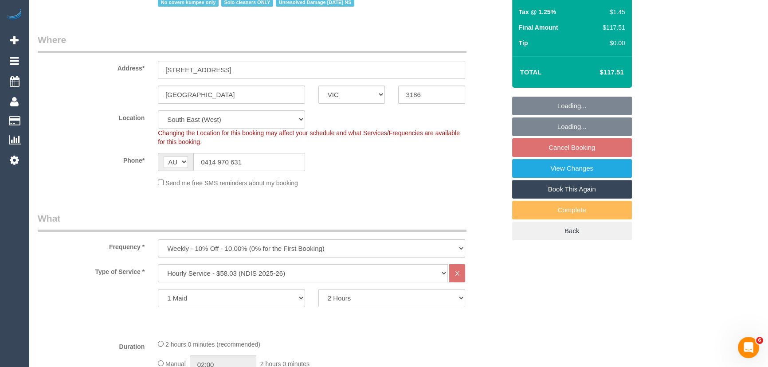
select select "object:1331"
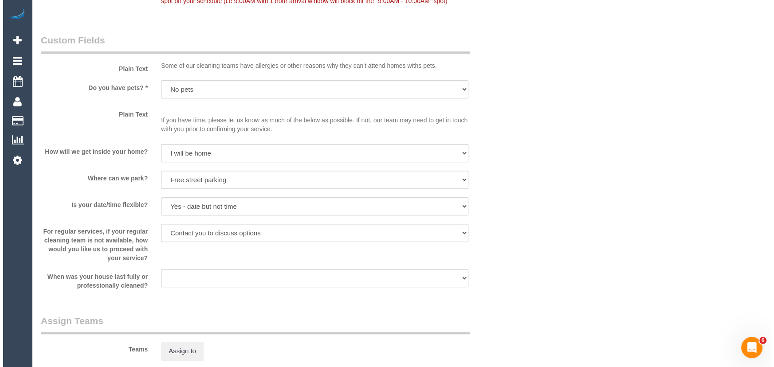
scroll to position [927, 0]
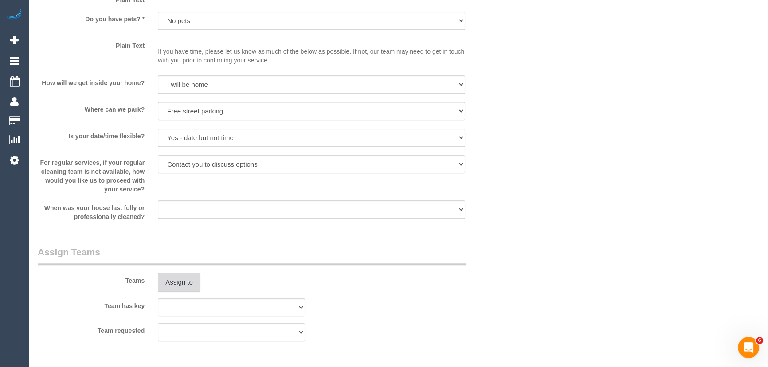
click at [178, 278] on button "Assign to" at bounding box center [179, 282] width 43 height 19
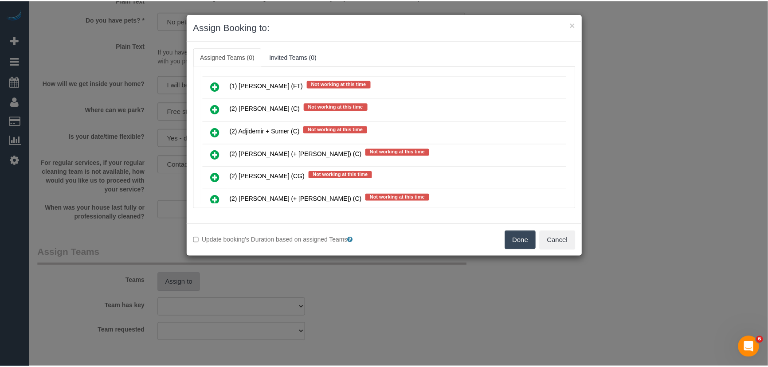
scroll to position [1696, 0]
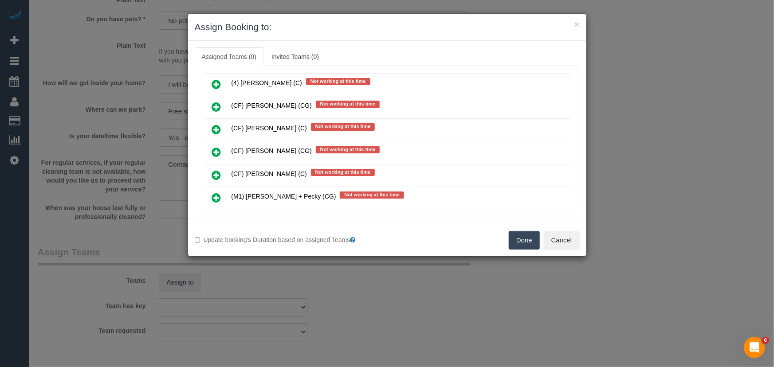
click at [571, 251] on div "Update booking's Duration based on assigned Teams Done Cancel" at bounding box center [387, 240] width 398 height 32
click at [562, 243] on button "Cancel" at bounding box center [562, 240] width 36 height 19
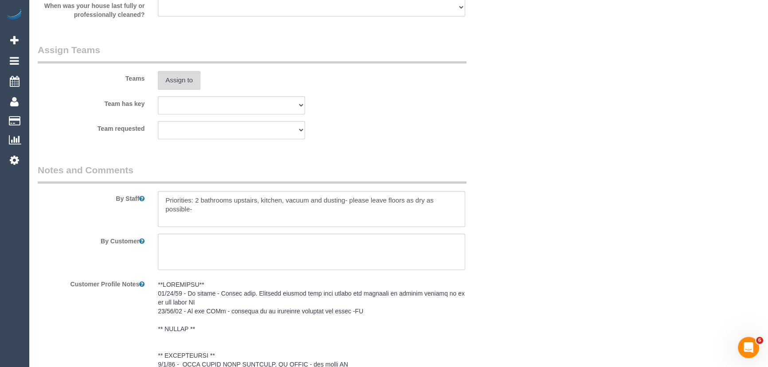
scroll to position [1330, 0]
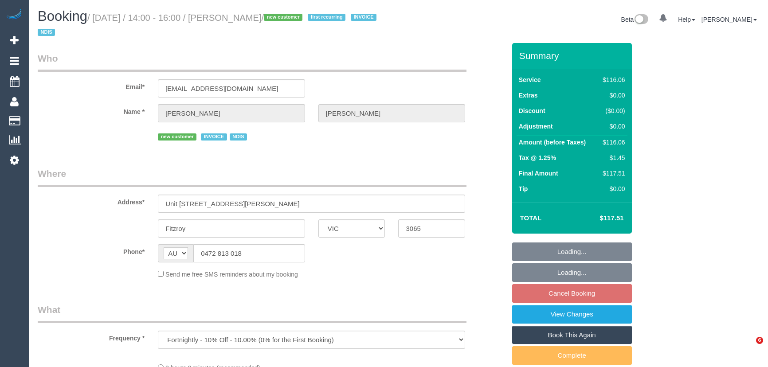
select select "VIC"
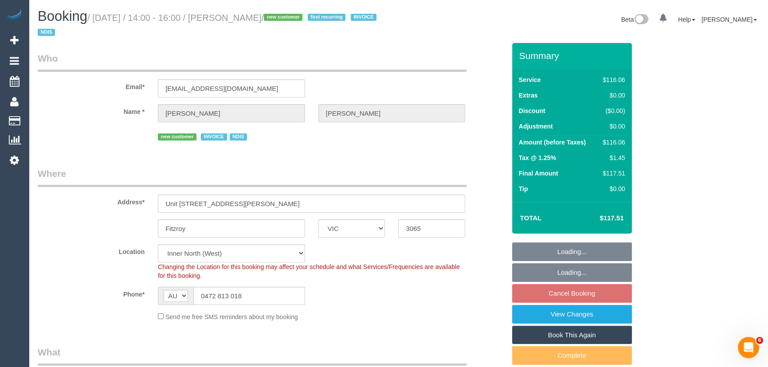
select select "object:699"
select select "number:28"
select select "number:14"
select select "number:19"
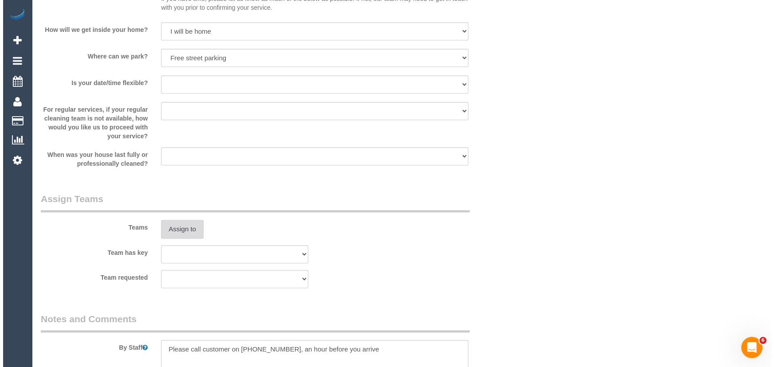
scroll to position [967, 0]
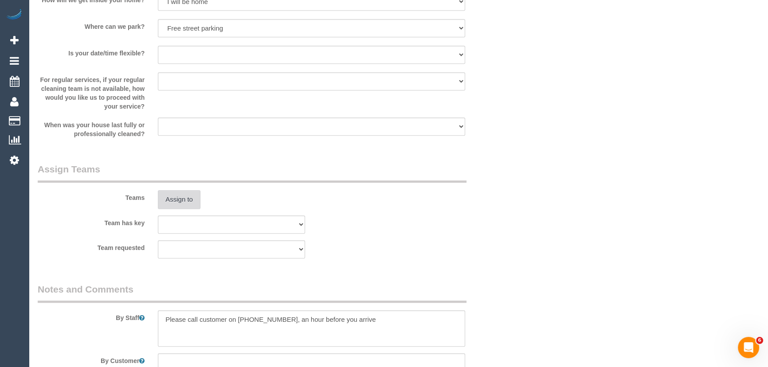
click at [177, 195] on button "Assign to" at bounding box center [179, 199] width 43 height 19
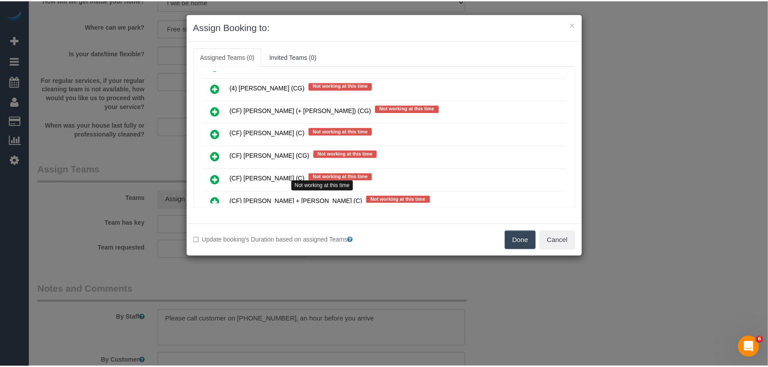
scroll to position [2567, 0]
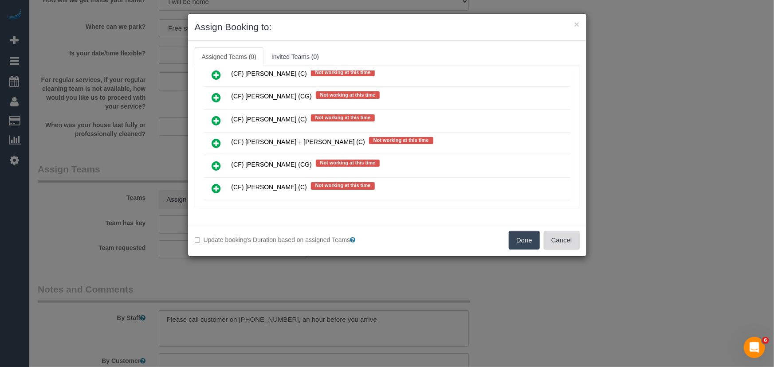
drag, startPoint x: 570, startPoint y: 243, endPoint x: 549, endPoint y: 237, distance: 22.1
click at [570, 243] on button "Cancel" at bounding box center [562, 240] width 36 height 19
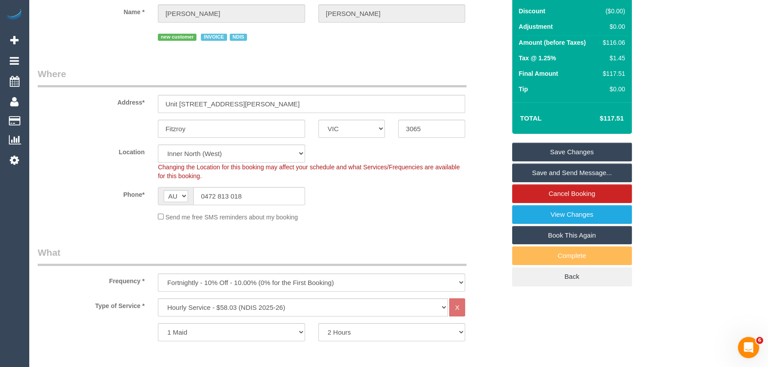
scroll to position [0, 0]
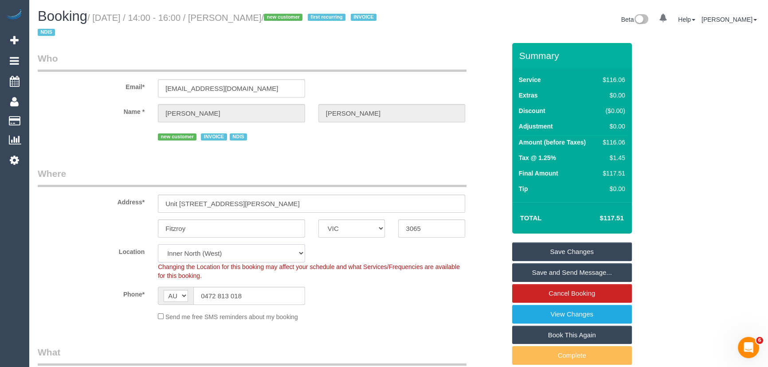
click at [182, 253] on select "Office [GEOGRAPHIC_DATA] (North) East (South) [GEOGRAPHIC_DATA] (East) [GEOGRAP…" at bounding box center [231, 253] width 147 height 18
select select "50"
click at [158, 244] on select "Office [GEOGRAPHIC_DATA] (North) East (South) [GEOGRAPHIC_DATA] (East) [GEOGRAP…" at bounding box center [231, 253] width 147 height 18
select select "object:5325"
